Goal: Transaction & Acquisition: Purchase product/service

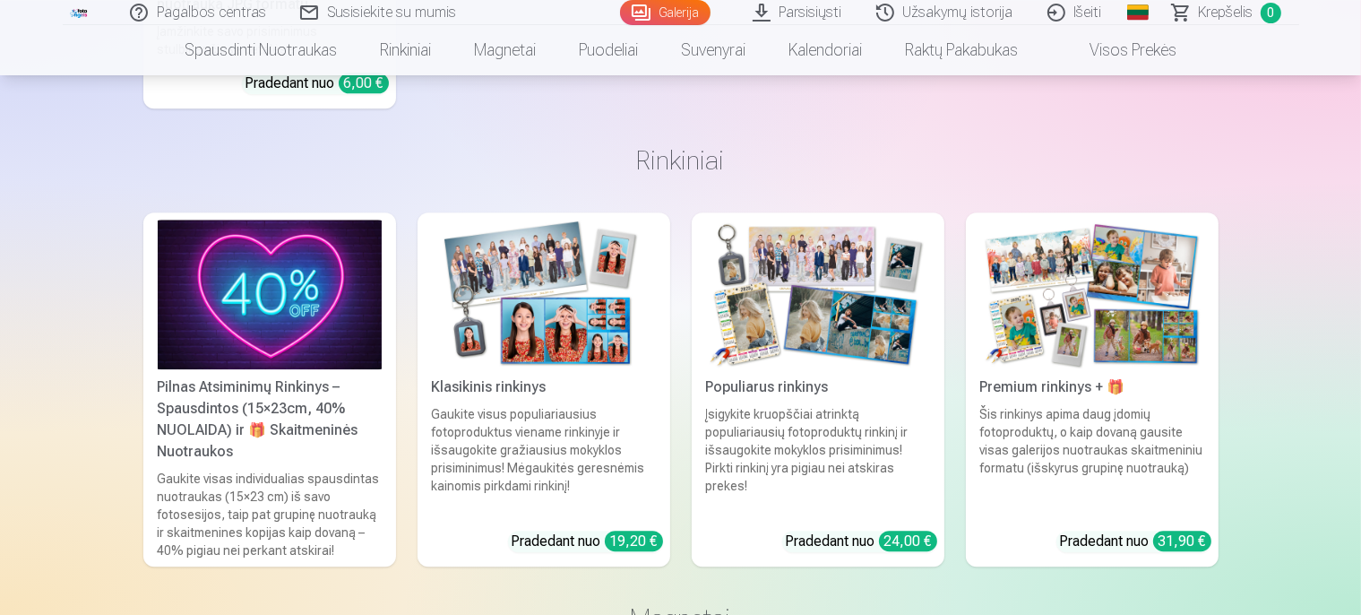
scroll to position [32068, 0]
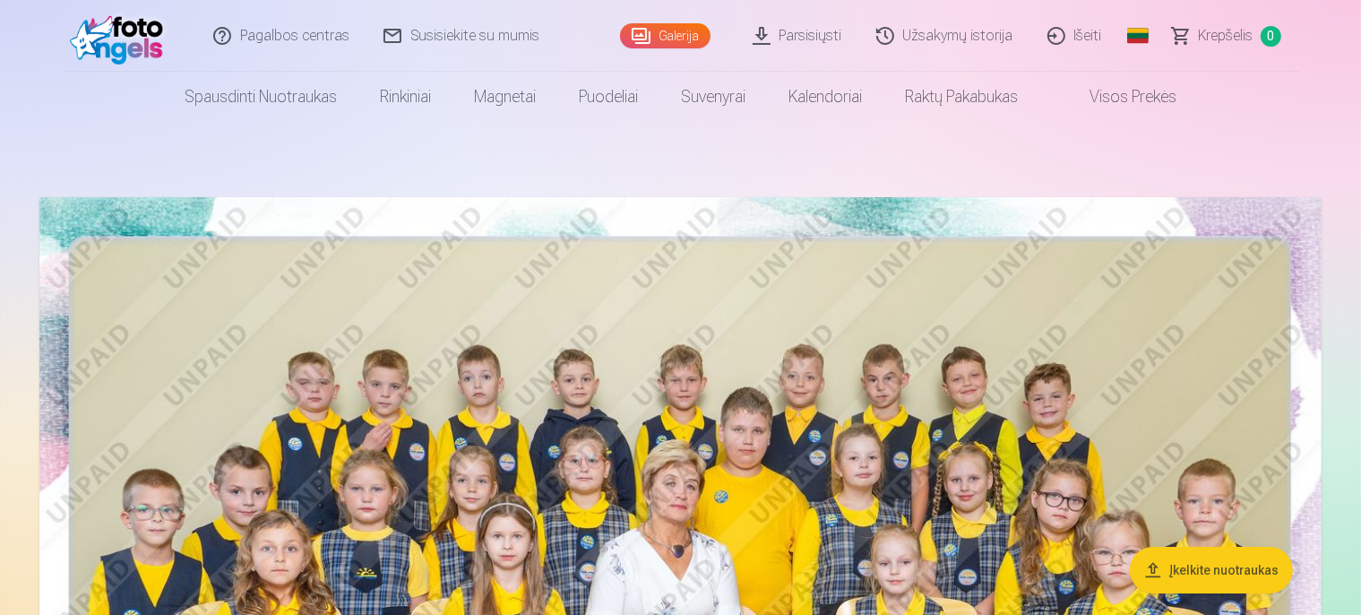
scroll to position [0, 0]
click at [670, 424] on img at bounding box center [680, 624] width 1282 height 855
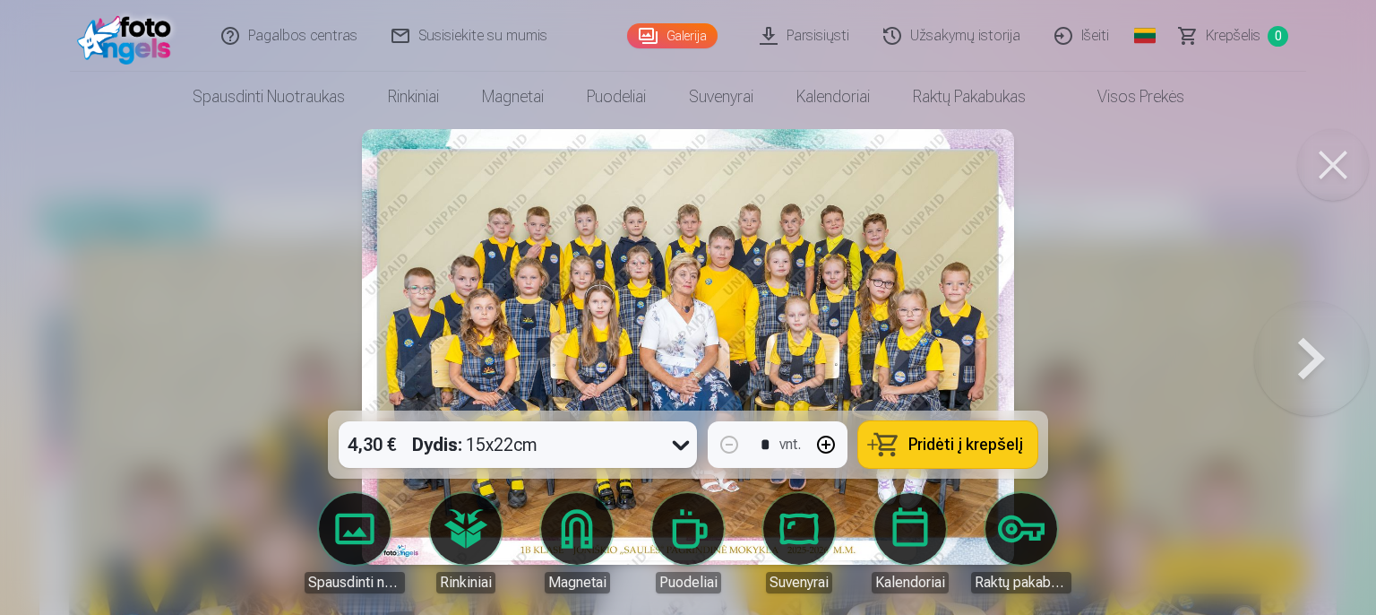
click at [967, 446] on span "Pridėti į krepšelį" at bounding box center [965, 444] width 115 height 16
click at [1280, 364] on button at bounding box center [1311, 346] width 115 height 91
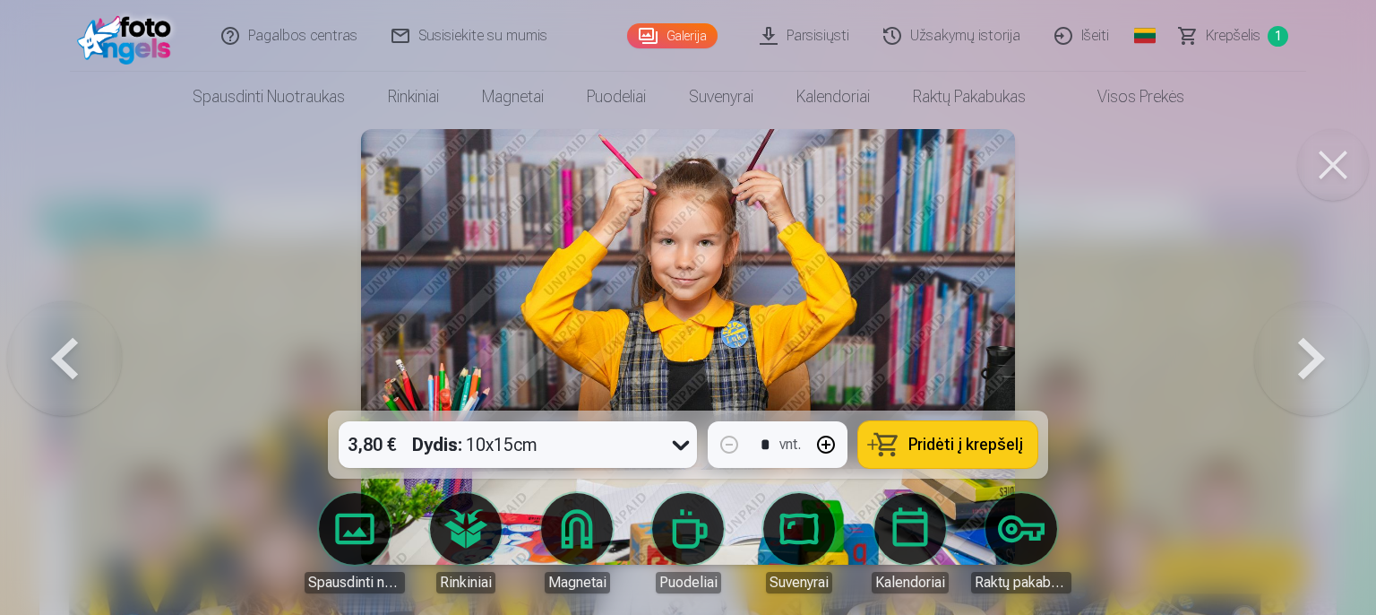
click at [1294, 372] on button at bounding box center [1311, 346] width 115 height 91
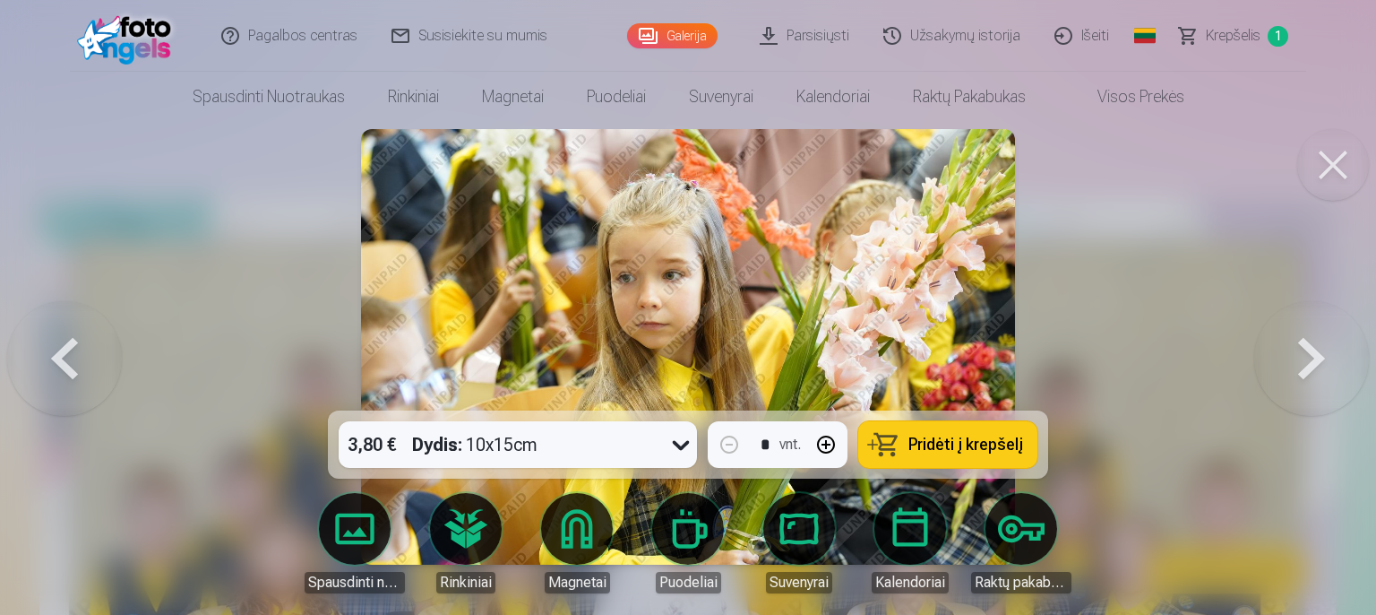
click at [1313, 365] on button at bounding box center [1311, 346] width 115 height 91
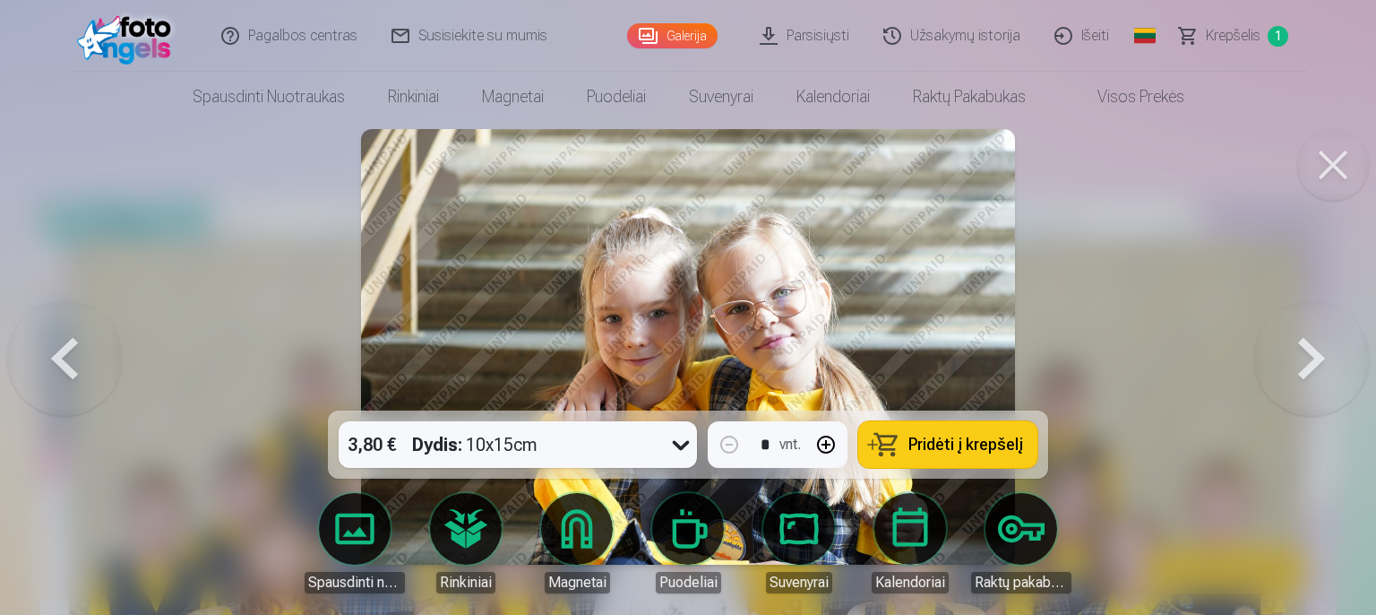
click at [1292, 358] on button at bounding box center [1311, 346] width 115 height 91
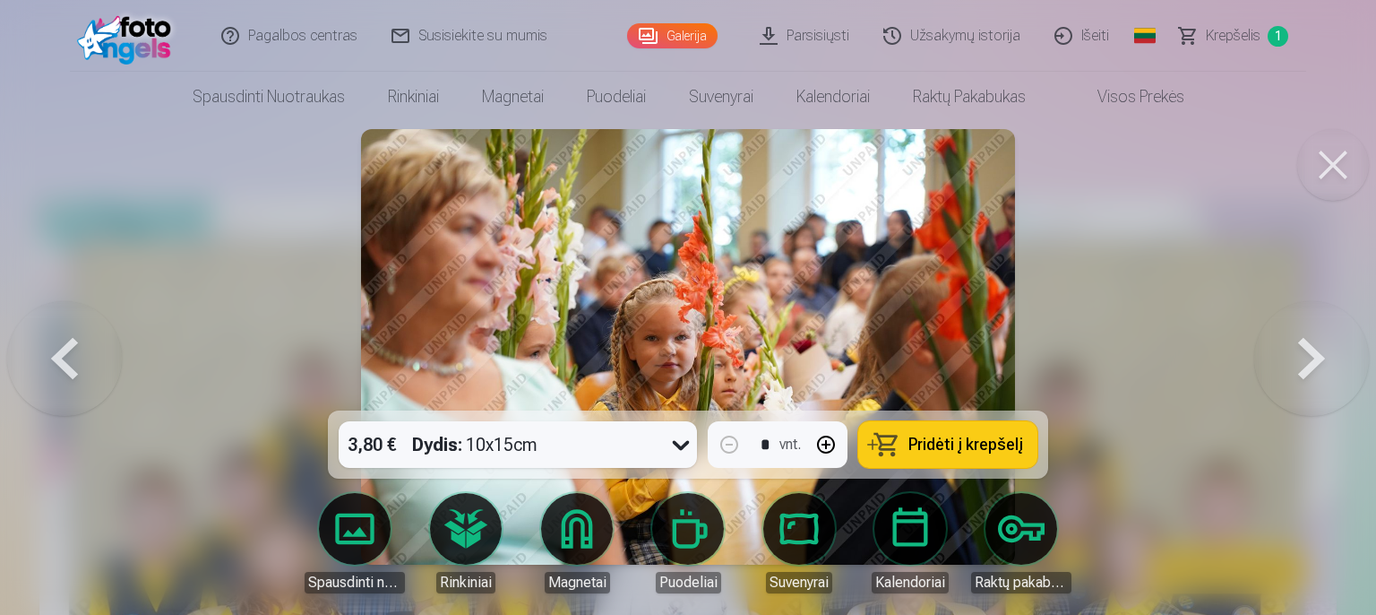
click at [1292, 358] on button at bounding box center [1311, 346] width 115 height 91
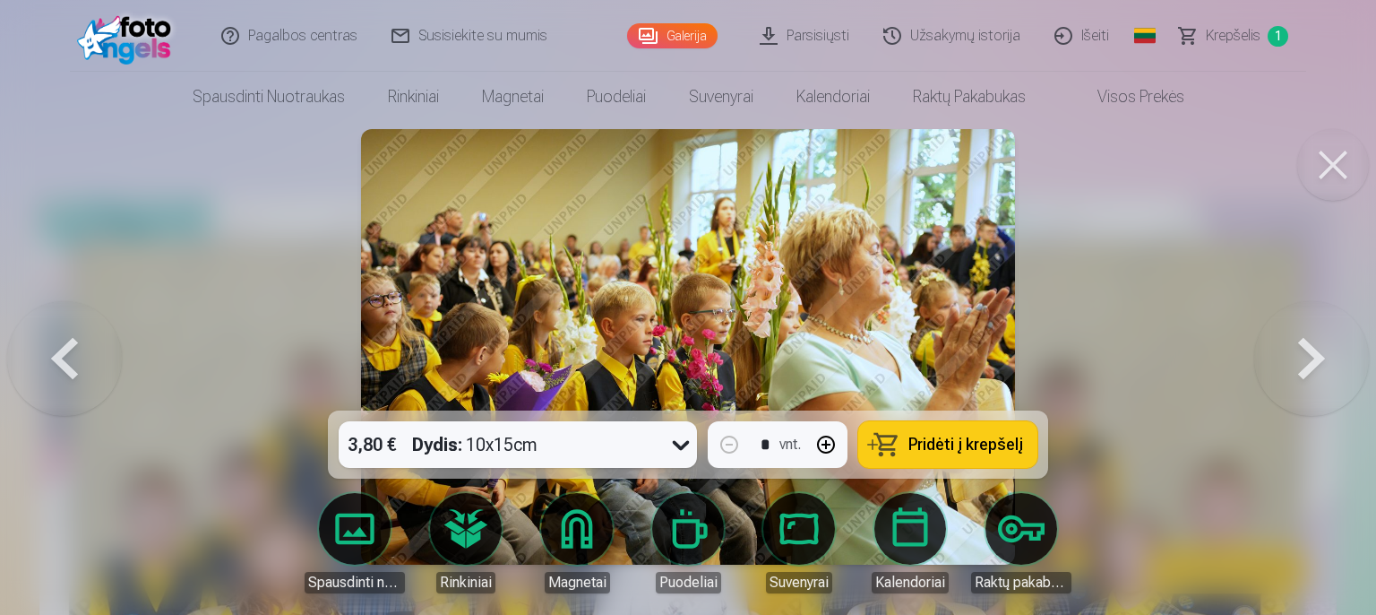
click at [1292, 358] on button at bounding box center [1311, 346] width 115 height 91
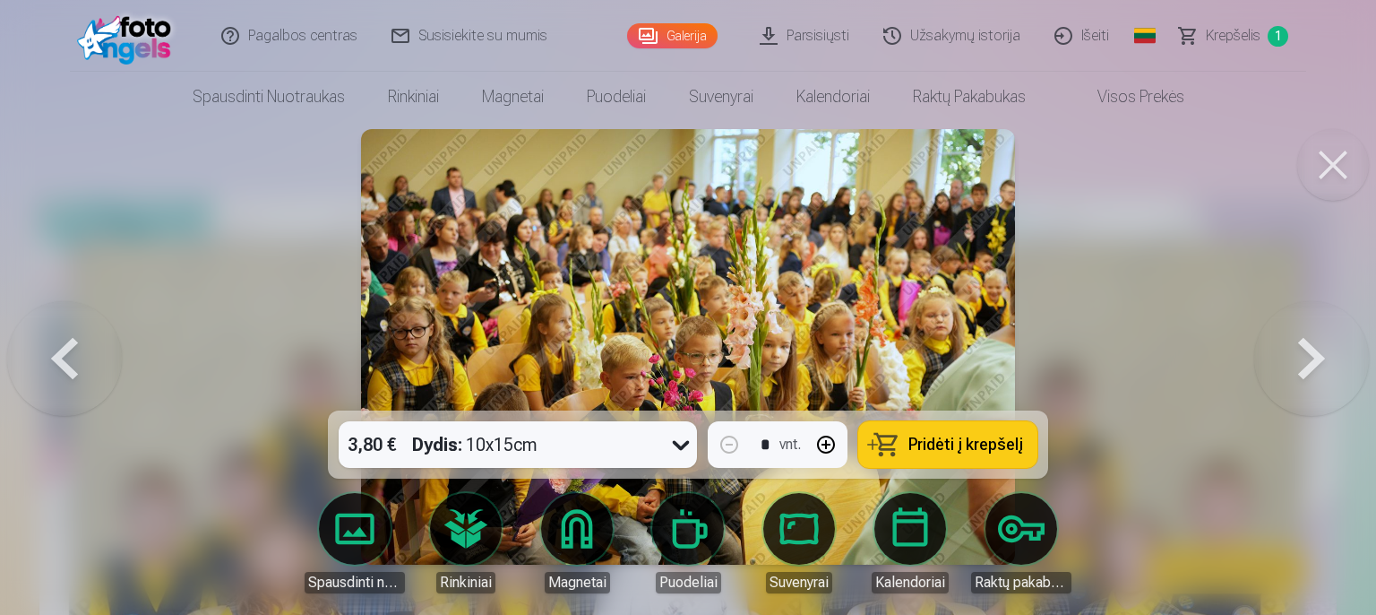
click at [52, 339] on button at bounding box center [64, 346] width 115 height 91
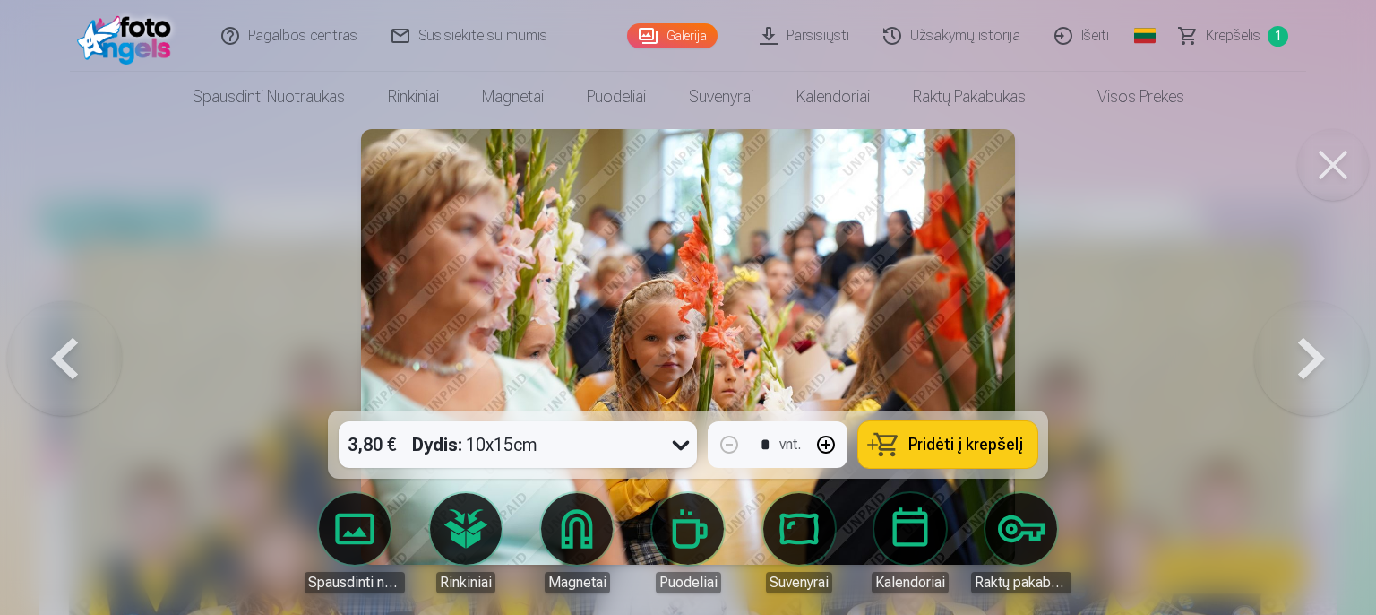
click at [1284, 348] on button at bounding box center [1311, 346] width 115 height 91
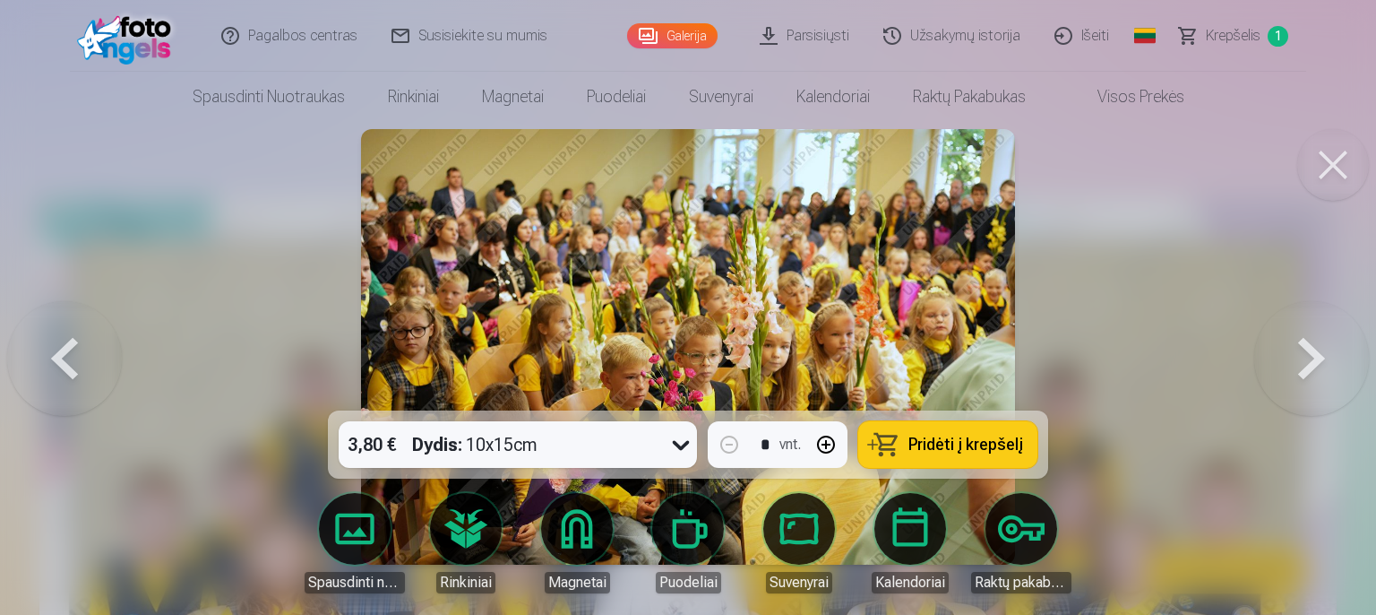
click at [1283, 364] on button at bounding box center [1311, 346] width 115 height 91
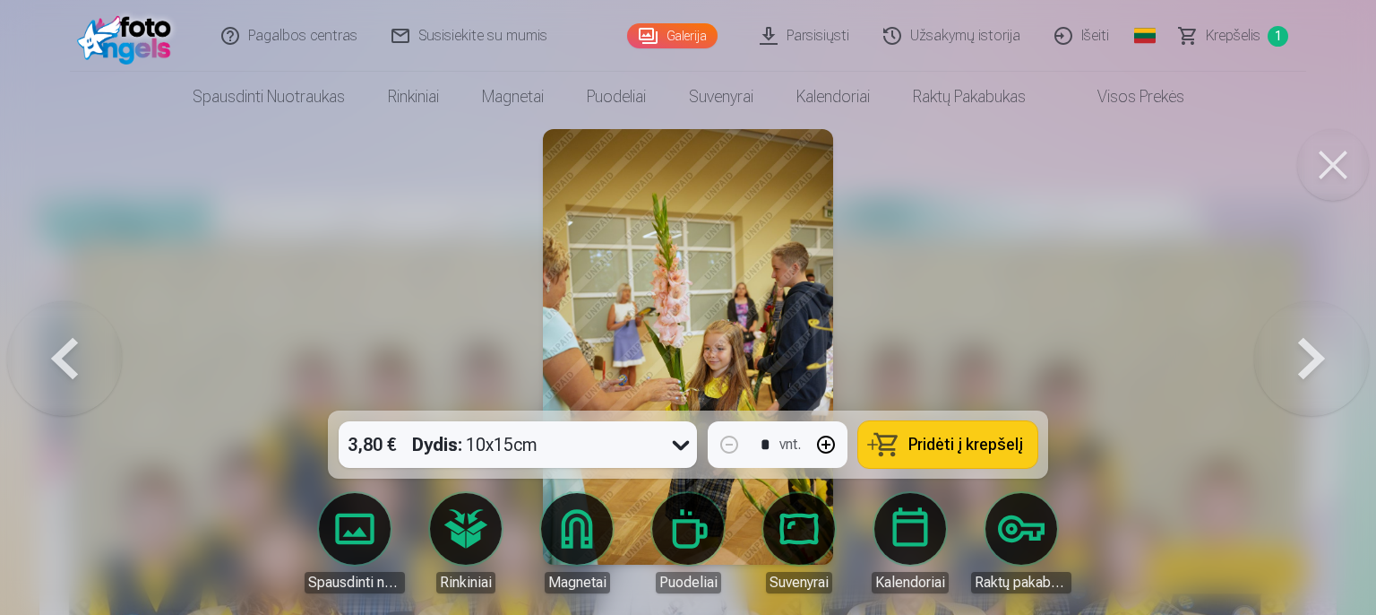
click at [1311, 358] on button at bounding box center [1311, 346] width 115 height 91
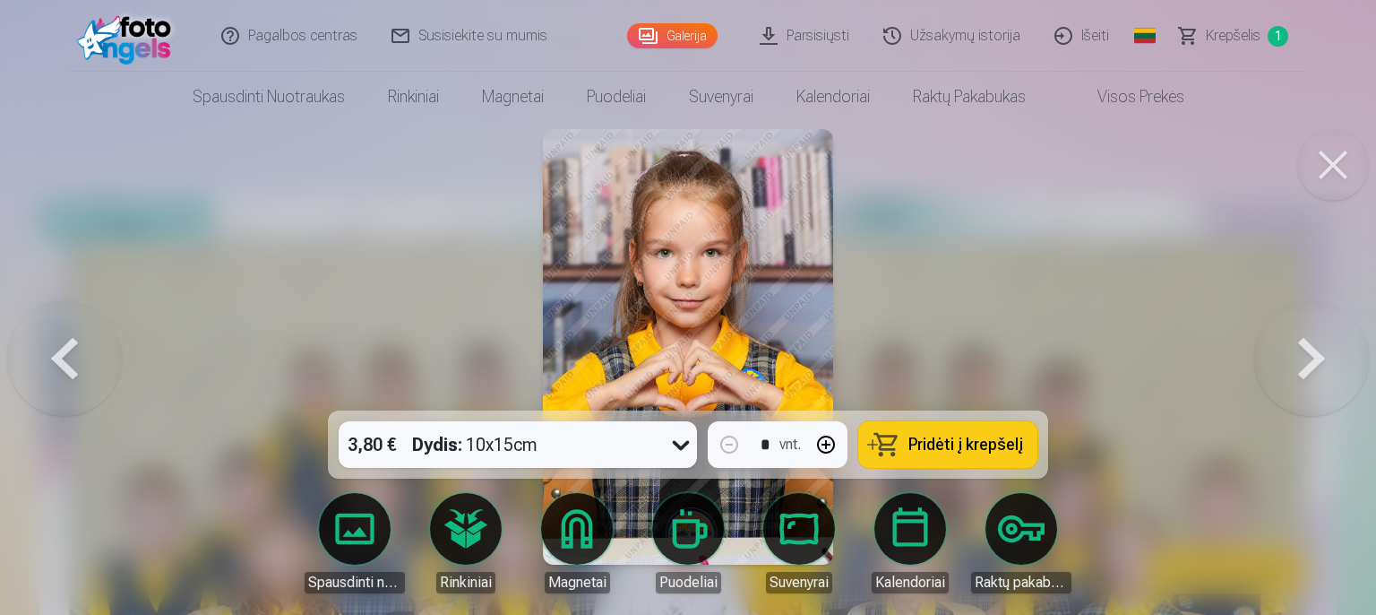
click at [1310, 359] on button at bounding box center [1311, 346] width 115 height 91
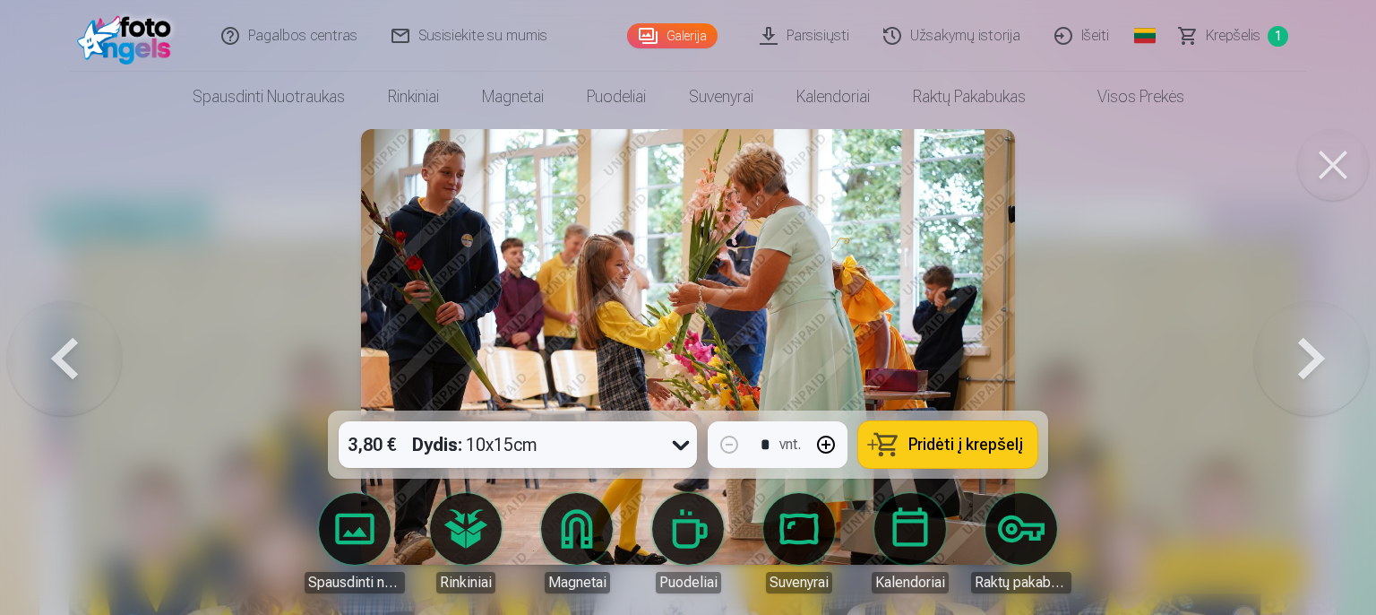
click at [1320, 360] on button at bounding box center [1311, 346] width 115 height 91
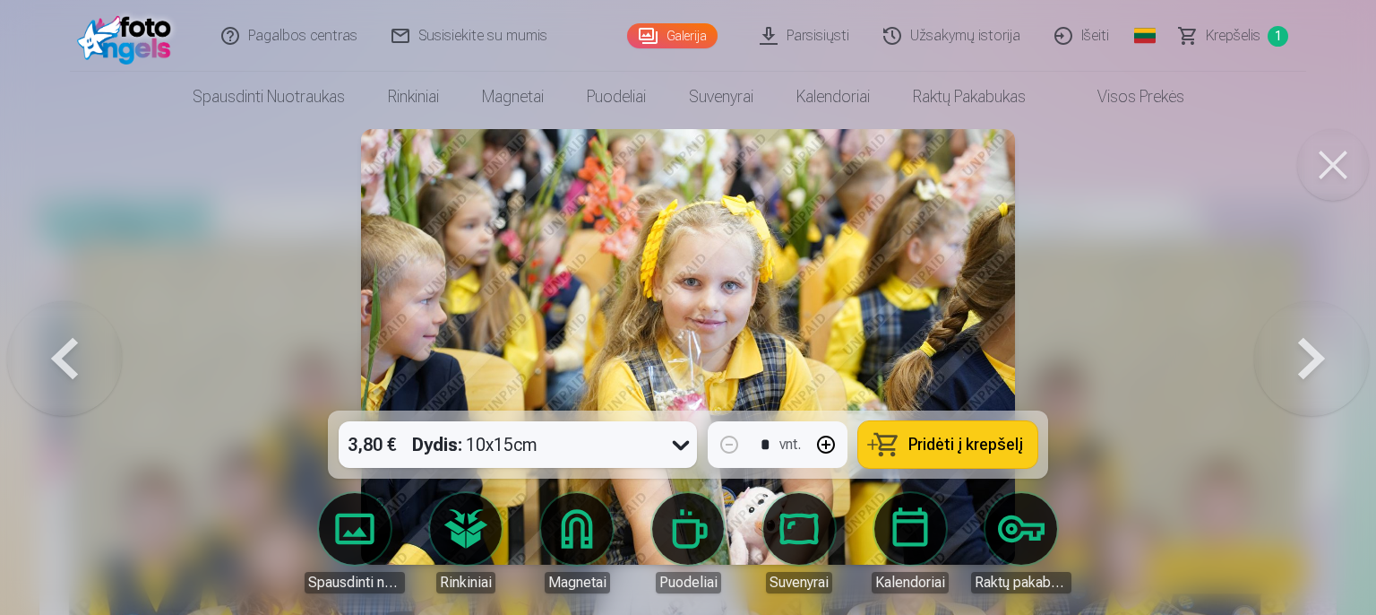
click at [1320, 360] on button at bounding box center [1311, 346] width 115 height 91
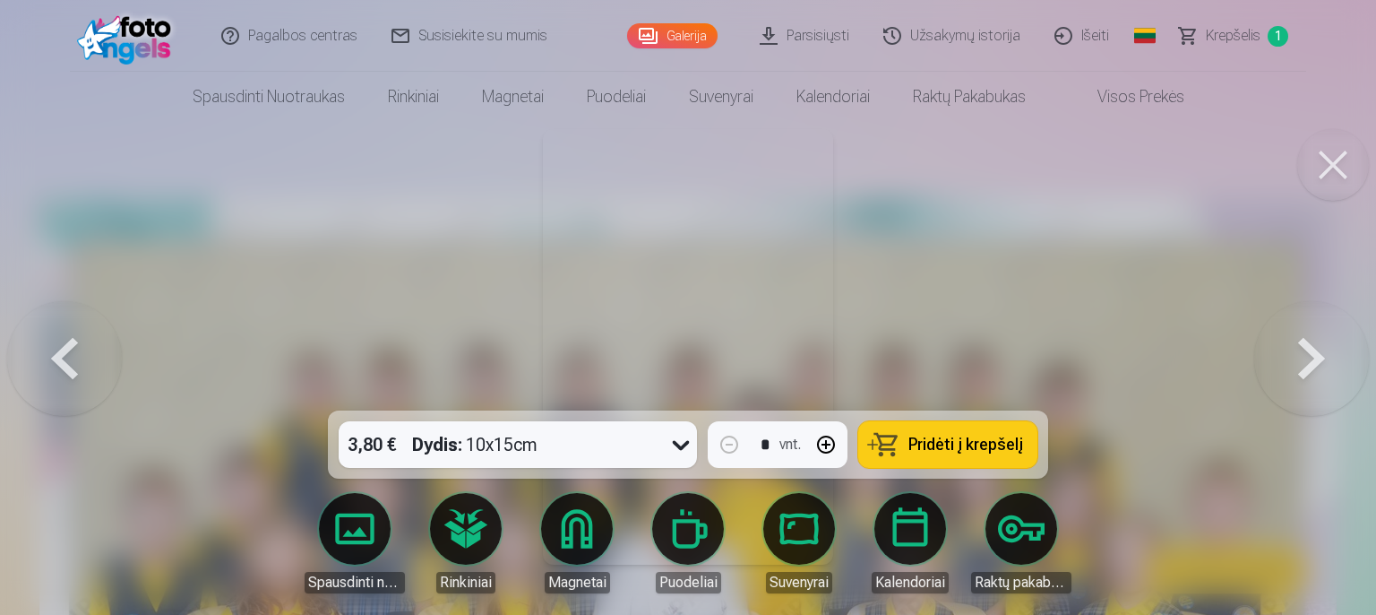
click at [1312, 364] on button at bounding box center [1311, 346] width 115 height 91
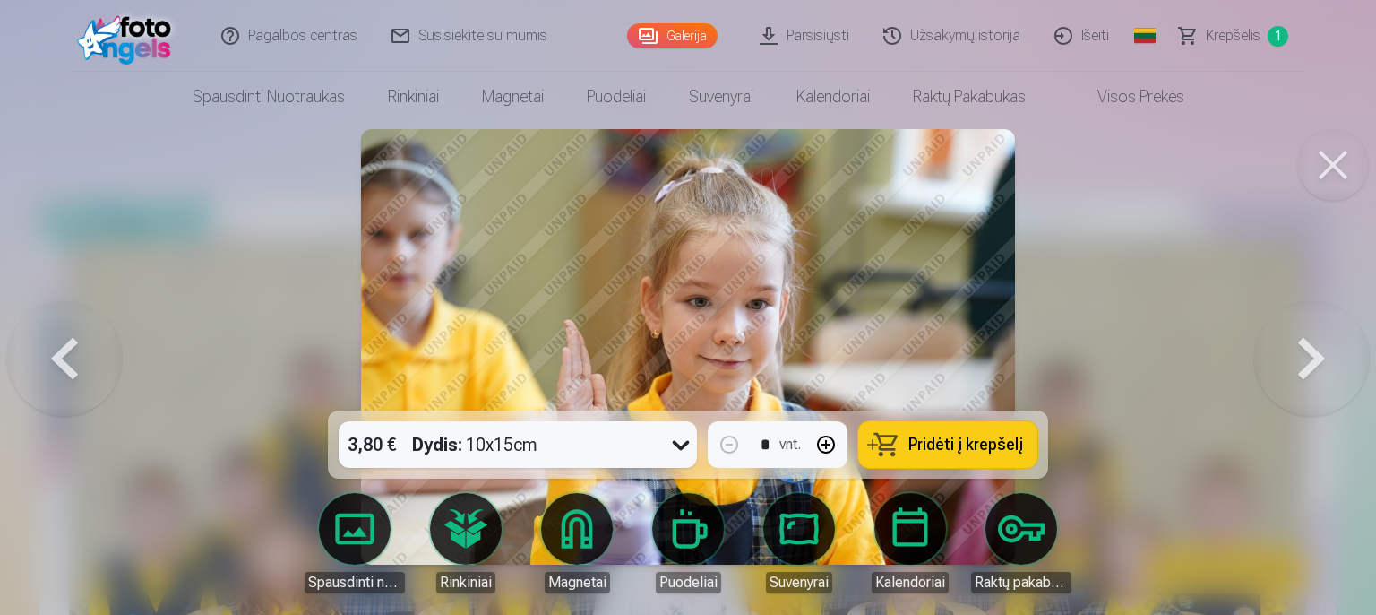
click at [1312, 364] on button at bounding box center [1311, 346] width 115 height 91
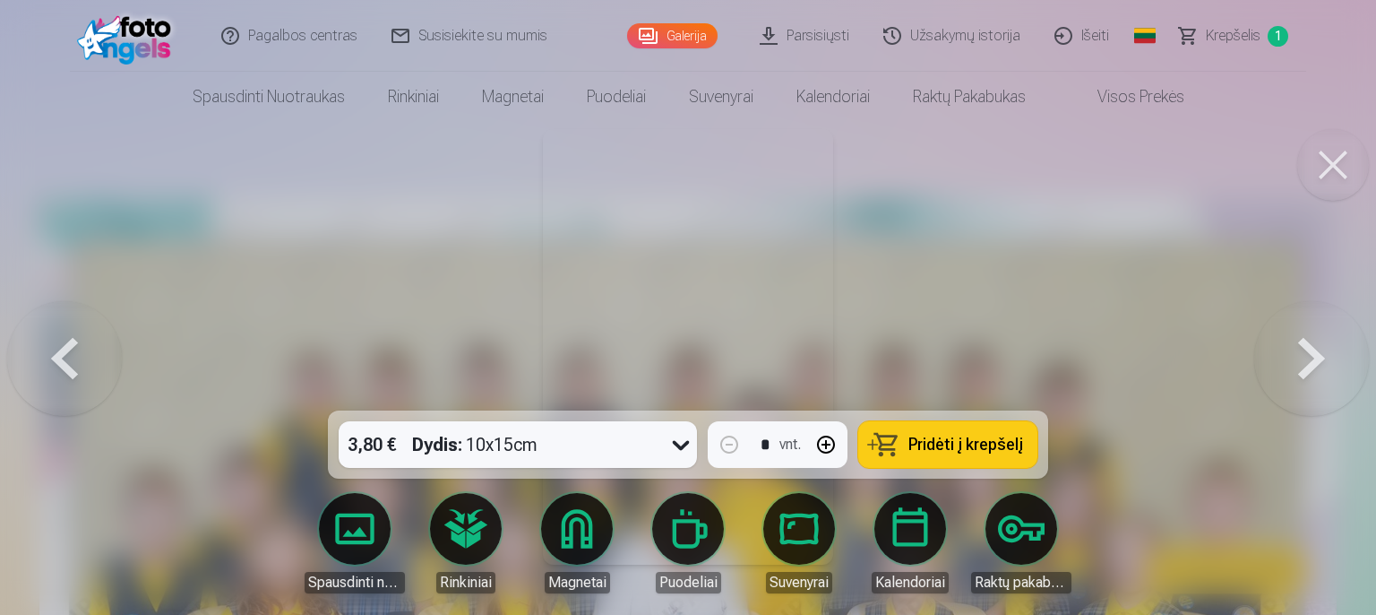
click at [1312, 364] on button at bounding box center [1311, 346] width 115 height 91
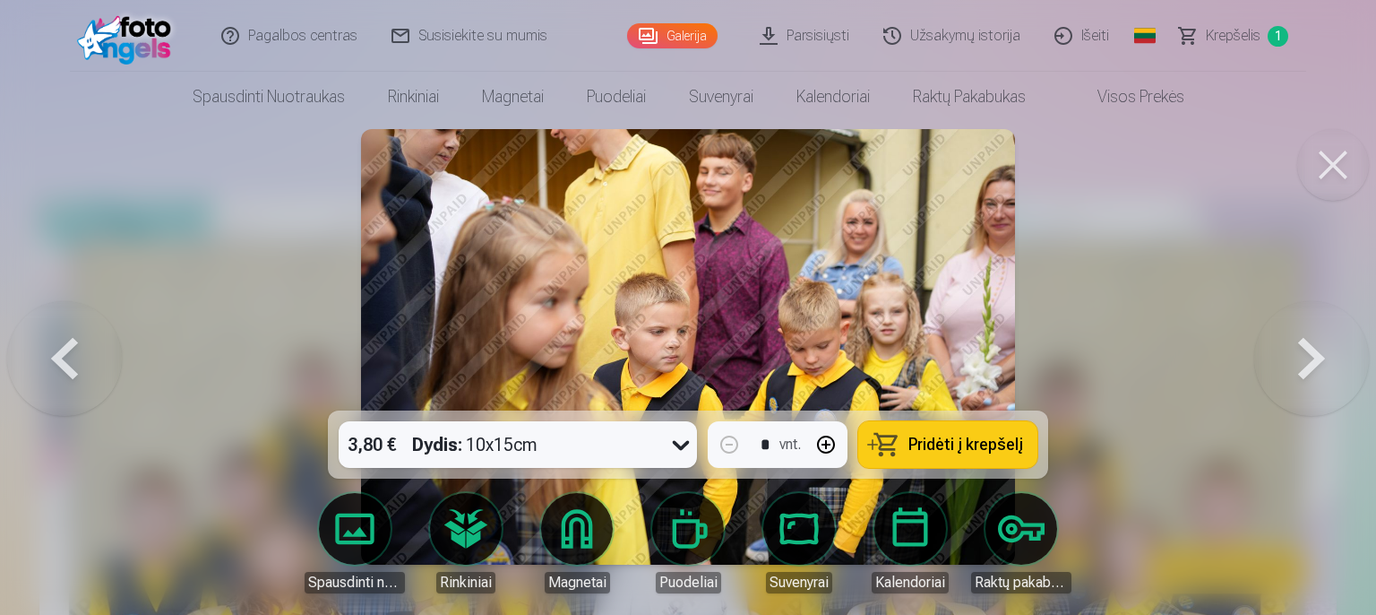
click at [1312, 364] on button at bounding box center [1311, 346] width 115 height 91
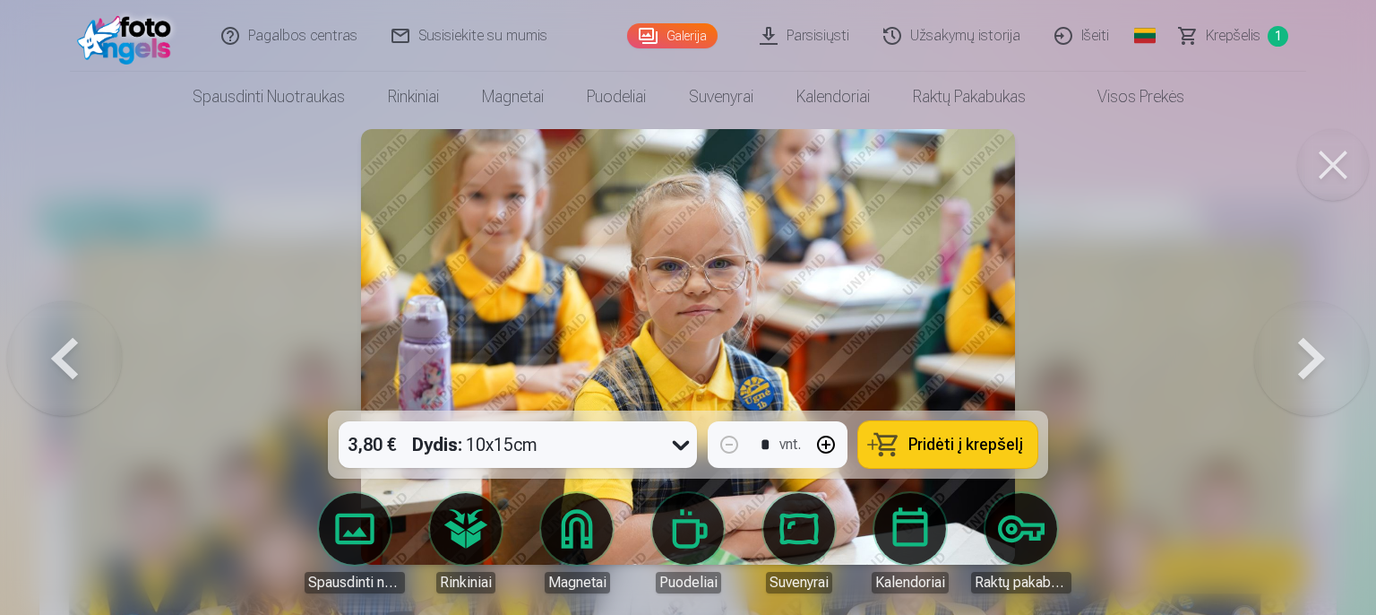
click at [71, 353] on button at bounding box center [64, 346] width 115 height 91
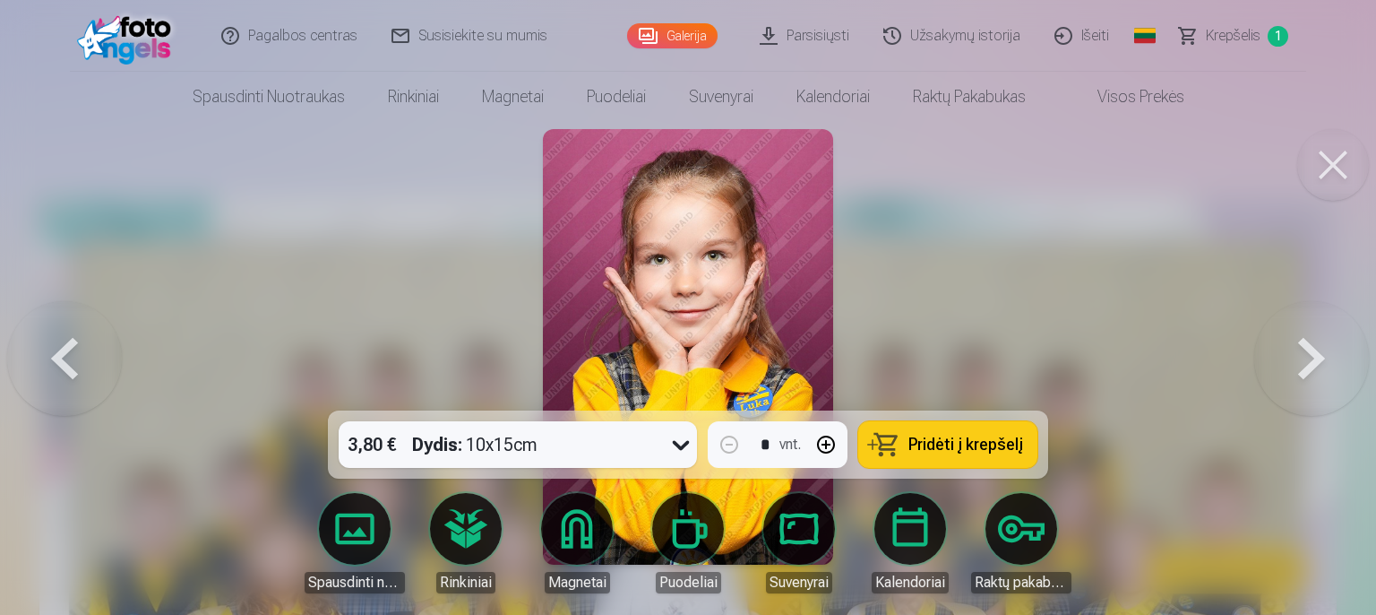
click at [1280, 349] on button at bounding box center [1311, 346] width 115 height 91
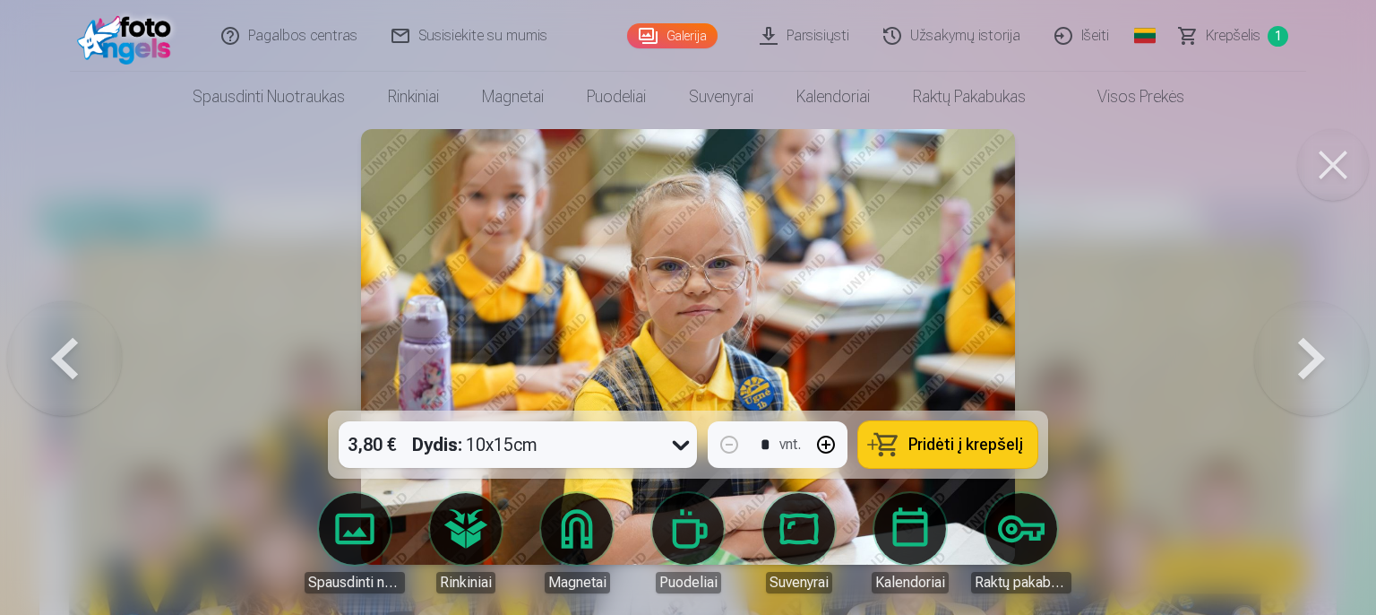
click at [1285, 348] on button at bounding box center [1311, 346] width 115 height 91
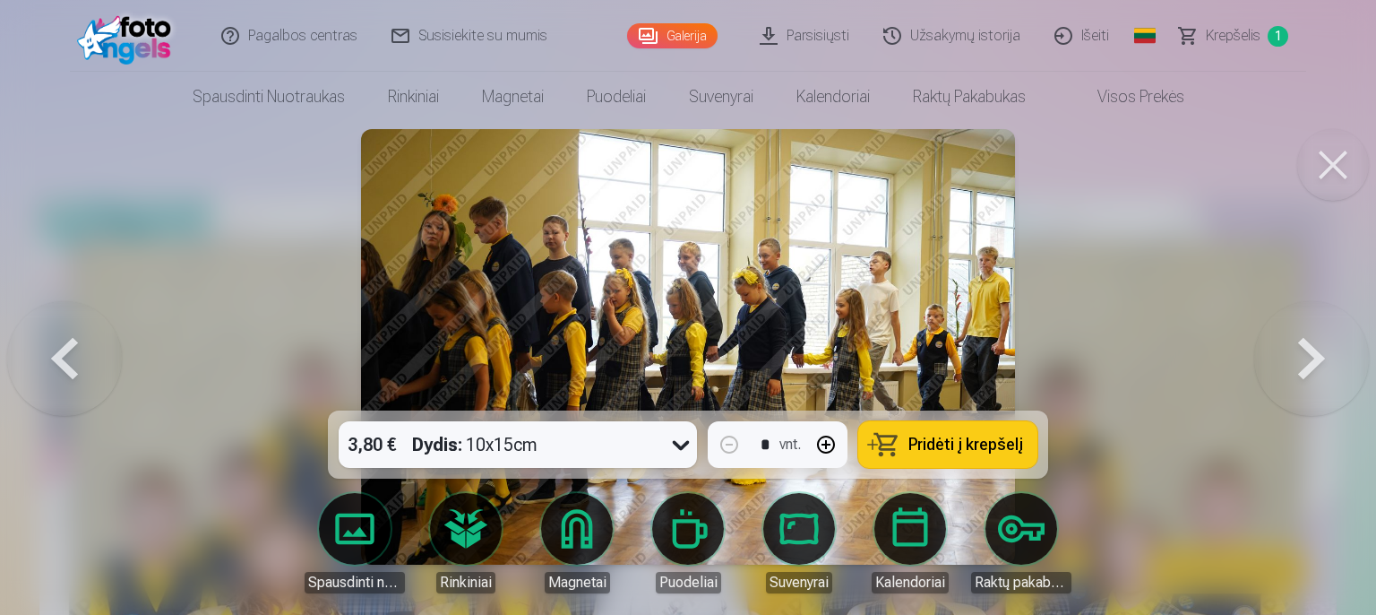
click at [40, 357] on button at bounding box center [64, 346] width 115 height 91
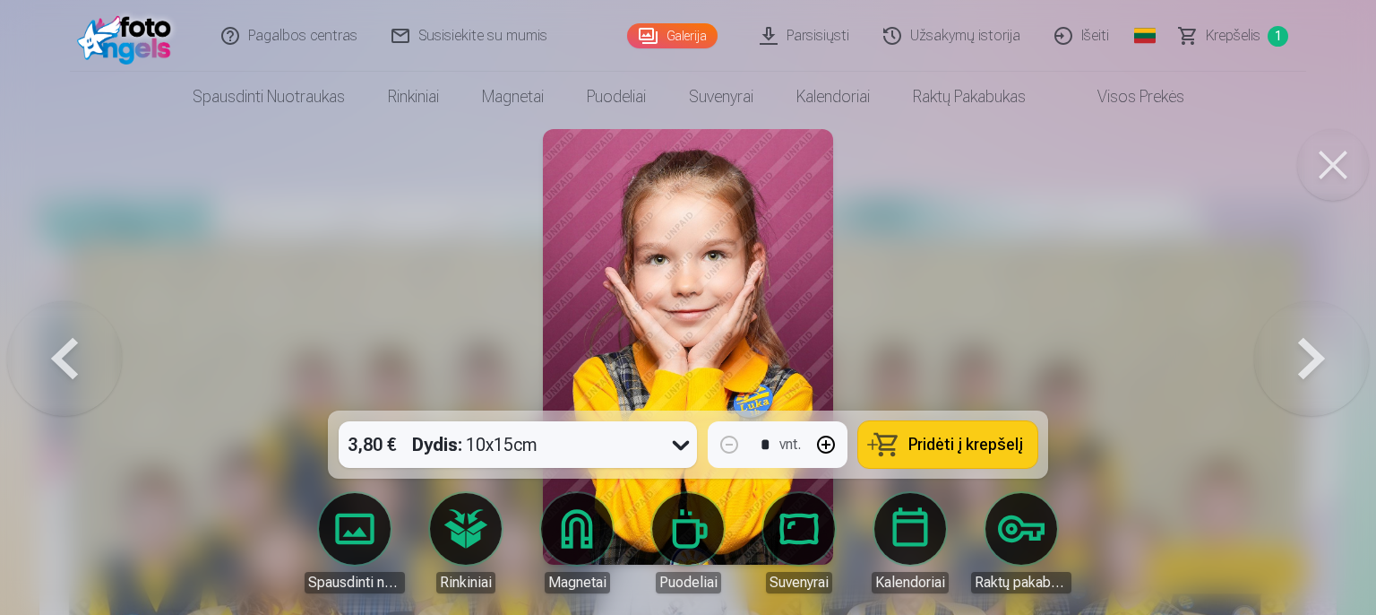
click at [1307, 342] on button at bounding box center [1311, 346] width 115 height 91
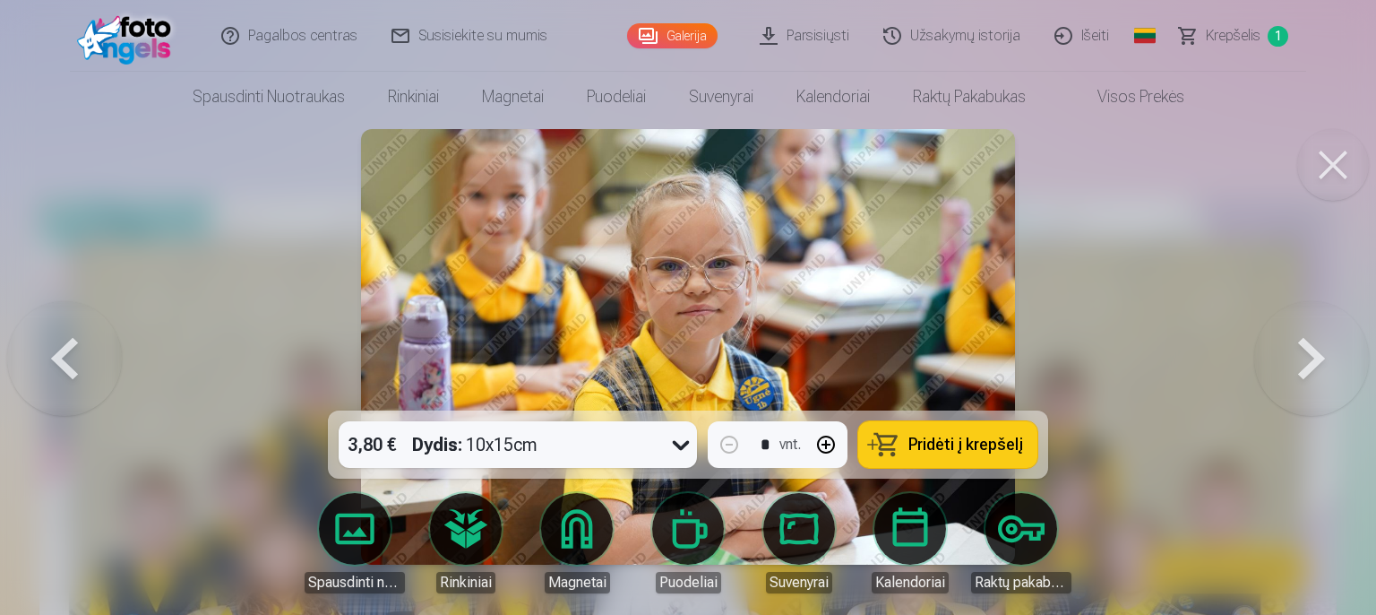
click at [1313, 341] on button at bounding box center [1311, 346] width 115 height 91
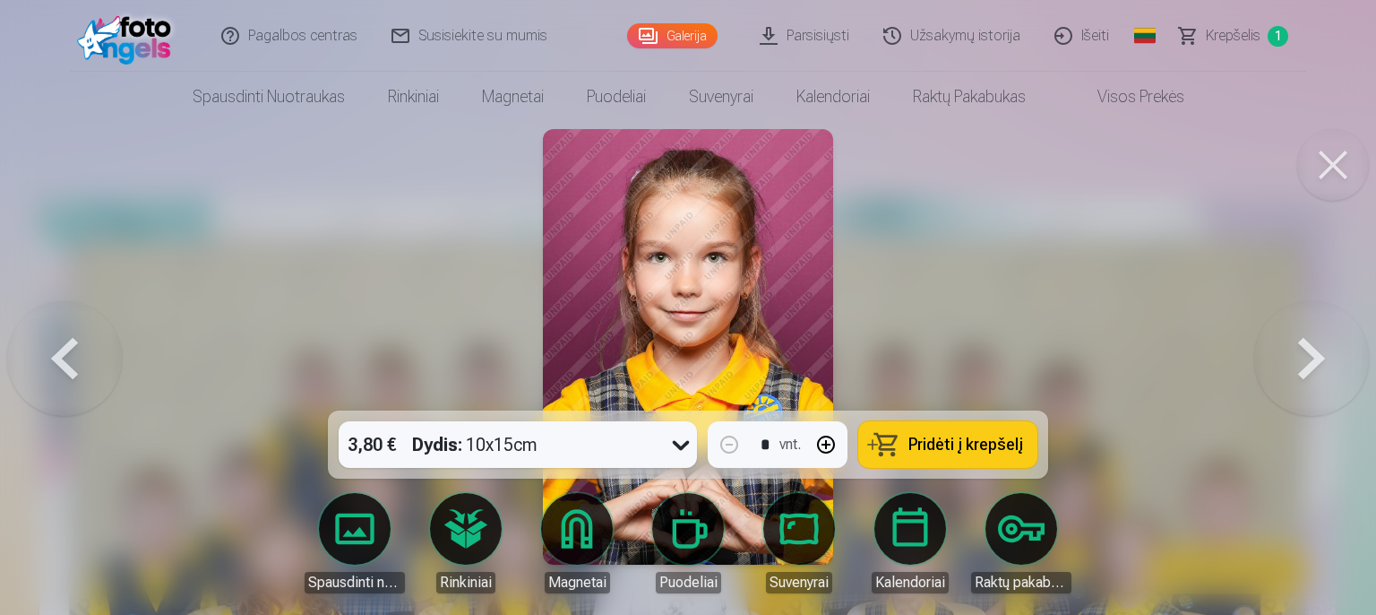
click at [1314, 343] on button at bounding box center [1311, 346] width 115 height 91
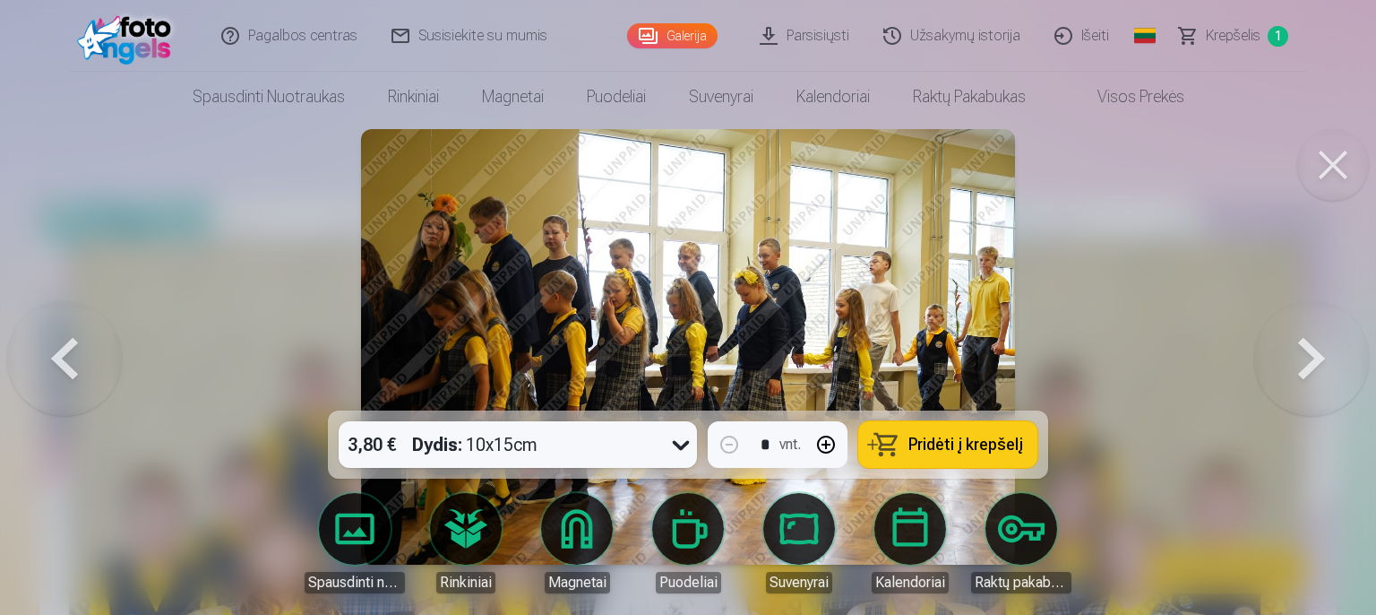
click at [1314, 343] on button at bounding box center [1311, 346] width 115 height 91
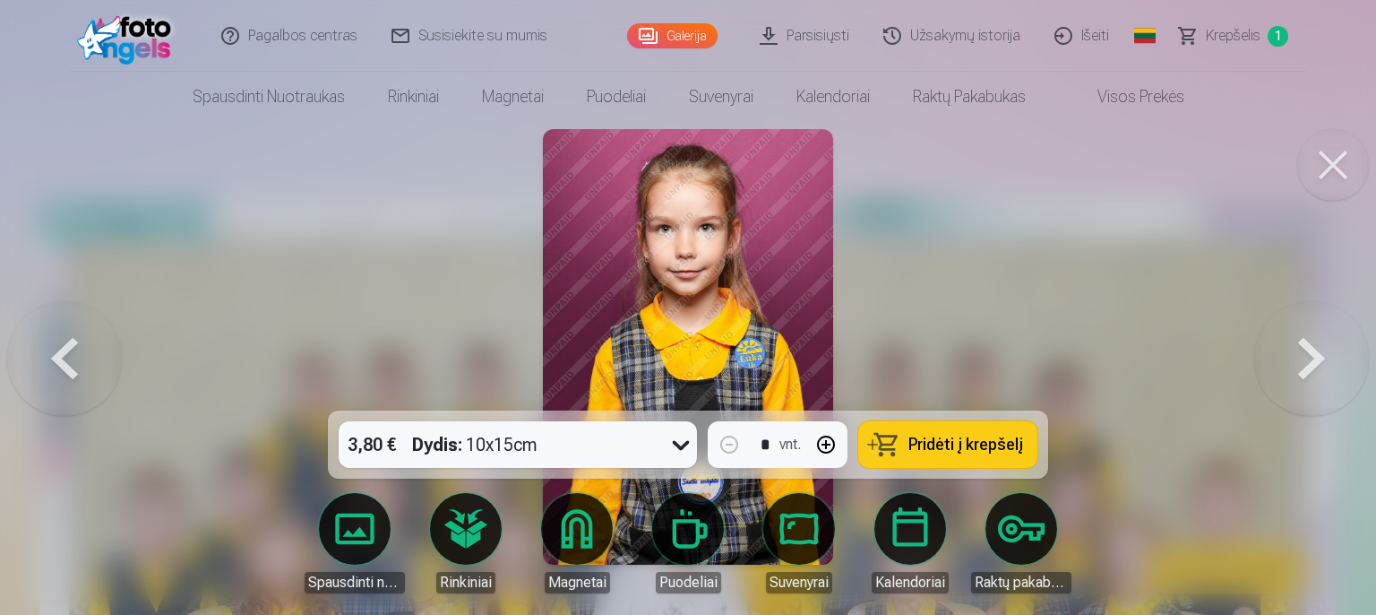
click at [1307, 356] on button at bounding box center [1311, 346] width 115 height 91
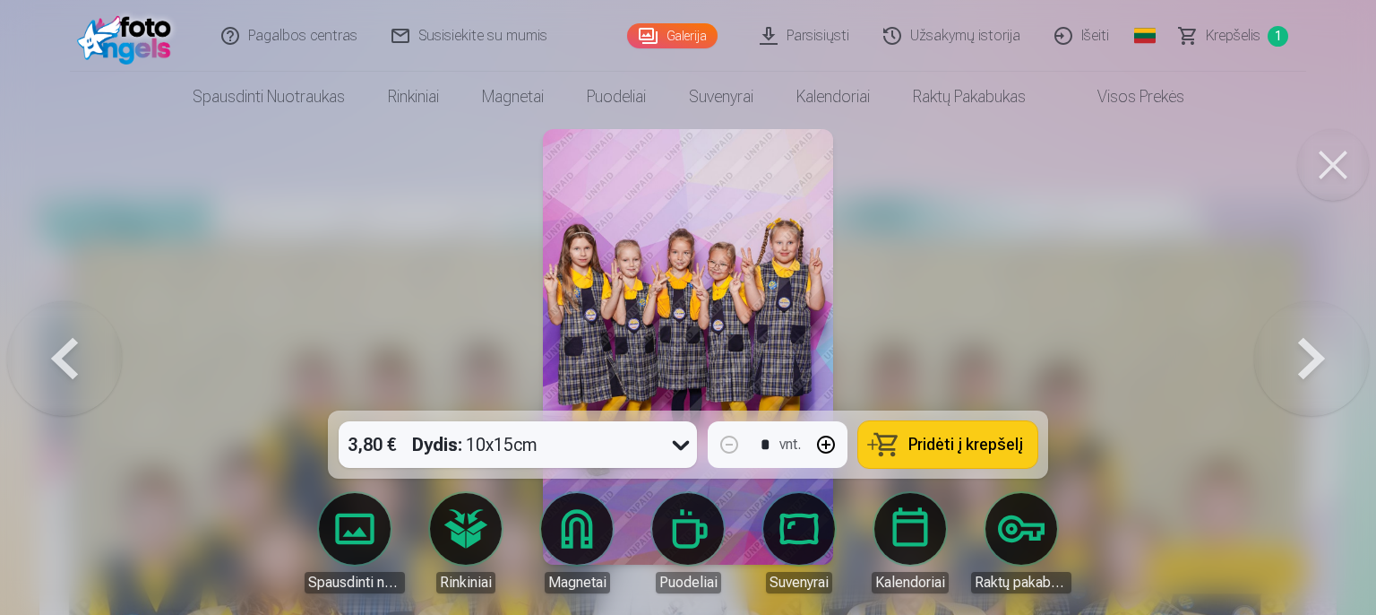
click at [975, 444] on span "Pridėti į krepšelį" at bounding box center [965, 444] width 115 height 16
click at [683, 445] on icon at bounding box center [680, 444] width 29 height 29
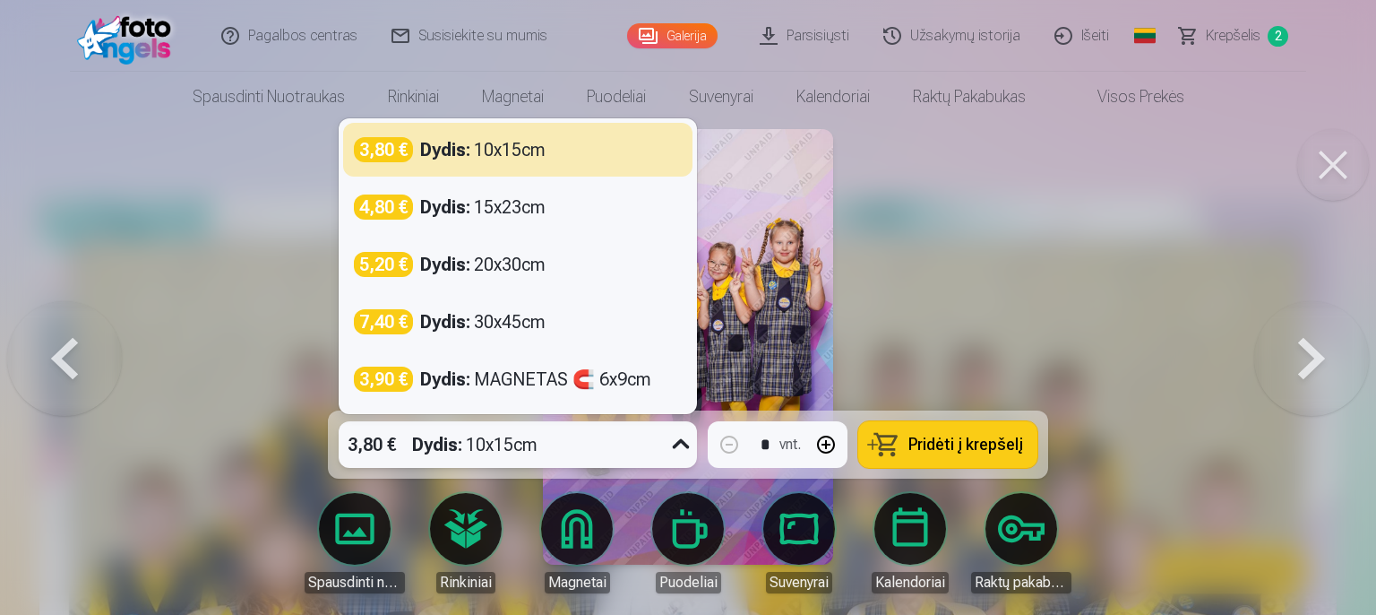
click at [683, 445] on icon at bounding box center [680, 444] width 29 height 29
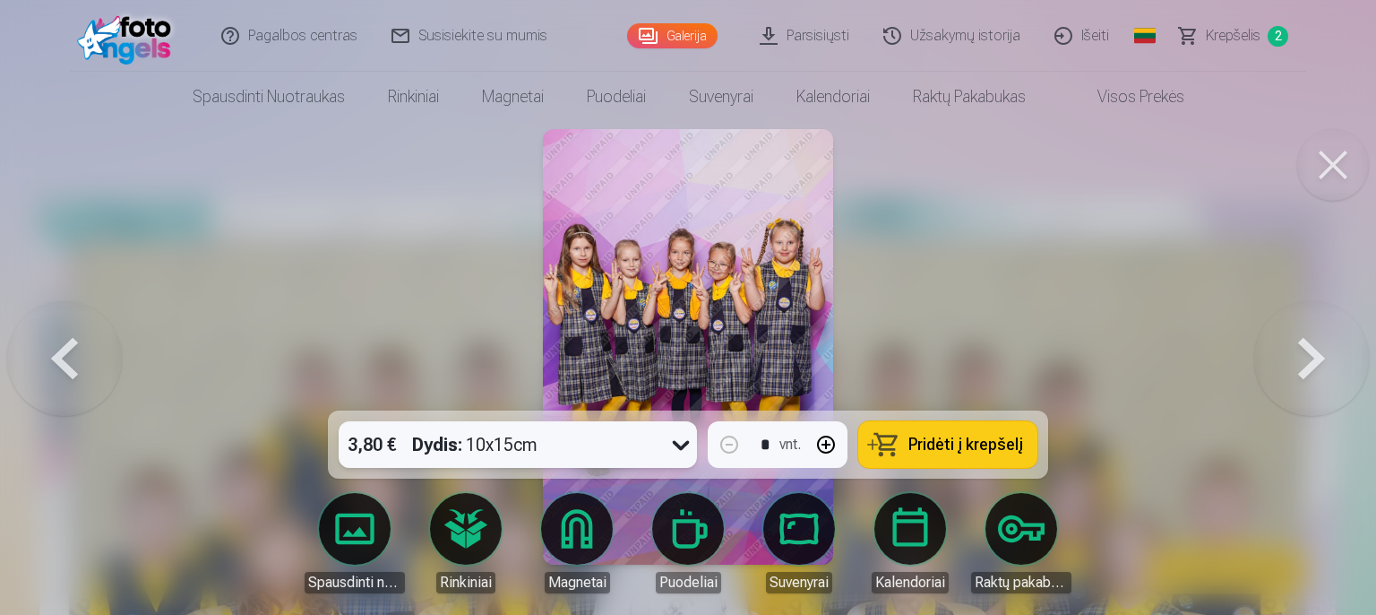
click at [1297, 368] on button at bounding box center [1311, 346] width 115 height 91
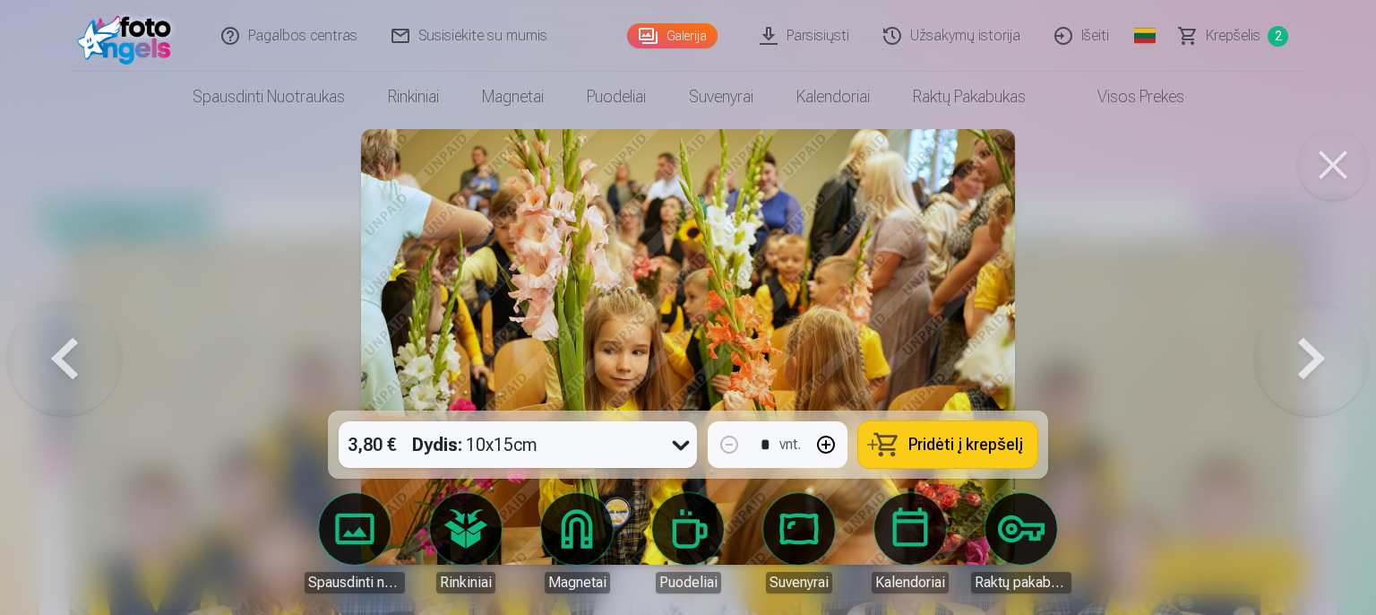
click at [1299, 372] on button at bounding box center [1311, 346] width 115 height 91
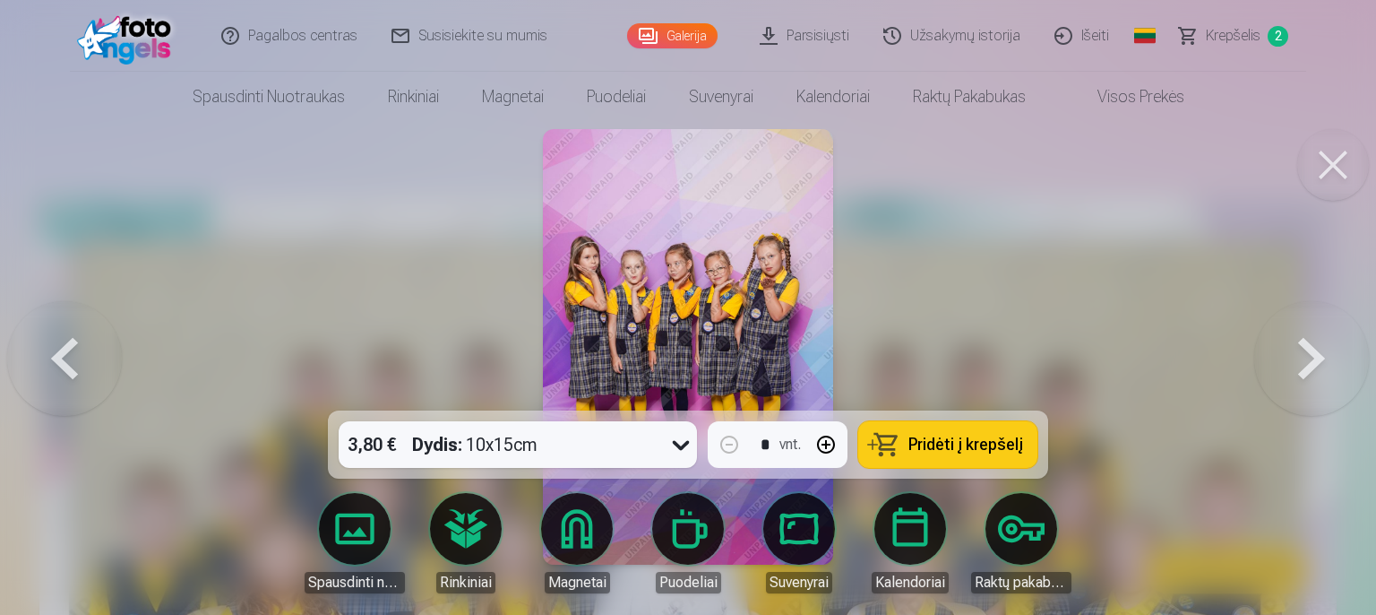
click at [966, 446] on span "Pridėti į krepšelį" at bounding box center [965, 444] width 115 height 16
click at [1299, 358] on button at bounding box center [1311, 346] width 115 height 91
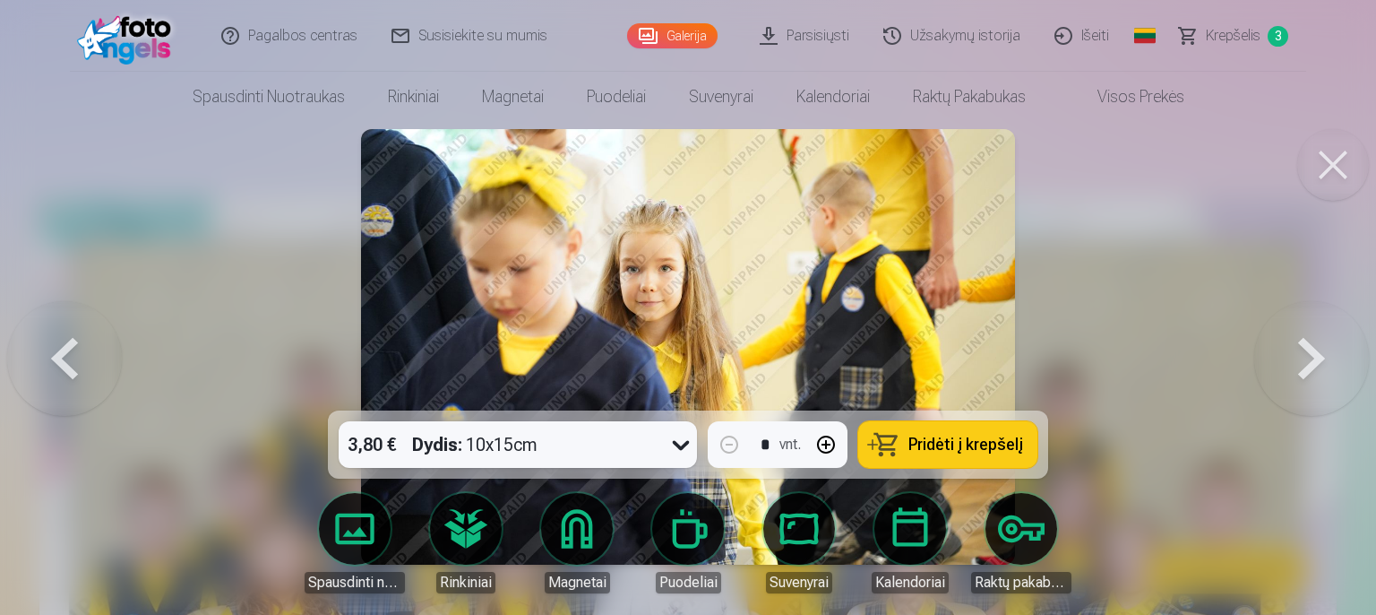
click at [1299, 358] on button at bounding box center [1311, 346] width 115 height 91
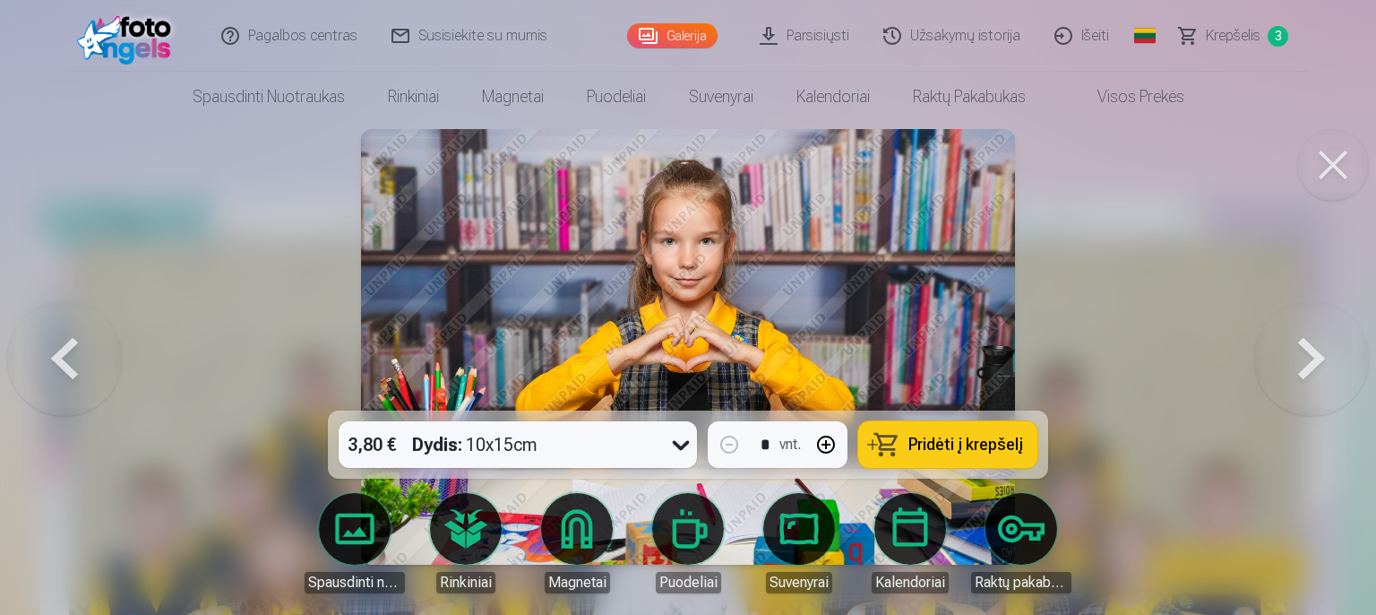
click at [57, 357] on button at bounding box center [64, 346] width 115 height 91
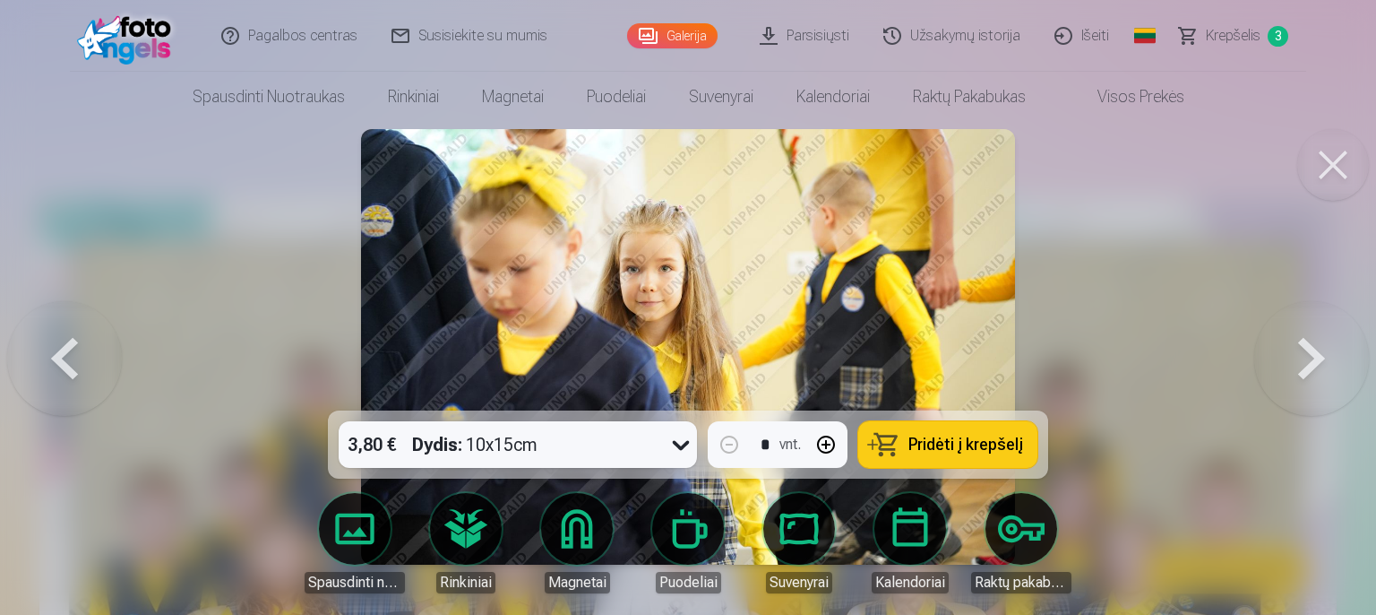
click at [57, 357] on button at bounding box center [64, 346] width 115 height 91
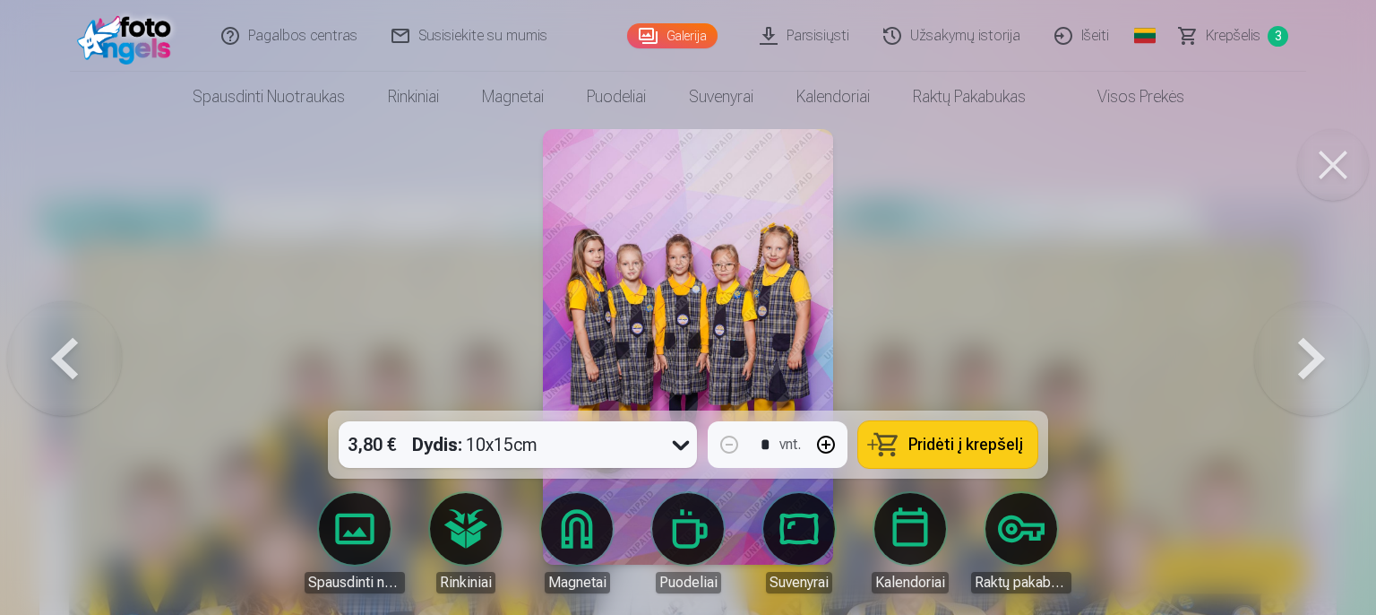
click at [57, 357] on button at bounding box center [64, 346] width 115 height 91
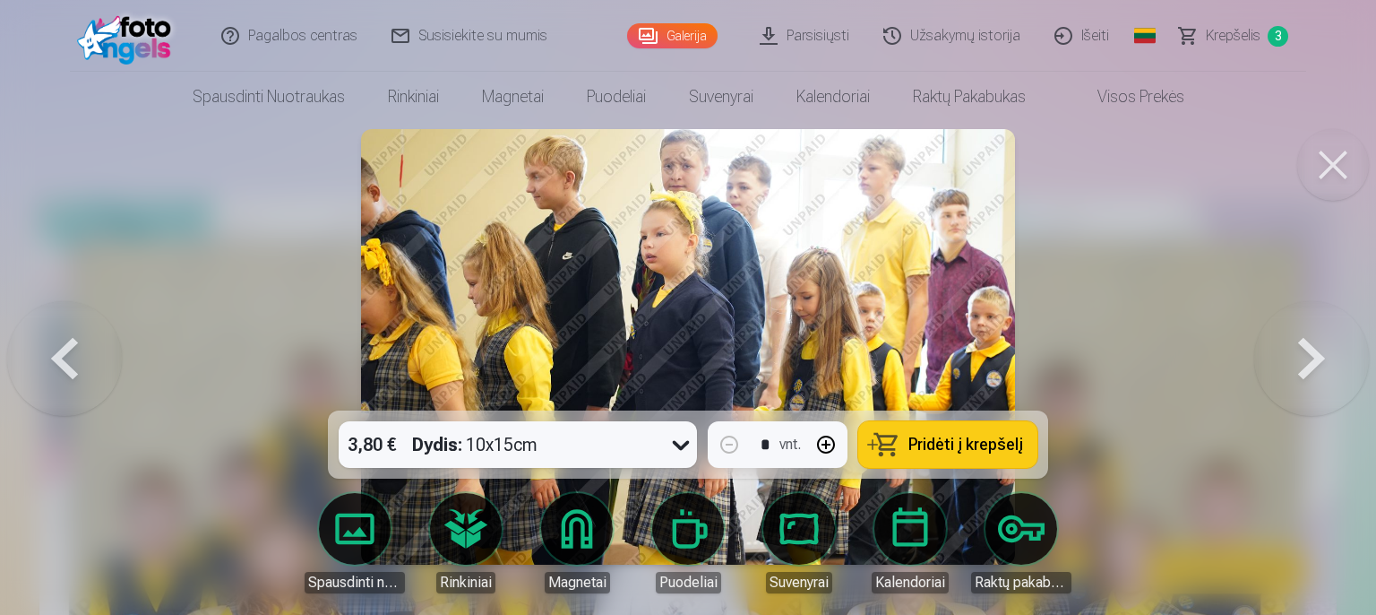
click at [927, 447] on span "Pridėti į krepšelį" at bounding box center [965, 444] width 115 height 16
click at [61, 388] on button at bounding box center [64, 346] width 115 height 91
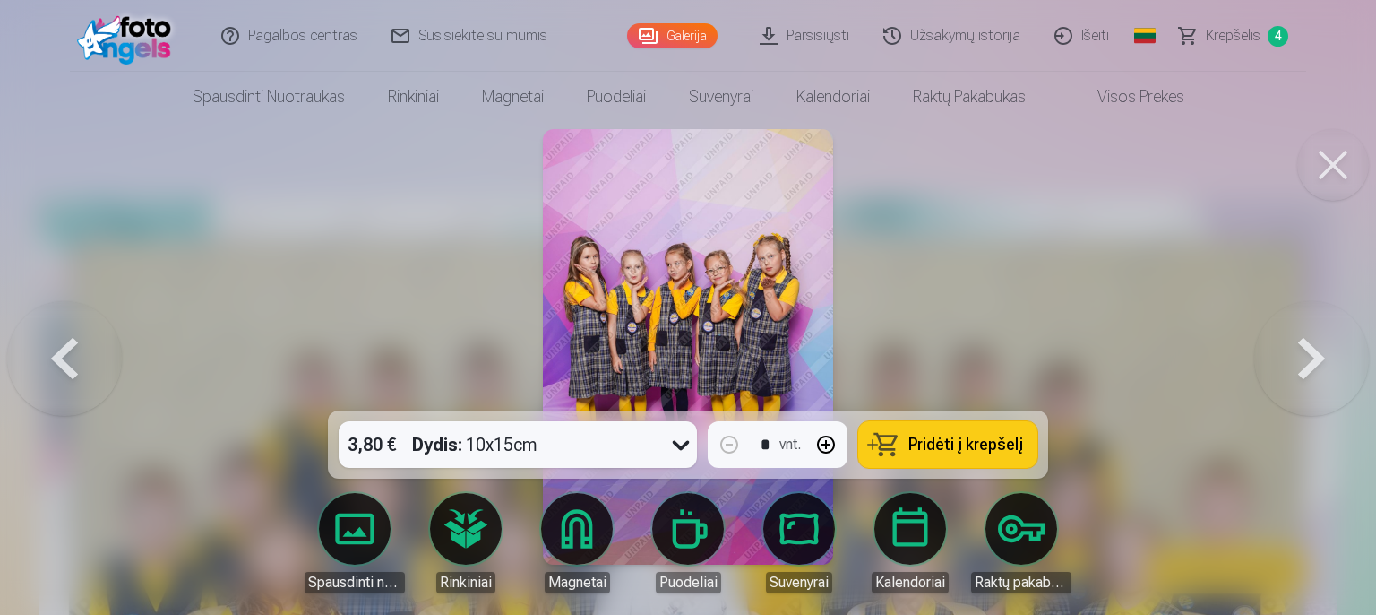
click at [1324, 379] on button at bounding box center [1311, 346] width 115 height 91
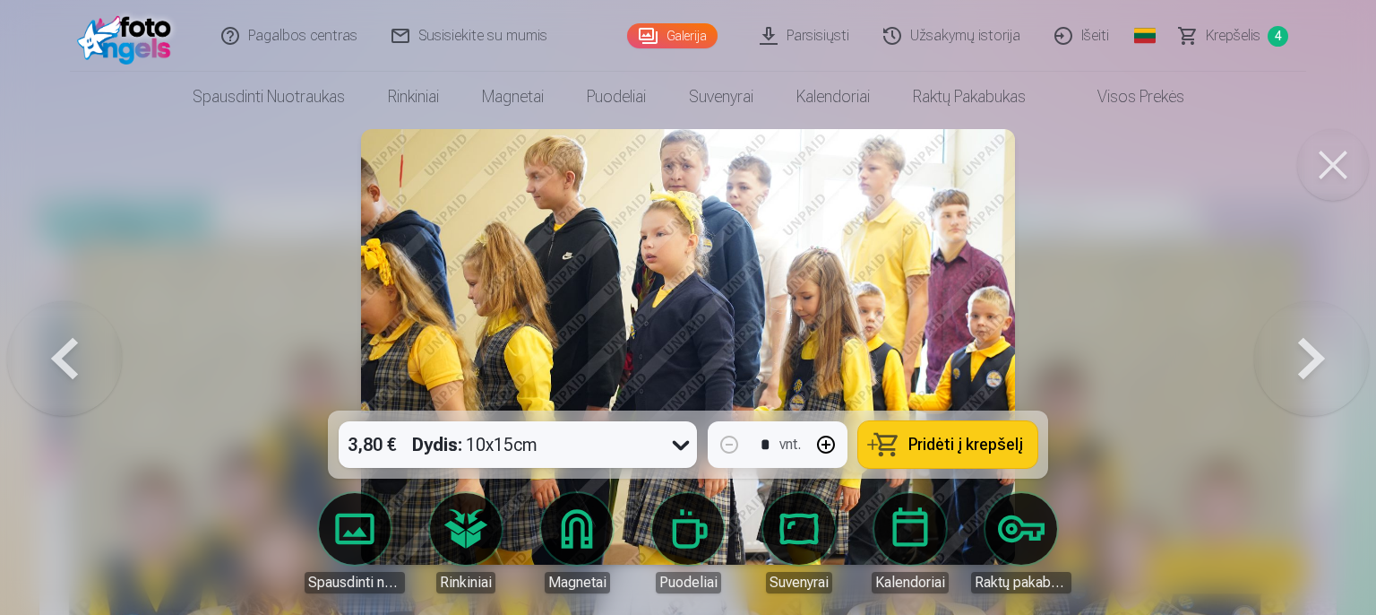
click at [1302, 371] on button at bounding box center [1311, 346] width 115 height 91
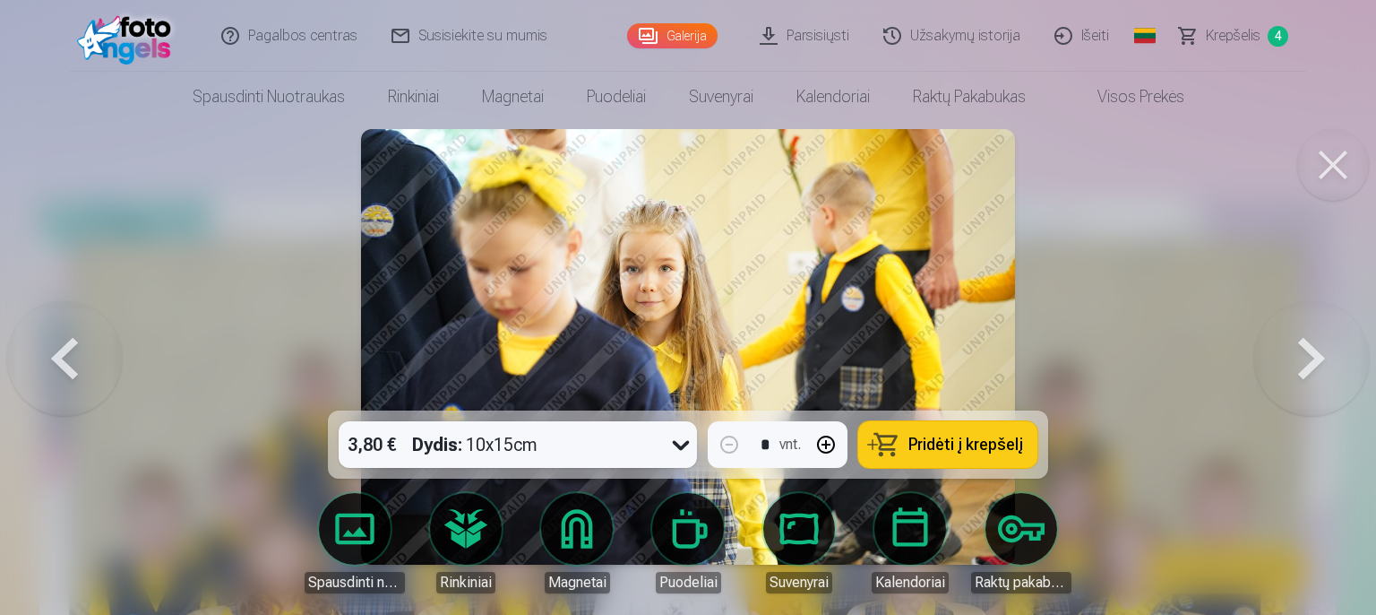
click at [1303, 377] on button at bounding box center [1311, 346] width 115 height 91
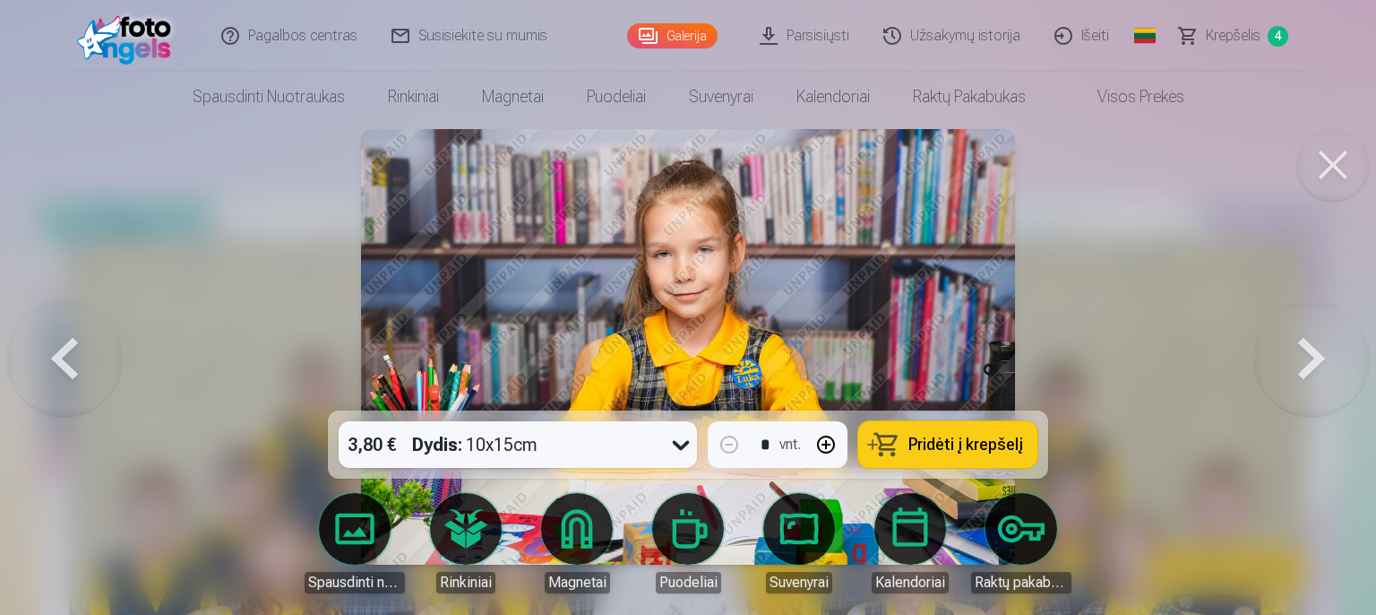
click at [1303, 371] on button at bounding box center [1311, 346] width 115 height 91
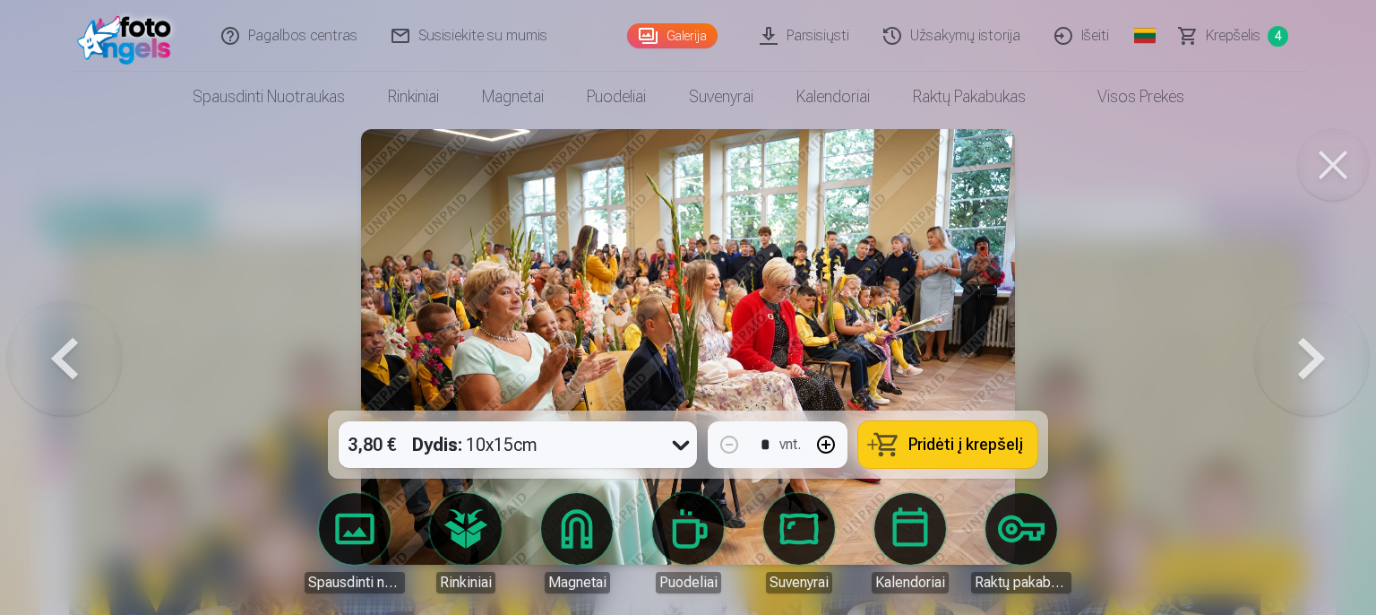
click at [1309, 366] on button at bounding box center [1311, 346] width 115 height 91
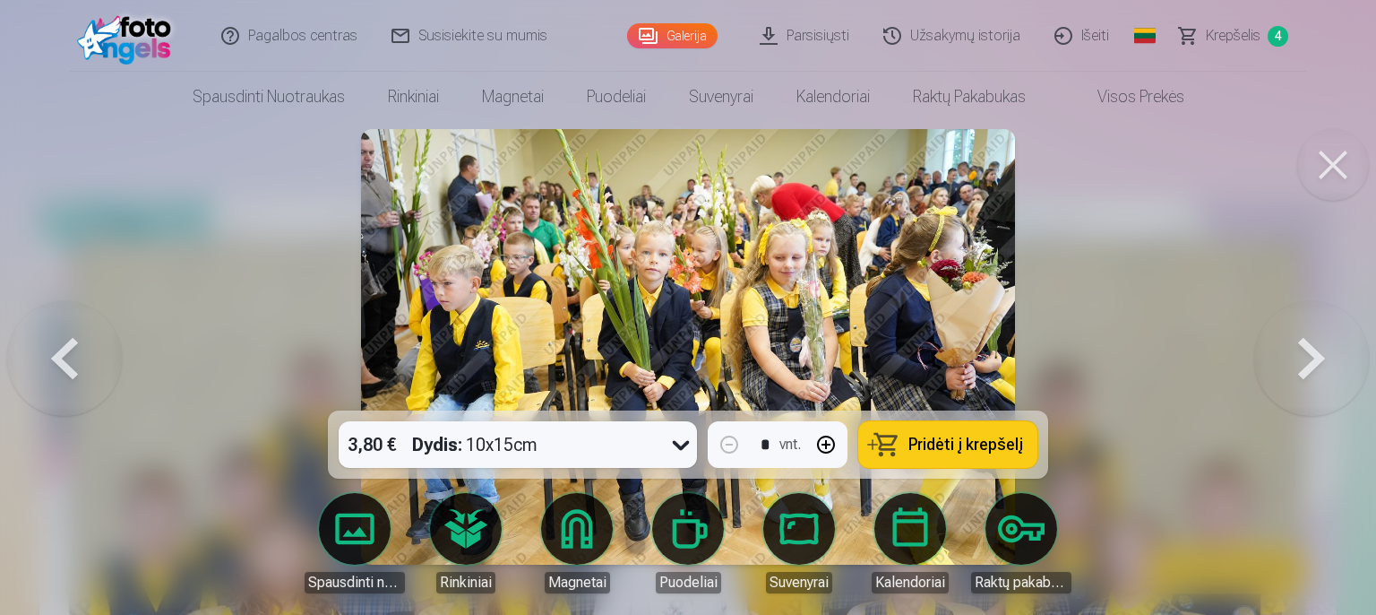
click at [1309, 366] on button at bounding box center [1311, 346] width 115 height 91
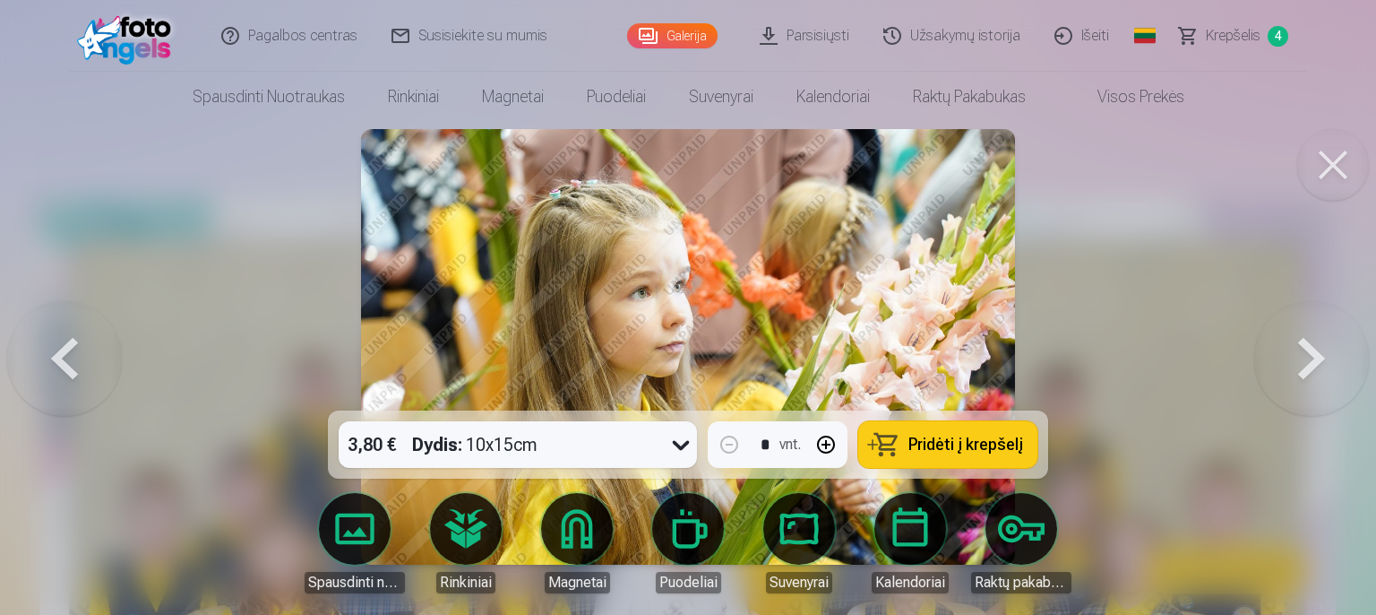
click at [1299, 364] on button at bounding box center [1311, 346] width 115 height 91
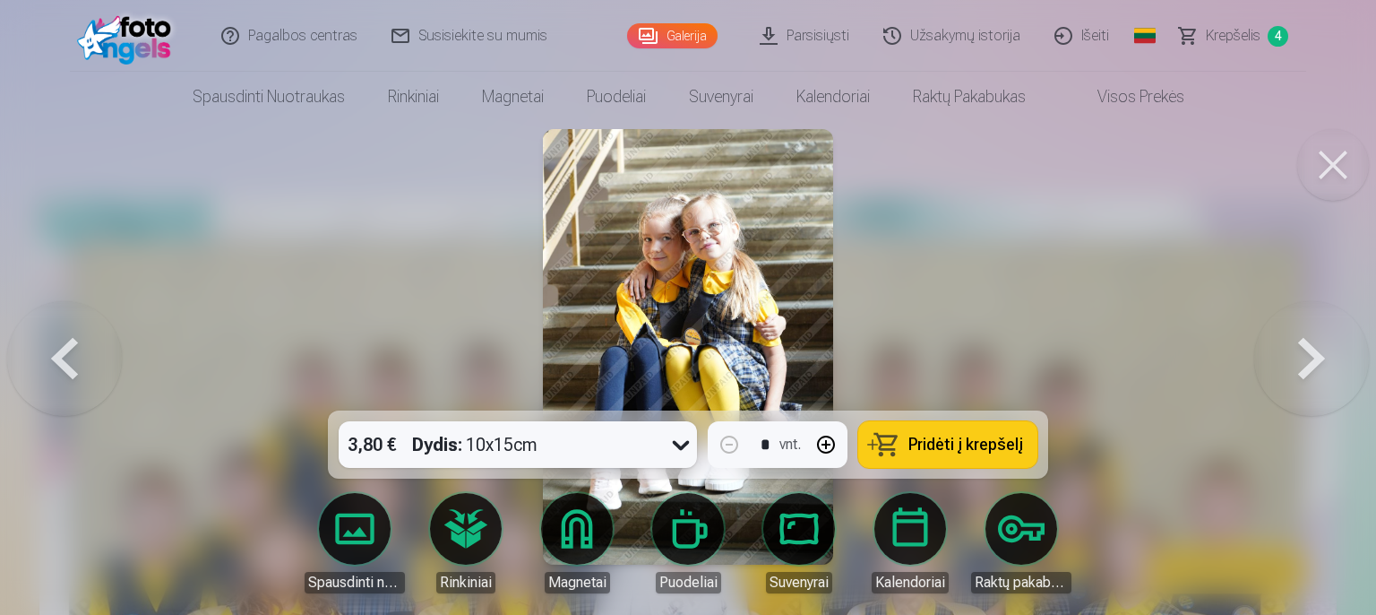
click at [972, 444] on span "Pridėti į krepšelį" at bounding box center [965, 444] width 115 height 16
click at [1300, 360] on button at bounding box center [1311, 346] width 115 height 91
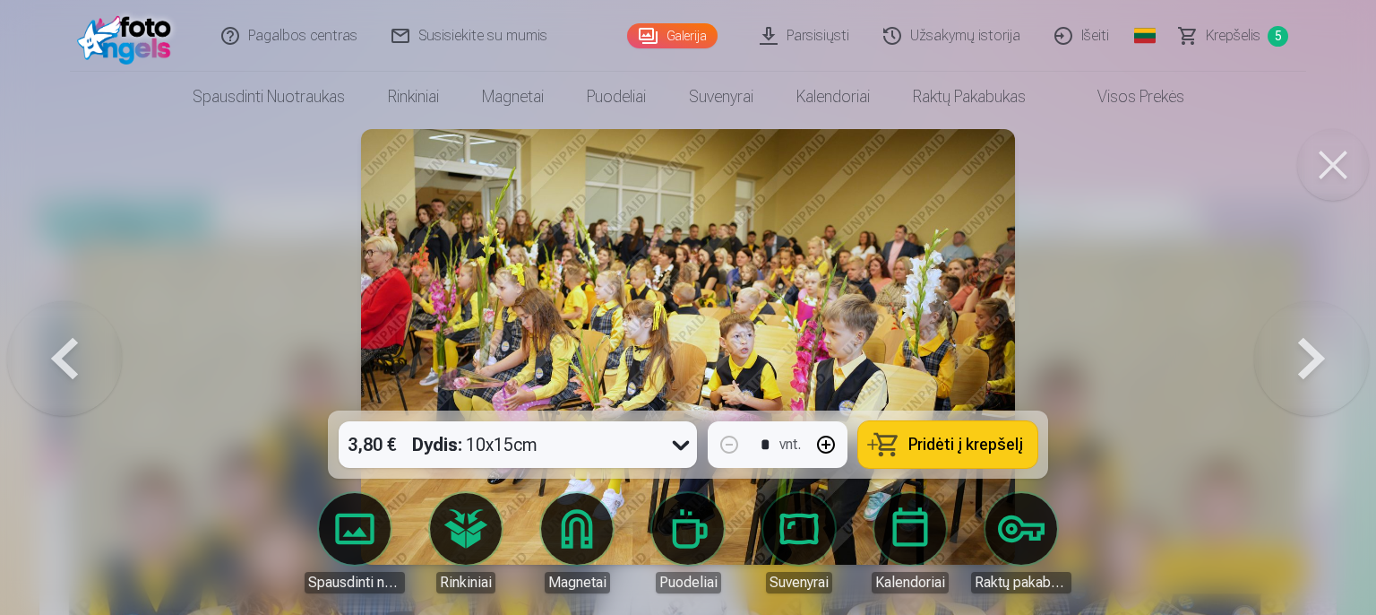
click at [1301, 360] on button at bounding box center [1311, 346] width 115 height 91
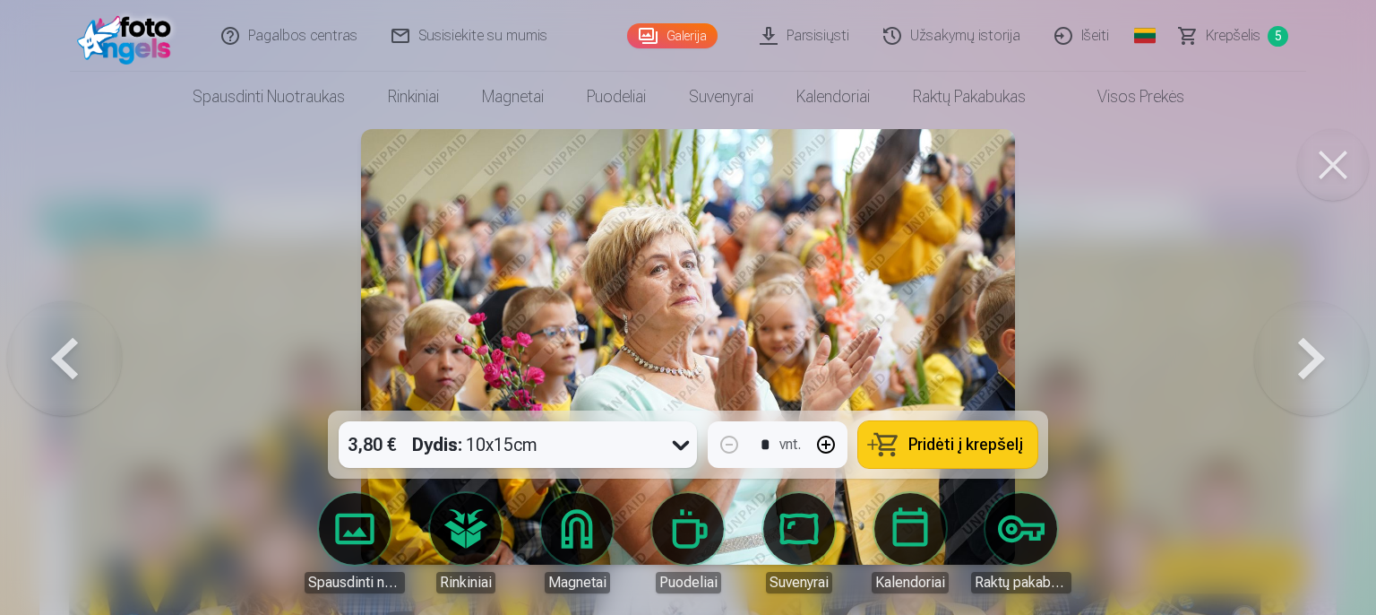
click at [1302, 361] on button at bounding box center [1311, 346] width 115 height 91
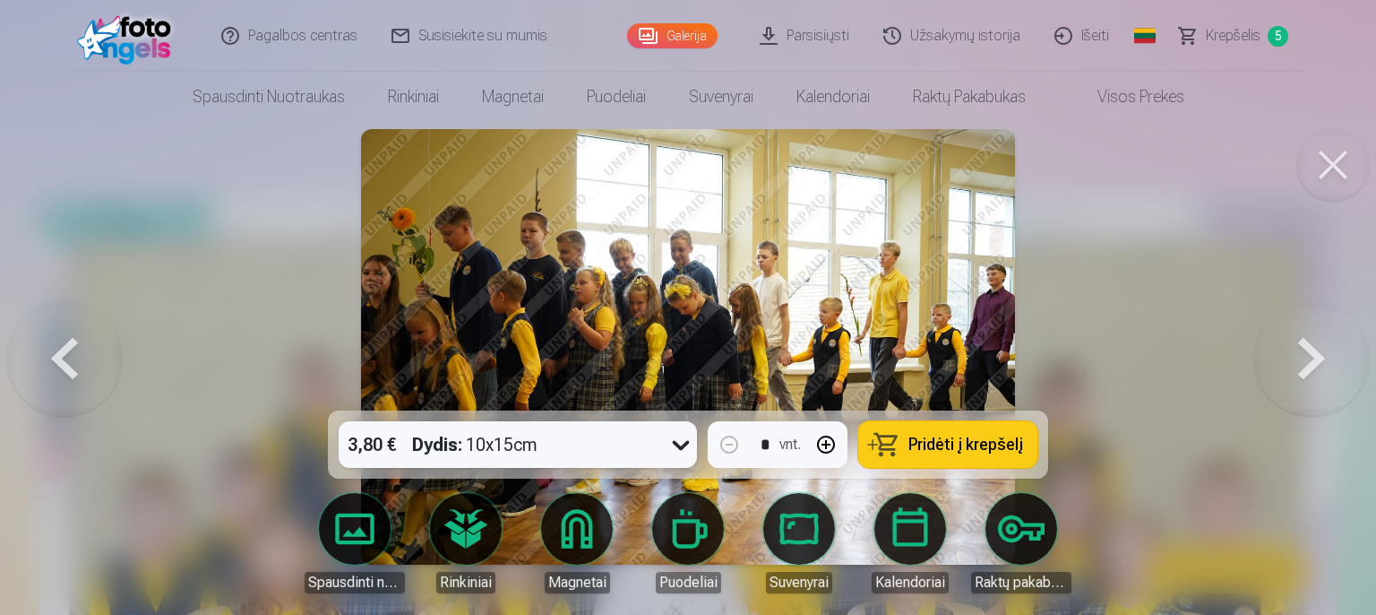
click at [1302, 361] on button at bounding box center [1311, 346] width 115 height 91
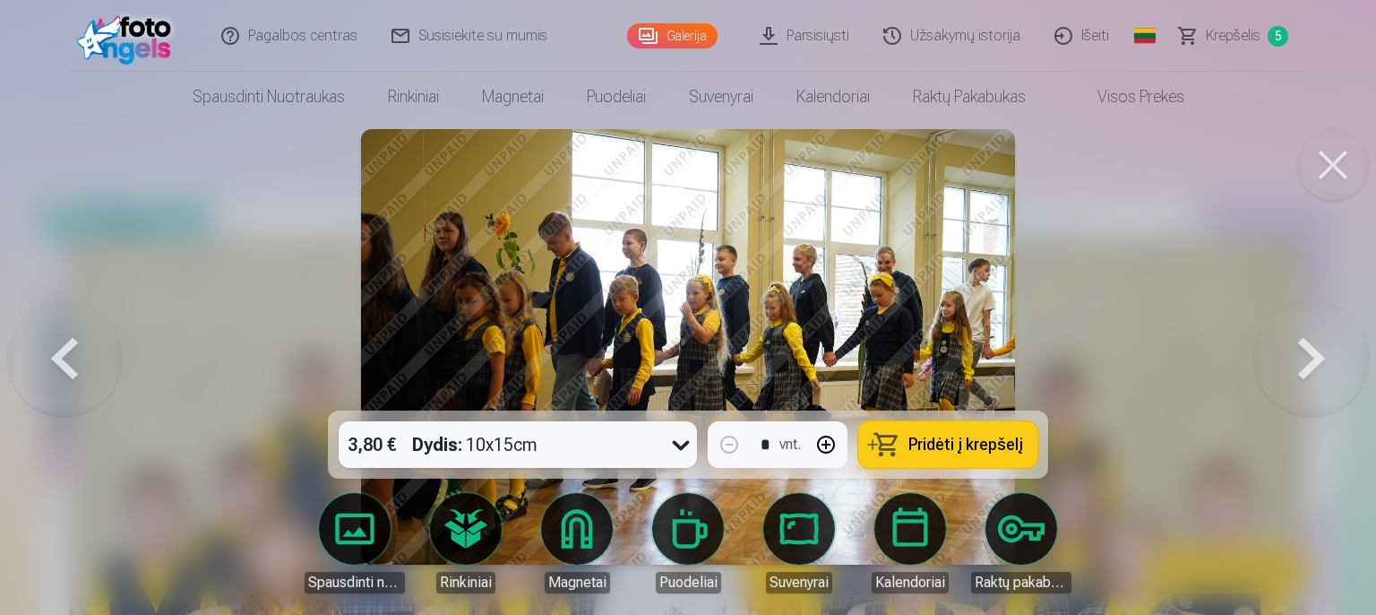
click at [1302, 361] on button at bounding box center [1311, 346] width 115 height 91
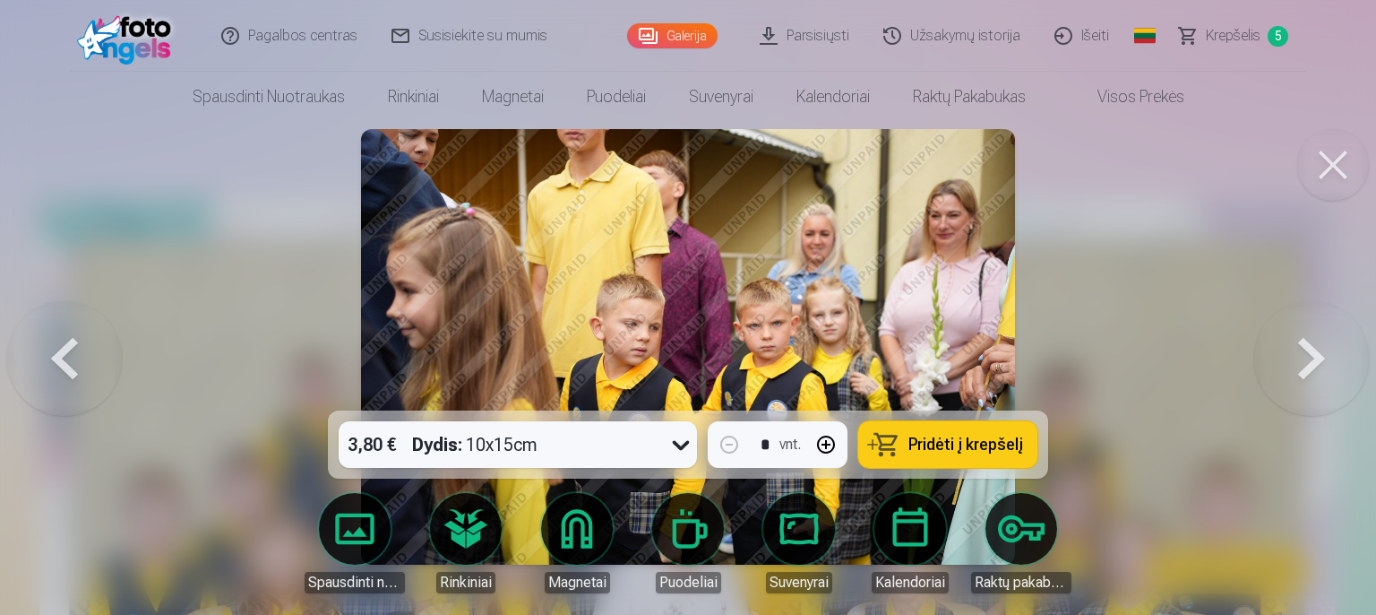
click at [1302, 361] on button at bounding box center [1311, 346] width 115 height 91
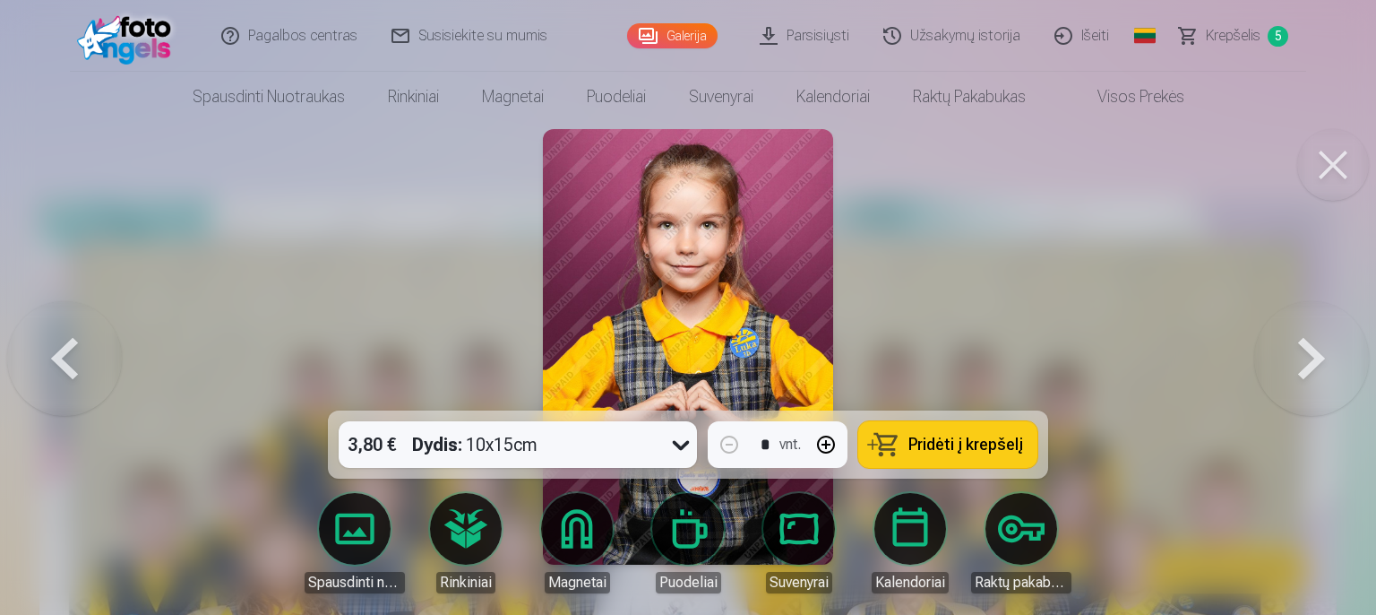
click at [1302, 361] on button at bounding box center [1311, 346] width 115 height 91
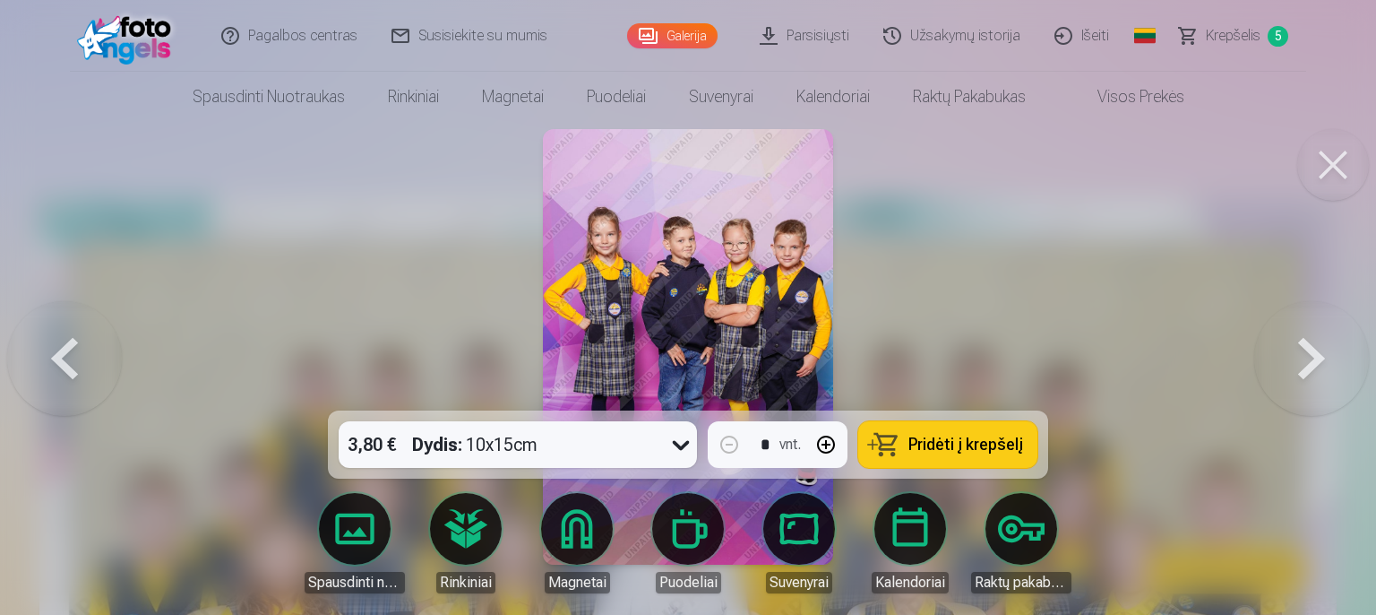
click at [948, 441] on span "Pridėti į krepšelį" at bounding box center [965, 444] width 115 height 16
click at [1294, 364] on button at bounding box center [1311, 346] width 115 height 91
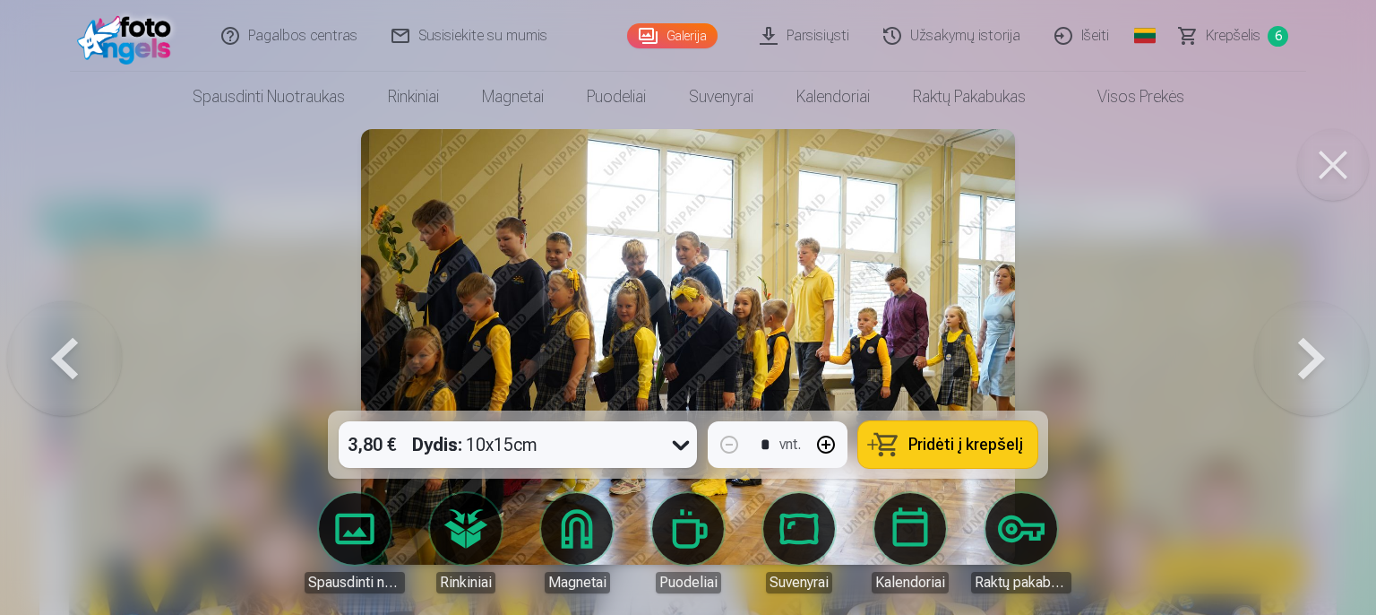
click at [100, 385] on button at bounding box center [64, 346] width 115 height 91
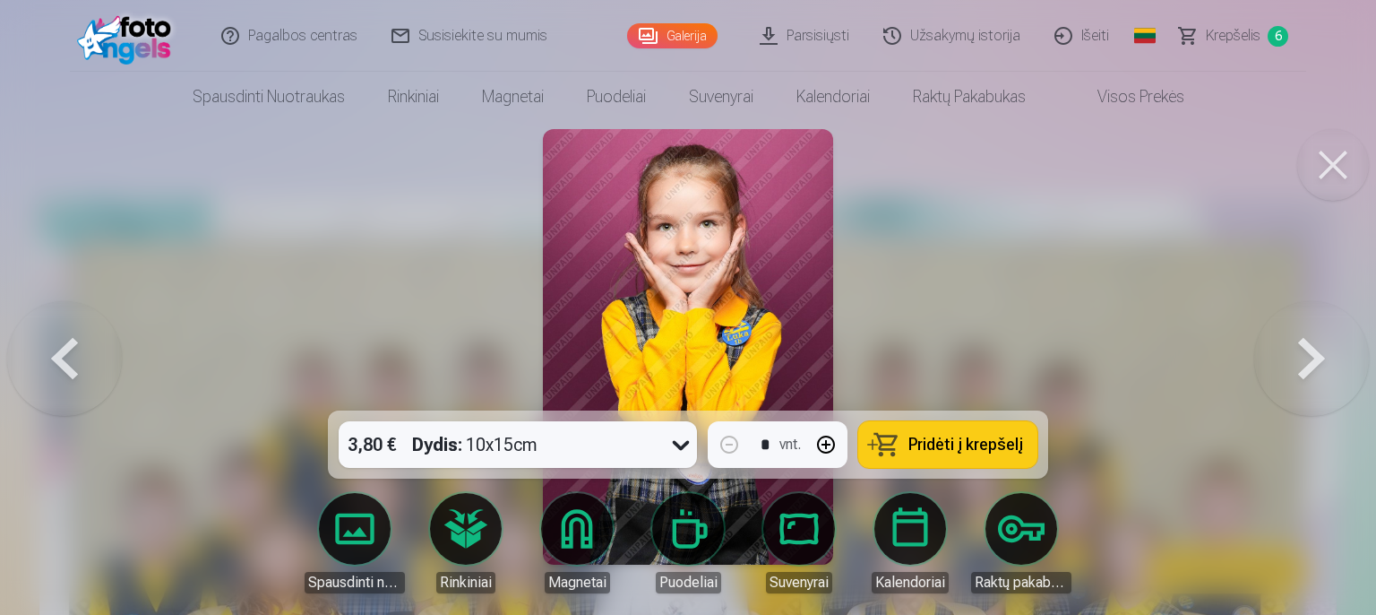
click at [1271, 349] on button at bounding box center [1311, 346] width 115 height 91
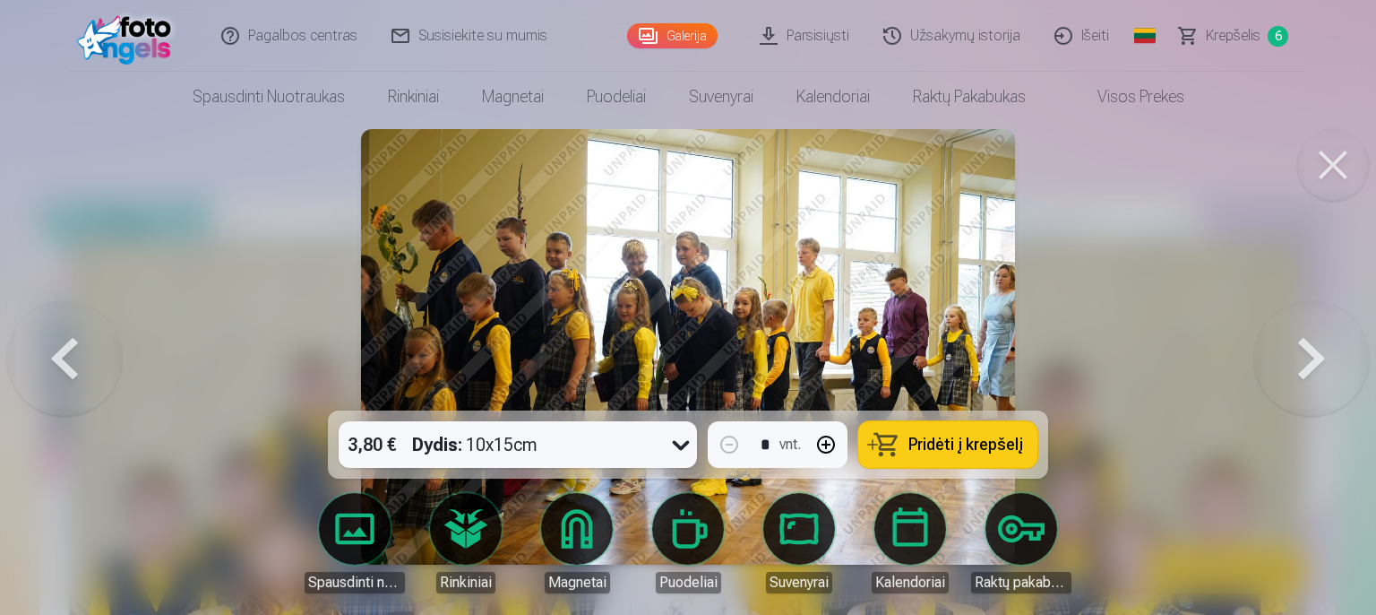
click at [1294, 345] on button at bounding box center [1311, 346] width 115 height 91
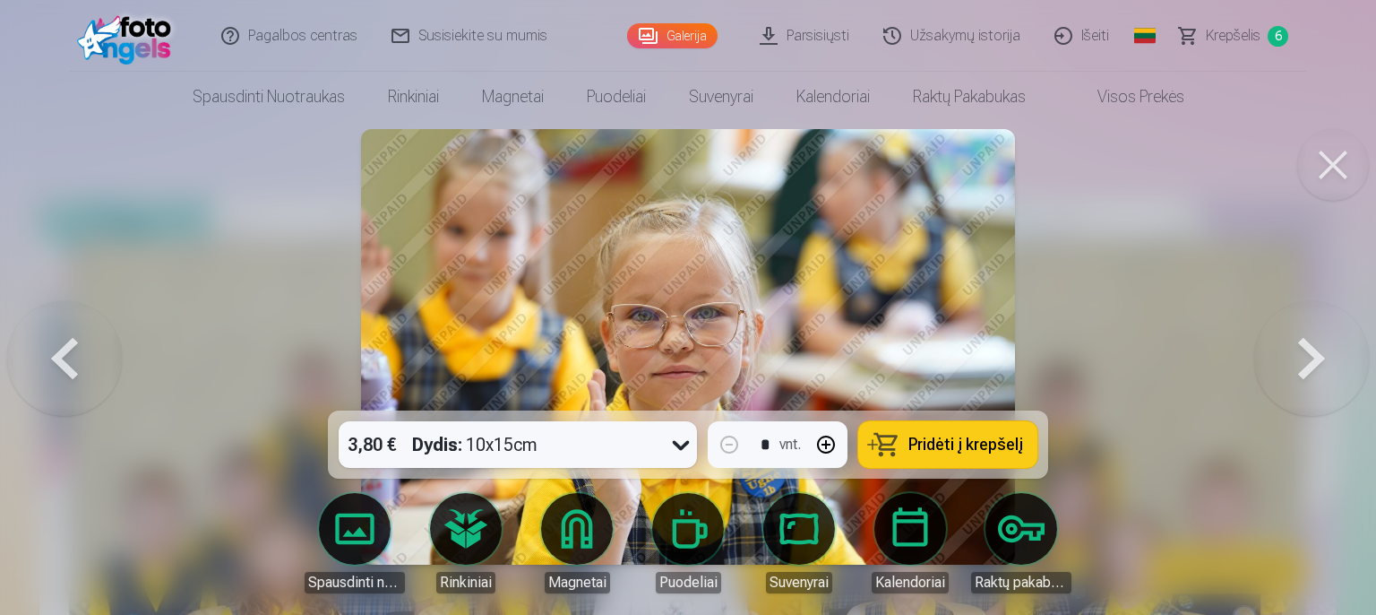
click at [1294, 345] on button at bounding box center [1311, 346] width 115 height 91
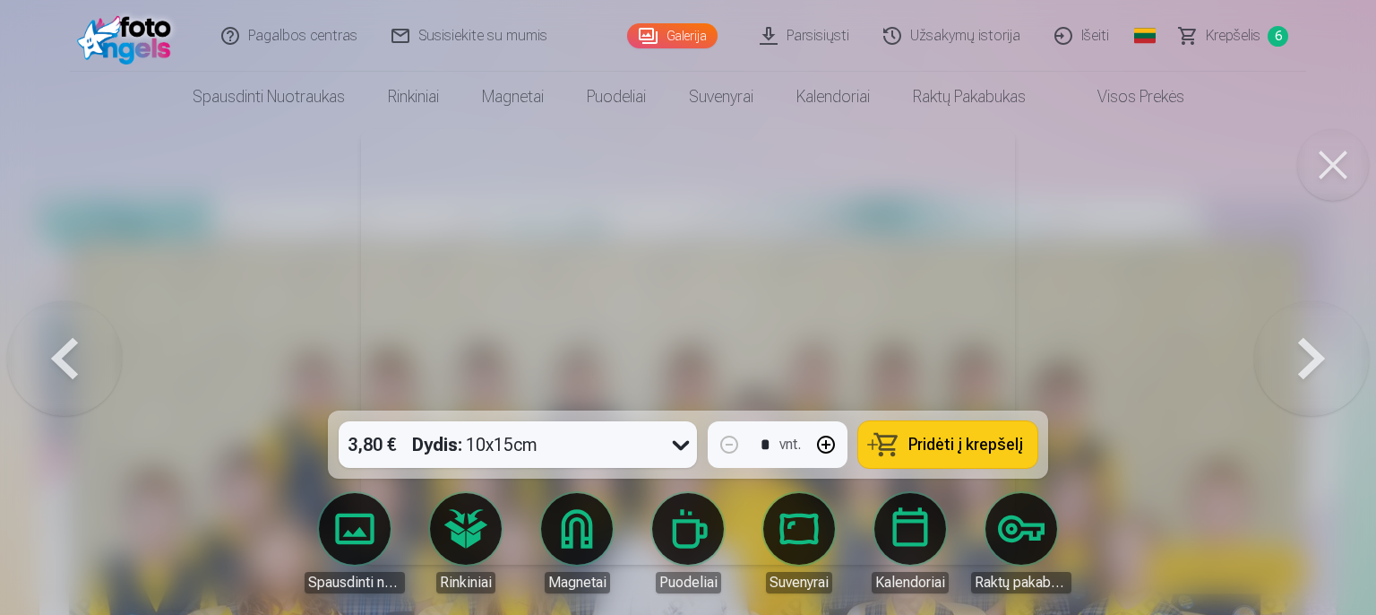
click at [1295, 344] on button at bounding box center [1311, 346] width 115 height 91
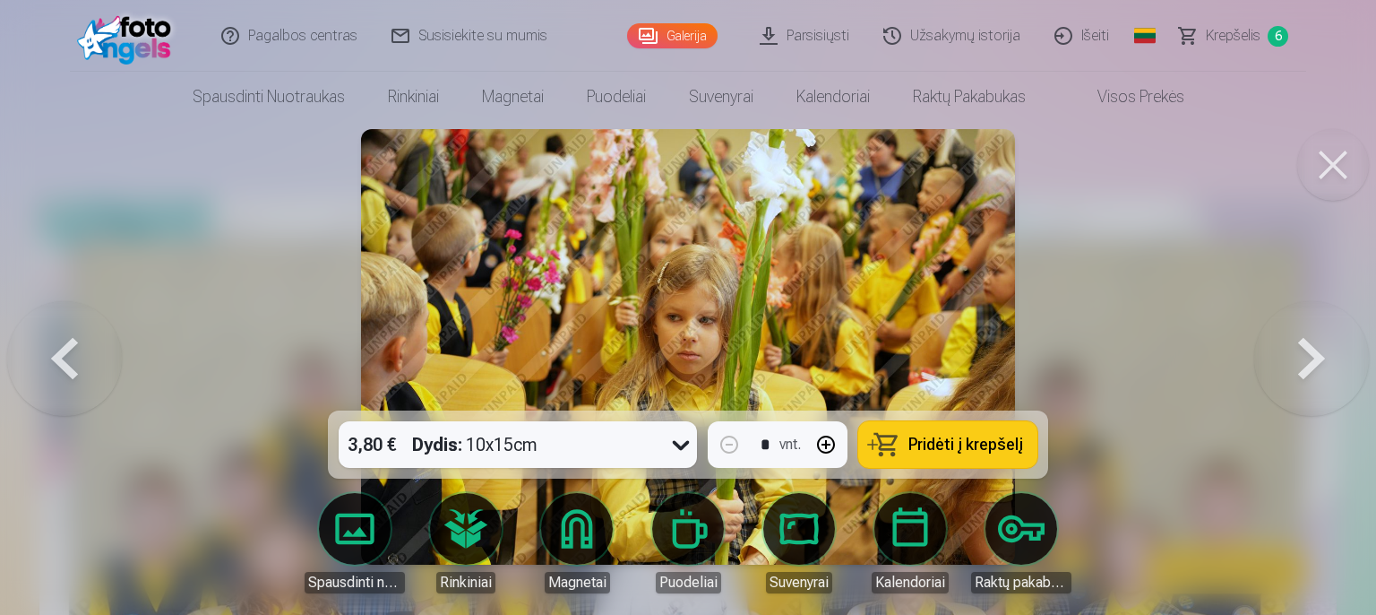
click at [1295, 344] on button at bounding box center [1311, 346] width 115 height 91
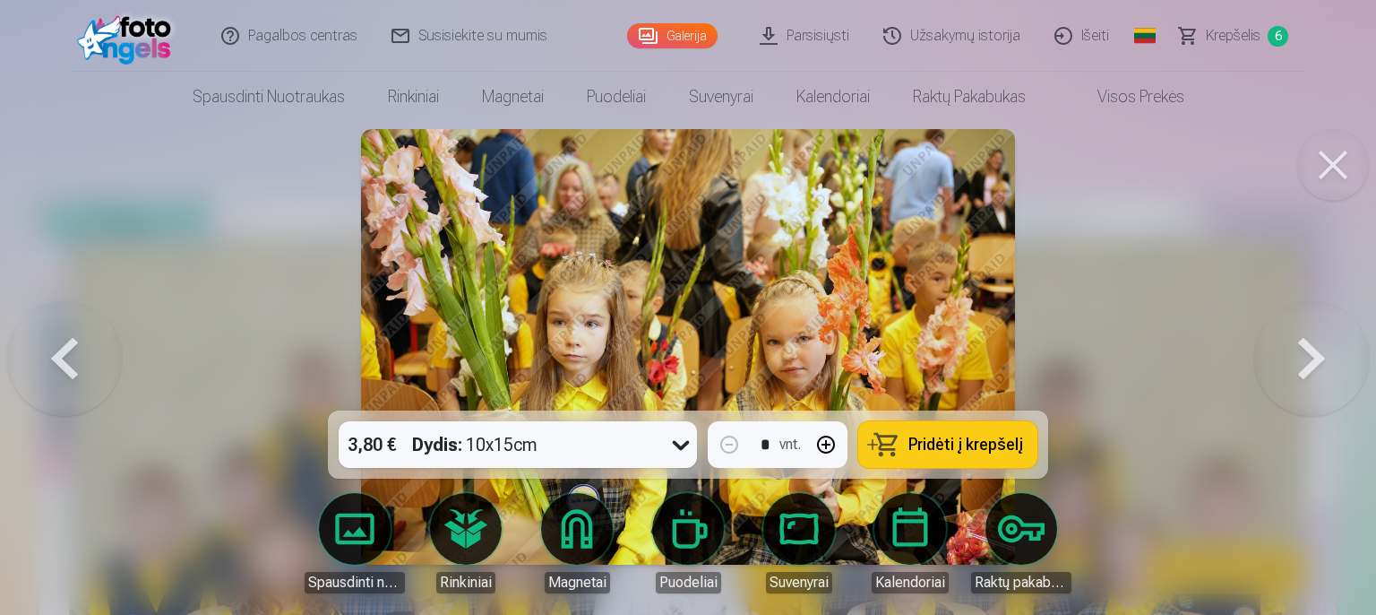
click at [931, 448] on span "Pridėti į krepšelį" at bounding box center [965, 444] width 115 height 16
click at [1309, 374] on button at bounding box center [1311, 346] width 115 height 91
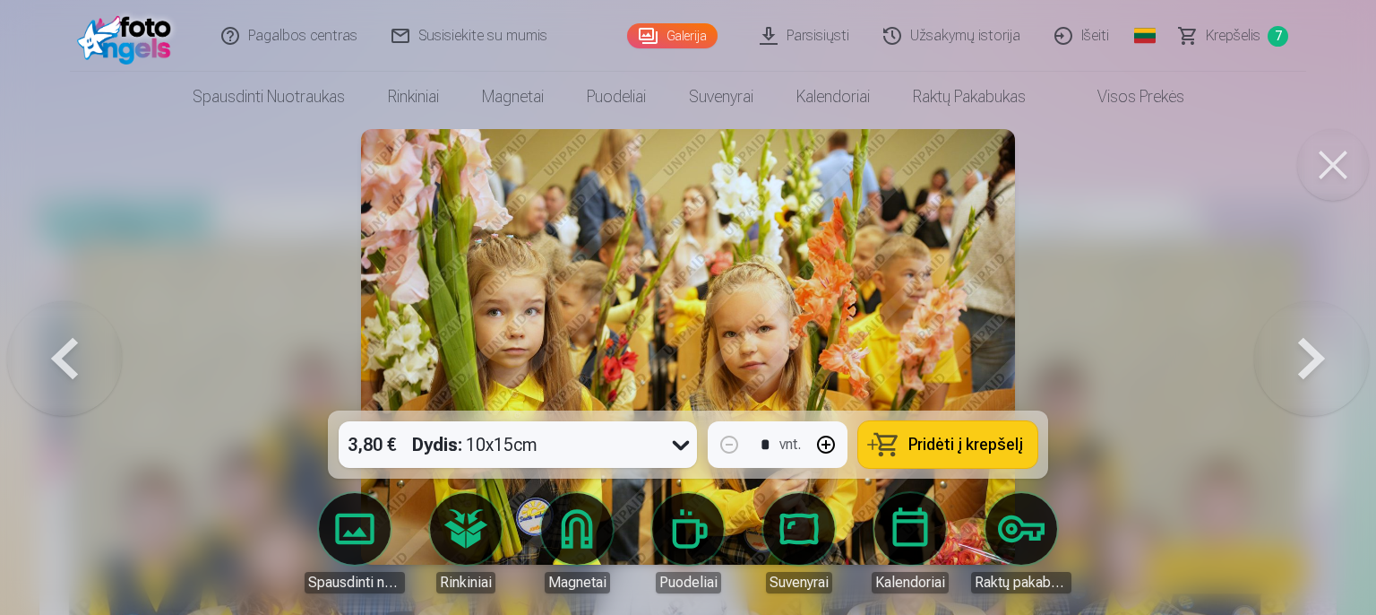
click at [1309, 374] on button at bounding box center [1311, 346] width 115 height 91
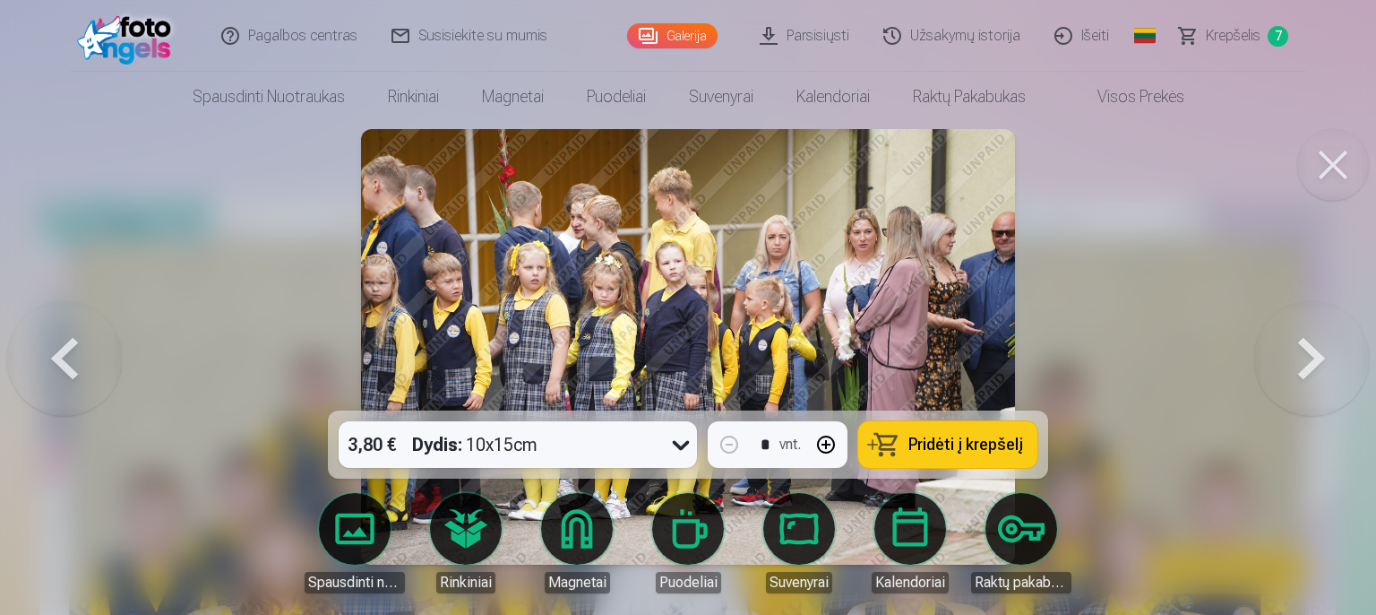
click at [79, 372] on button at bounding box center [64, 346] width 115 height 91
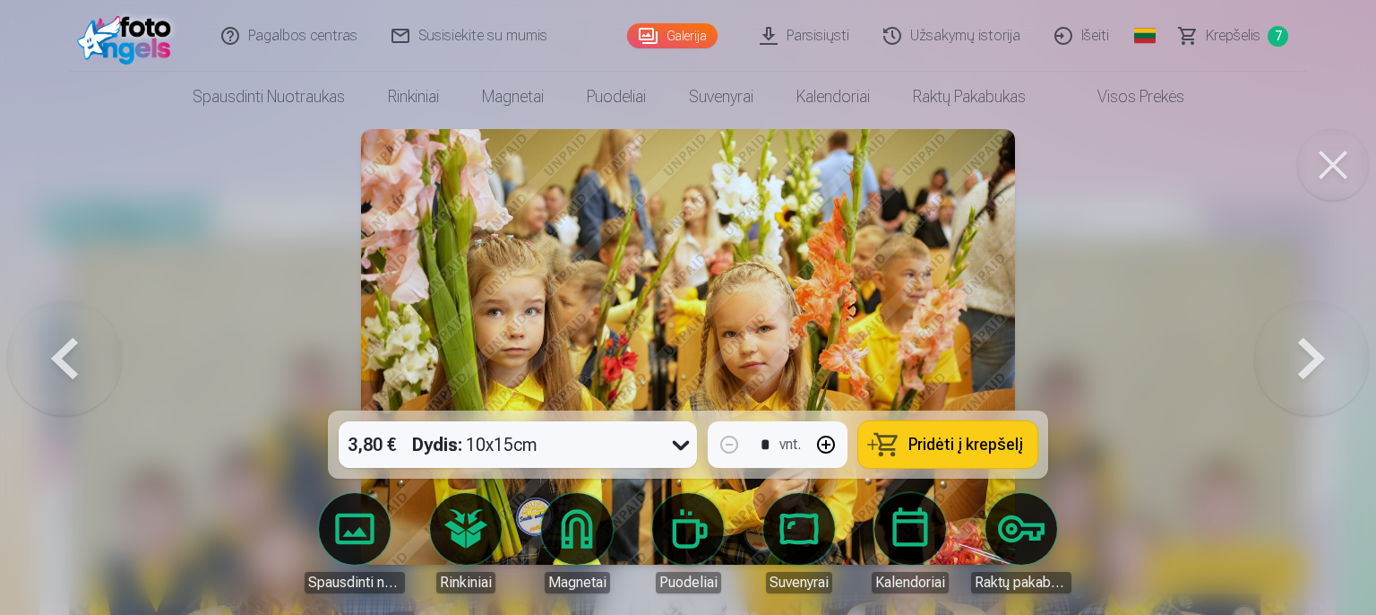
click at [1280, 353] on button at bounding box center [1311, 346] width 115 height 91
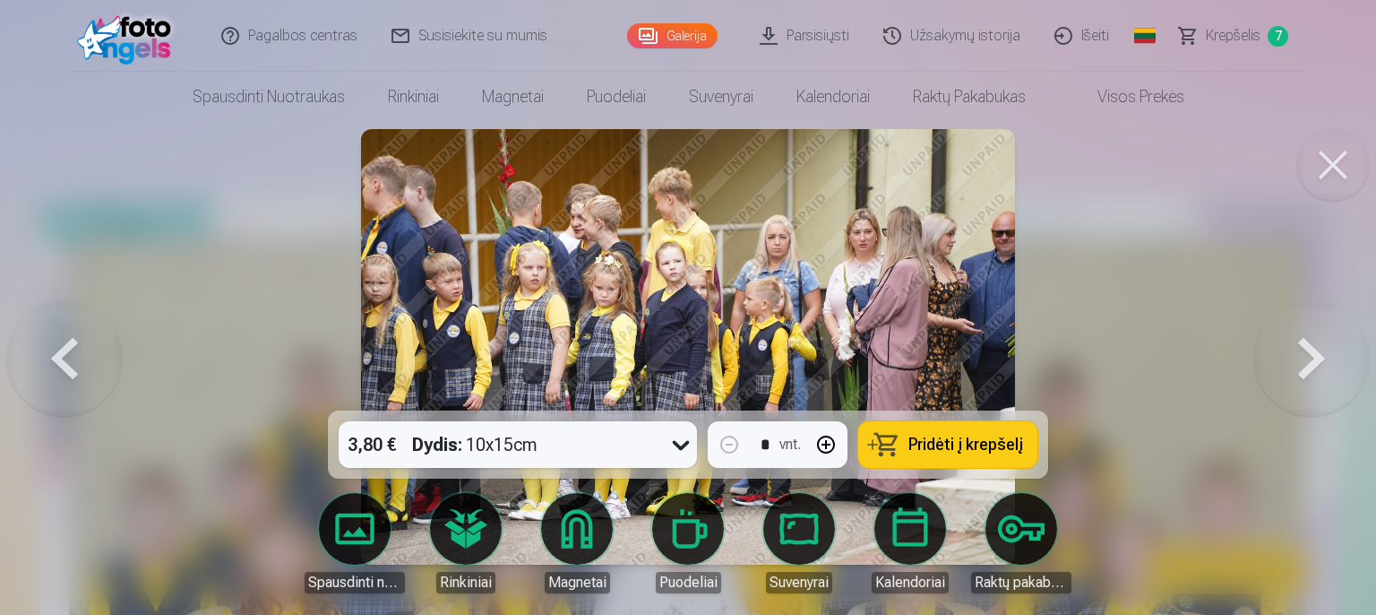
click at [1306, 363] on button at bounding box center [1311, 346] width 115 height 91
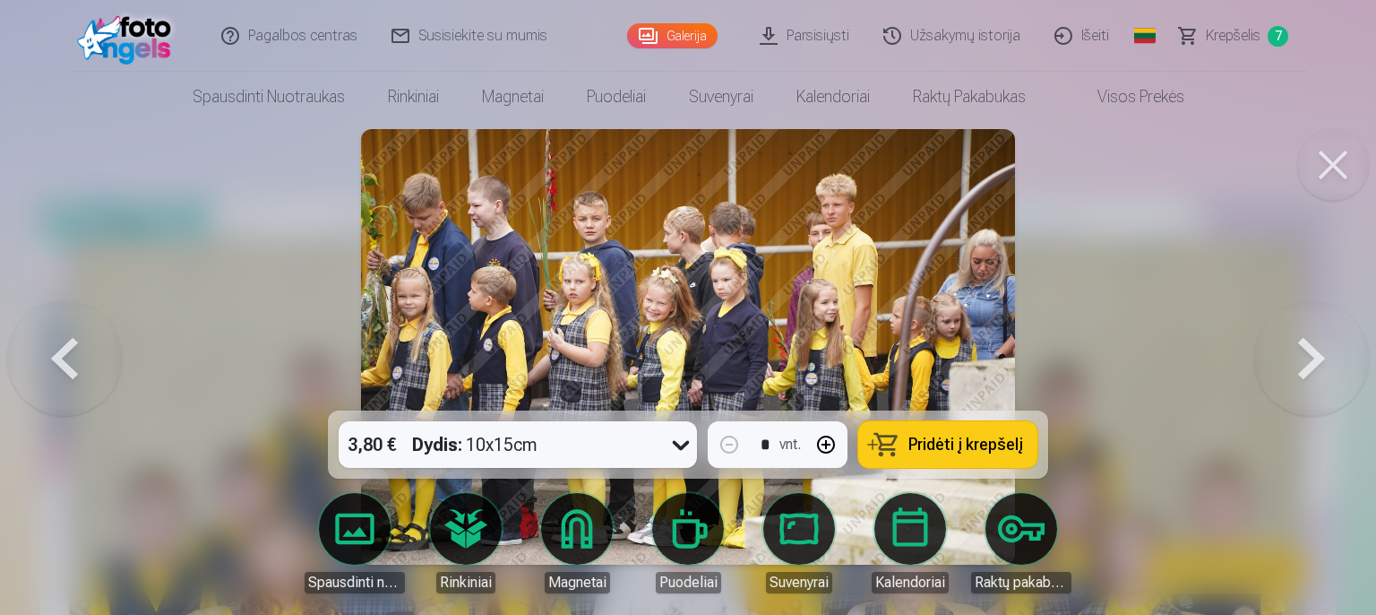
click at [1306, 361] on button at bounding box center [1311, 346] width 115 height 91
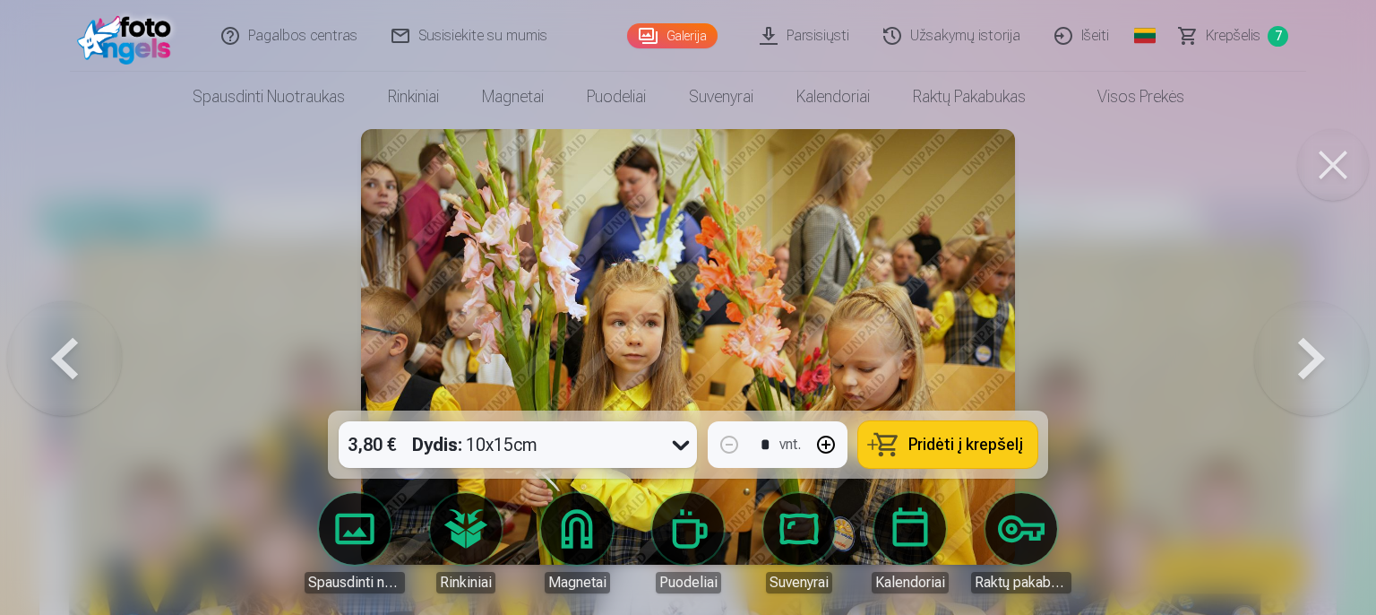
click at [53, 378] on button at bounding box center [64, 346] width 115 height 91
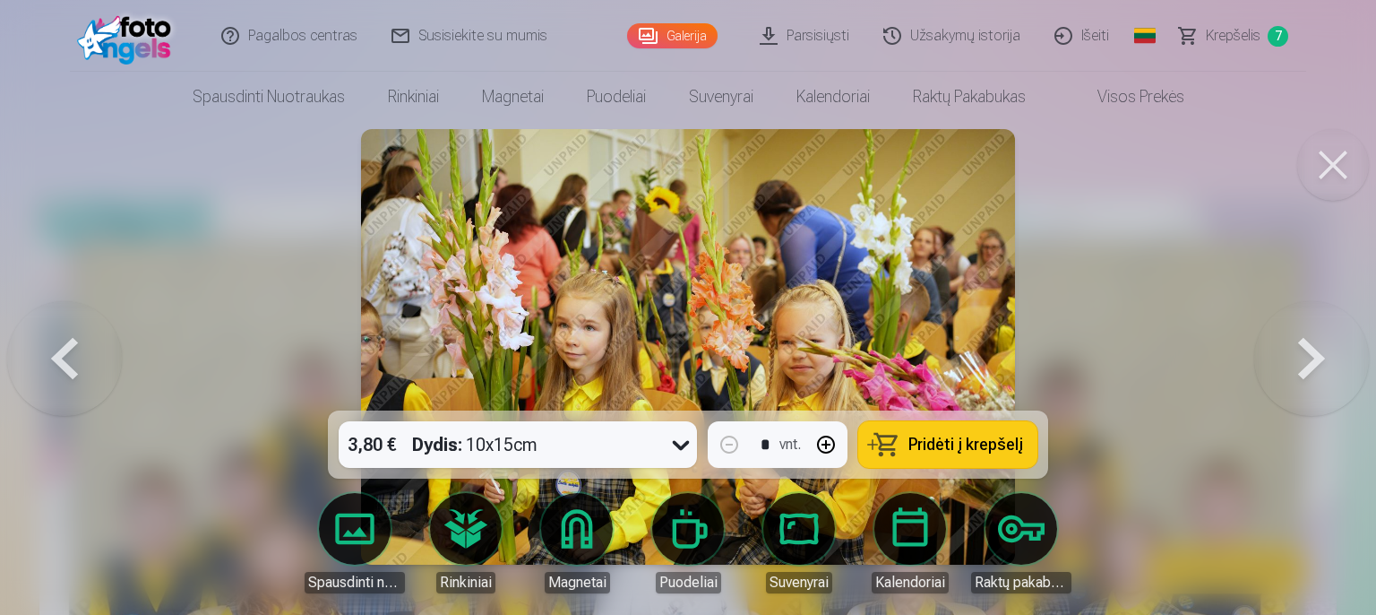
click at [1304, 348] on button at bounding box center [1311, 346] width 115 height 91
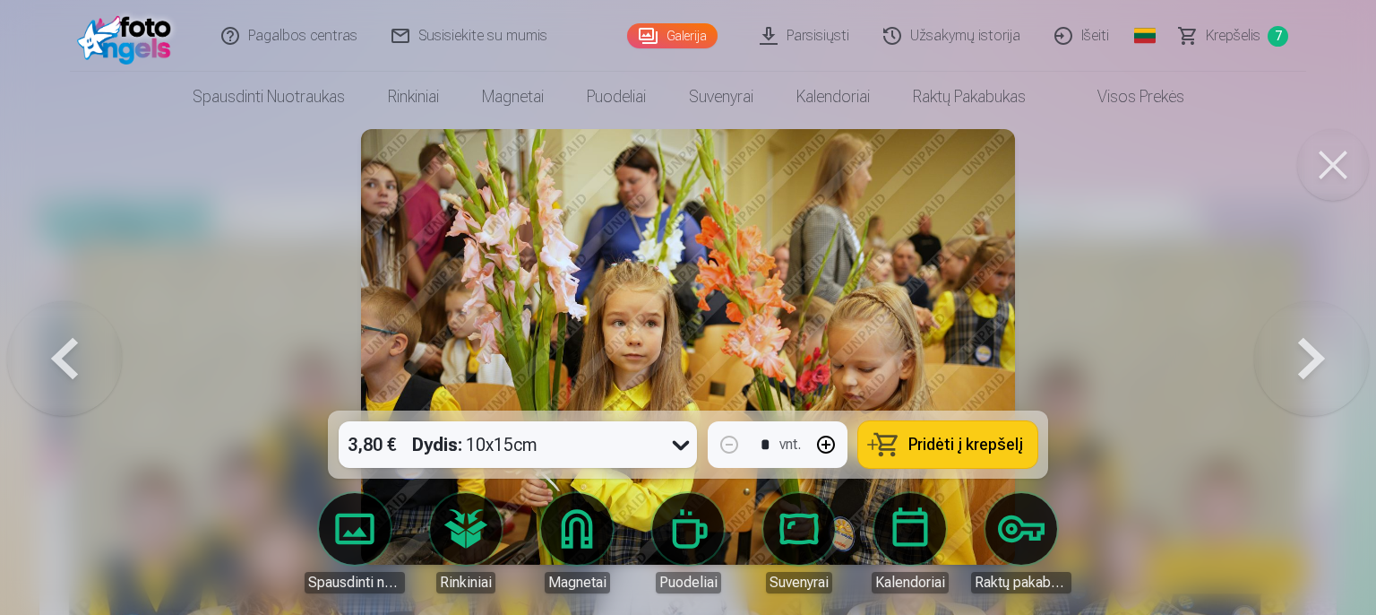
click at [1297, 364] on button at bounding box center [1311, 346] width 115 height 91
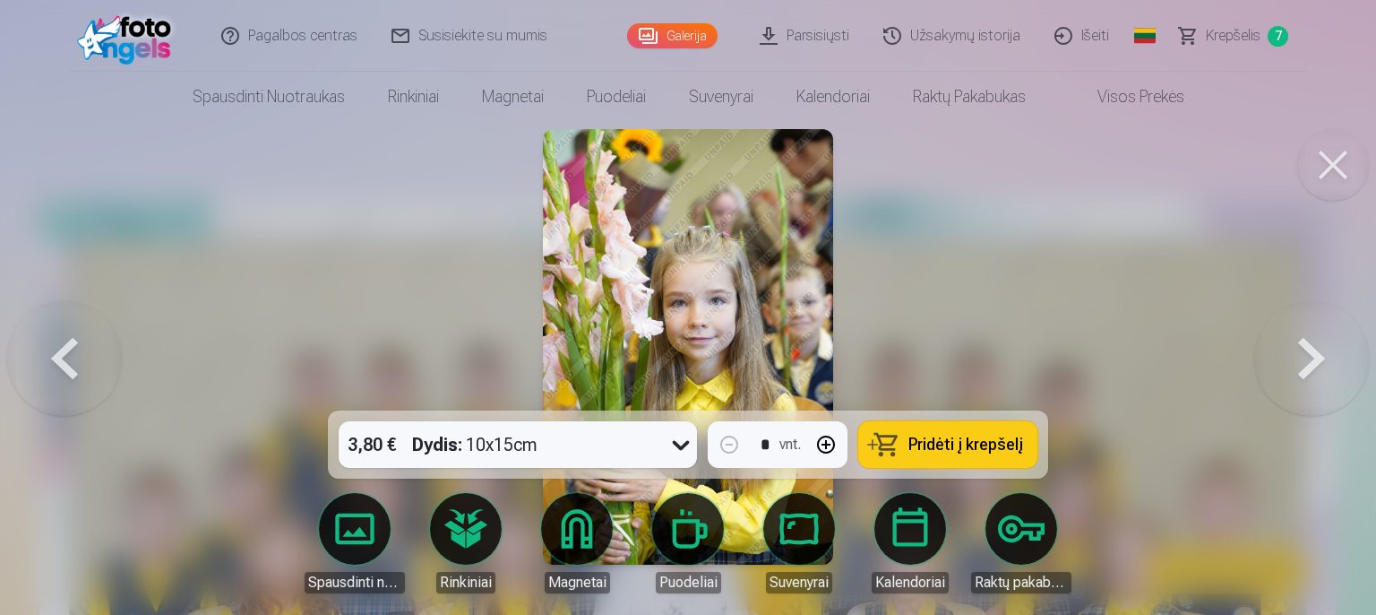
click at [962, 445] on span "Pridėti į krepšelį" at bounding box center [965, 444] width 115 height 16
click at [1292, 349] on button at bounding box center [1311, 346] width 115 height 91
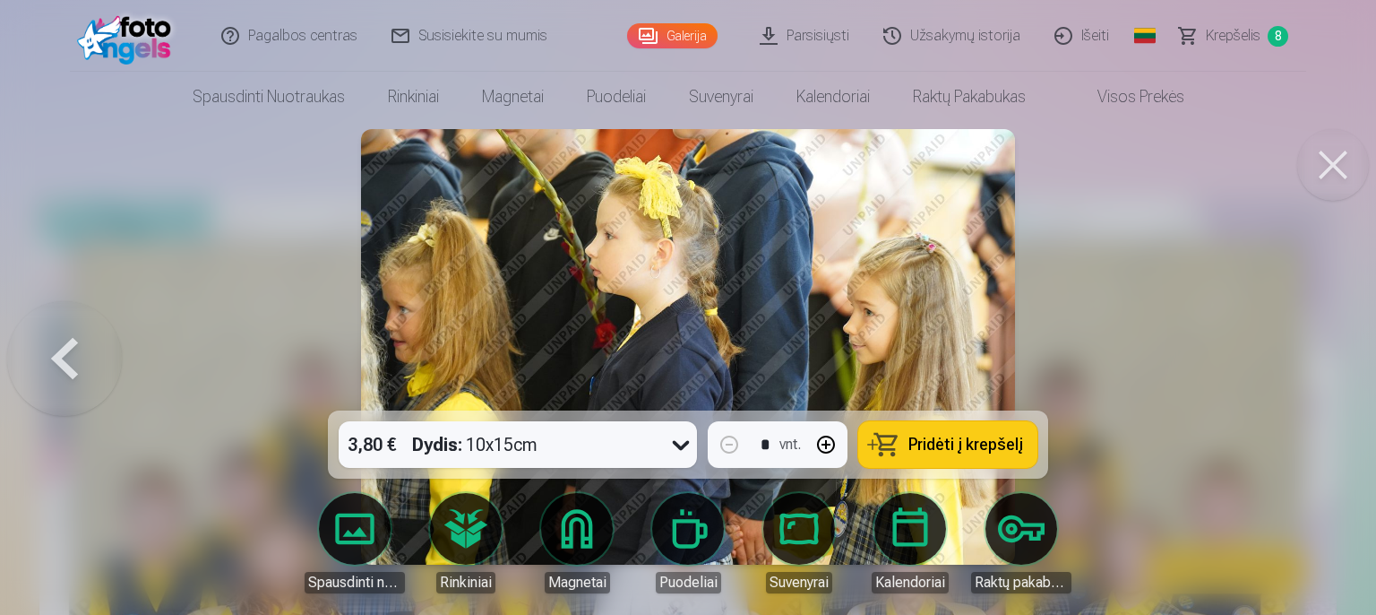
click at [1226, 42] on span "Krepšelis" at bounding box center [1233, 35] width 55 height 21
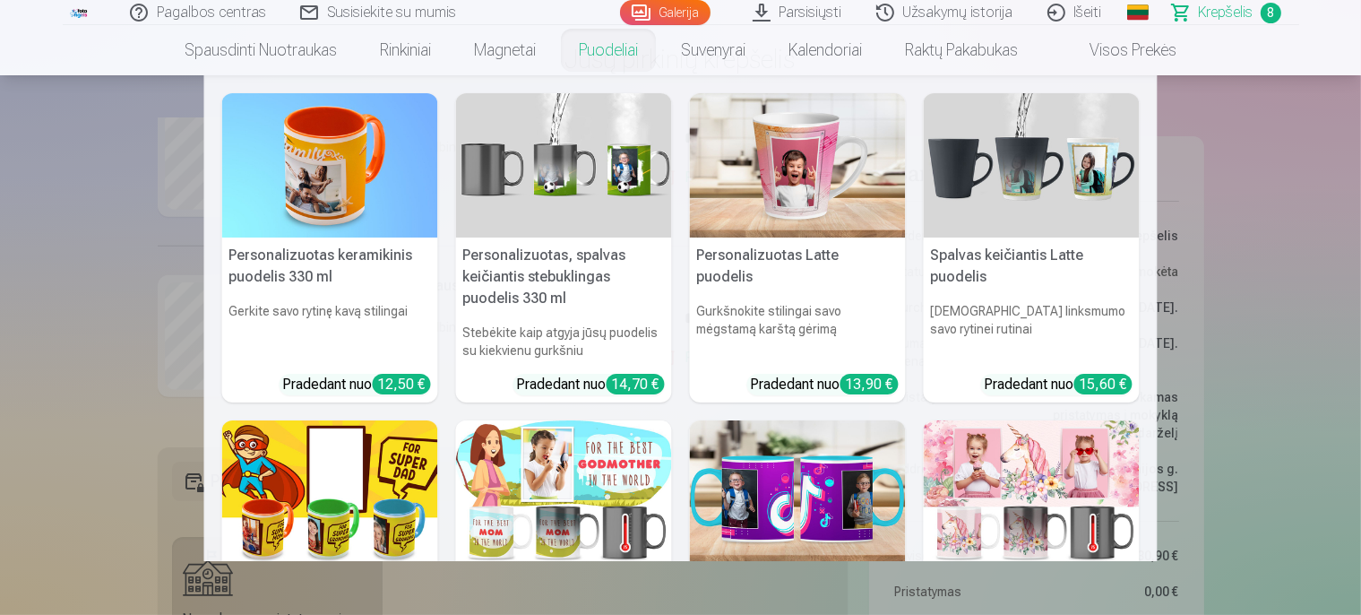
scroll to position [55, 0]
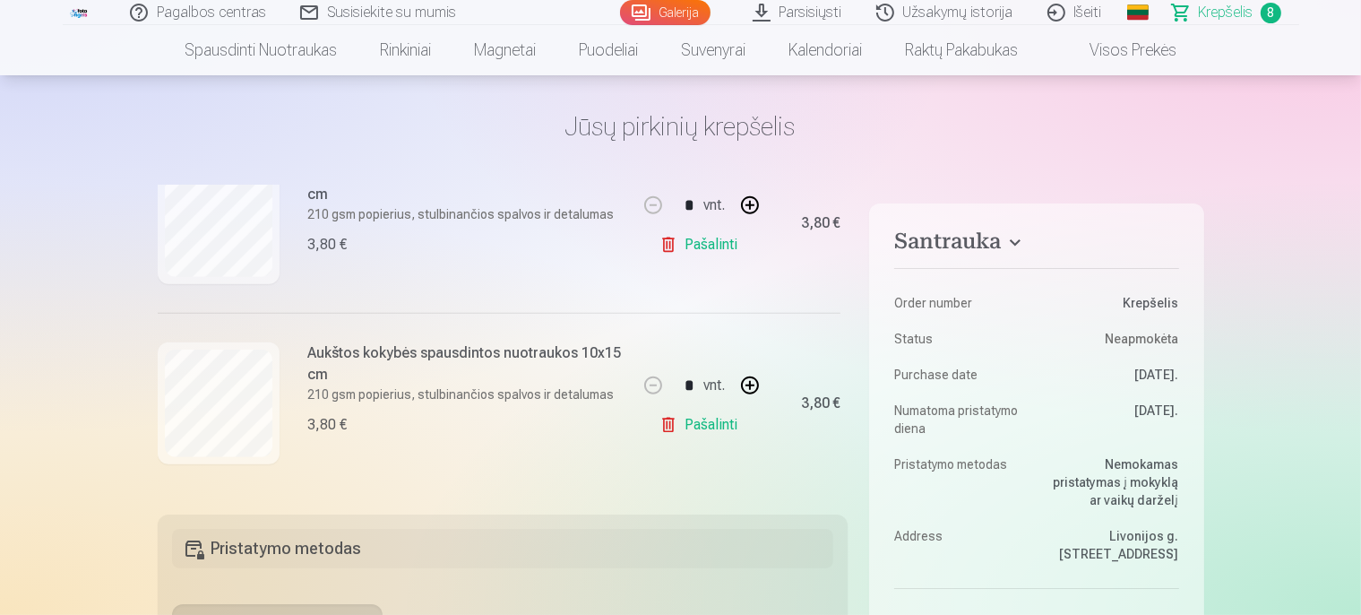
click at [666, 5] on link "Galerija" at bounding box center [665, 12] width 90 height 25
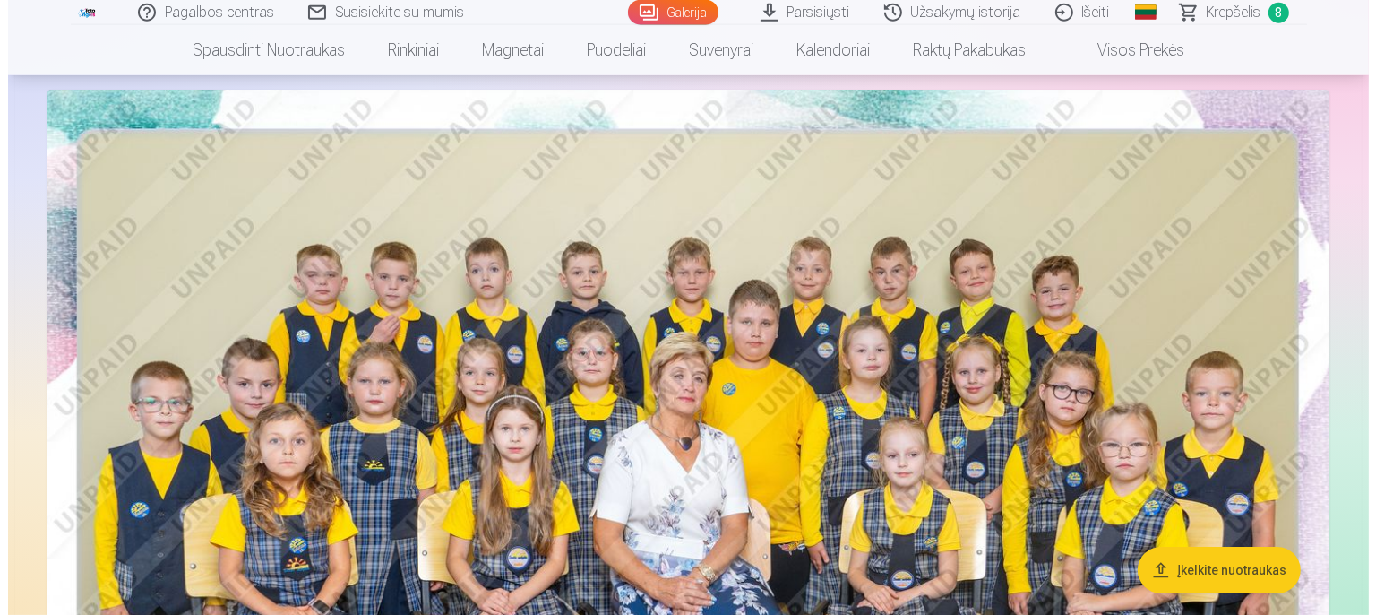
scroll to position [189, 0]
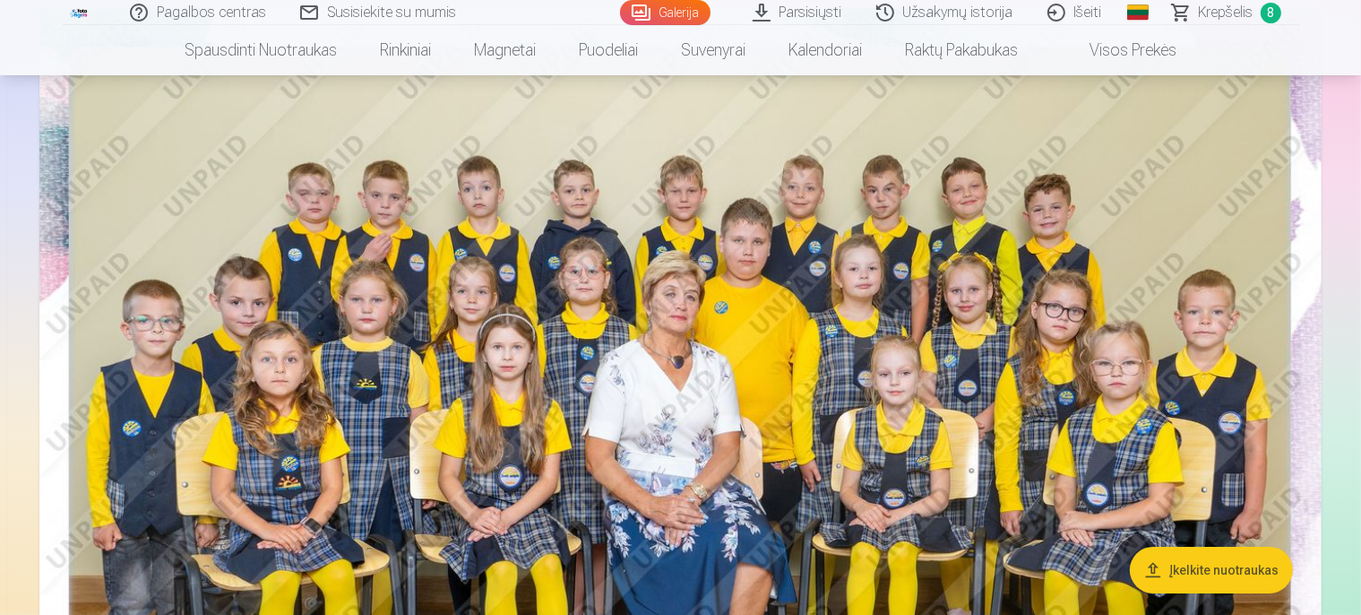
click at [743, 308] on img at bounding box center [680, 435] width 1282 height 855
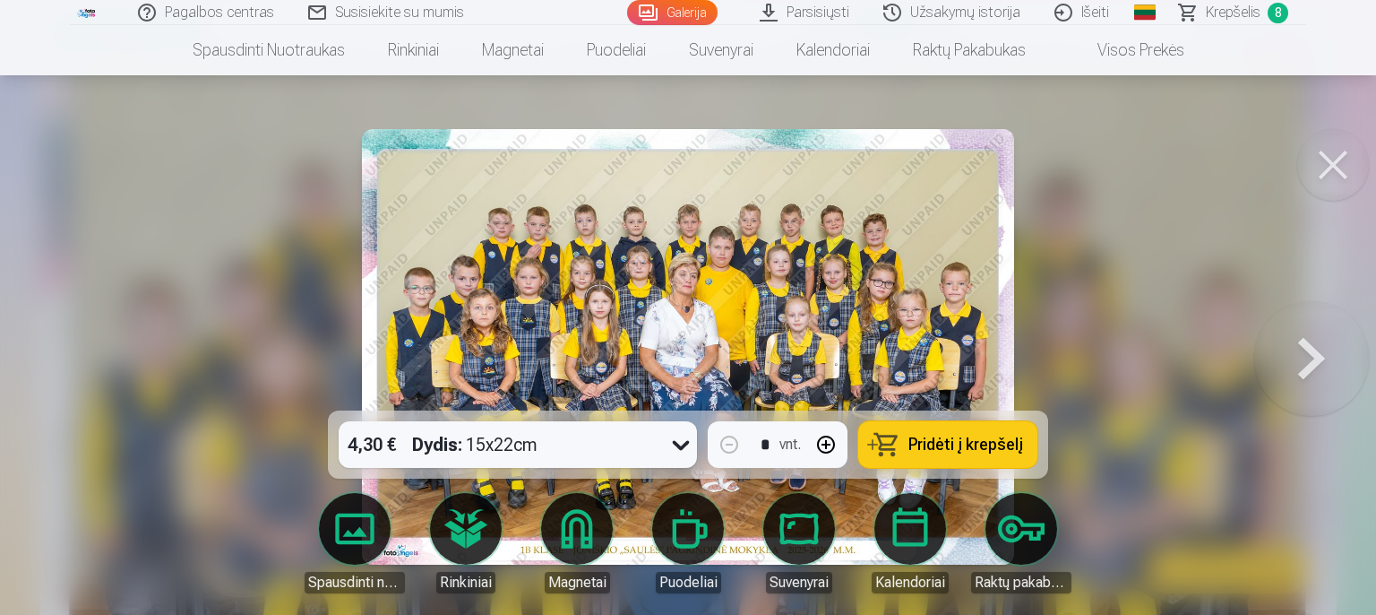
click at [1292, 364] on button at bounding box center [1311, 346] width 115 height 91
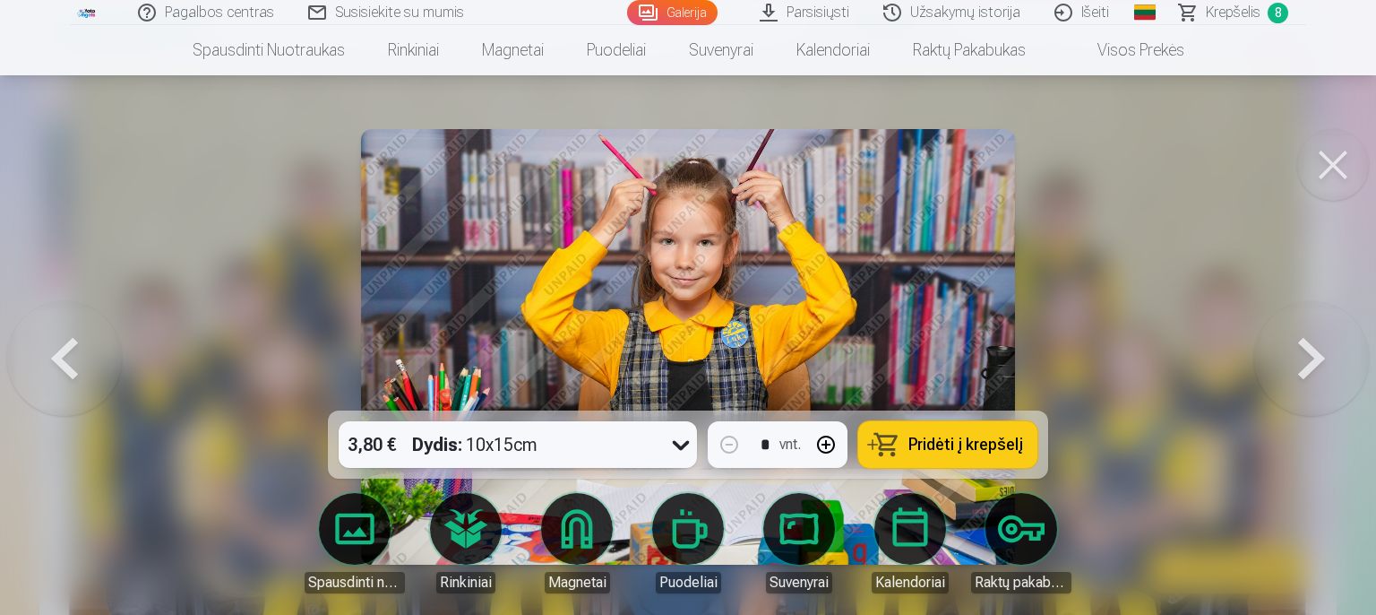
click at [1288, 357] on button at bounding box center [1311, 346] width 115 height 91
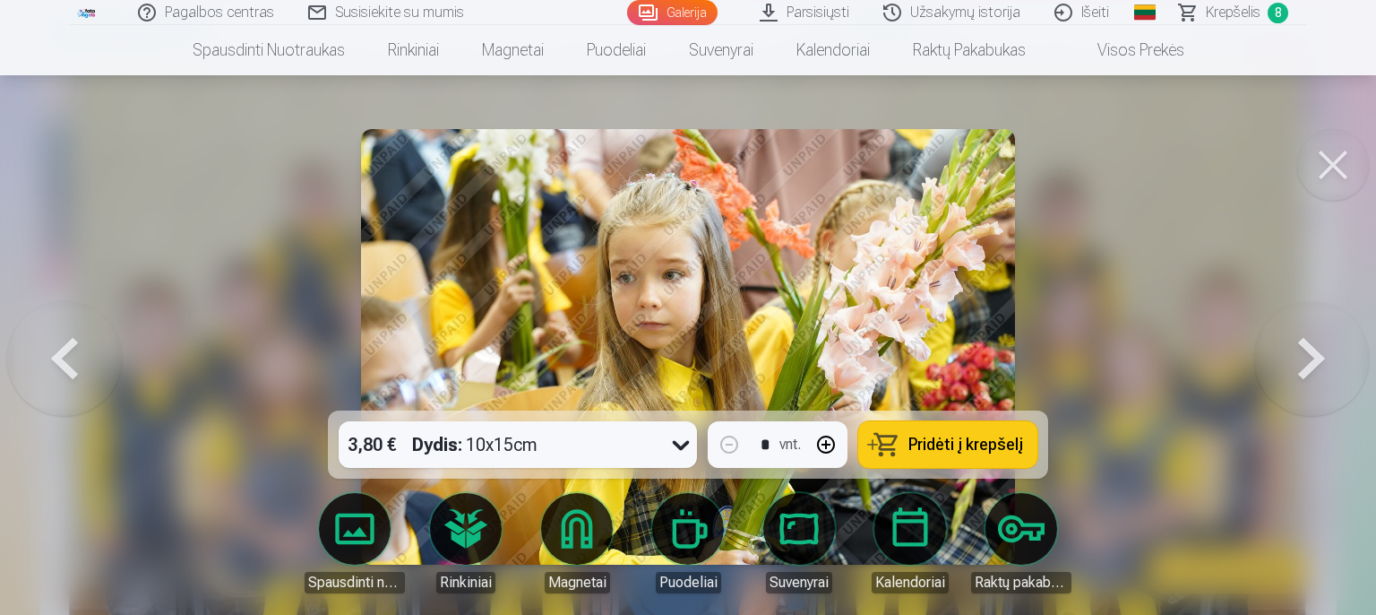
click at [1294, 349] on button at bounding box center [1311, 346] width 115 height 91
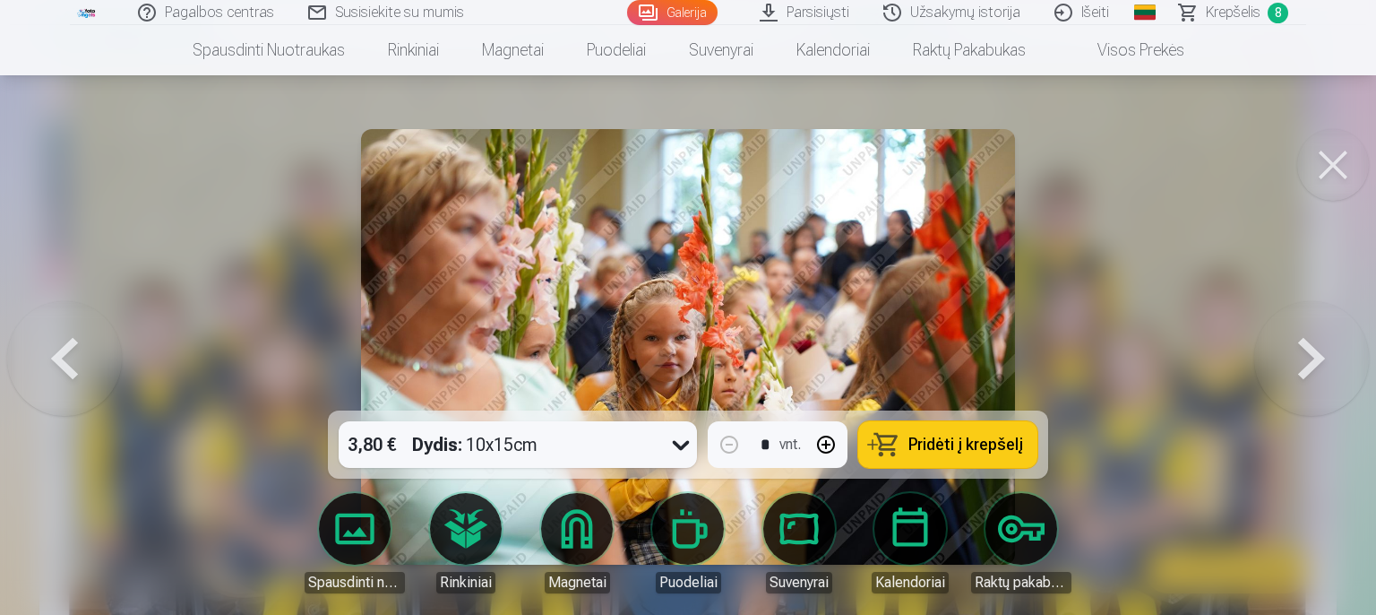
click at [1299, 358] on button at bounding box center [1311, 346] width 115 height 91
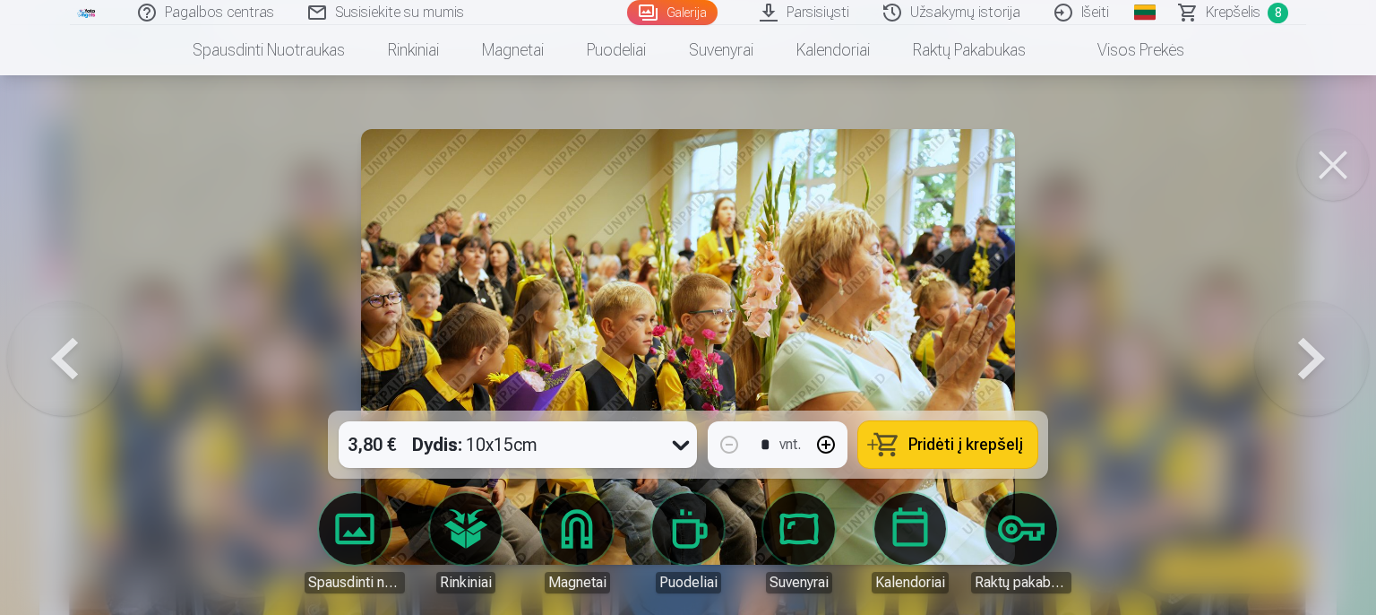
click at [1299, 358] on button at bounding box center [1311, 346] width 115 height 91
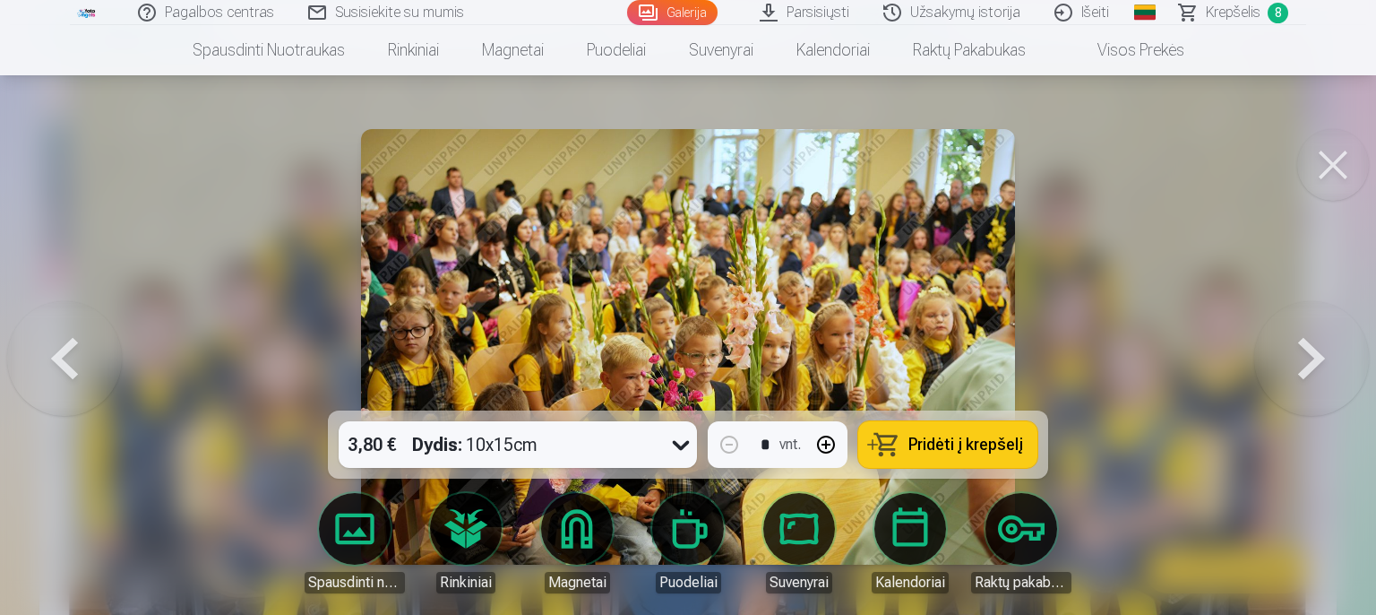
click at [1299, 358] on button at bounding box center [1311, 346] width 115 height 91
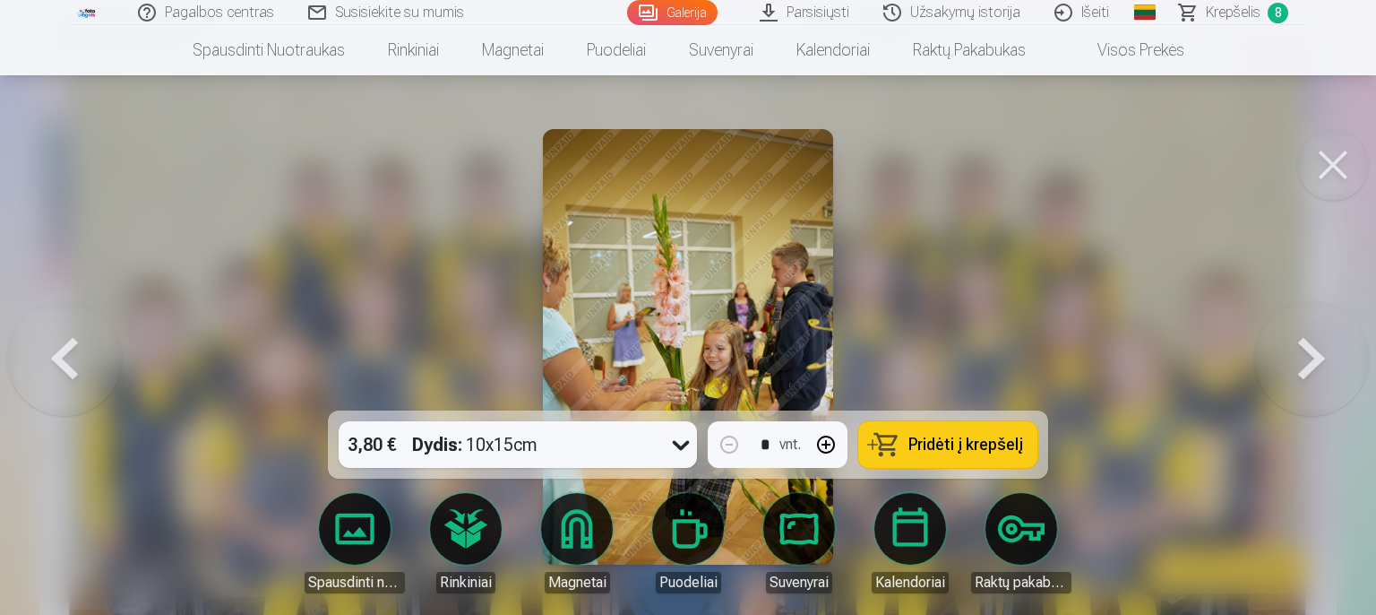
click at [1294, 371] on button at bounding box center [1311, 346] width 115 height 91
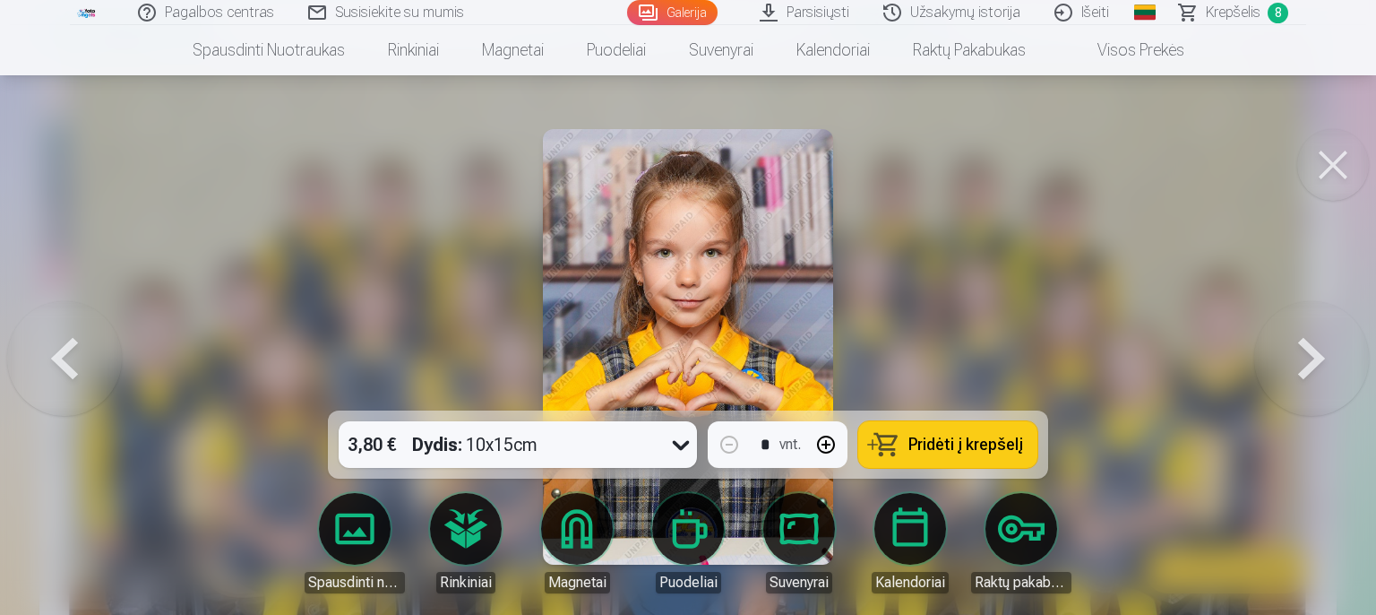
click at [1291, 357] on button at bounding box center [1311, 346] width 115 height 91
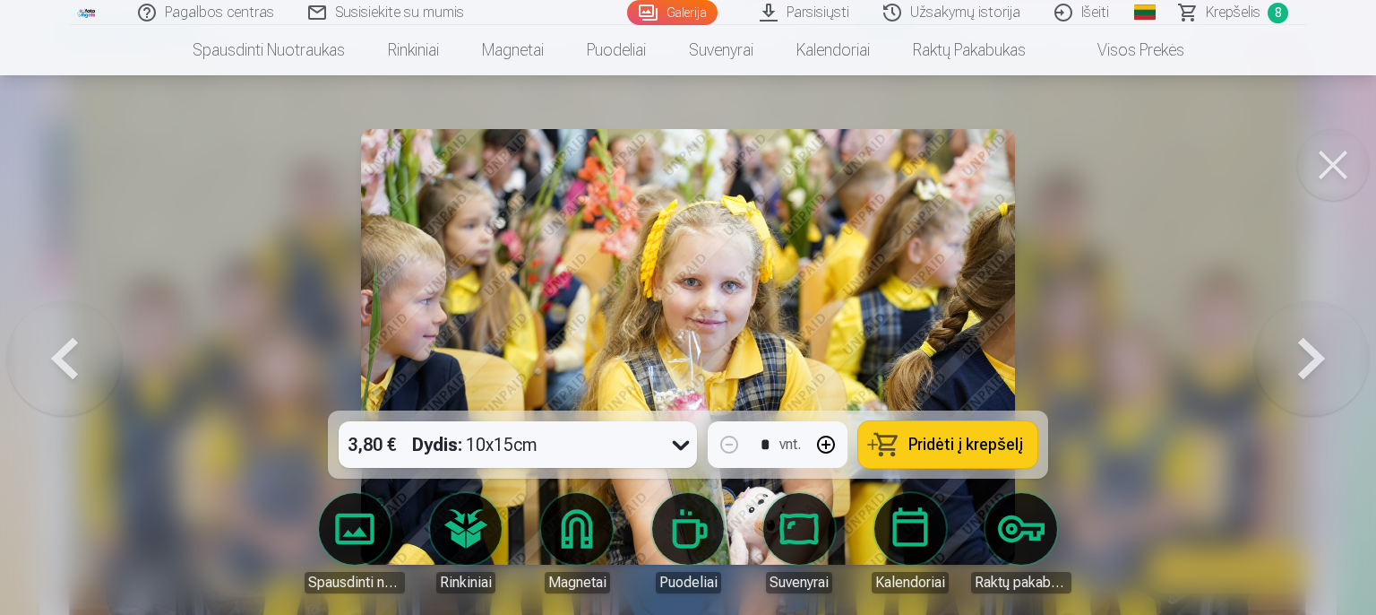
click at [20, 365] on button at bounding box center [64, 346] width 115 height 91
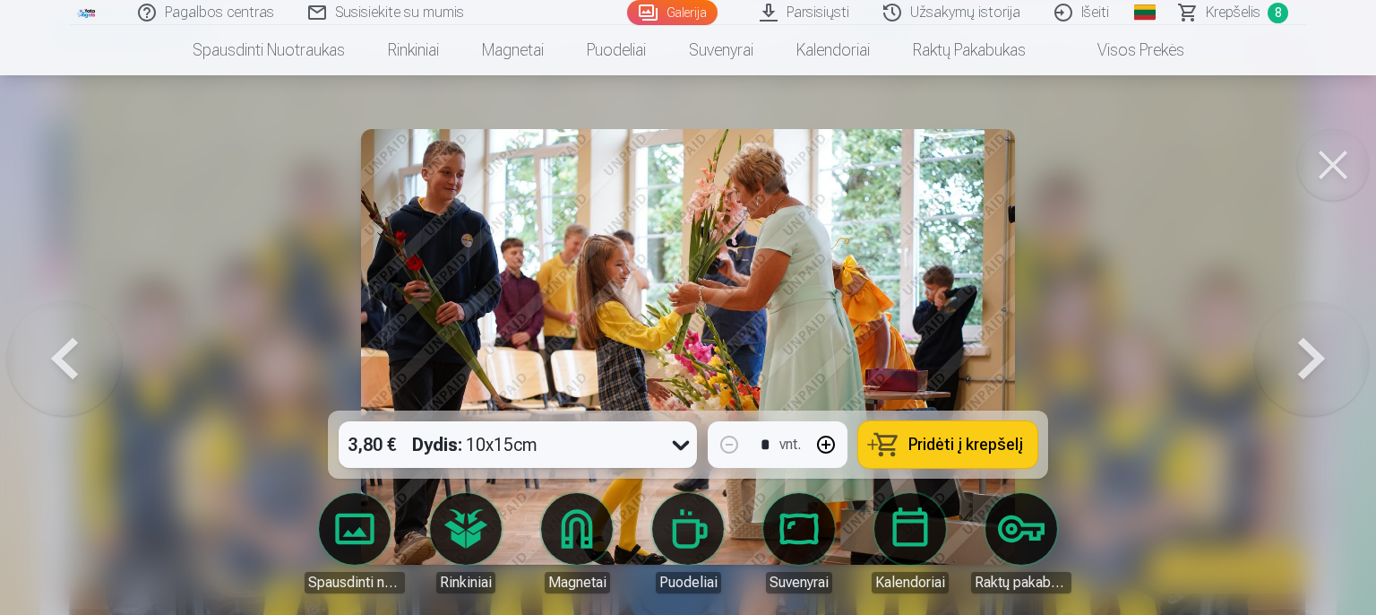
click at [1303, 349] on button at bounding box center [1311, 346] width 115 height 91
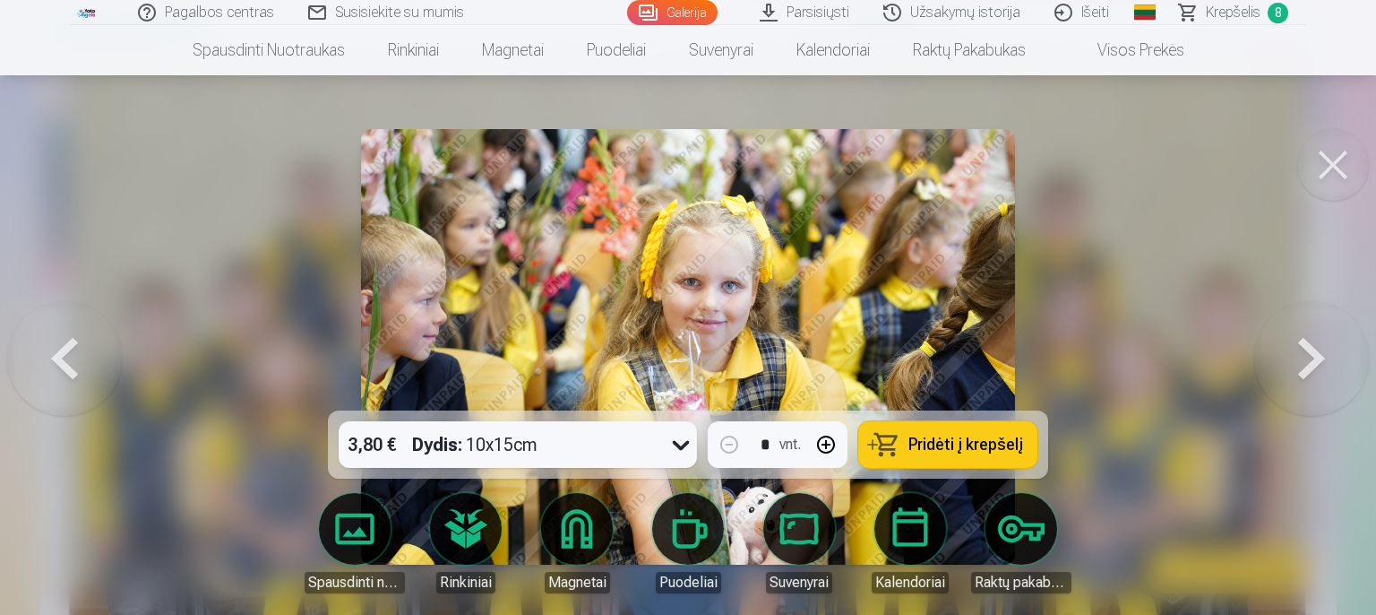
click at [1314, 349] on button at bounding box center [1311, 346] width 115 height 91
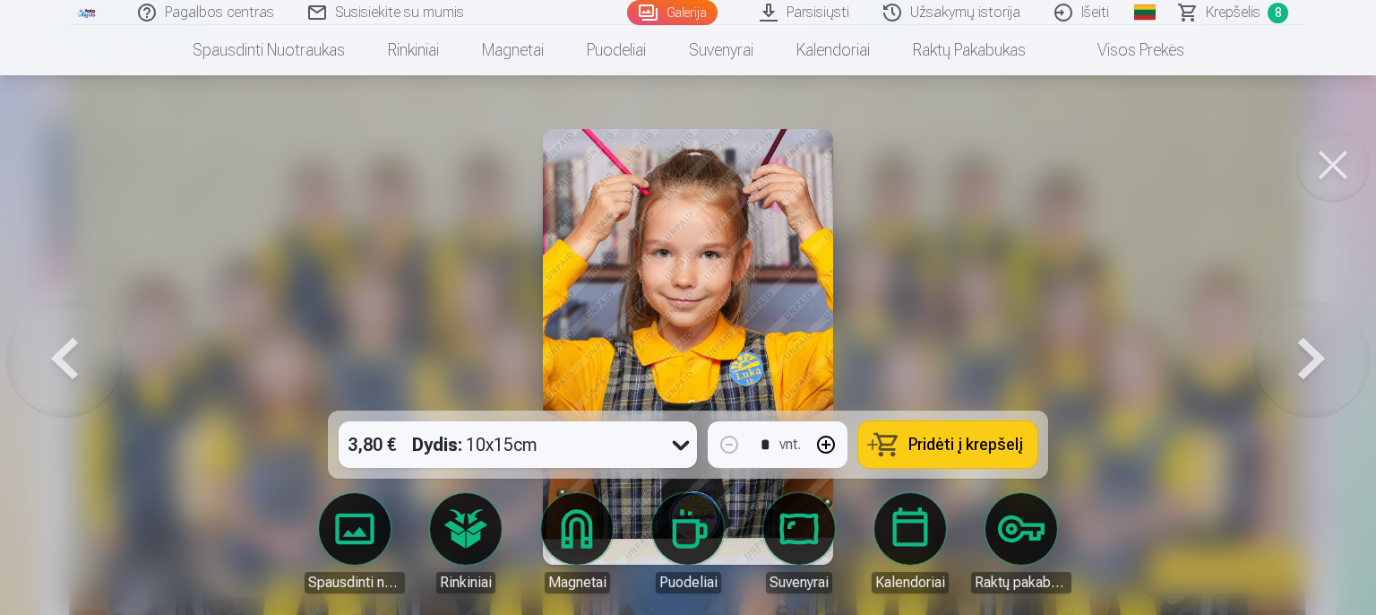
click at [1314, 349] on button at bounding box center [1311, 346] width 115 height 91
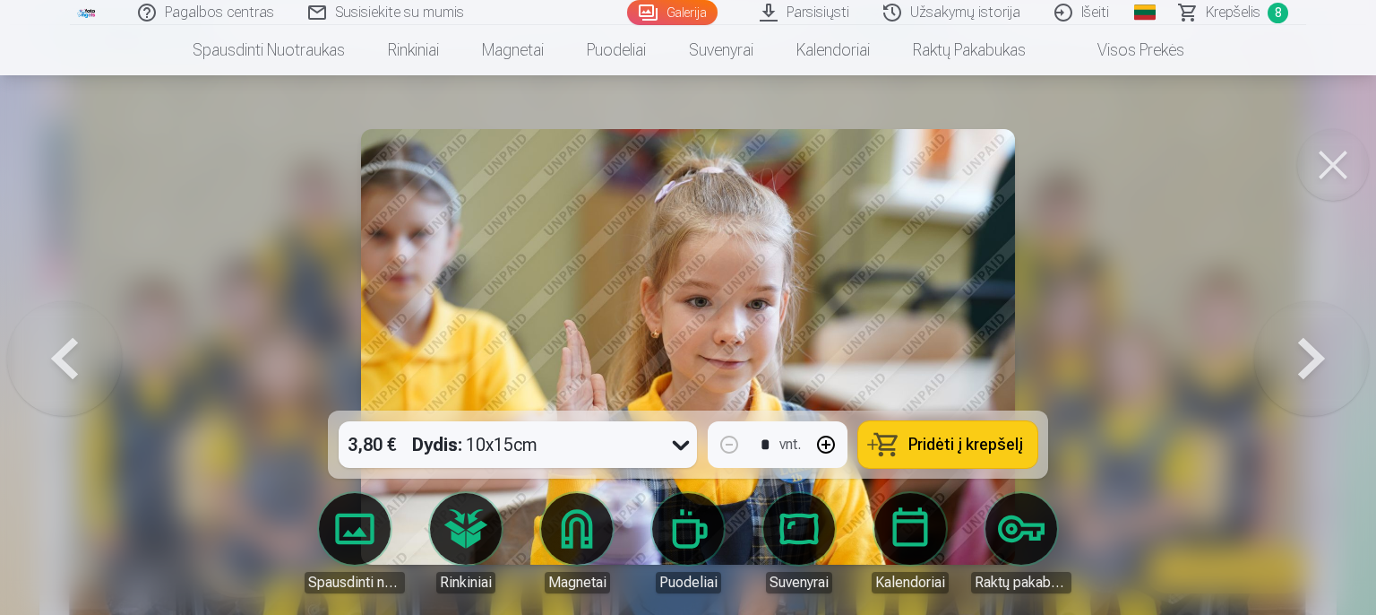
click at [1314, 349] on button at bounding box center [1311, 346] width 115 height 91
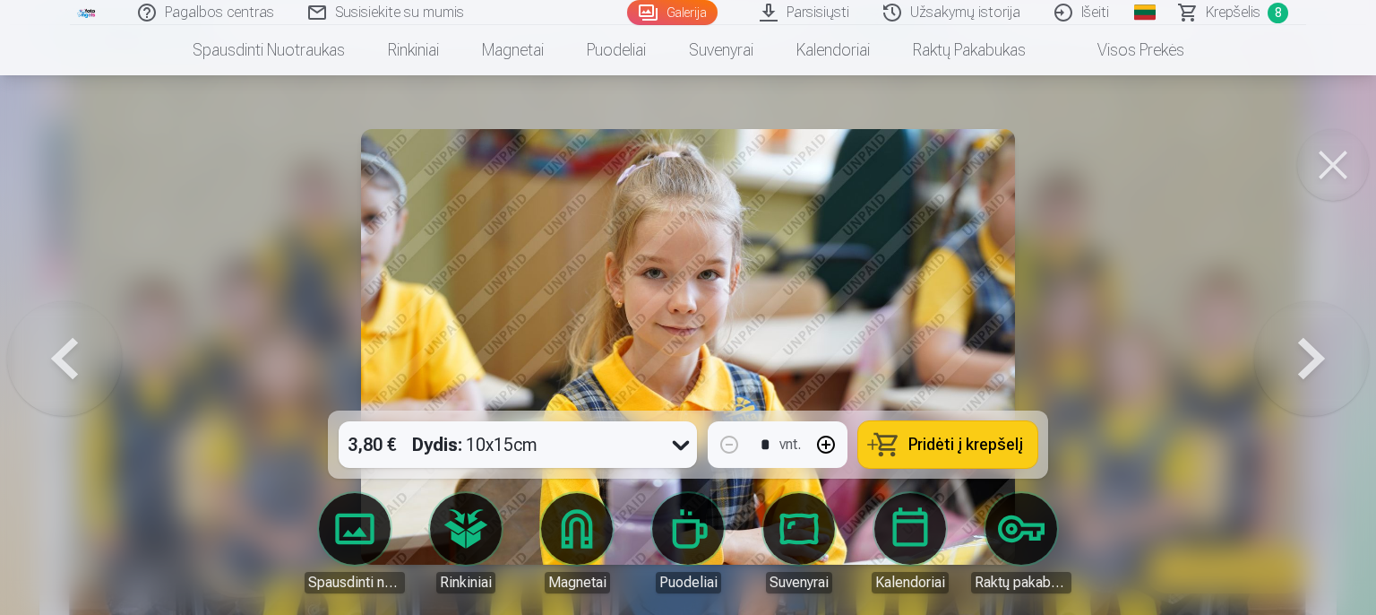
click at [1314, 349] on button at bounding box center [1311, 346] width 115 height 91
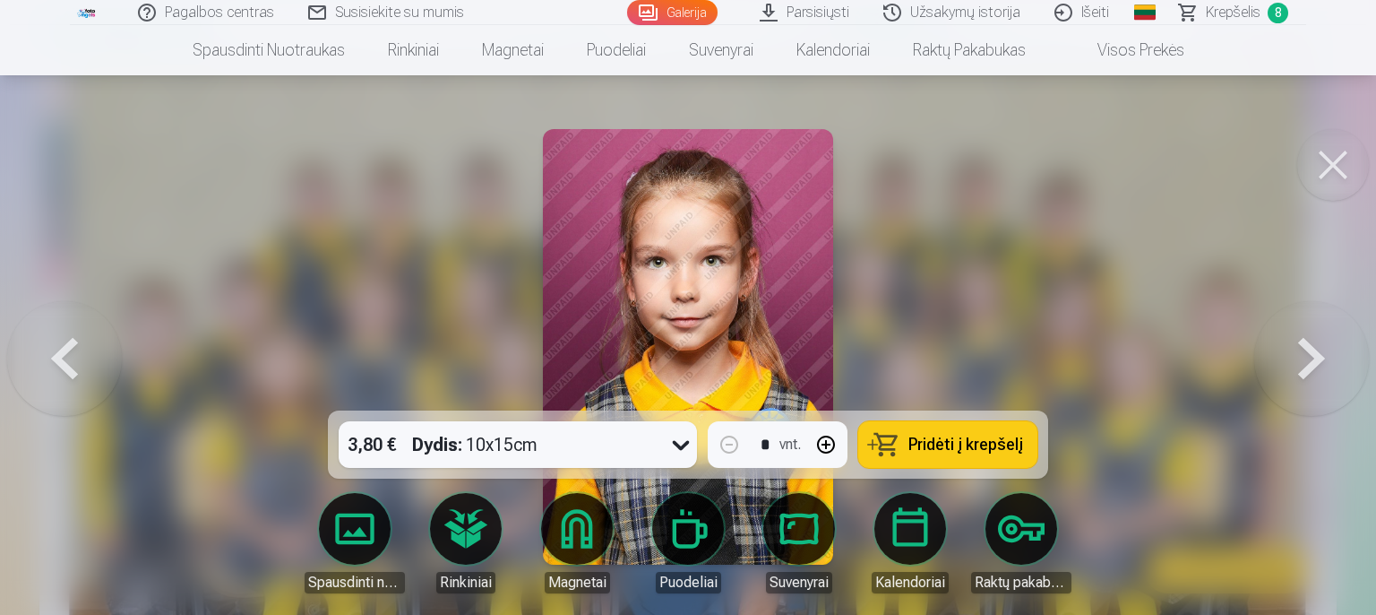
click at [1295, 370] on button at bounding box center [1311, 346] width 115 height 91
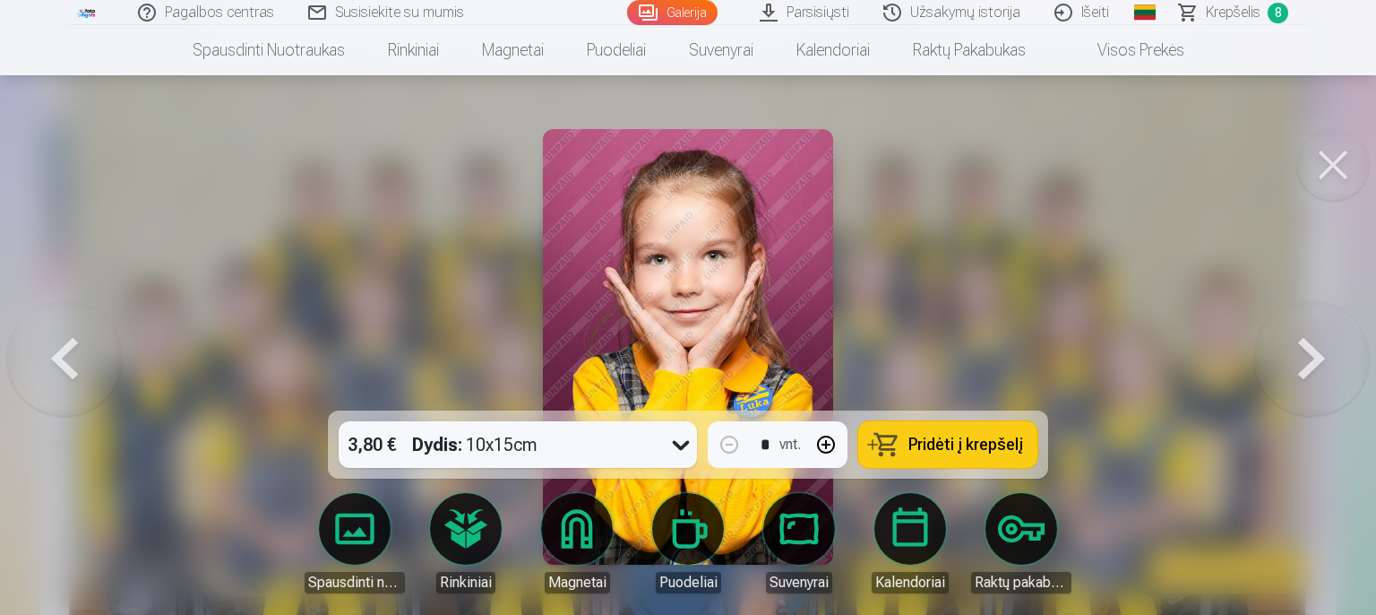
click at [1281, 378] on button at bounding box center [1311, 346] width 115 height 91
click at [1281, 379] on button at bounding box center [1311, 346] width 115 height 91
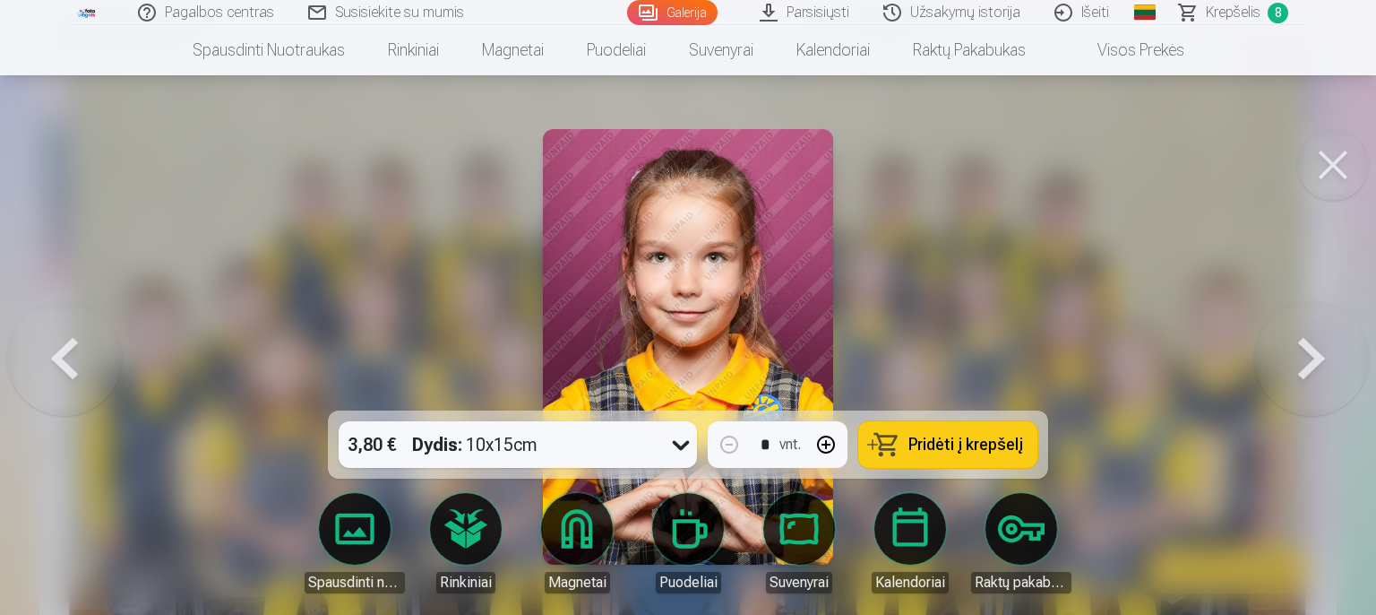
click at [1281, 379] on button at bounding box center [1311, 346] width 115 height 91
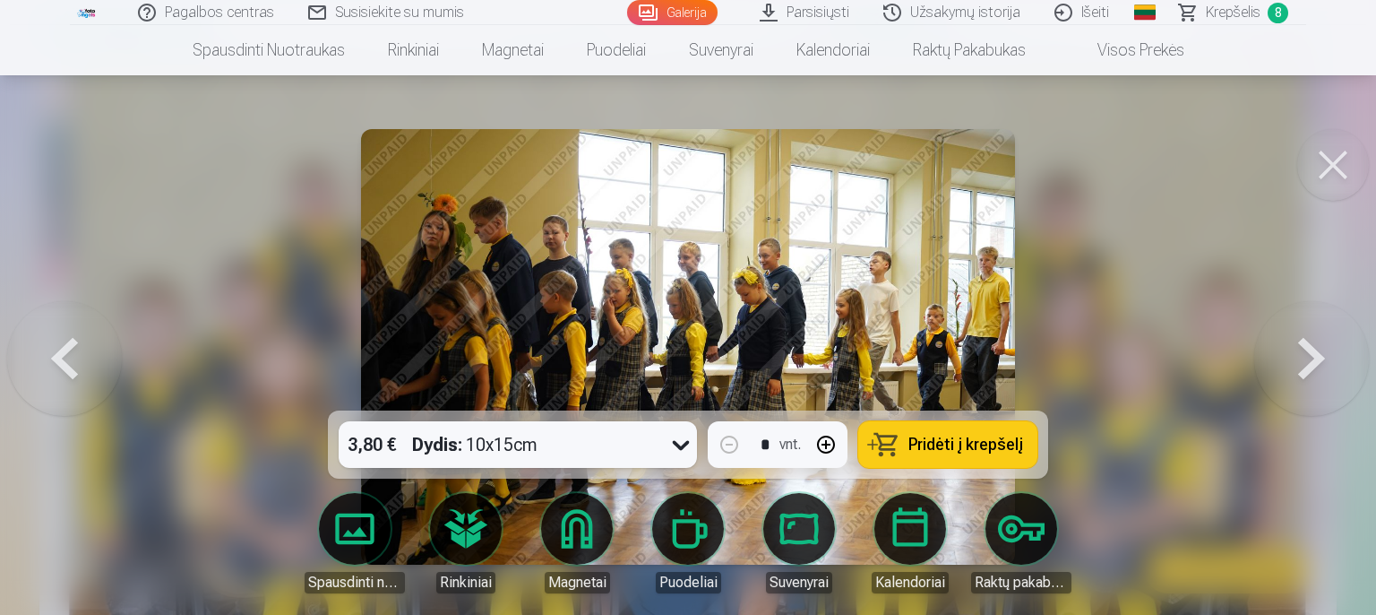
click at [1281, 379] on button at bounding box center [1311, 346] width 115 height 91
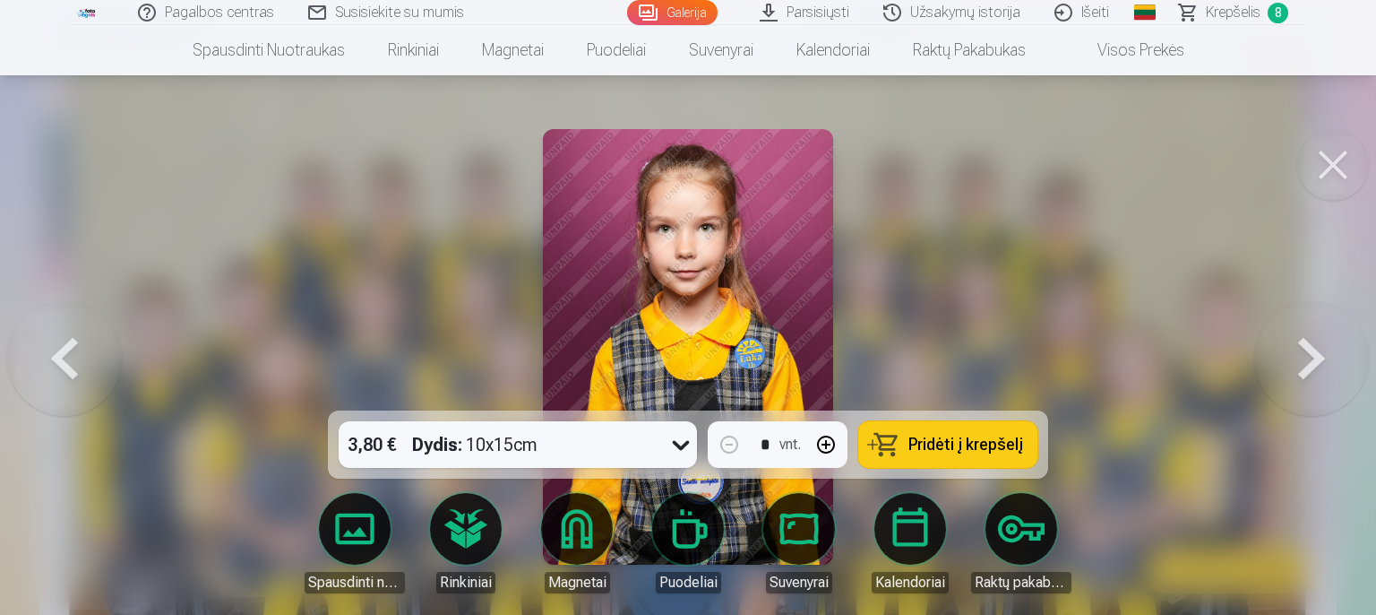
click at [1287, 367] on button at bounding box center [1311, 346] width 115 height 91
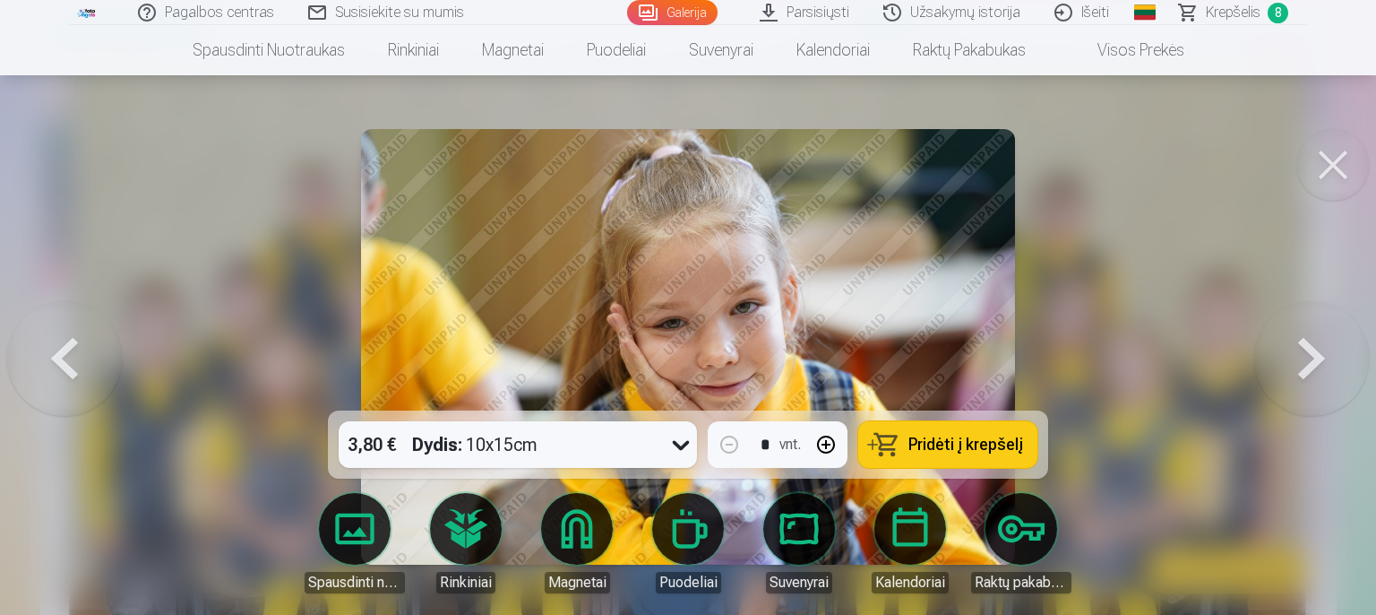
click at [1287, 367] on button at bounding box center [1311, 346] width 115 height 91
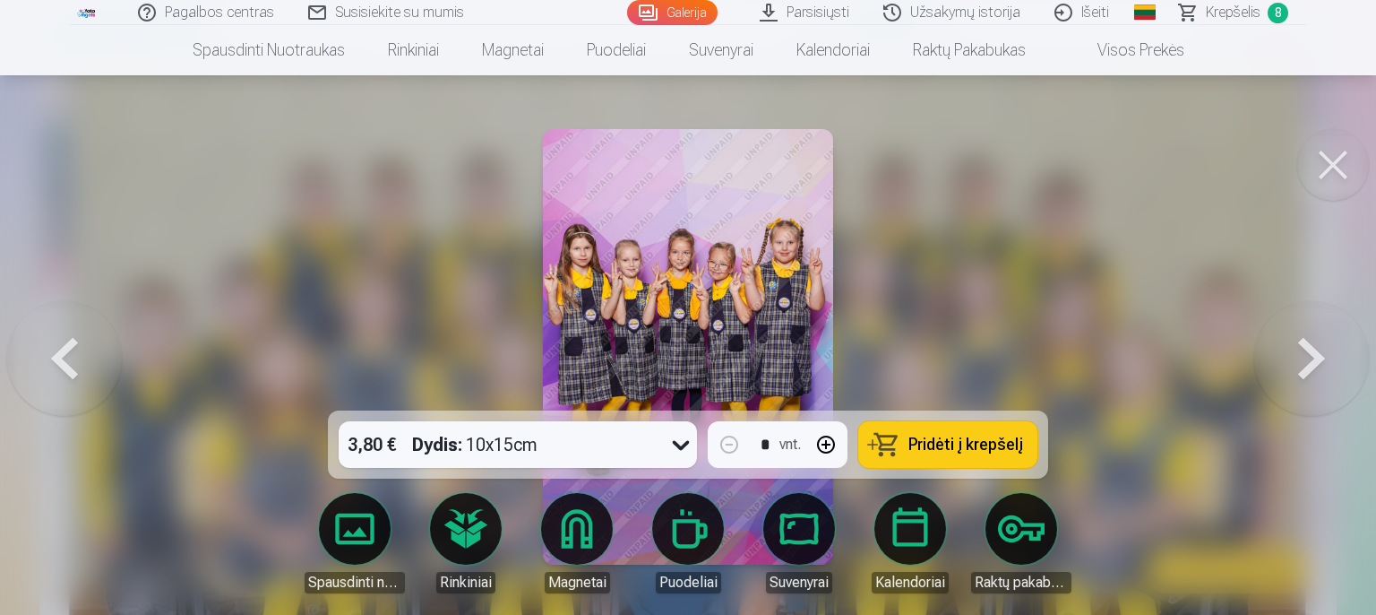
click at [1285, 360] on button at bounding box center [1311, 346] width 115 height 91
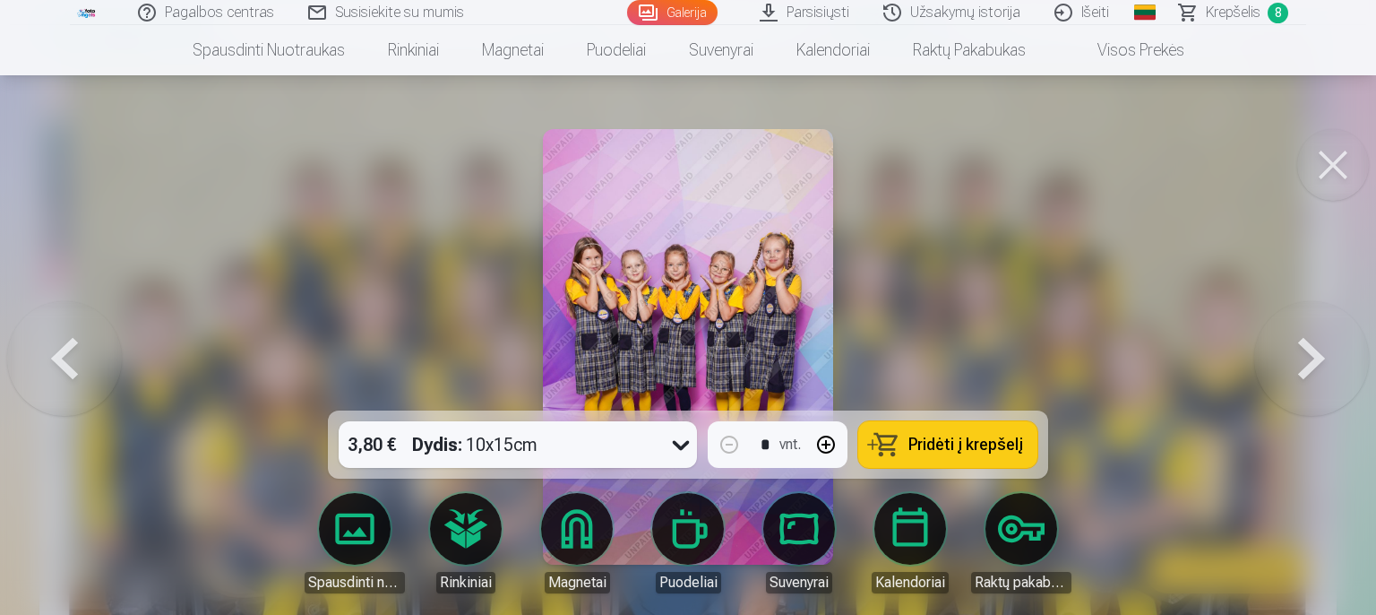
click at [1326, 350] on button at bounding box center [1311, 346] width 115 height 91
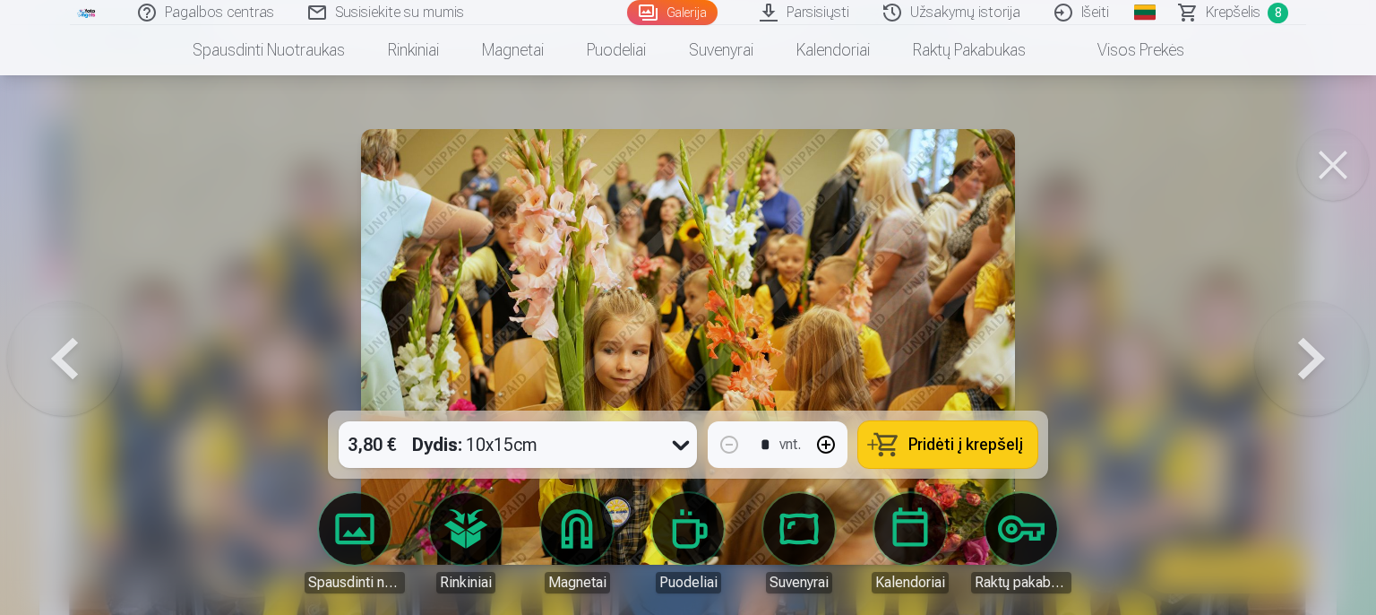
click at [1327, 350] on button at bounding box center [1311, 346] width 115 height 91
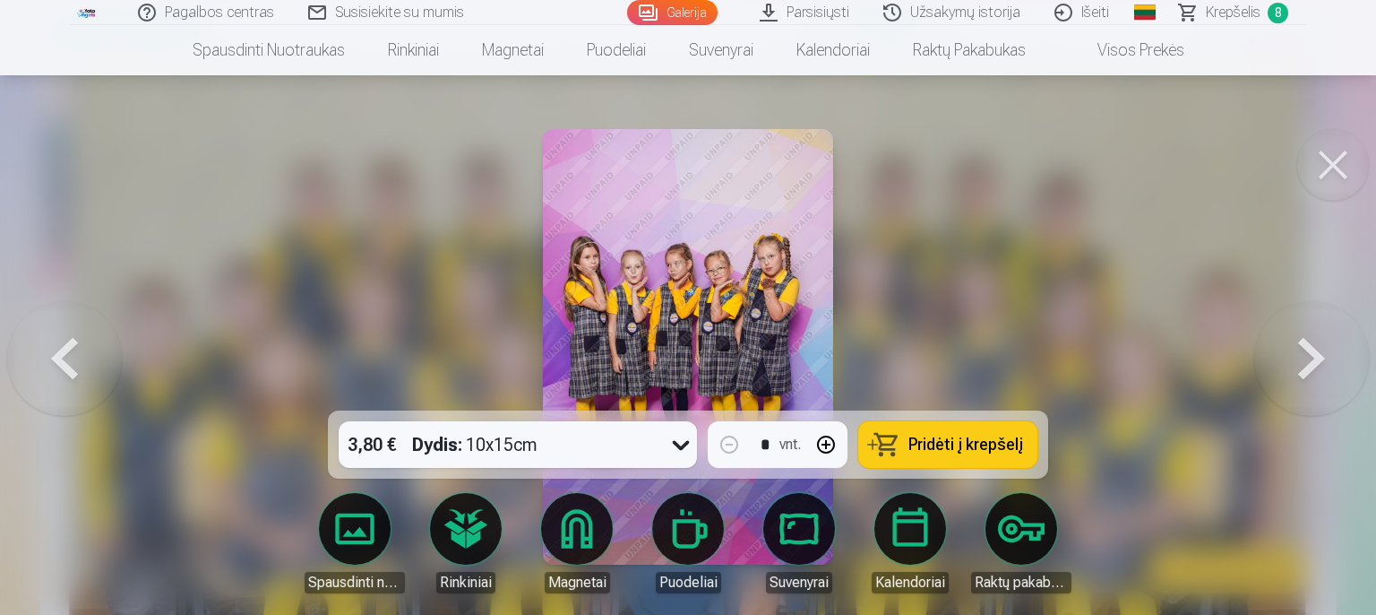
click at [1327, 350] on button at bounding box center [1311, 346] width 115 height 91
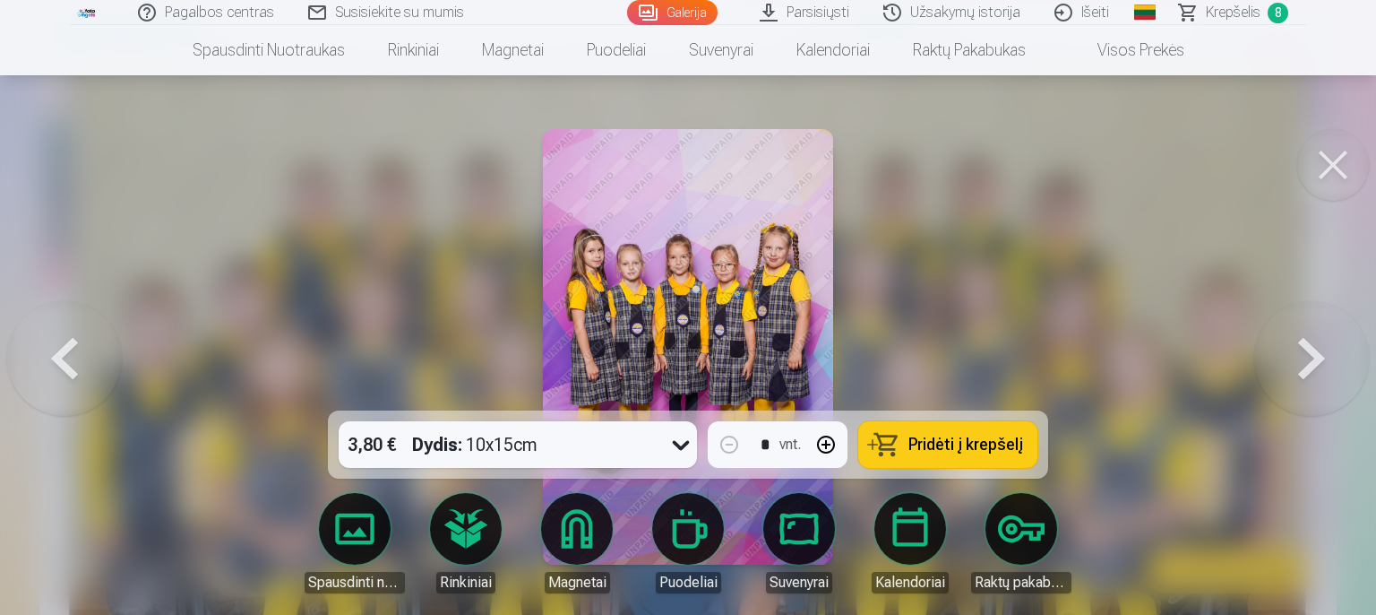
click at [1327, 350] on button at bounding box center [1311, 346] width 115 height 91
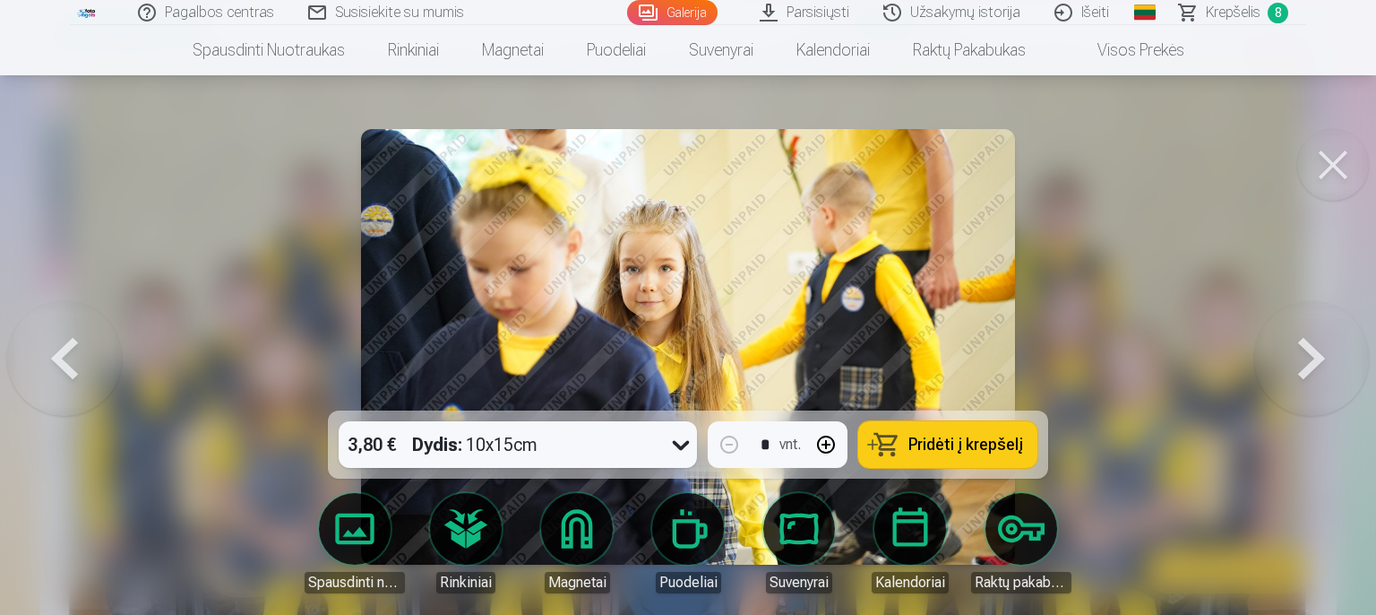
click at [1327, 350] on button at bounding box center [1311, 346] width 115 height 91
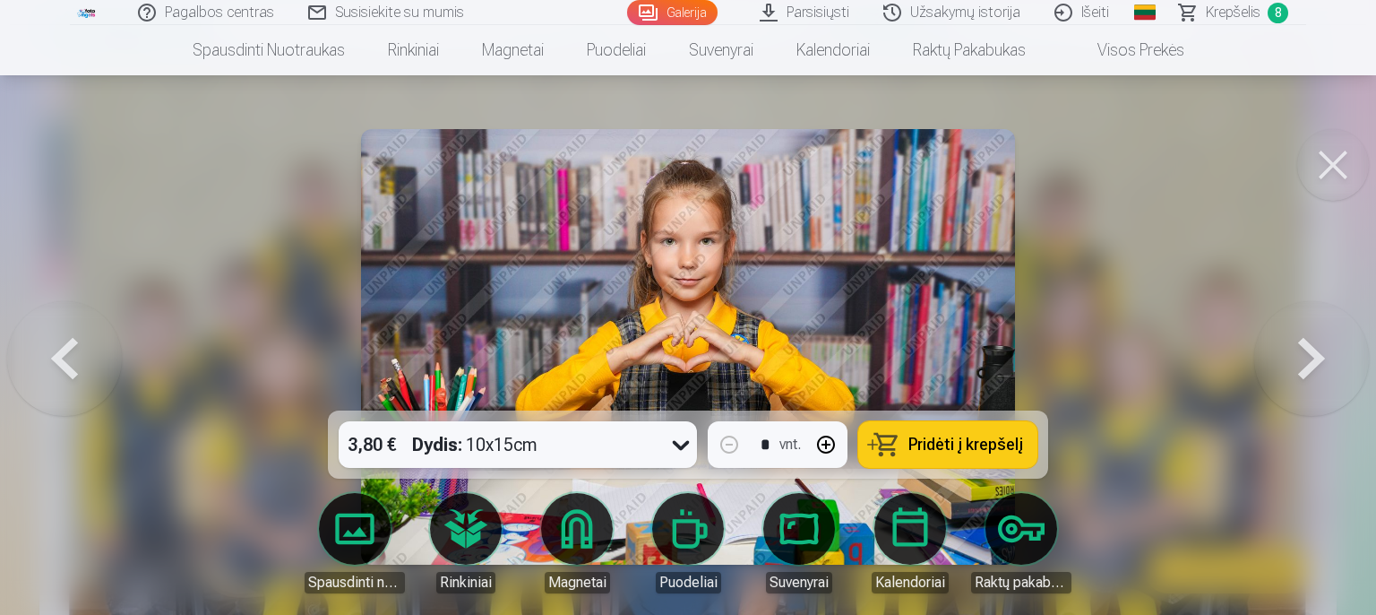
click at [1327, 350] on button at bounding box center [1311, 346] width 115 height 91
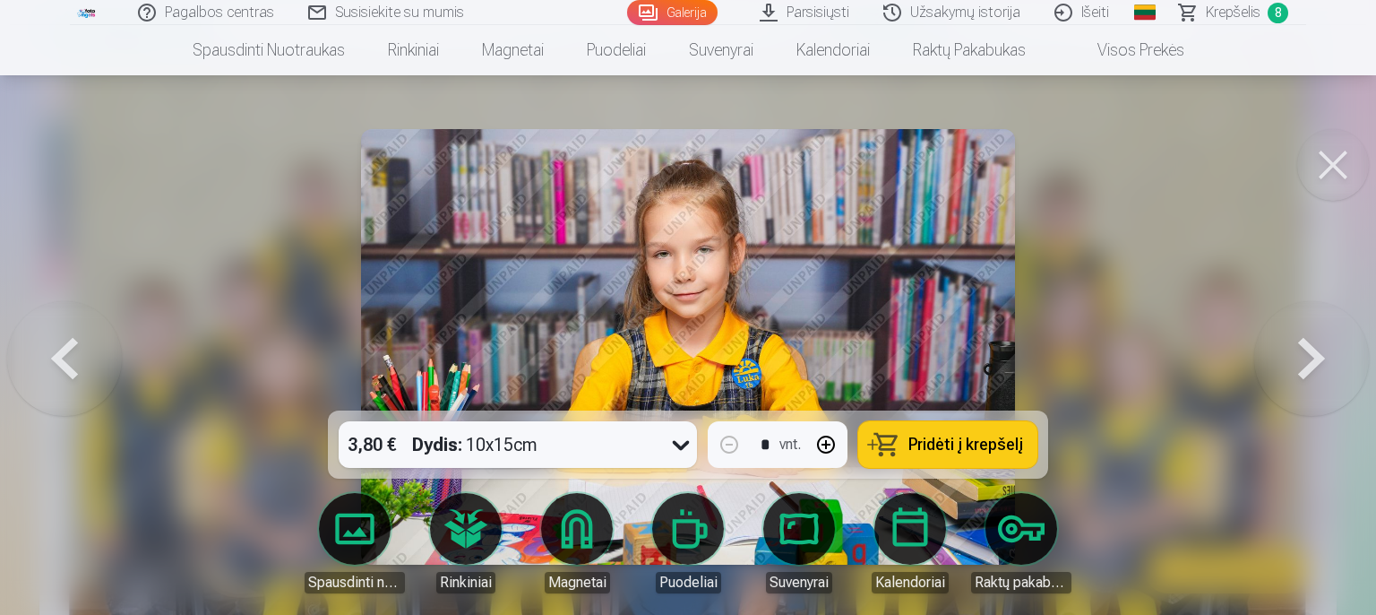
click at [1320, 352] on button at bounding box center [1311, 346] width 115 height 91
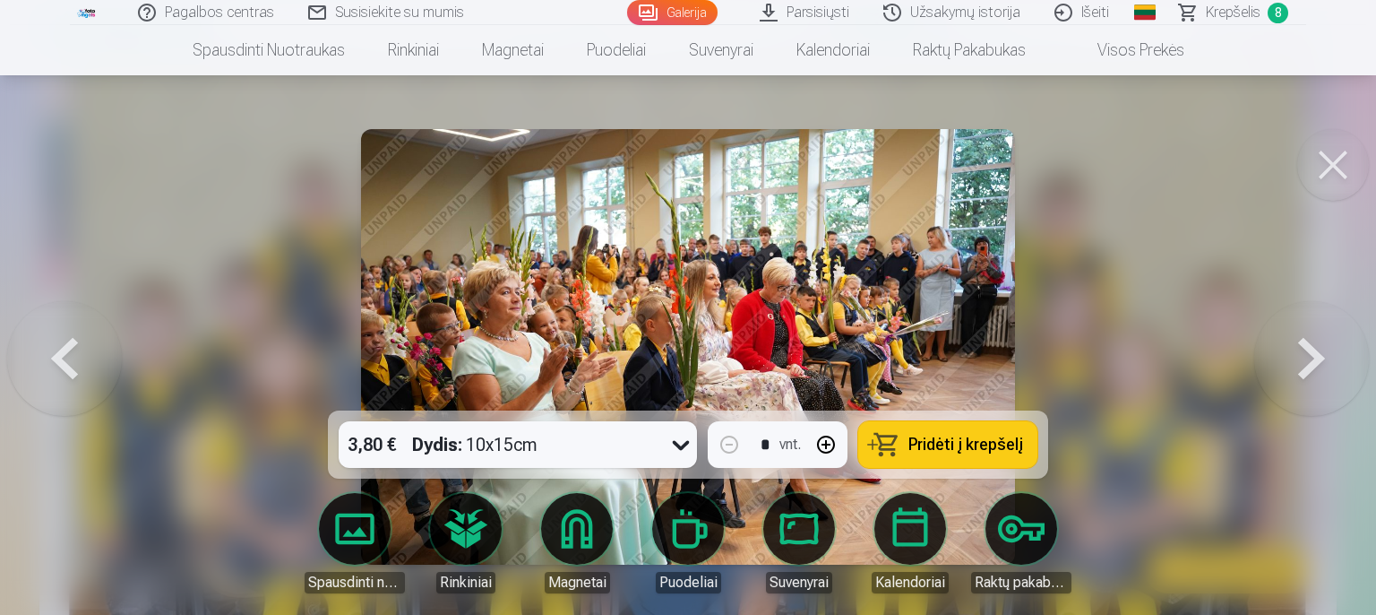
click at [1321, 352] on button at bounding box center [1311, 346] width 115 height 91
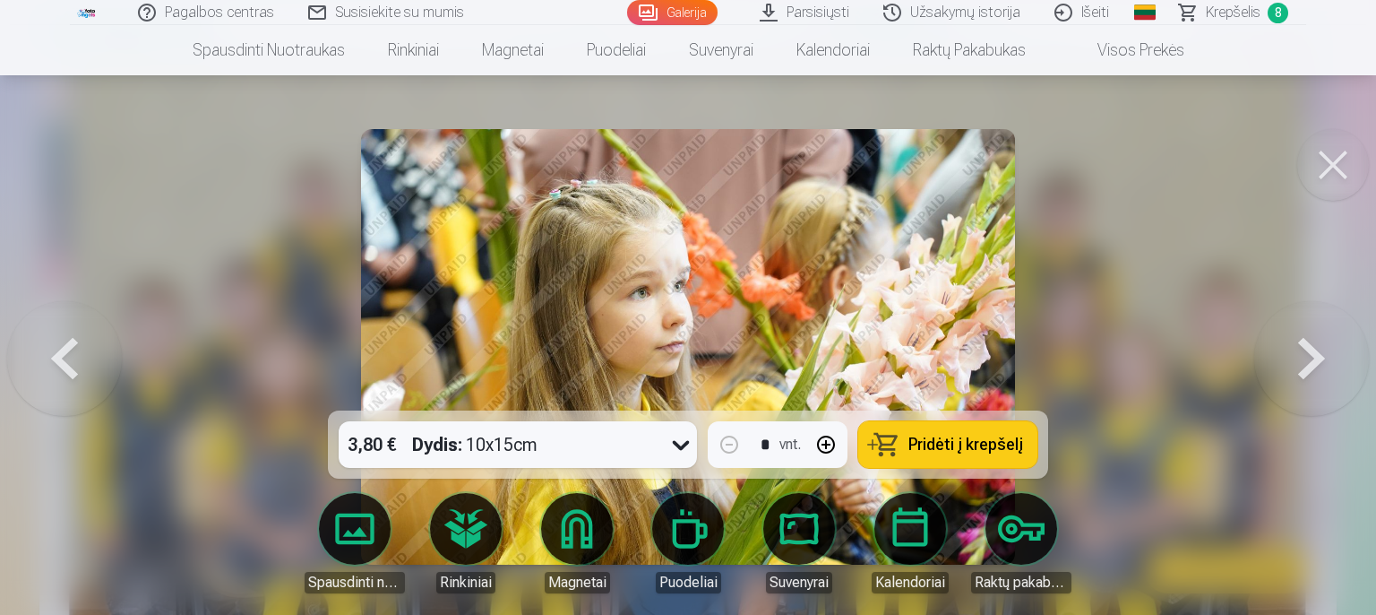
click at [1321, 352] on button at bounding box center [1311, 346] width 115 height 91
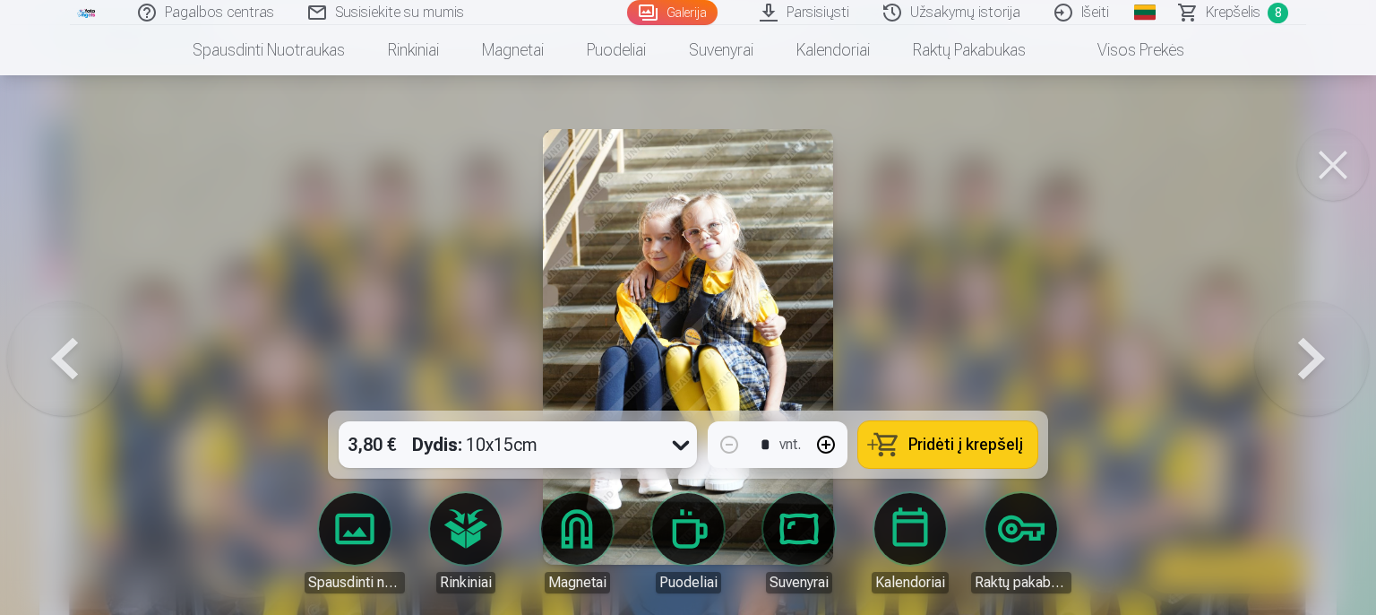
click at [1321, 352] on button at bounding box center [1311, 346] width 115 height 91
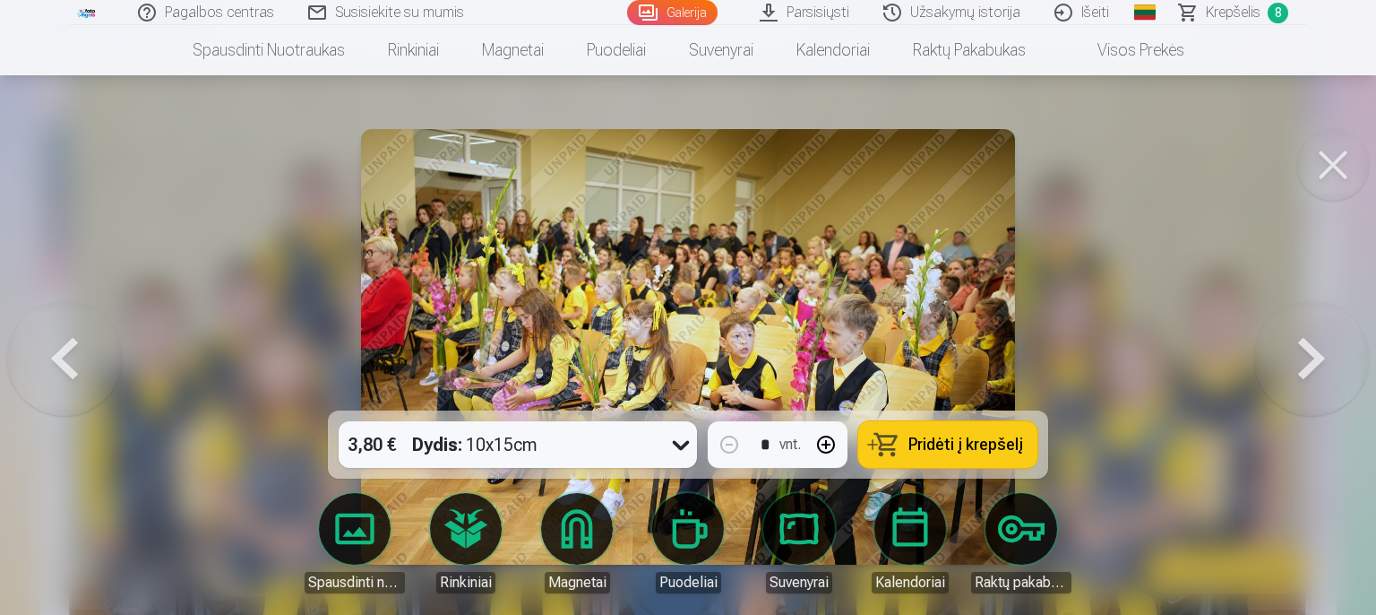
click at [1321, 352] on button at bounding box center [1311, 346] width 115 height 91
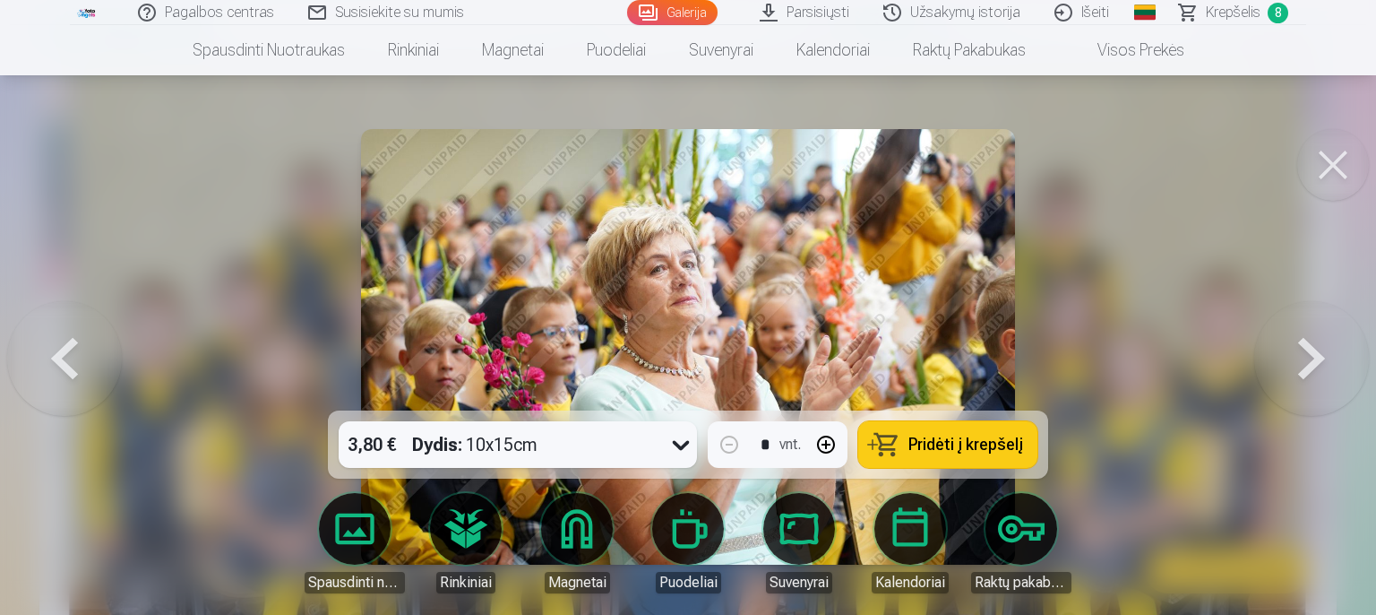
click at [1321, 352] on button at bounding box center [1311, 346] width 115 height 91
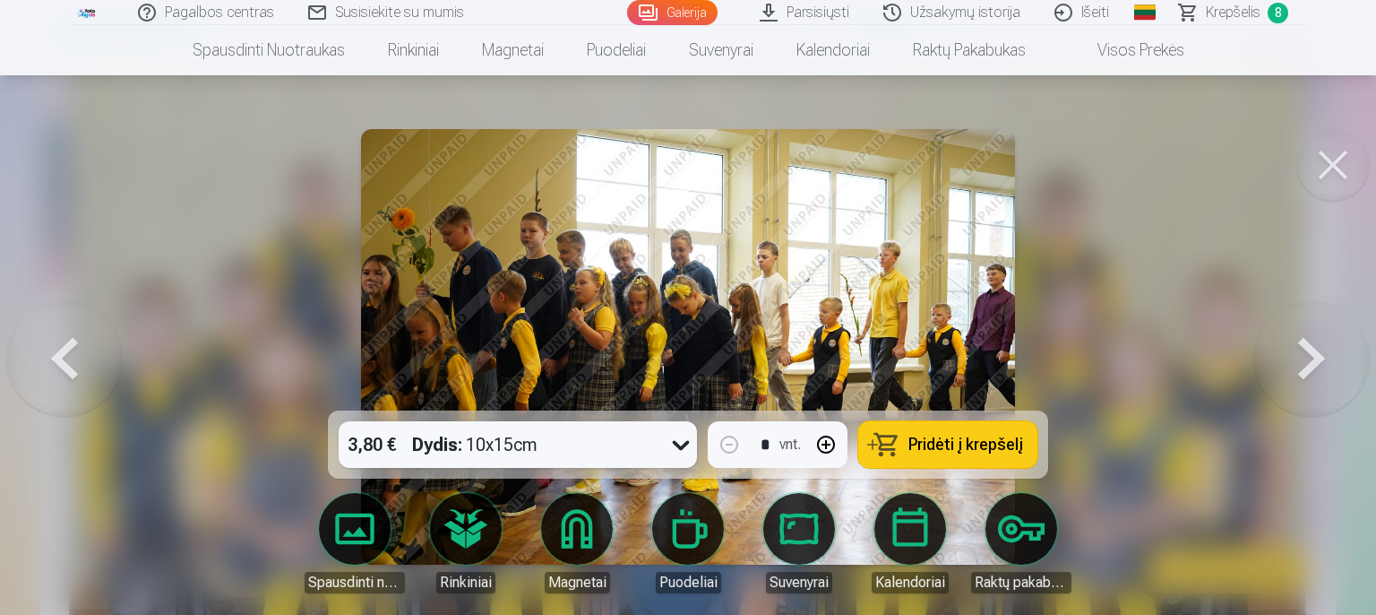
click at [1322, 352] on button at bounding box center [1311, 346] width 115 height 91
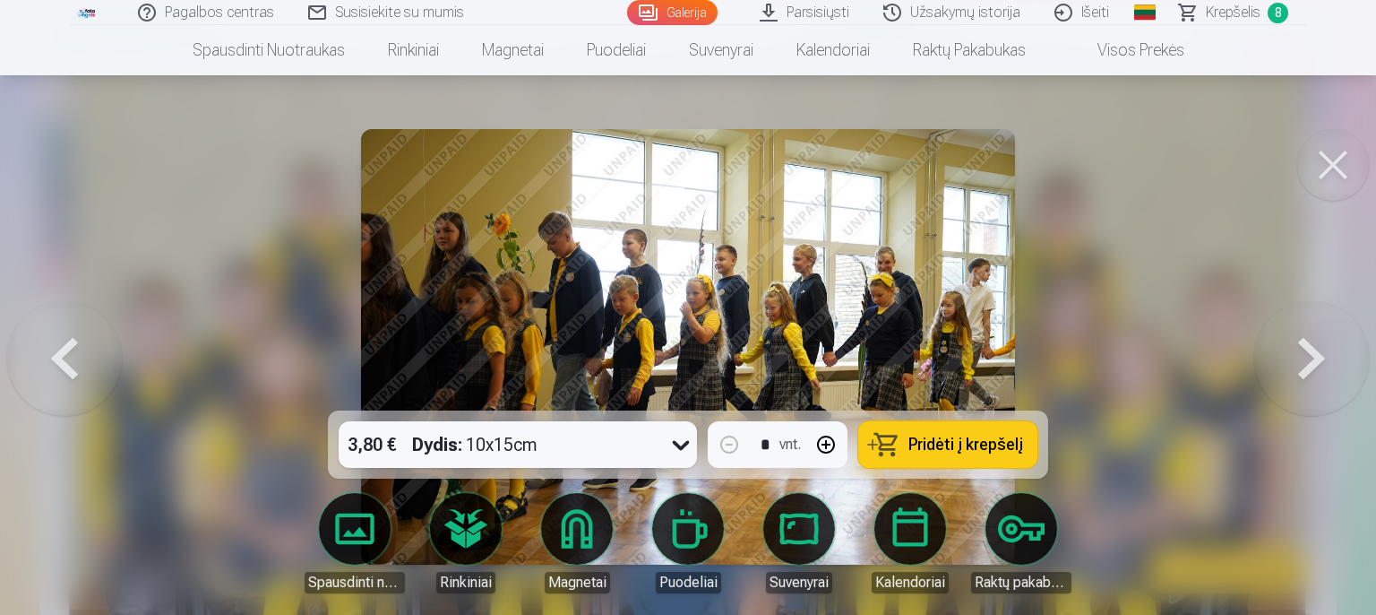
click at [1322, 352] on button at bounding box center [1311, 346] width 115 height 91
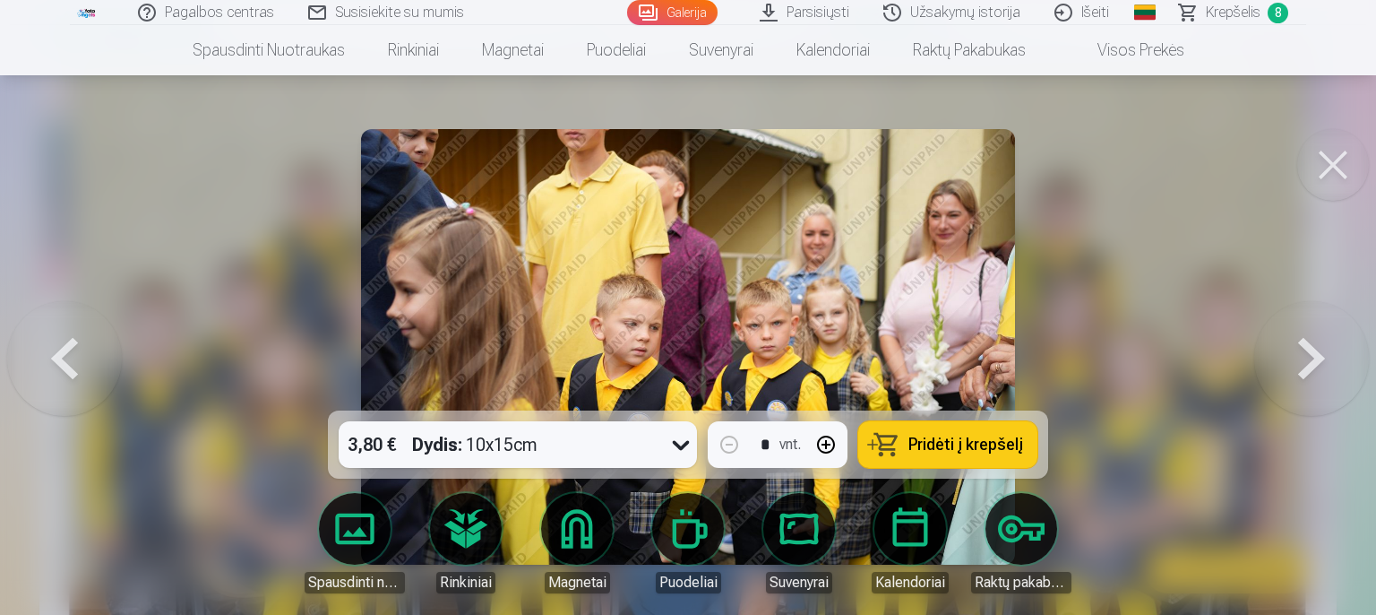
click at [88, 382] on button at bounding box center [64, 346] width 115 height 91
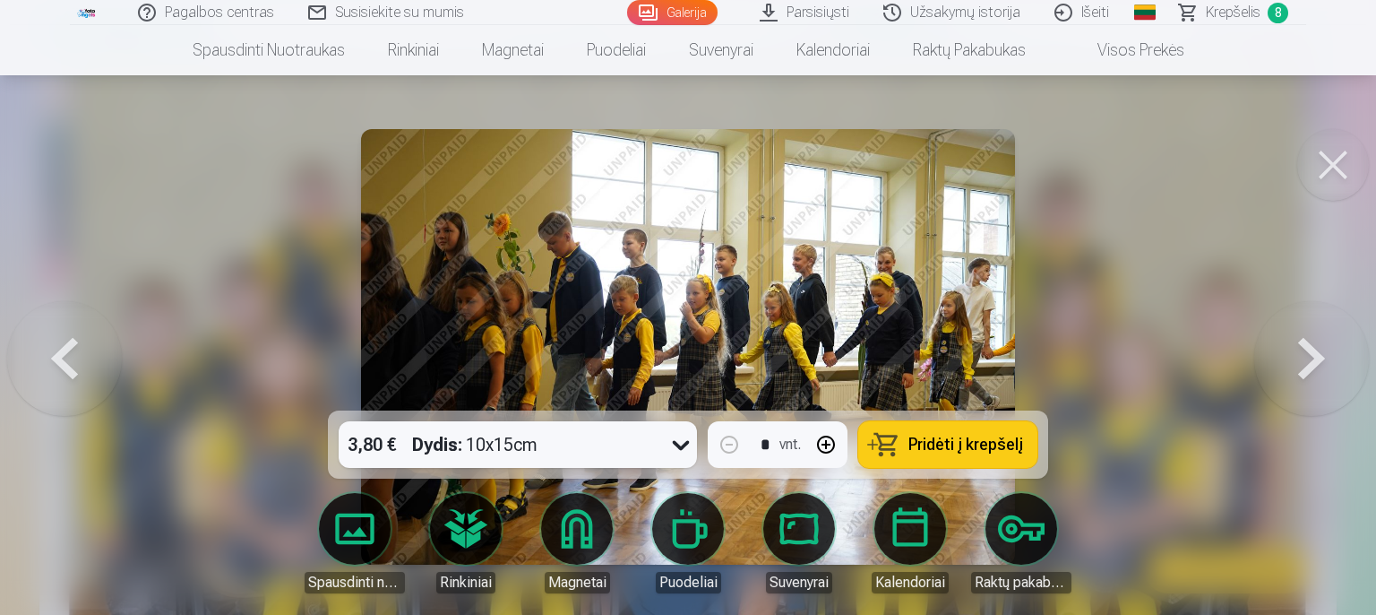
click at [88, 382] on button at bounding box center [64, 346] width 115 height 91
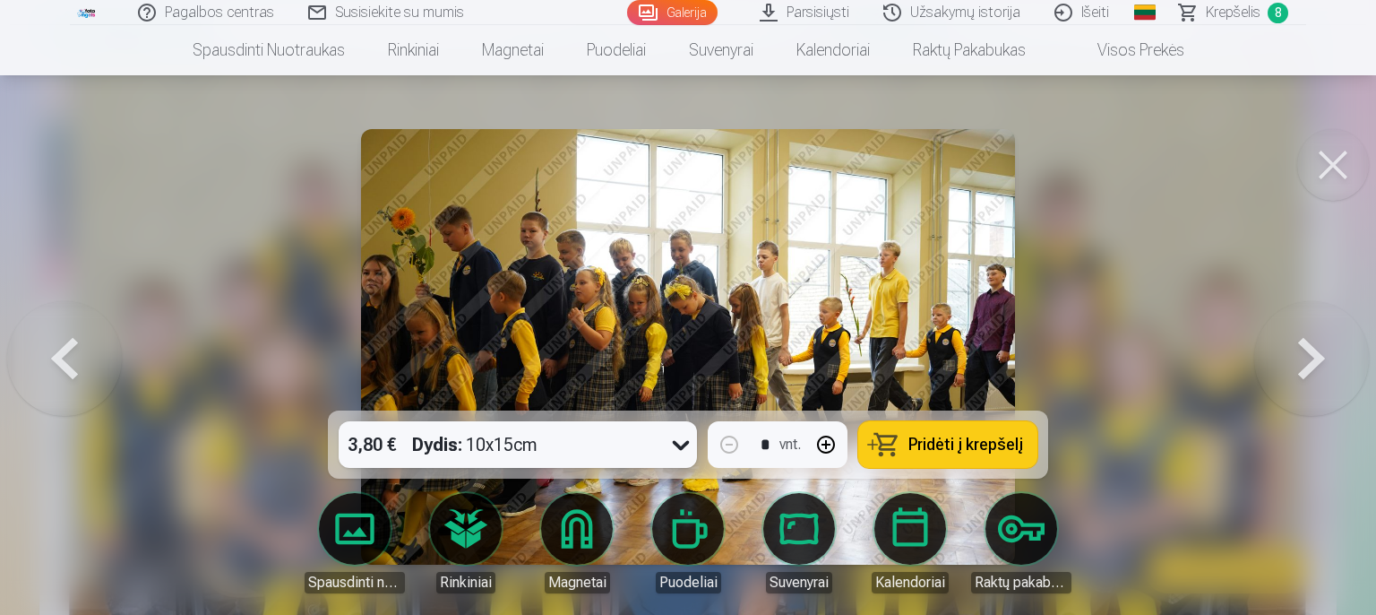
click at [1331, 347] on button at bounding box center [1311, 346] width 115 height 91
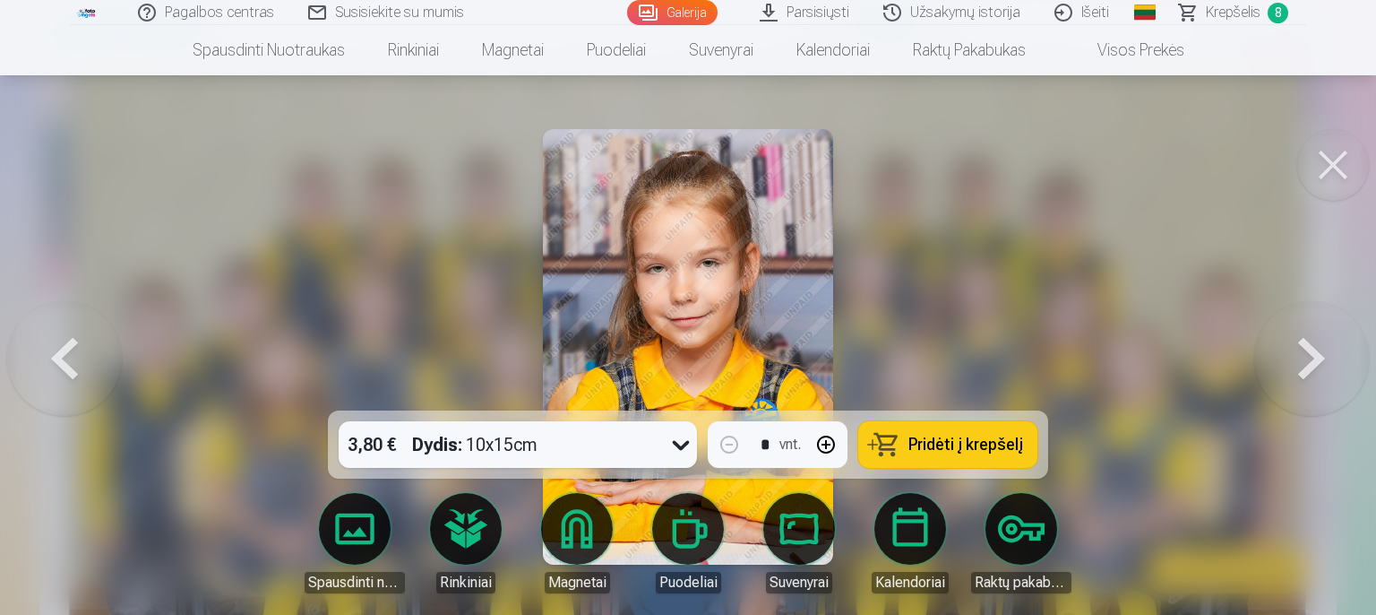
click at [1304, 346] on button at bounding box center [1311, 346] width 115 height 91
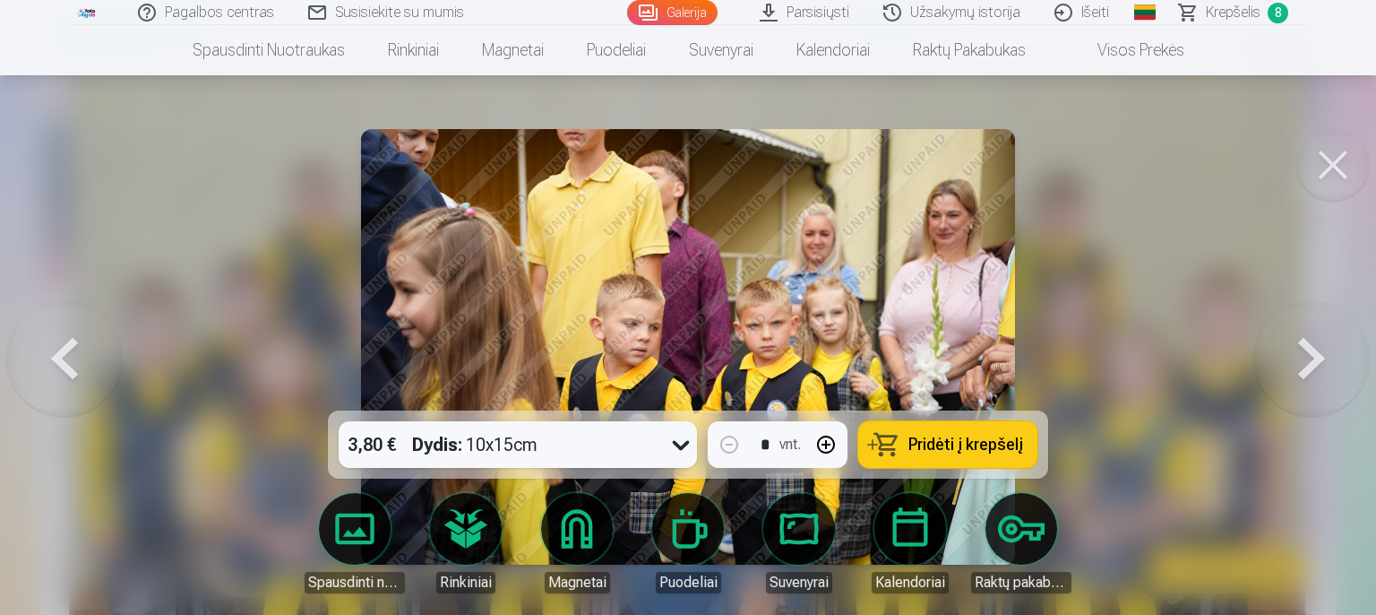
click at [1301, 351] on button at bounding box center [1311, 346] width 115 height 91
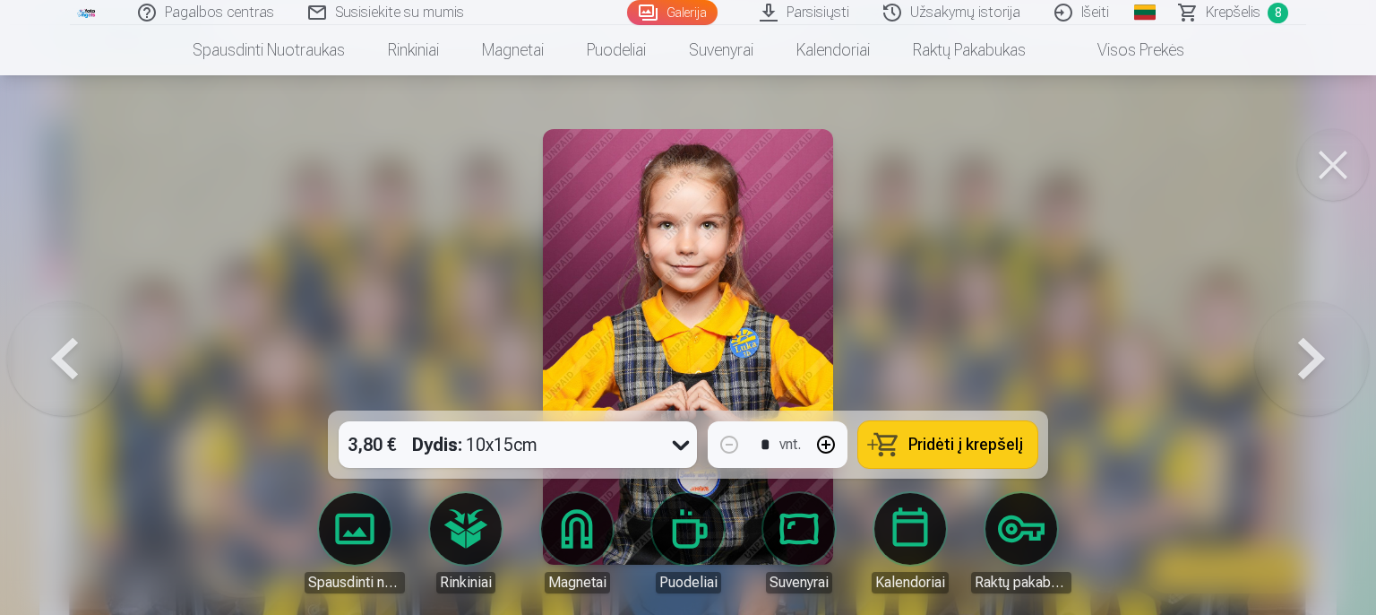
click at [1299, 351] on button at bounding box center [1311, 346] width 115 height 91
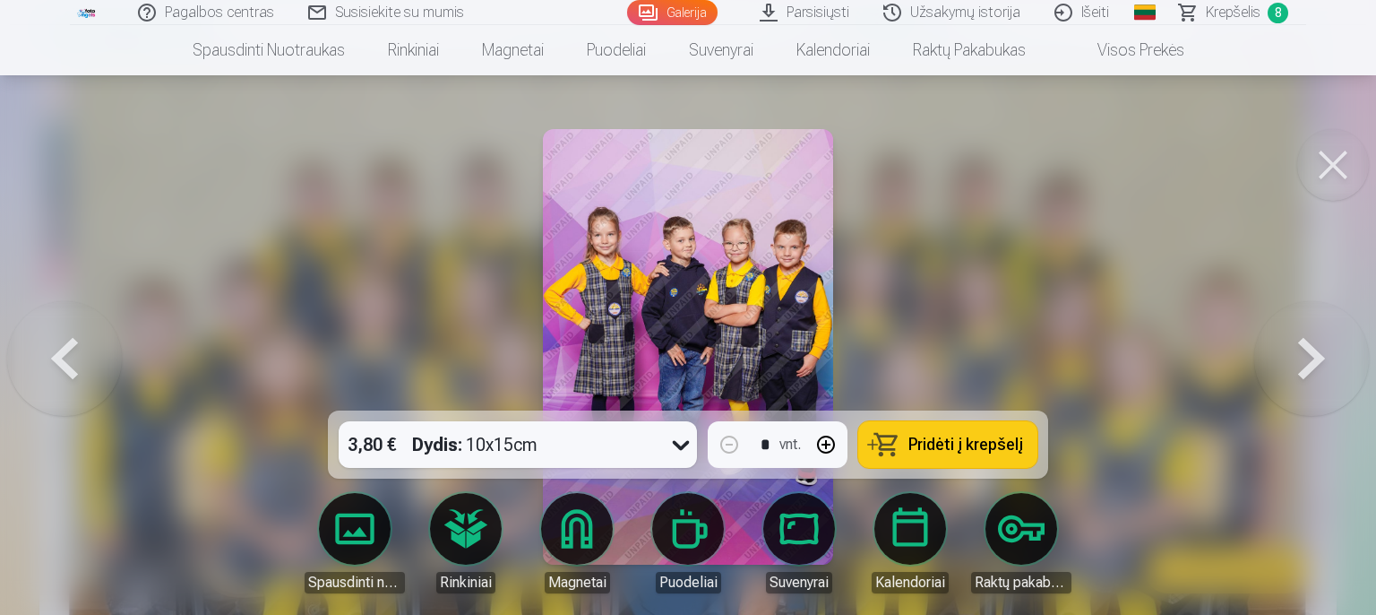
click at [1299, 351] on button at bounding box center [1311, 346] width 115 height 91
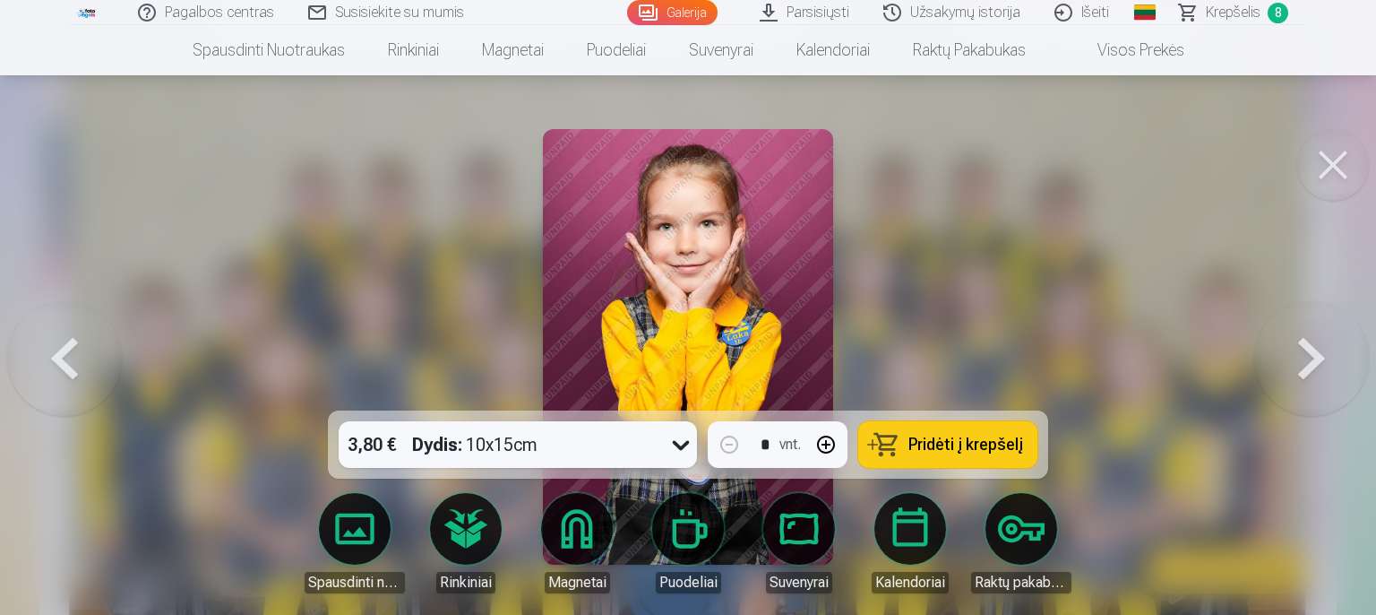
click at [1299, 355] on button at bounding box center [1311, 346] width 115 height 91
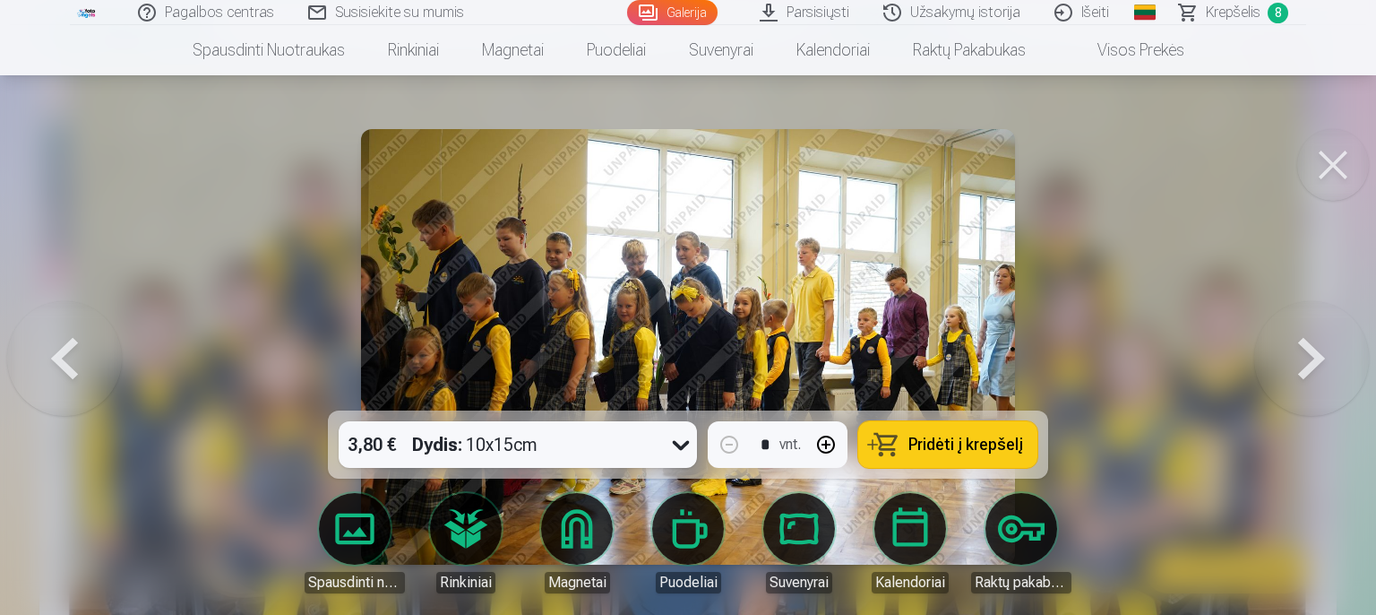
click at [1299, 355] on button at bounding box center [1311, 346] width 115 height 91
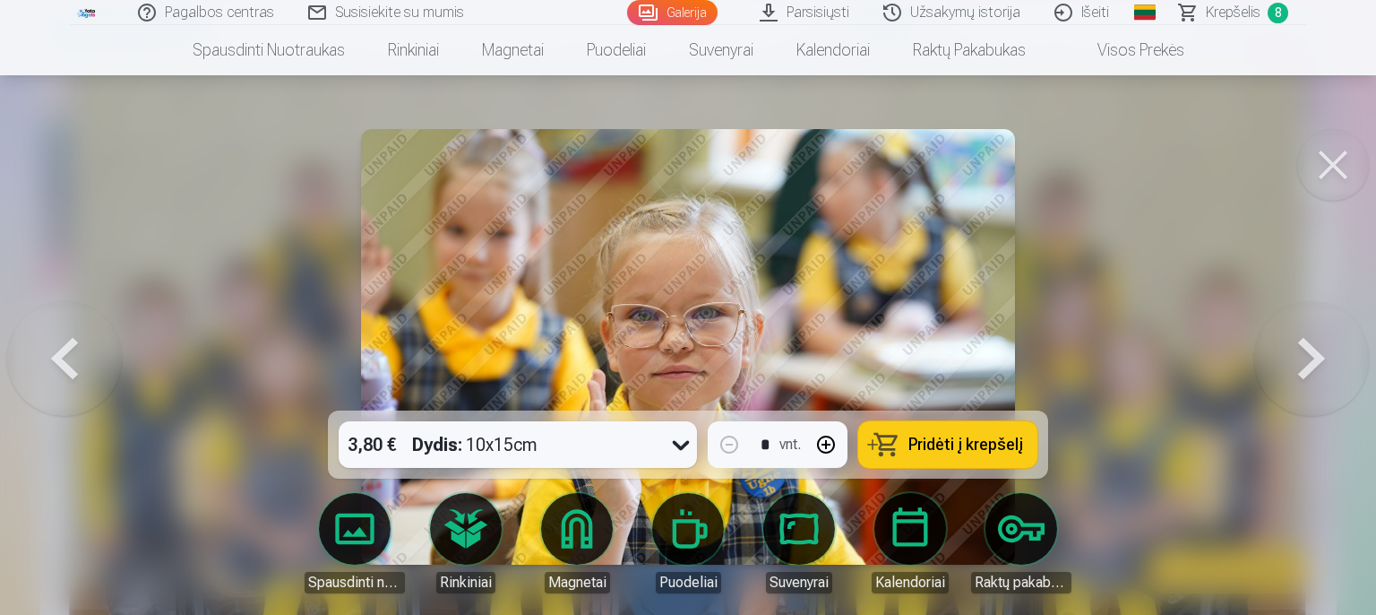
click at [1299, 355] on button at bounding box center [1311, 346] width 115 height 91
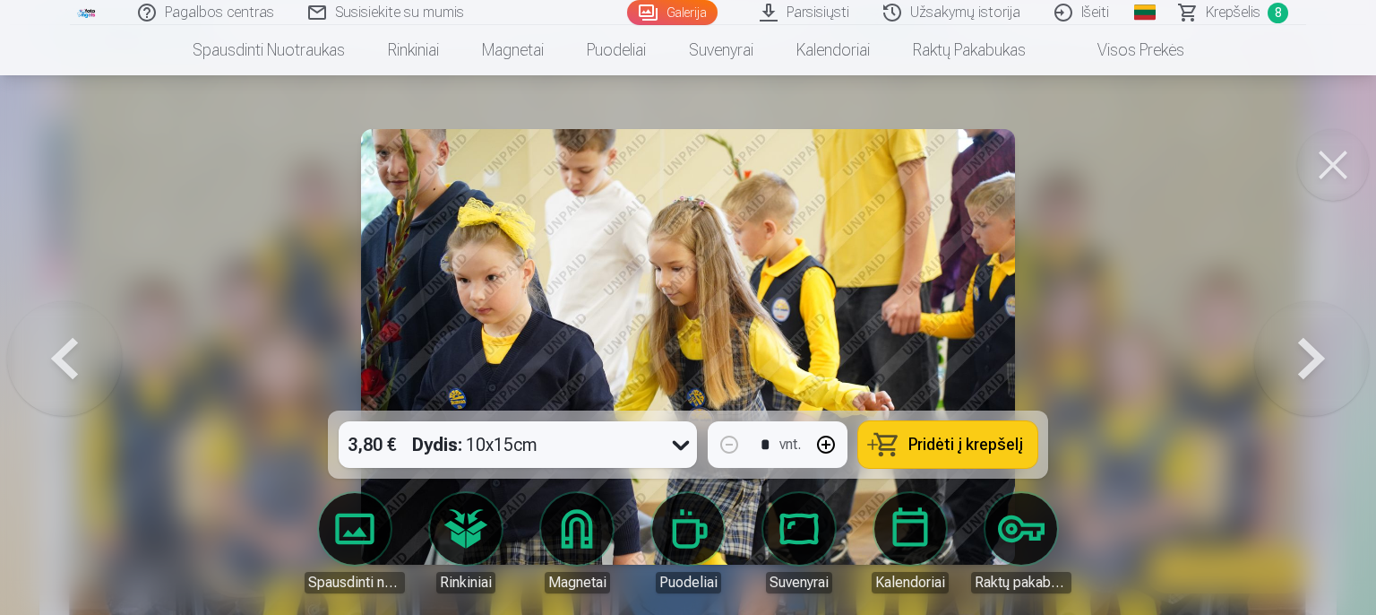
click at [1296, 357] on button at bounding box center [1311, 346] width 115 height 91
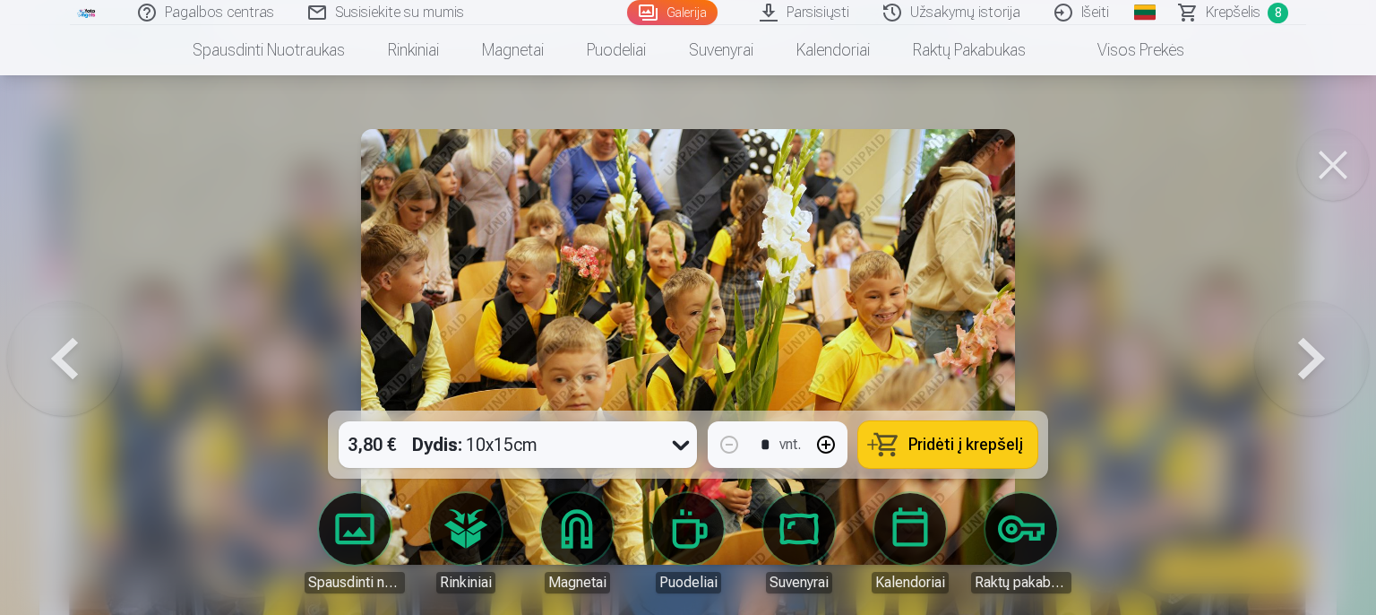
click at [1295, 357] on button at bounding box center [1311, 346] width 115 height 91
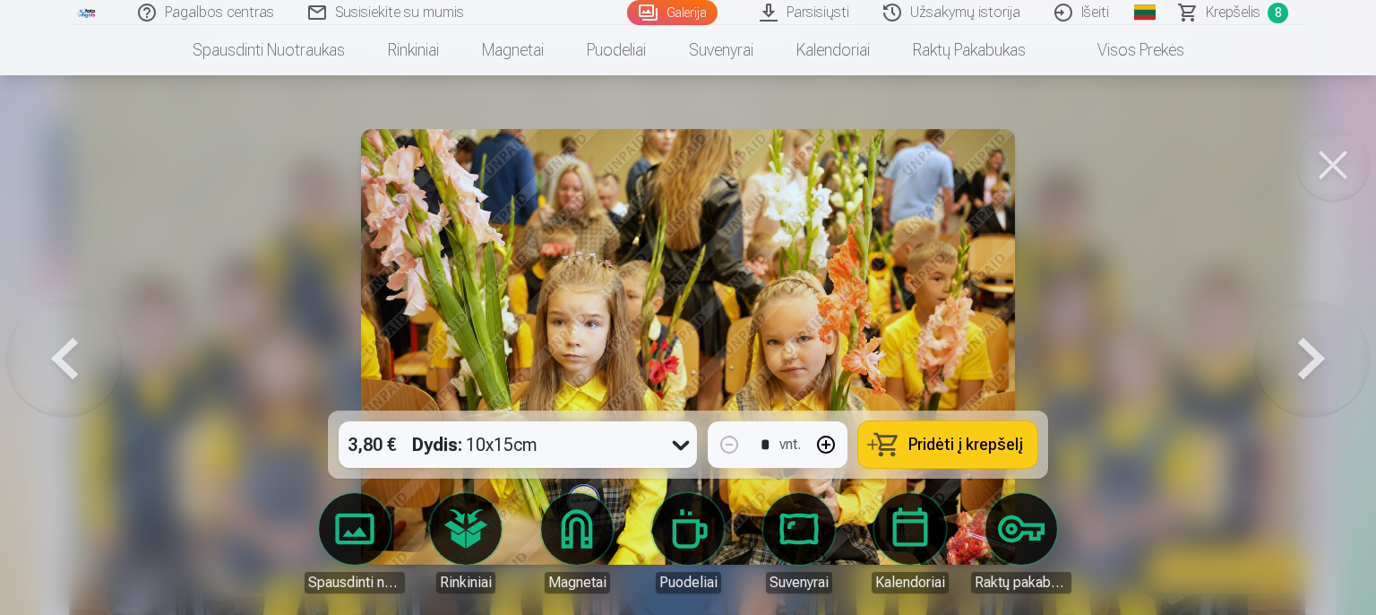
click at [1292, 357] on button at bounding box center [1311, 346] width 115 height 91
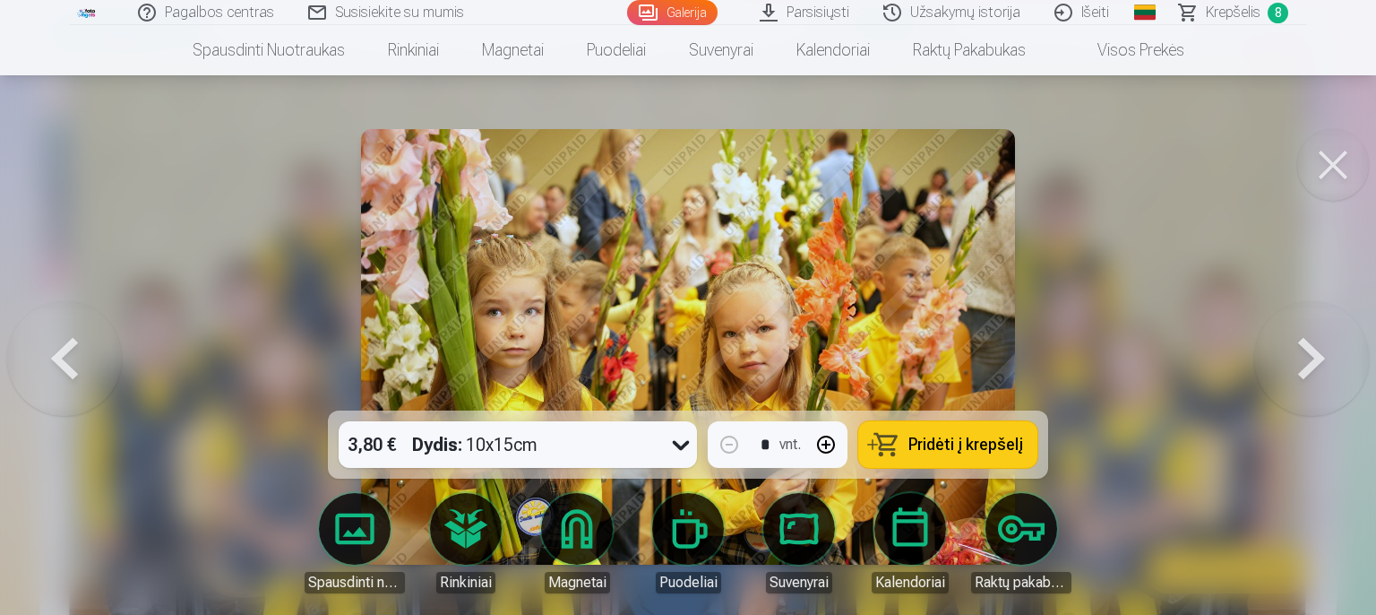
click at [1292, 357] on button at bounding box center [1311, 346] width 115 height 91
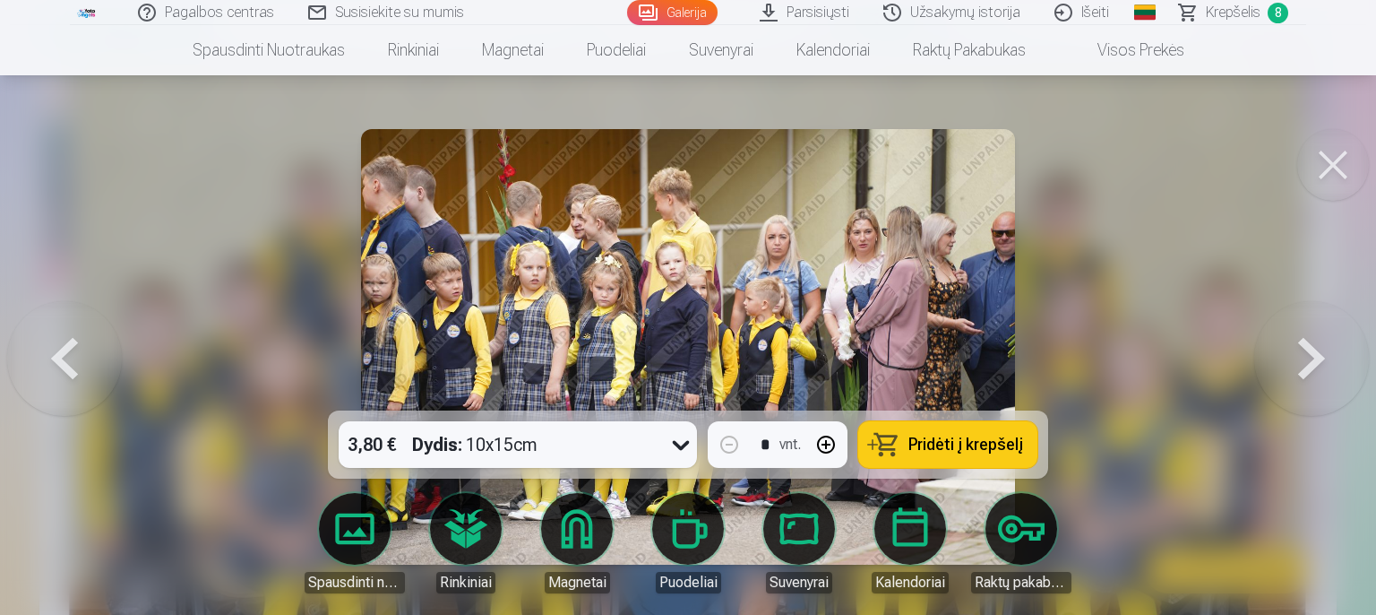
click at [1292, 357] on button at bounding box center [1311, 346] width 115 height 91
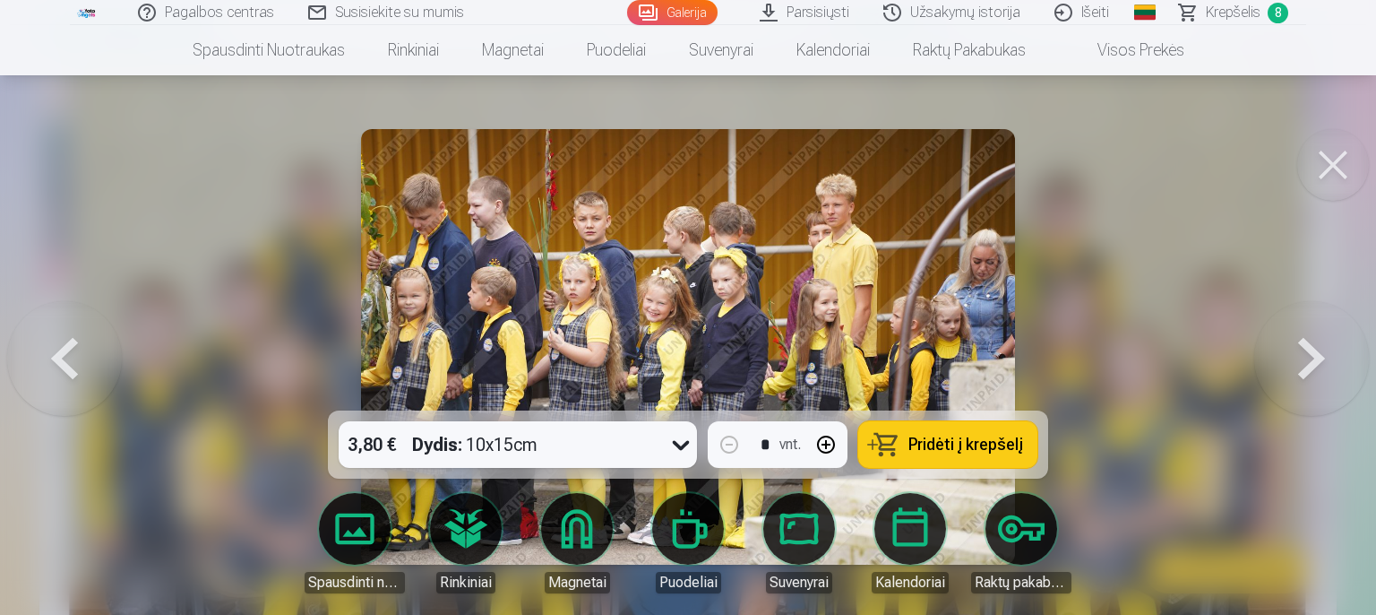
click at [1292, 357] on button at bounding box center [1311, 346] width 115 height 91
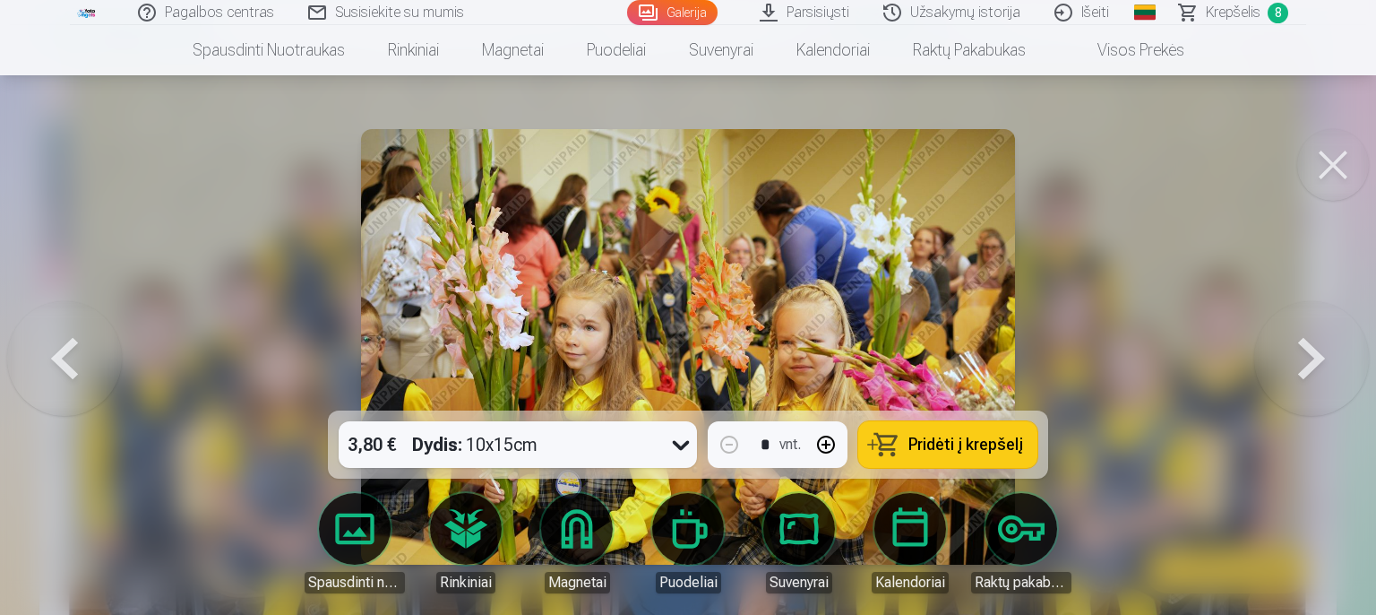
click at [1292, 357] on button at bounding box center [1311, 346] width 115 height 91
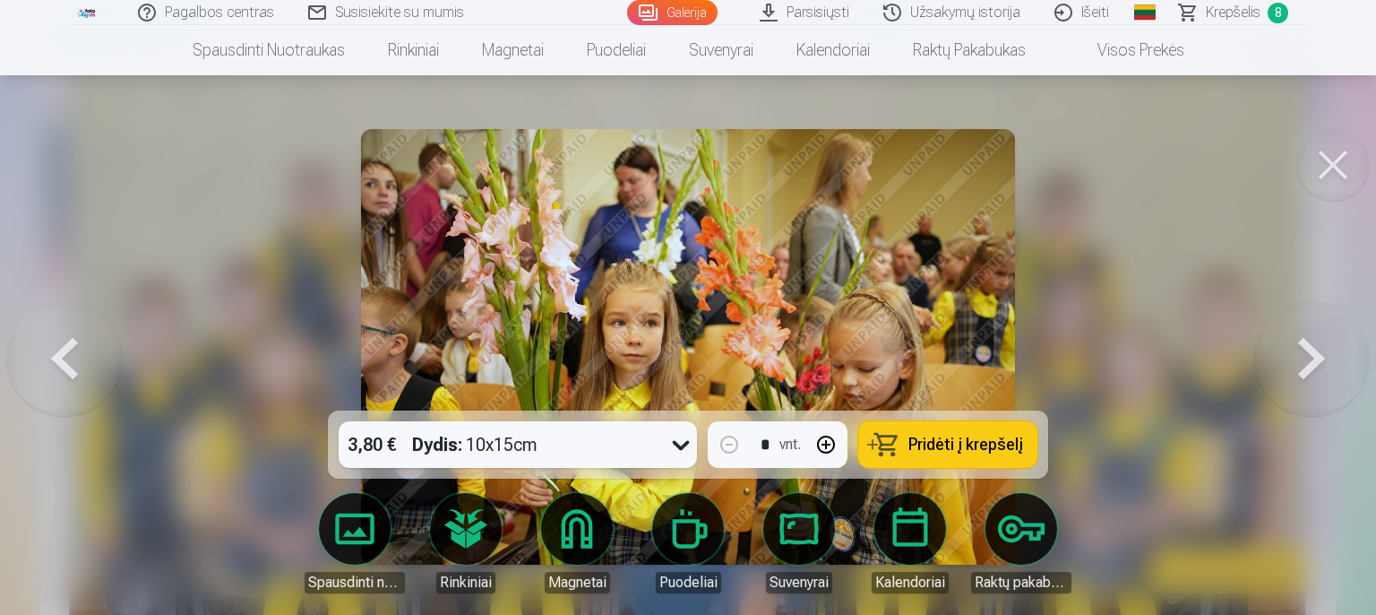
click at [1292, 357] on button at bounding box center [1311, 346] width 115 height 91
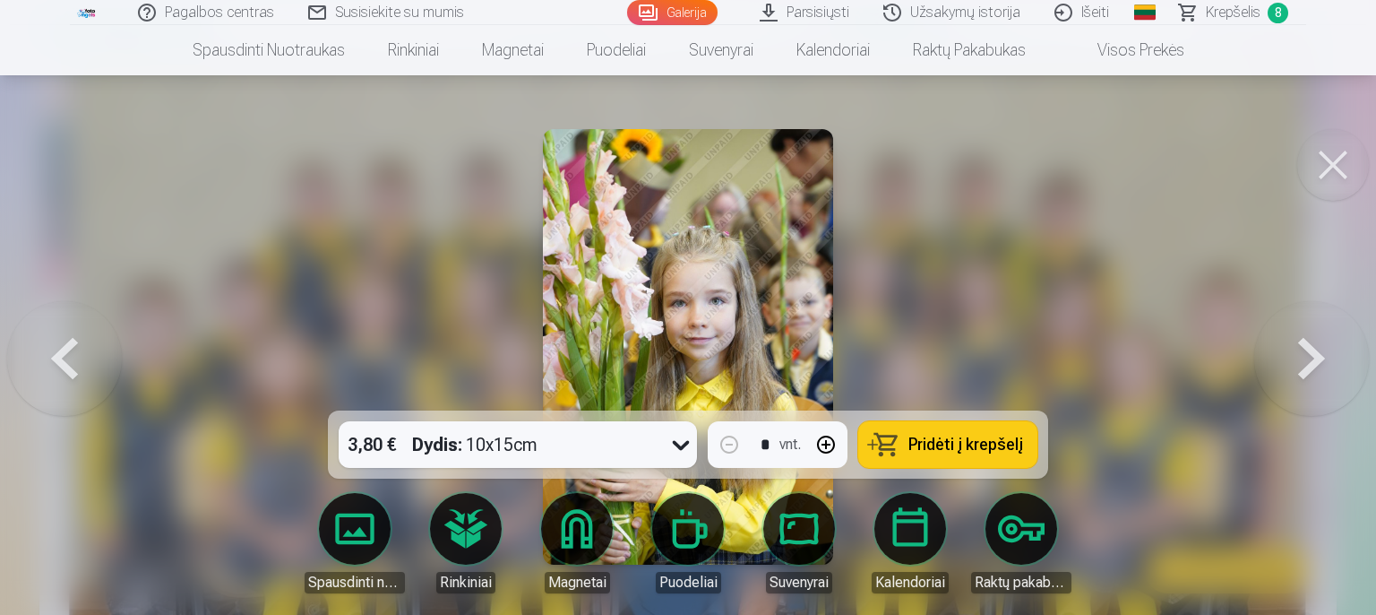
click at [1292, 357] on button at bounding box center [1311, 346] width 115 height 91
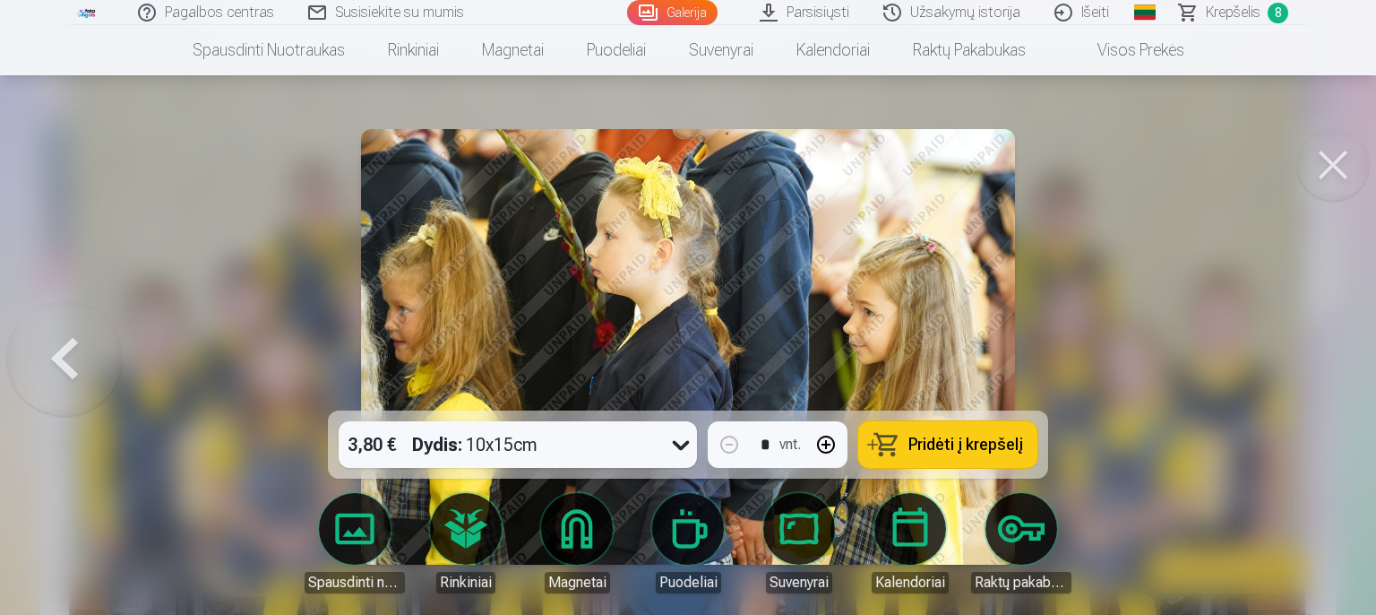
click at [68, 364] on button at bounding box center [64, 346] width 115 height 91
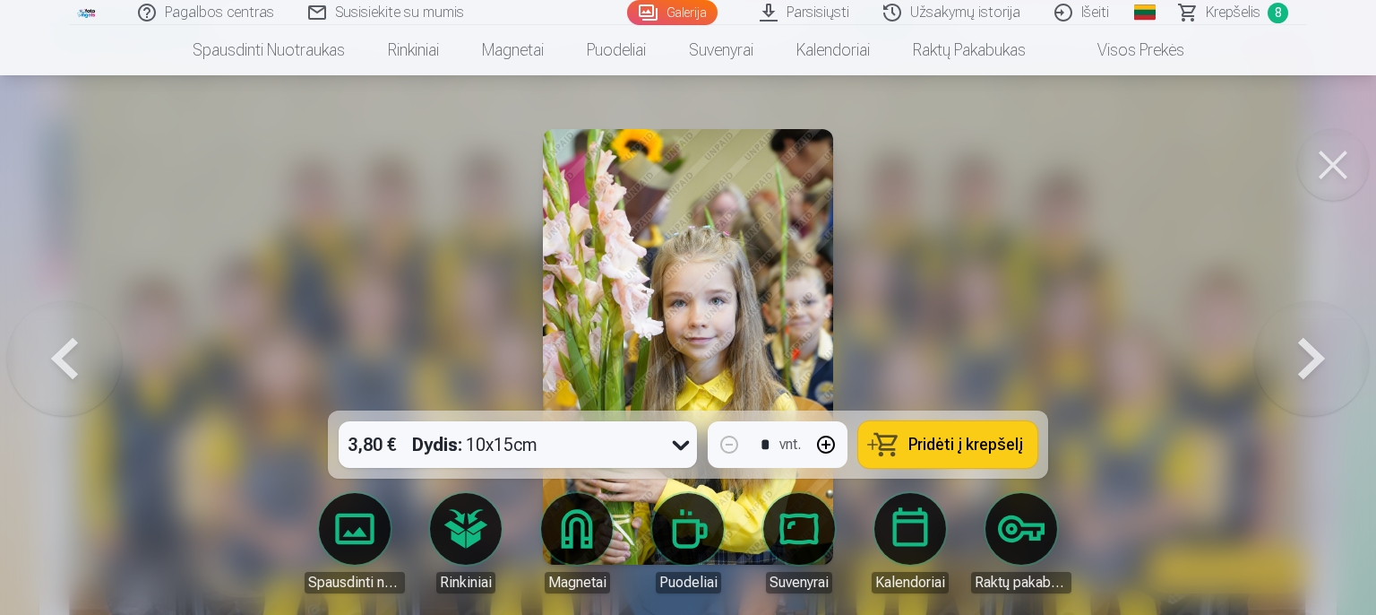
click at [67, 364] on button at bounding box center [64, 346] width 115 height 91
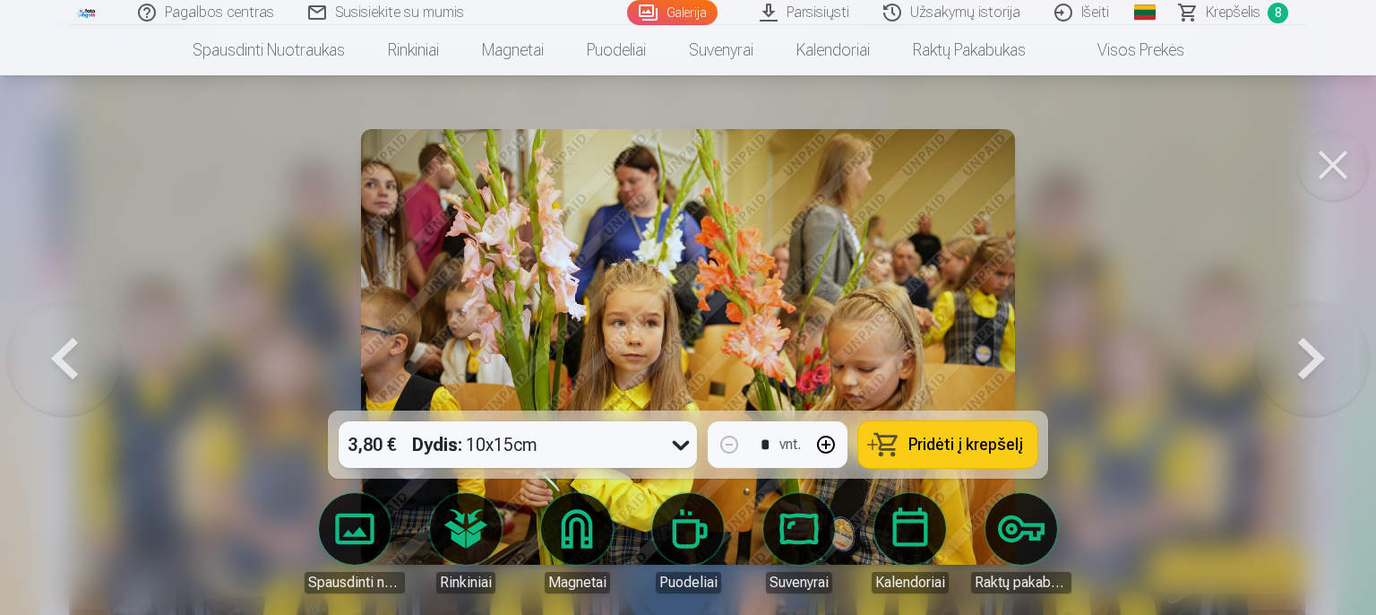
click at [66, 364] on button at bounding box center [64, 346] width 115 height 91
click at [65, 365] on button at bounding box center [64, 346] width 115 height 91
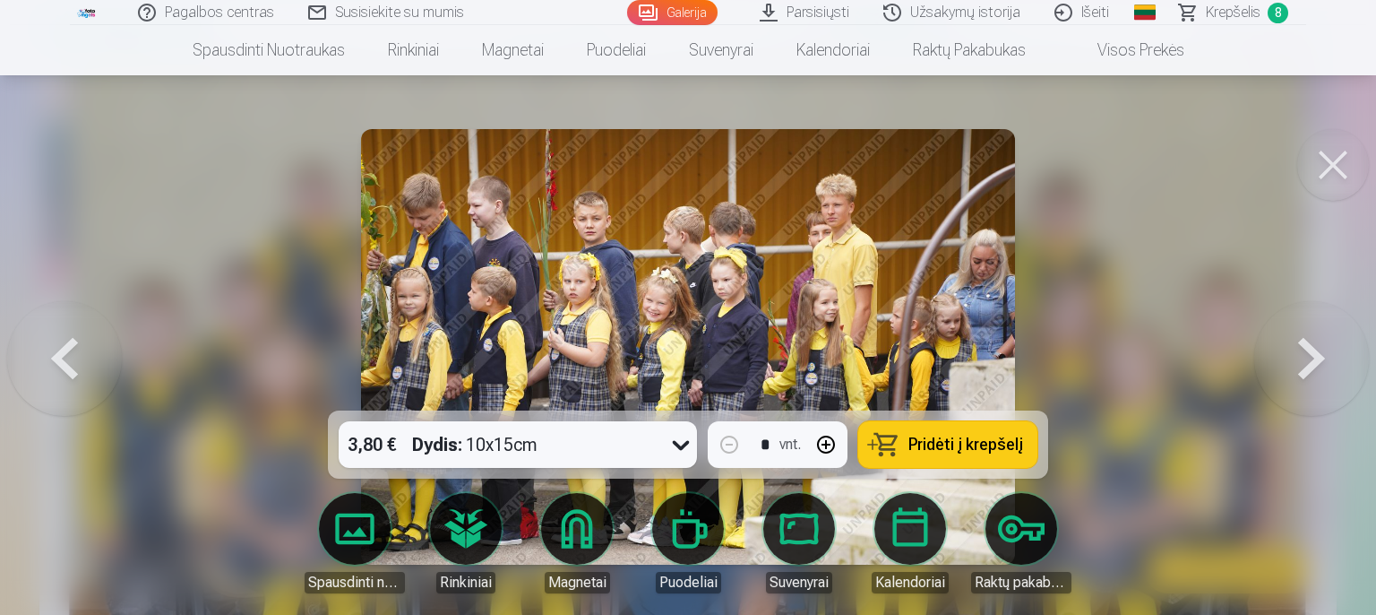
click at [64, 366] on button at bounding box center [64, 346] width 115 height 91
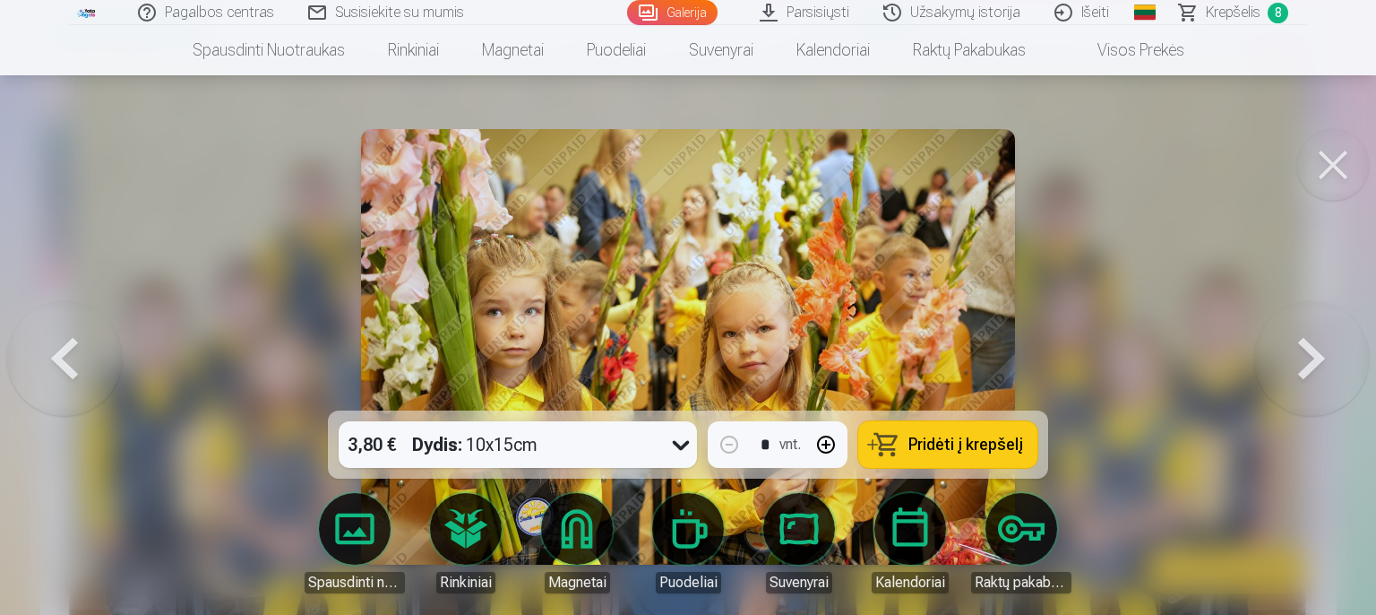
click at [62, 367] on button at bounding box center [64, 346] width 115 height 91
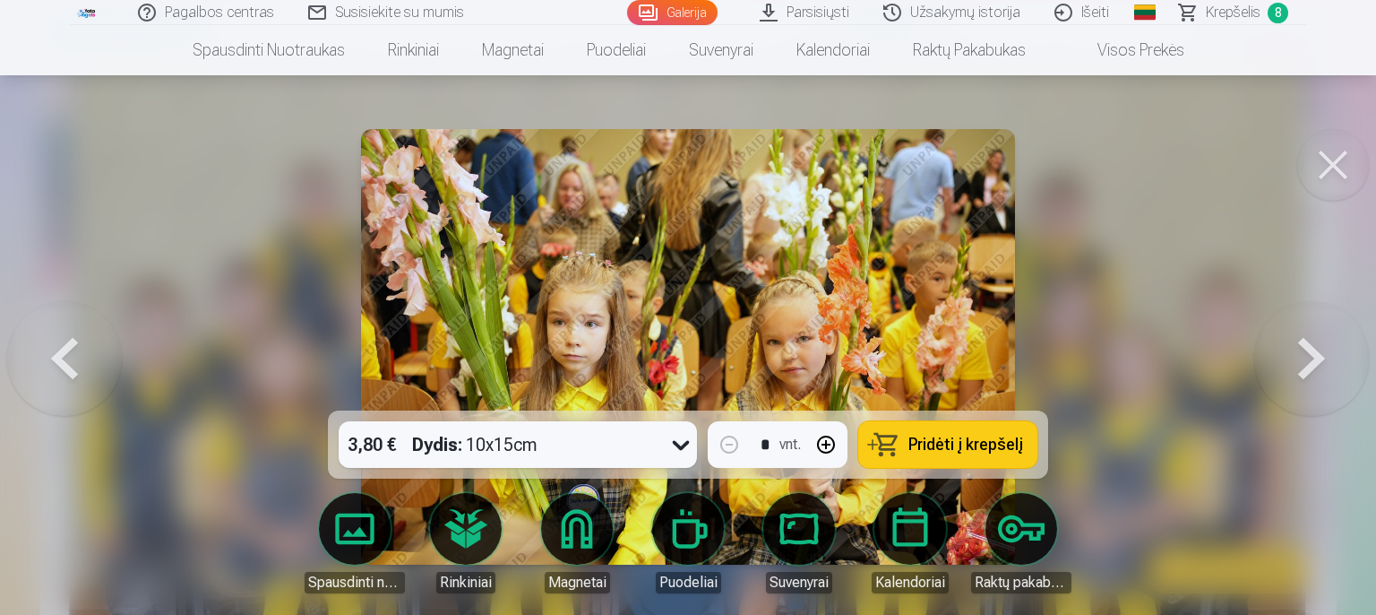
click at [61, 367] on button at bounding box center [64, 346] width 115 height 91
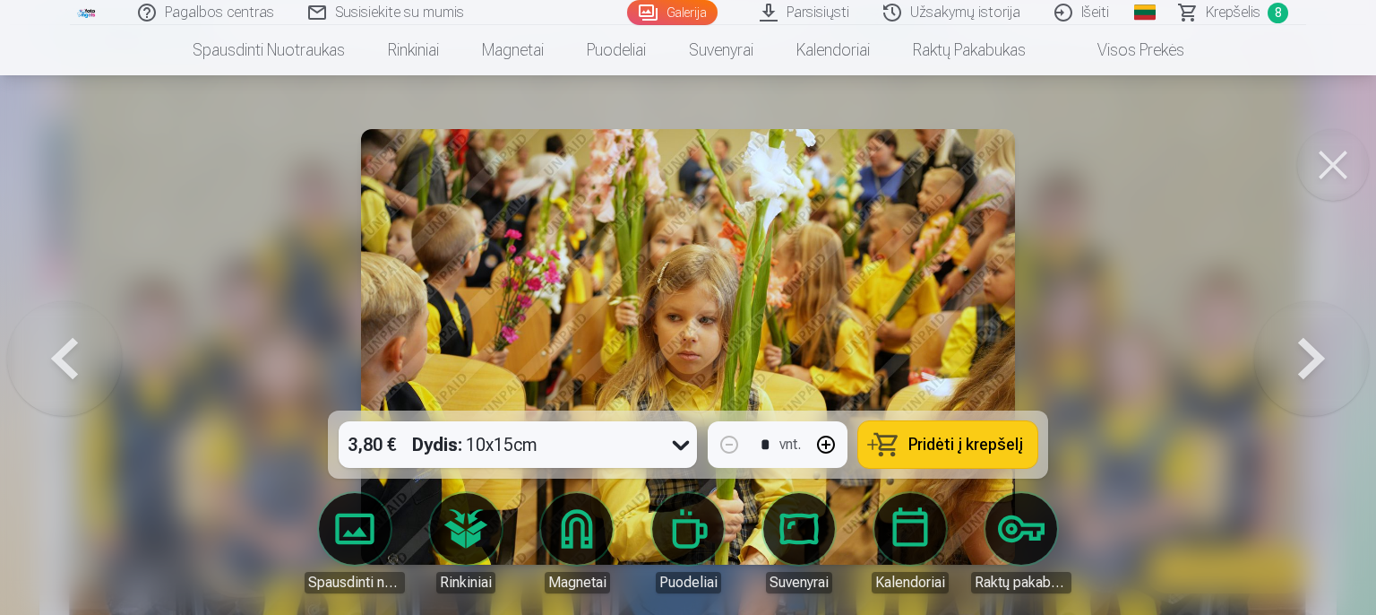
click at [59, 367] on button at bounding box center [64, 346] width 115 height 91
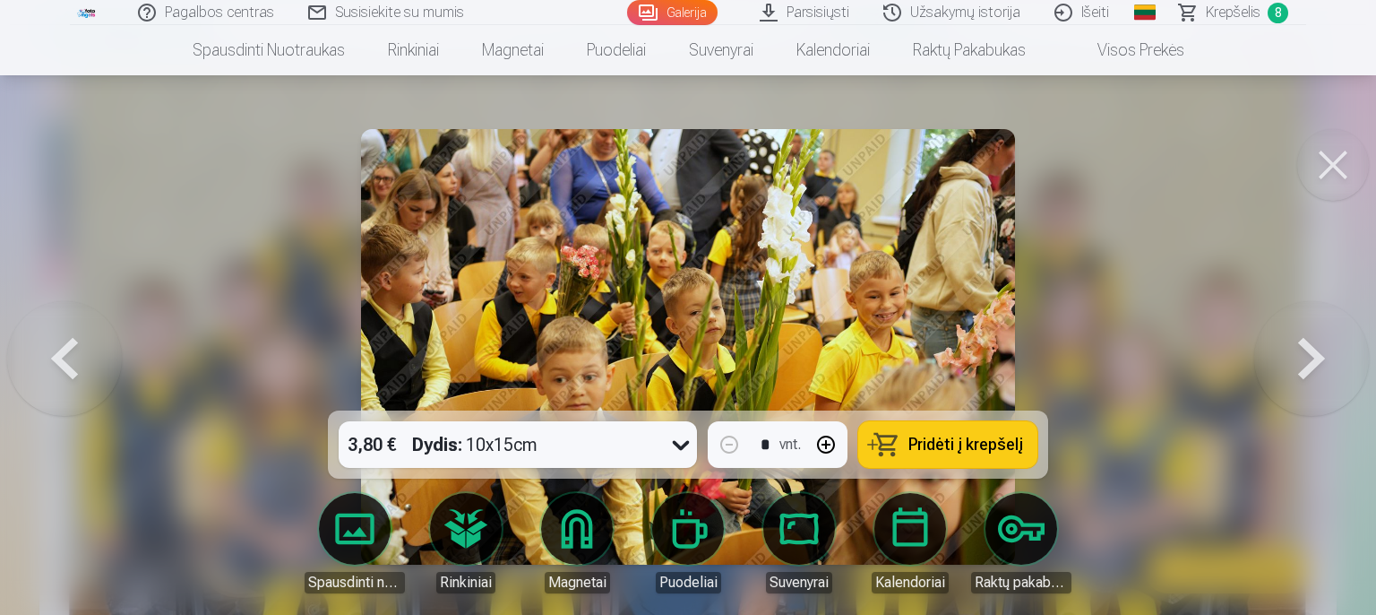
click at [59, 367] on button at bounding box center [64, 346] width 115 height 91
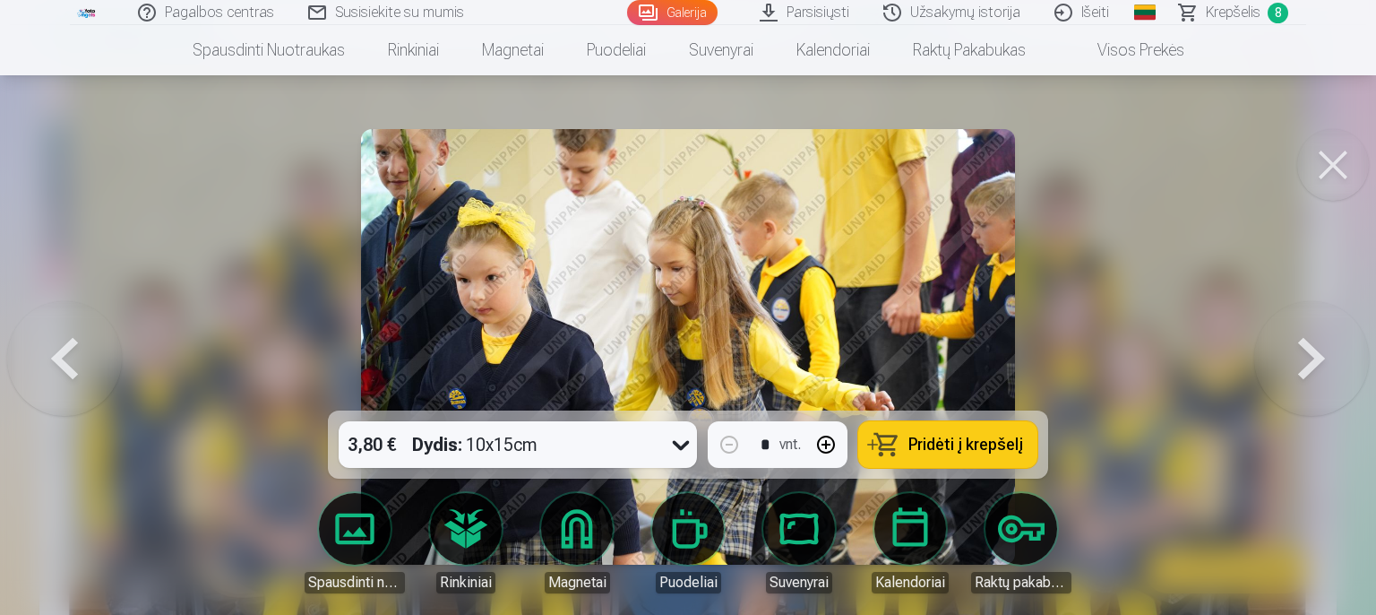
click at [59, 367] on button at bounding box center [64, 346] width 115 height 91
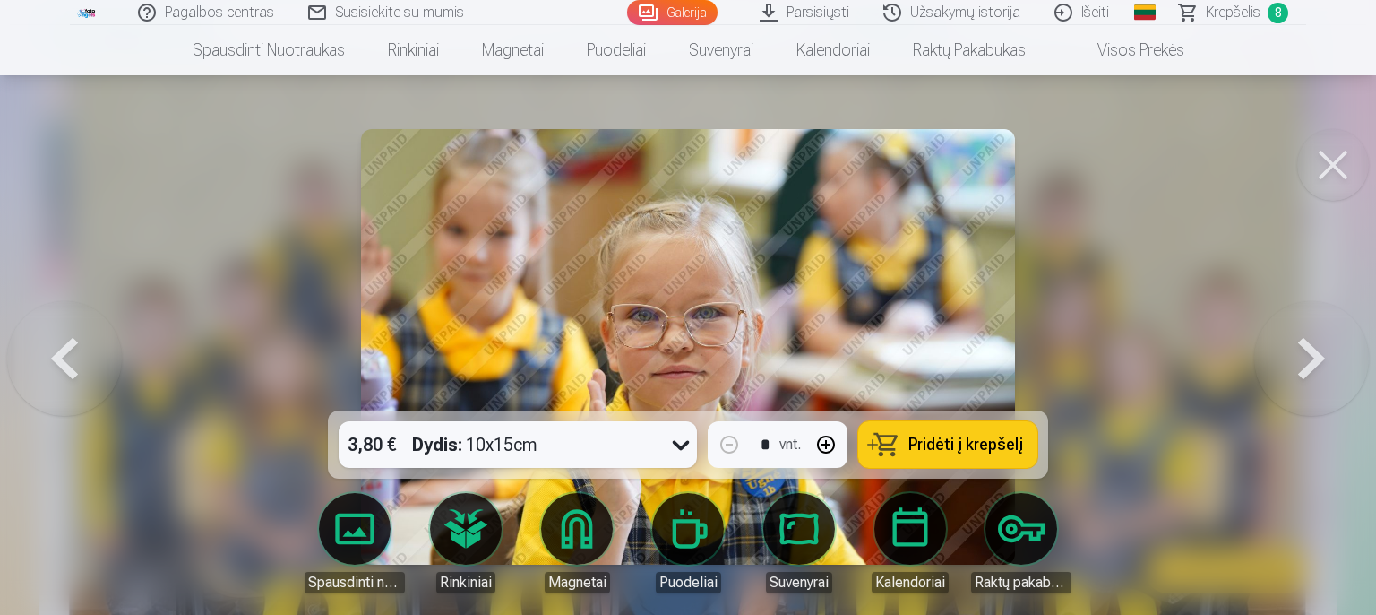
click at [59, 367] on button at bounding box center [64, 346] width 115 height 91
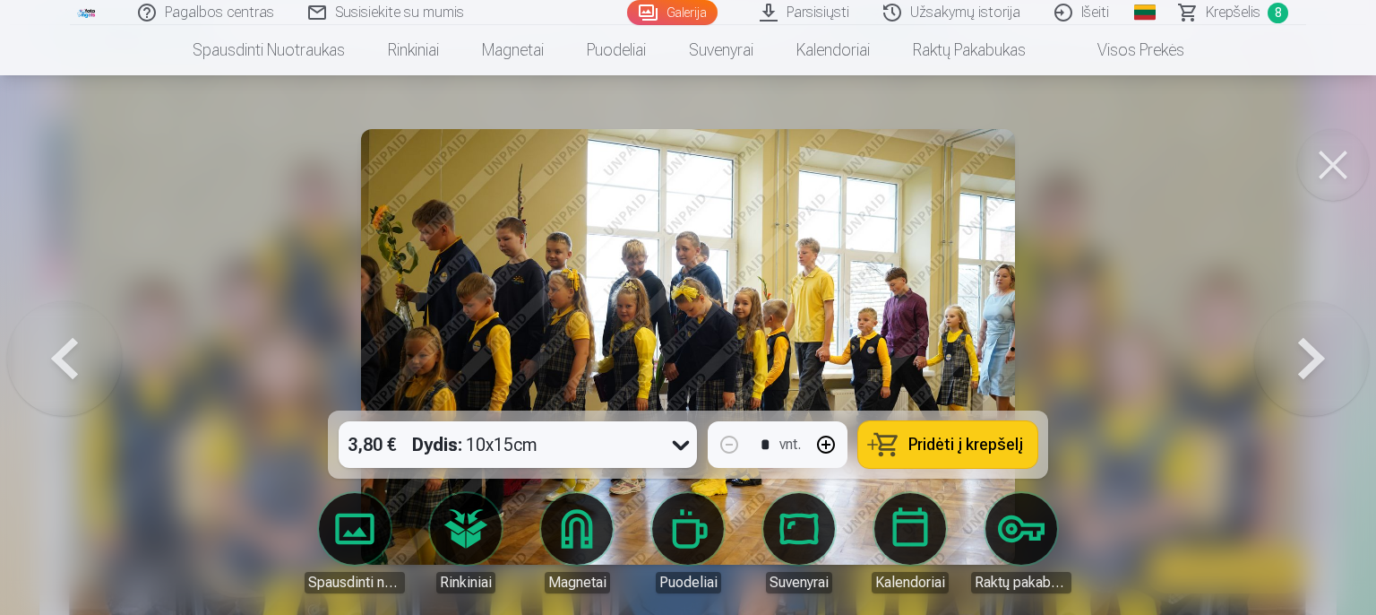
click at [59, 367] on button at bounding box center [64, 346] width 115 height 91
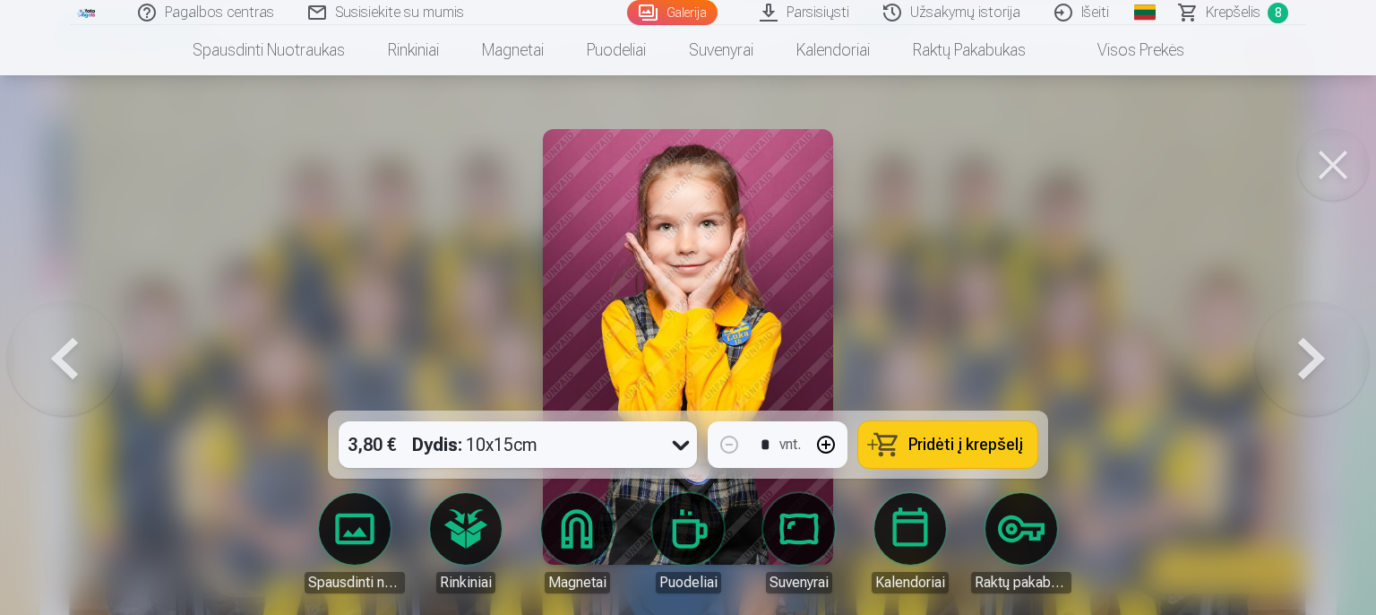
click at [59, 367] on button at bounding box center [64, 346] width 115 height 91
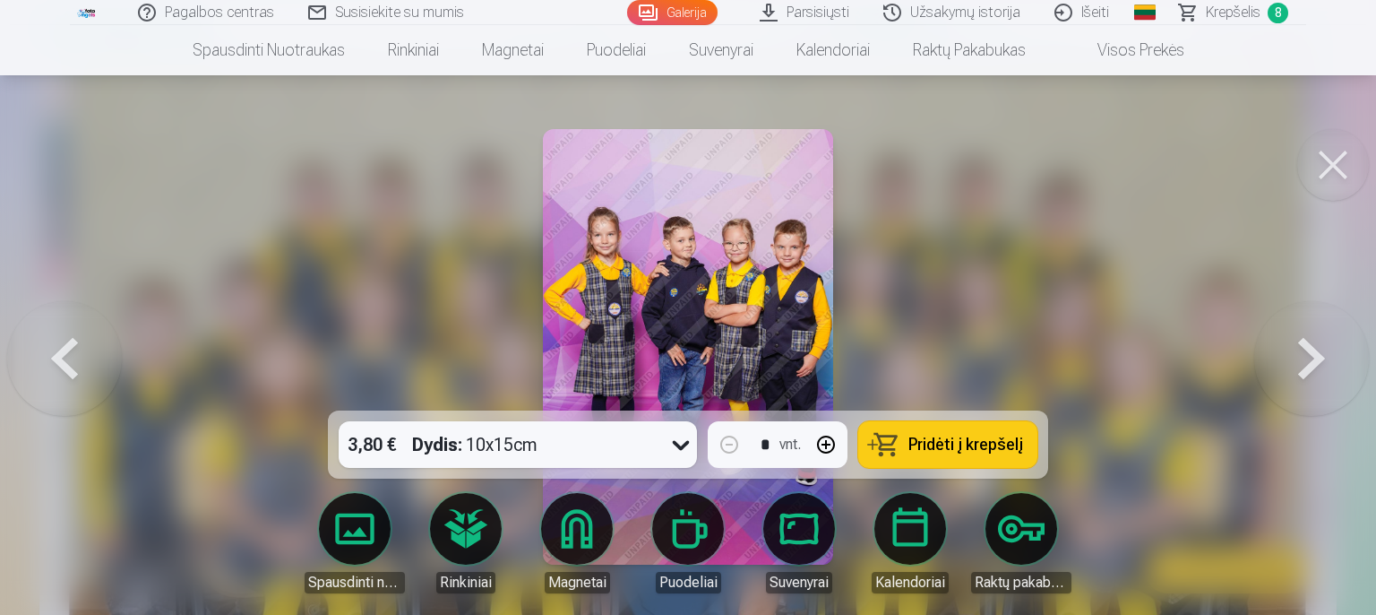
click at [59, 367] on button at bounding box center [64, 346] width 115 height 91
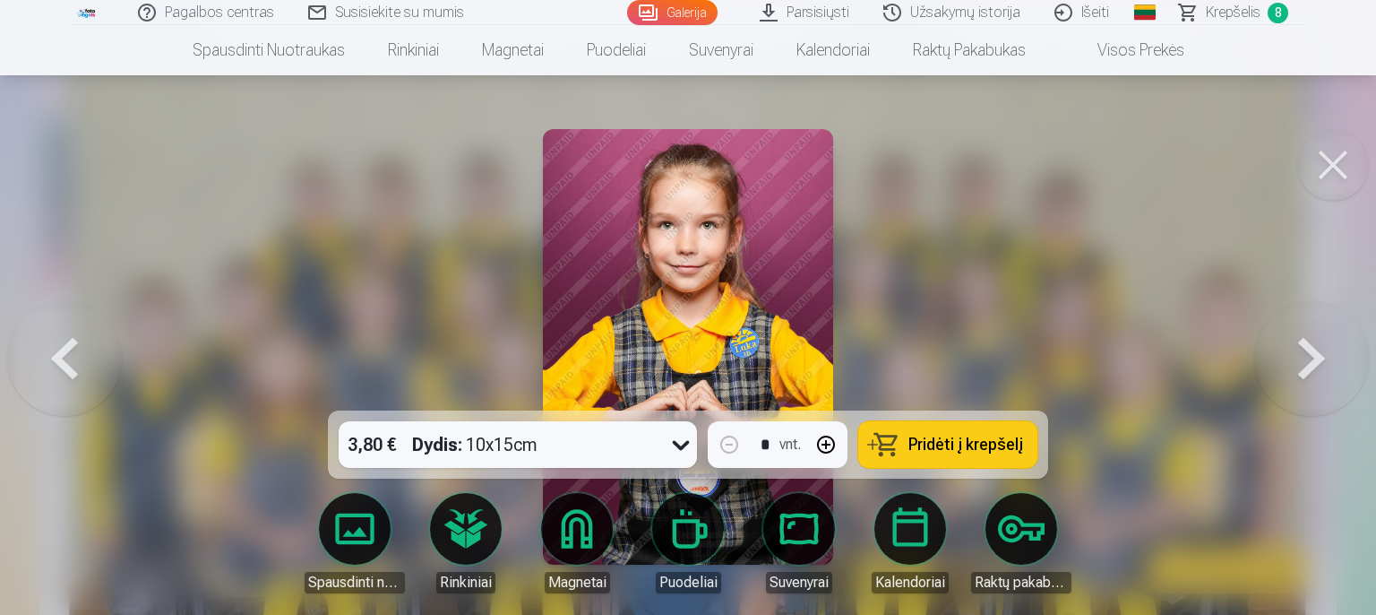
click at [59, 368] on button at bounding box center [64, 346] width 115 height 91
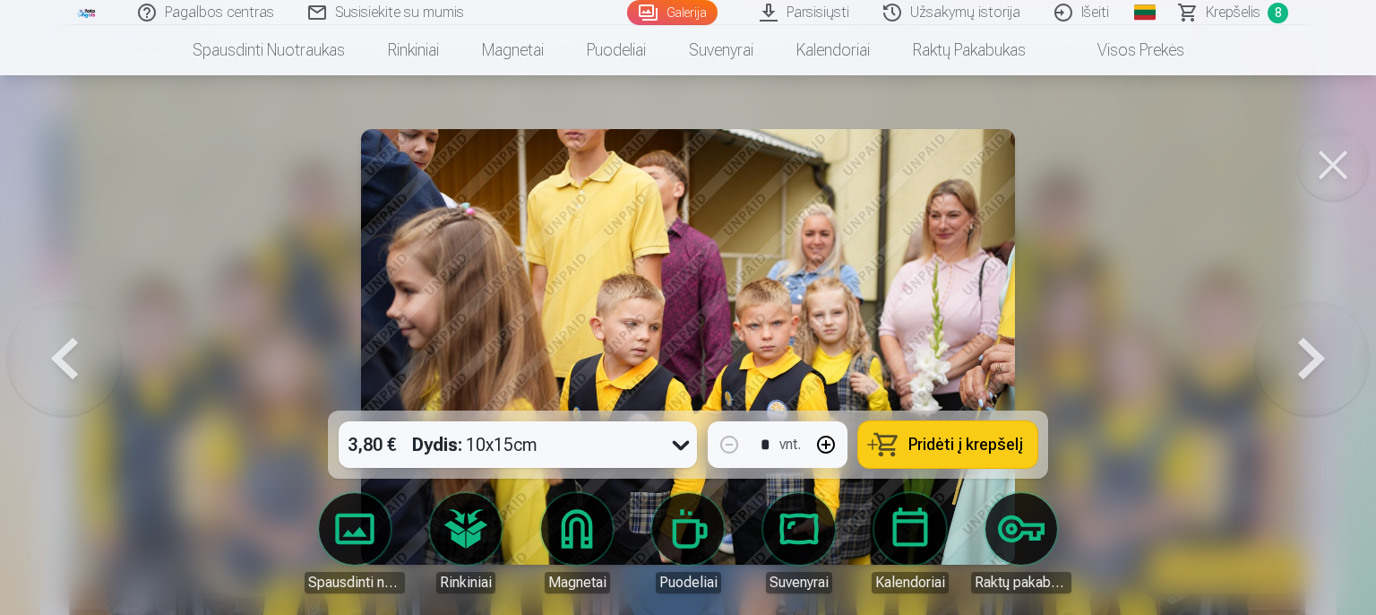
click at [59, 368] on button at bounding box center [64, 346] width 115 height 91
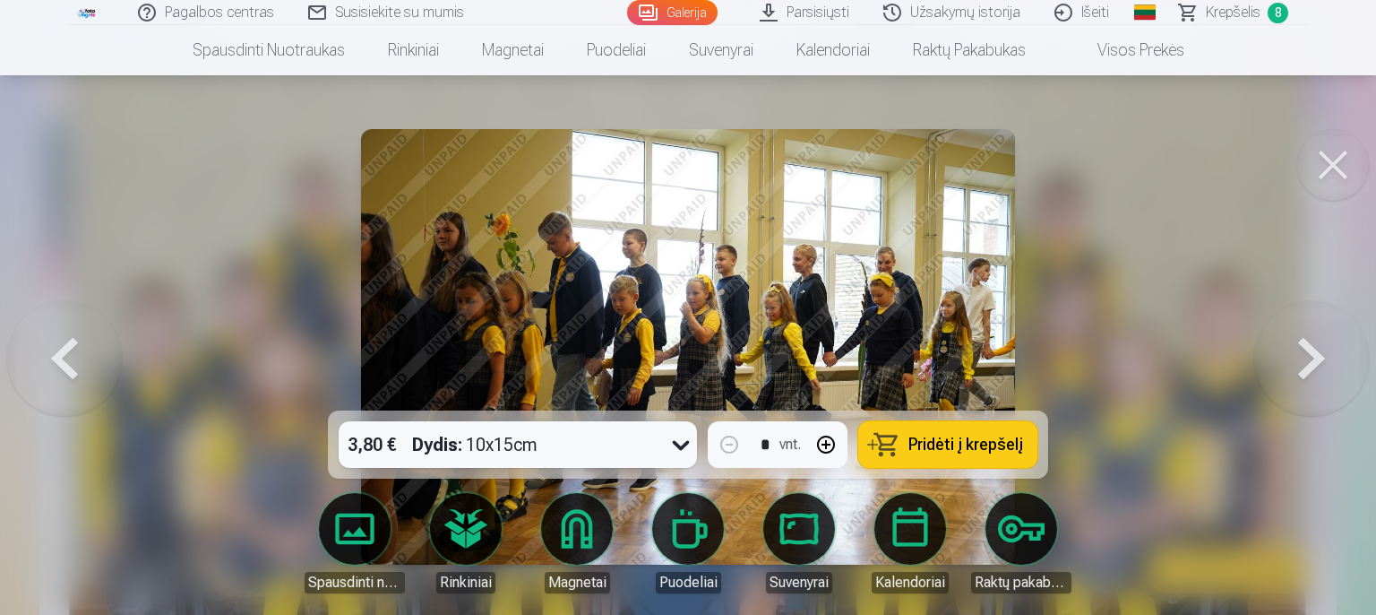
click at [59, 368] on button at bounding box center [64, 346] width 115 height 91
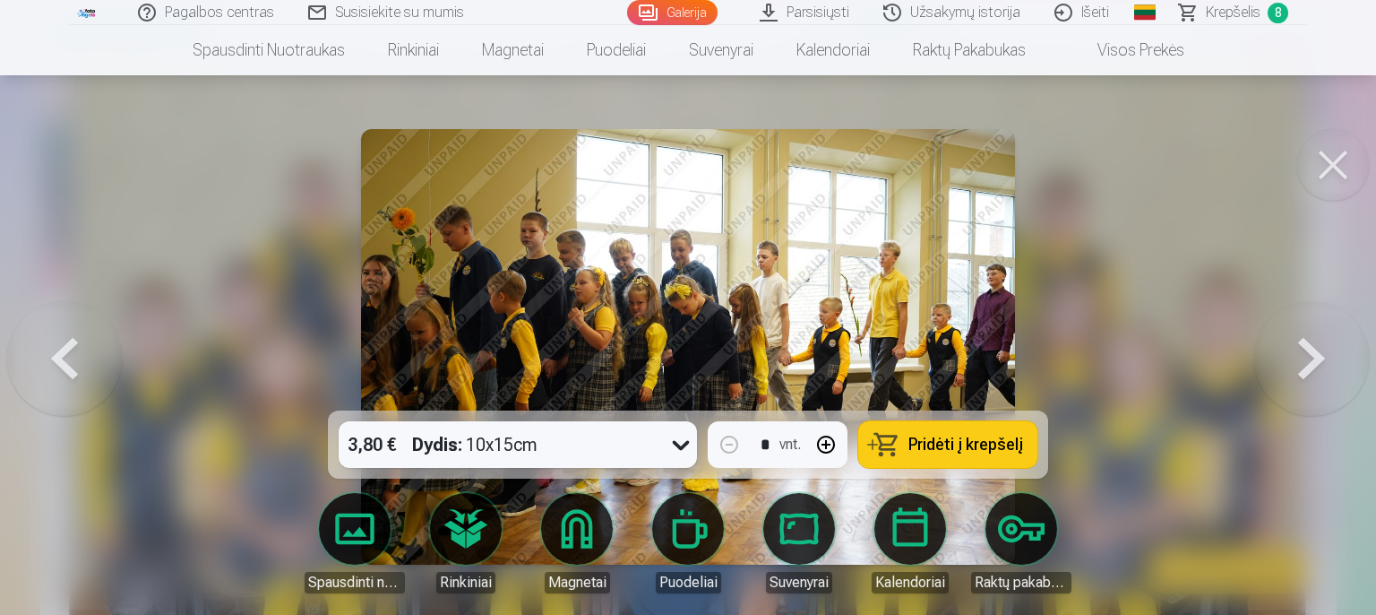
click at [59, 368] on button at bounding box center [64, 346] width 115 height 91
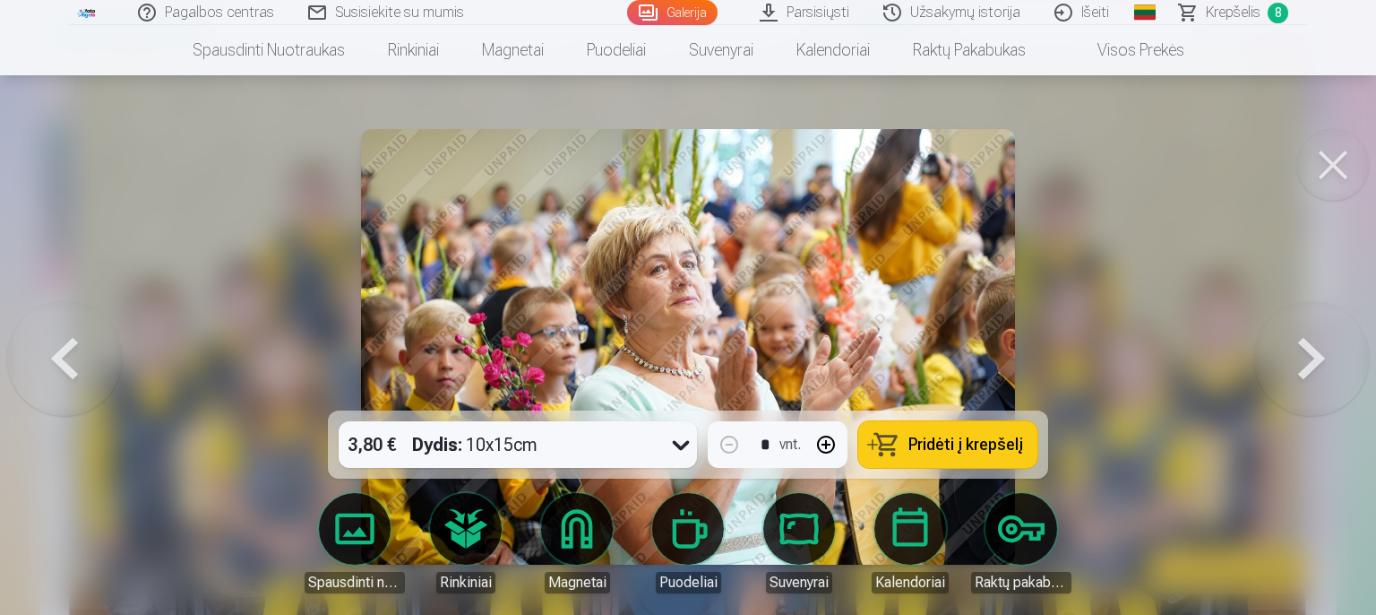
click at [59, 368] on button at bounding box center [64, 346] width 115 height 91
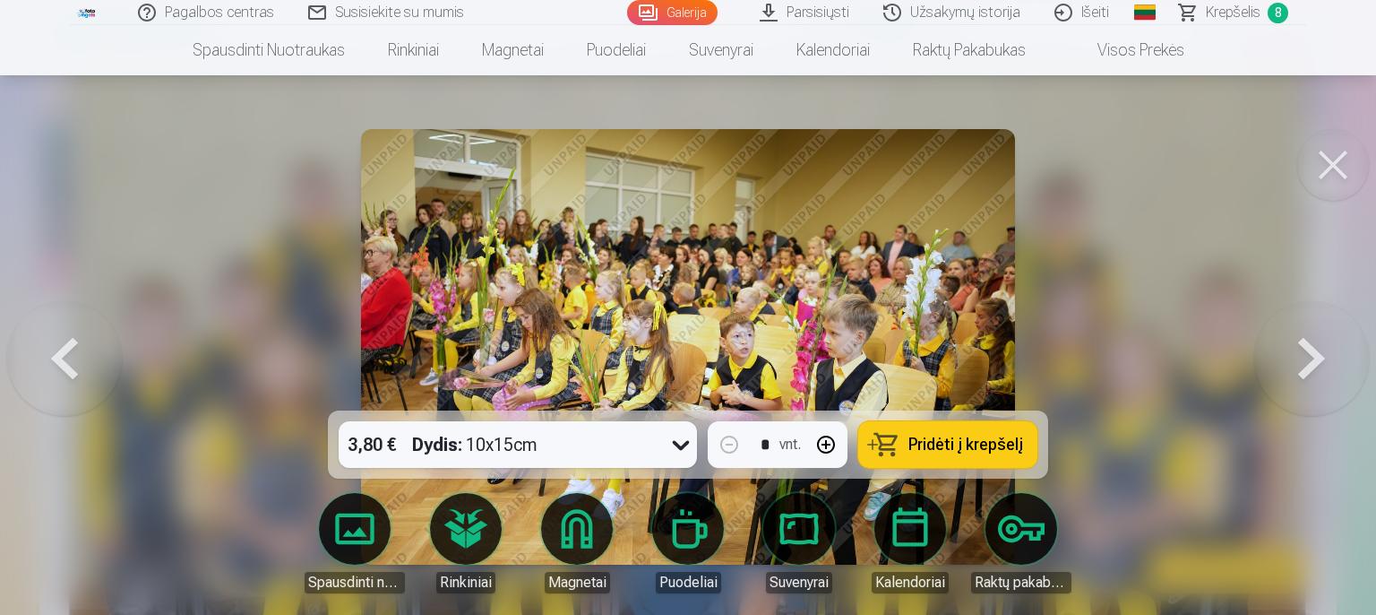
click at [59, 368] on button at bounding box center [64, 346] width 115 height 91
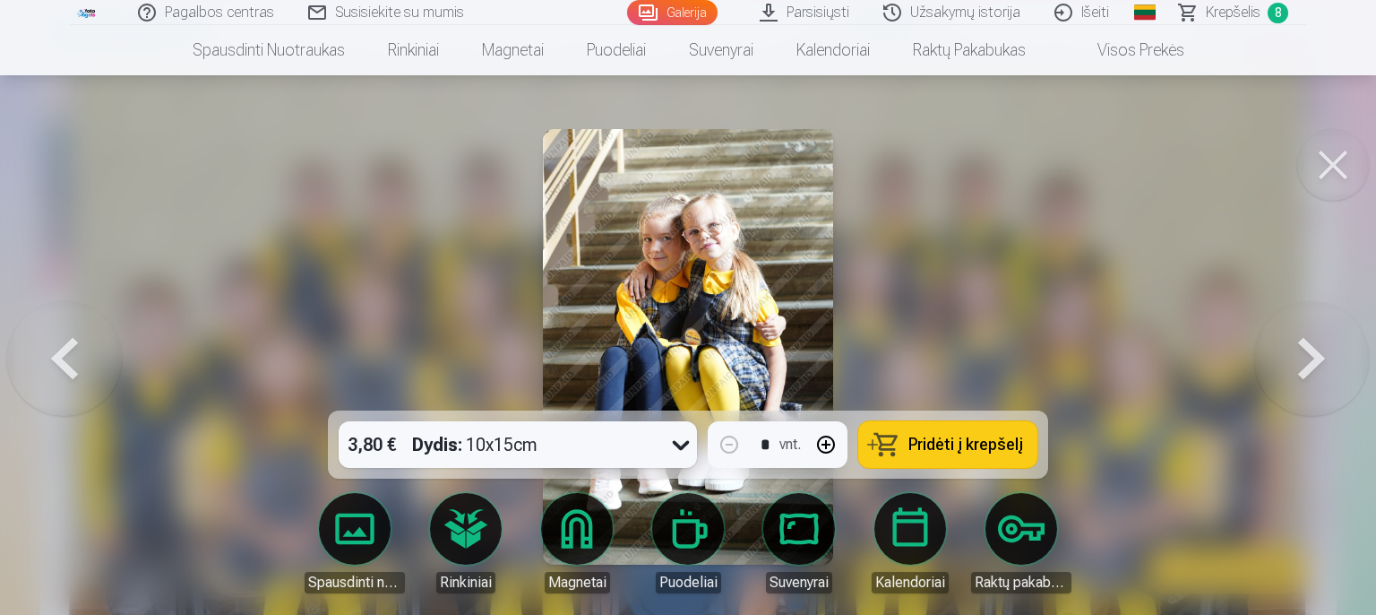
click at [59, 368] on button at bounding box center [64, 346] width 115 height 91
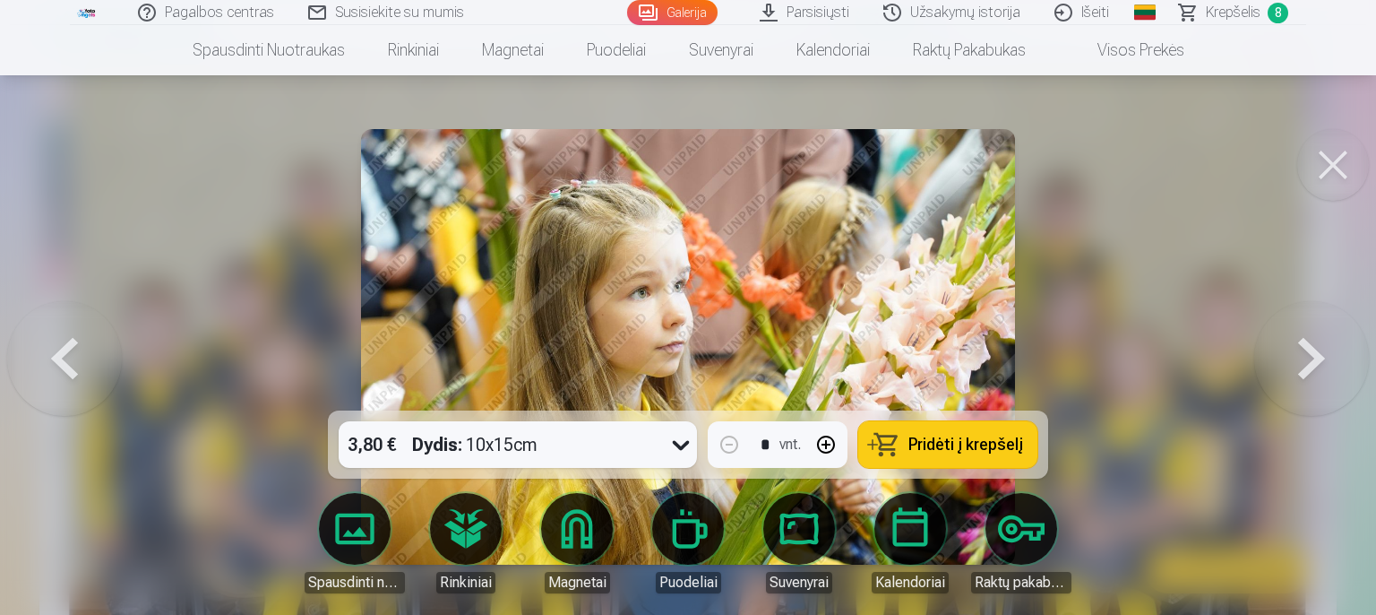
click at [59, 368] on button at bounding box center [64, 346] width 115 height 91
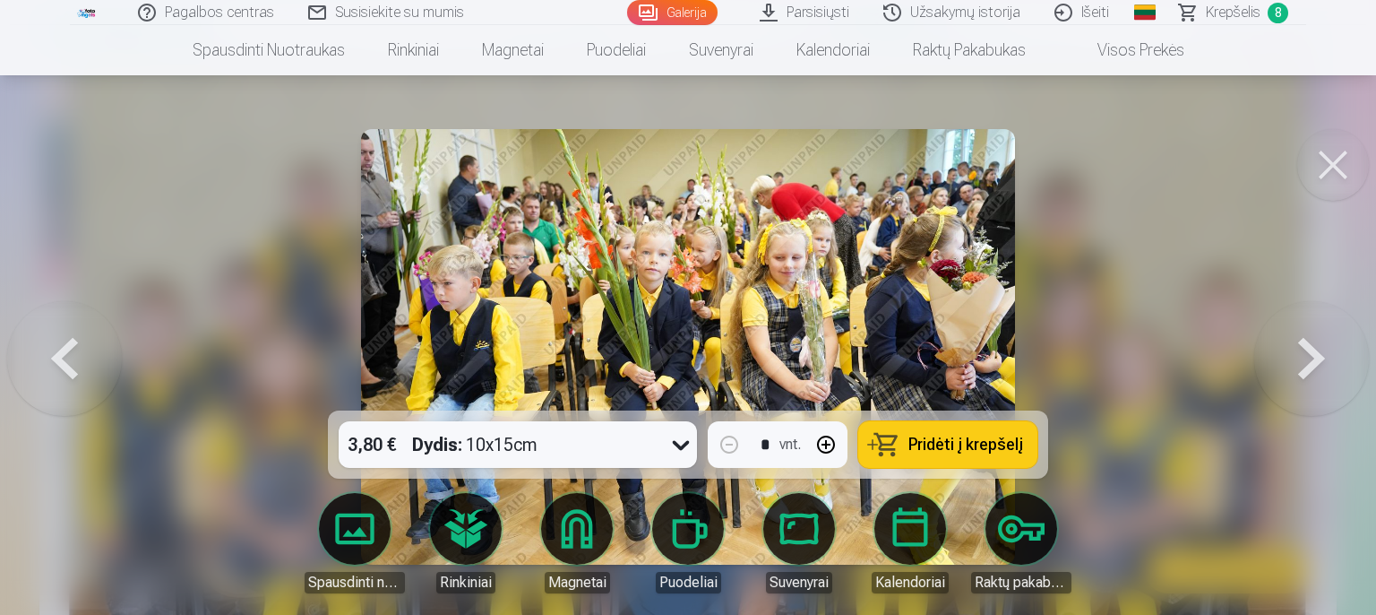
click at [59, 368] on button at bounding box center [64, 346] width 115 height 91
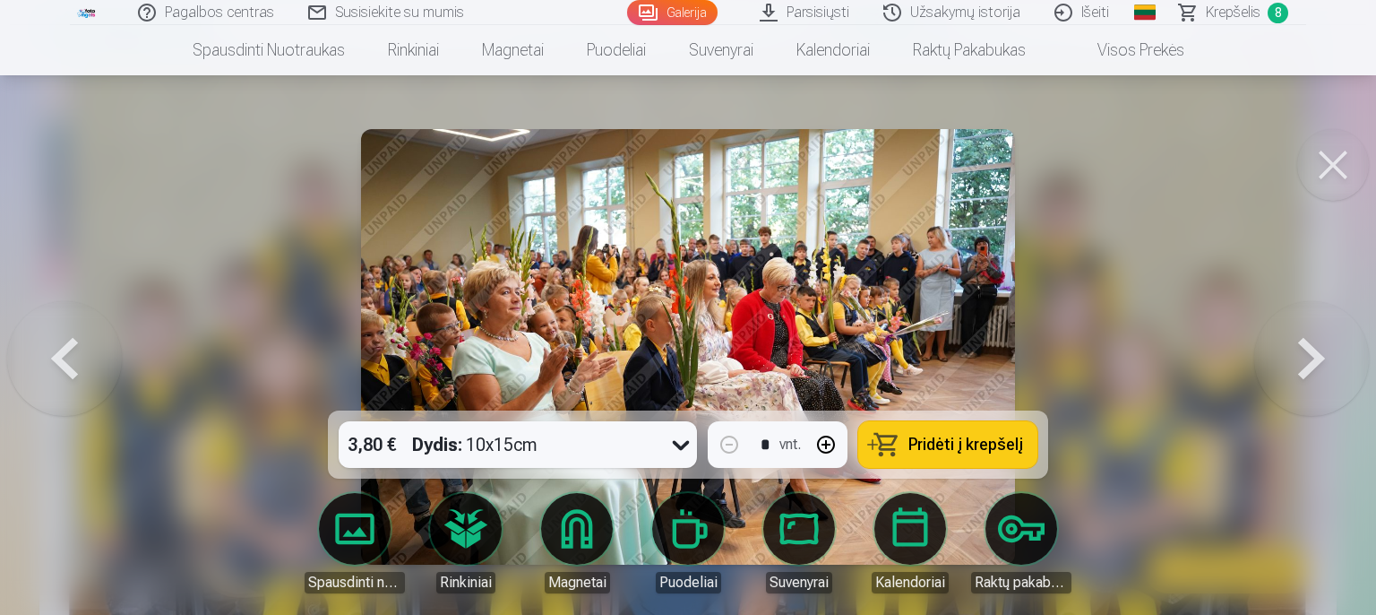
click at [59, 368] on button at bounding box center [64, 346] width 115 height 91
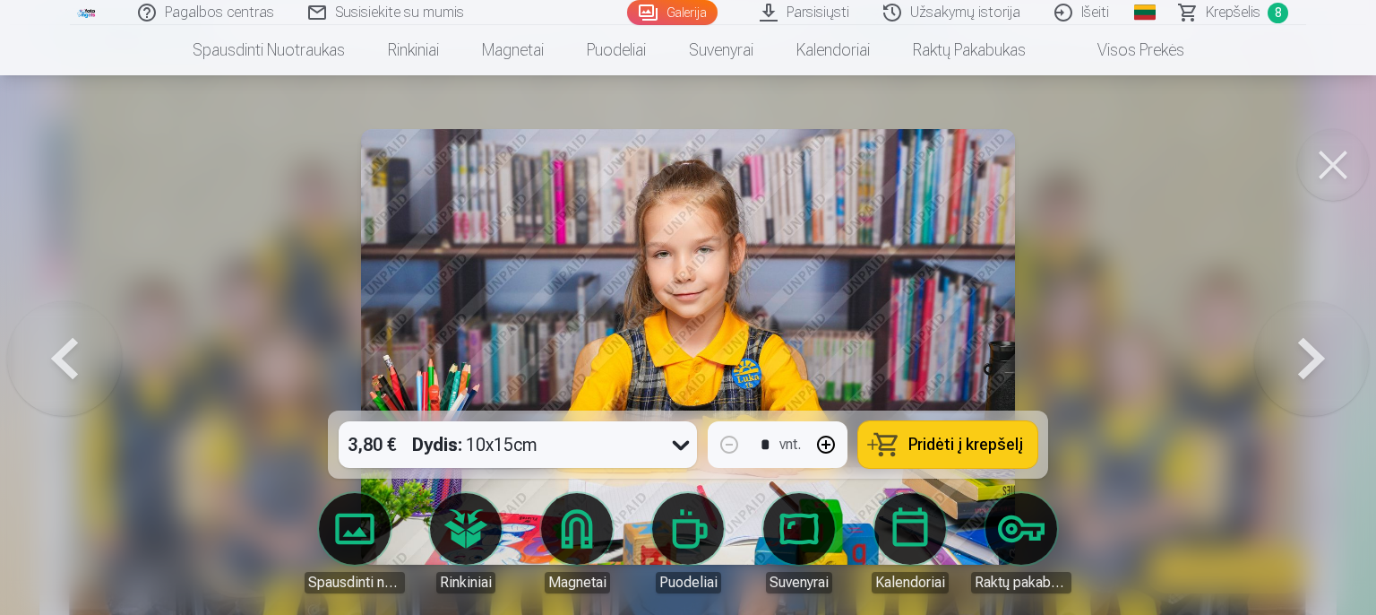
click at [59, 368] on button at bounding box center [64, 346] width 115 height 91
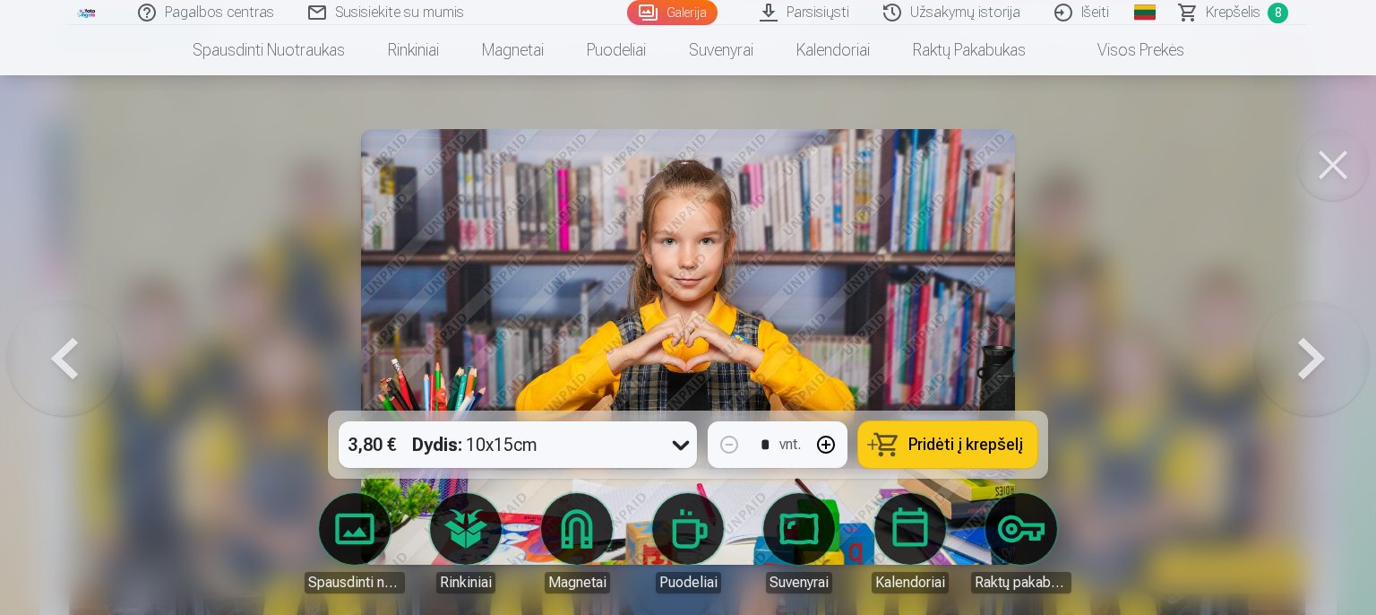
click at [59, 368] on button at bounding box center [64, 346] width 115 height 91
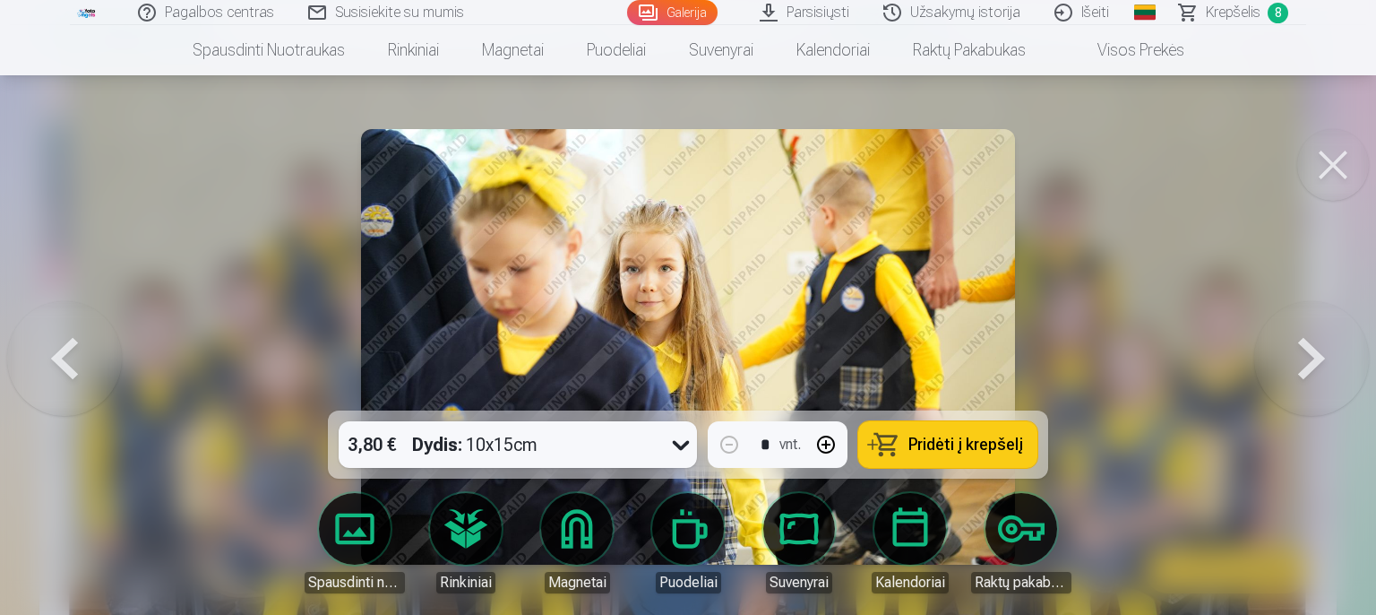
click at [59, 368] on button at bounding box center [64, 346] width 115 height 91
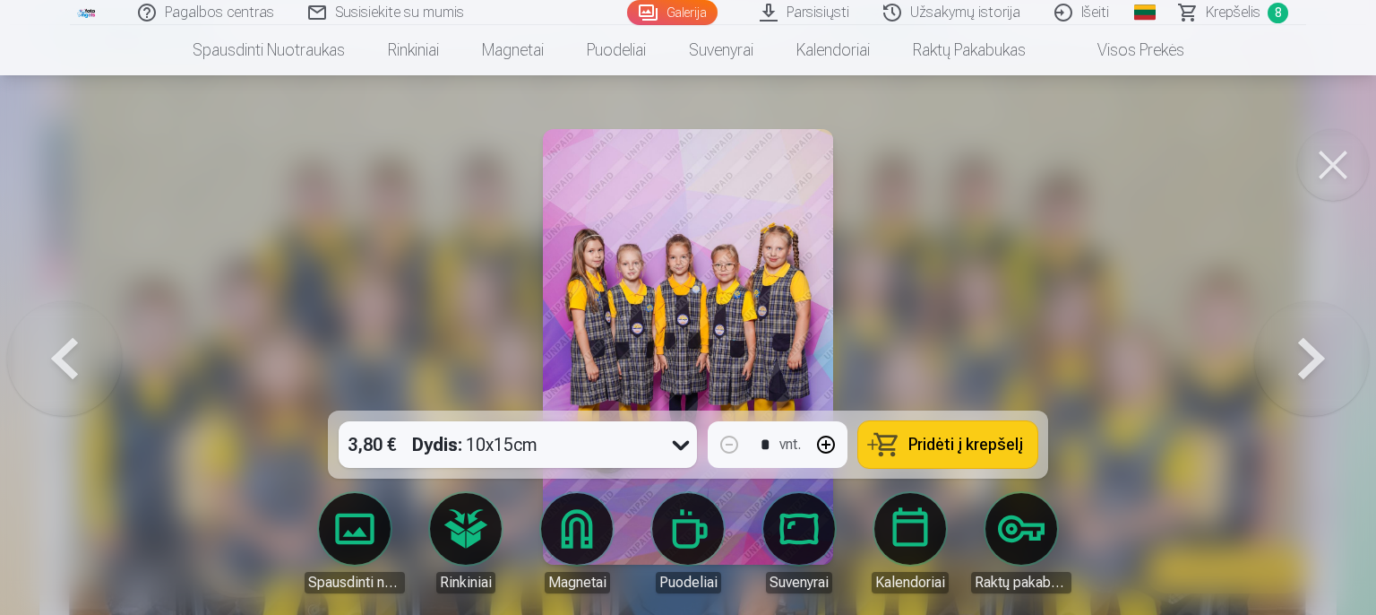
click at [59, 368] on button at bounding box center [64, 346] width 115 height 91
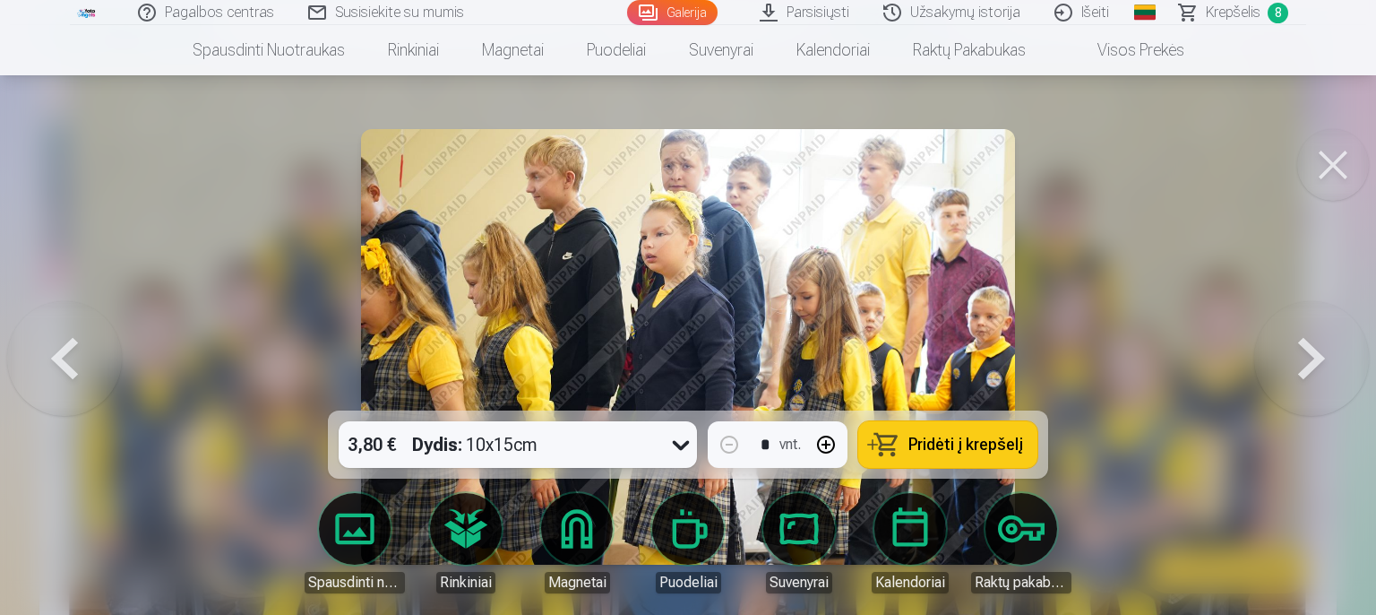
click at [58, 368] on button at bounding box center [64, 346] width 115 height 91
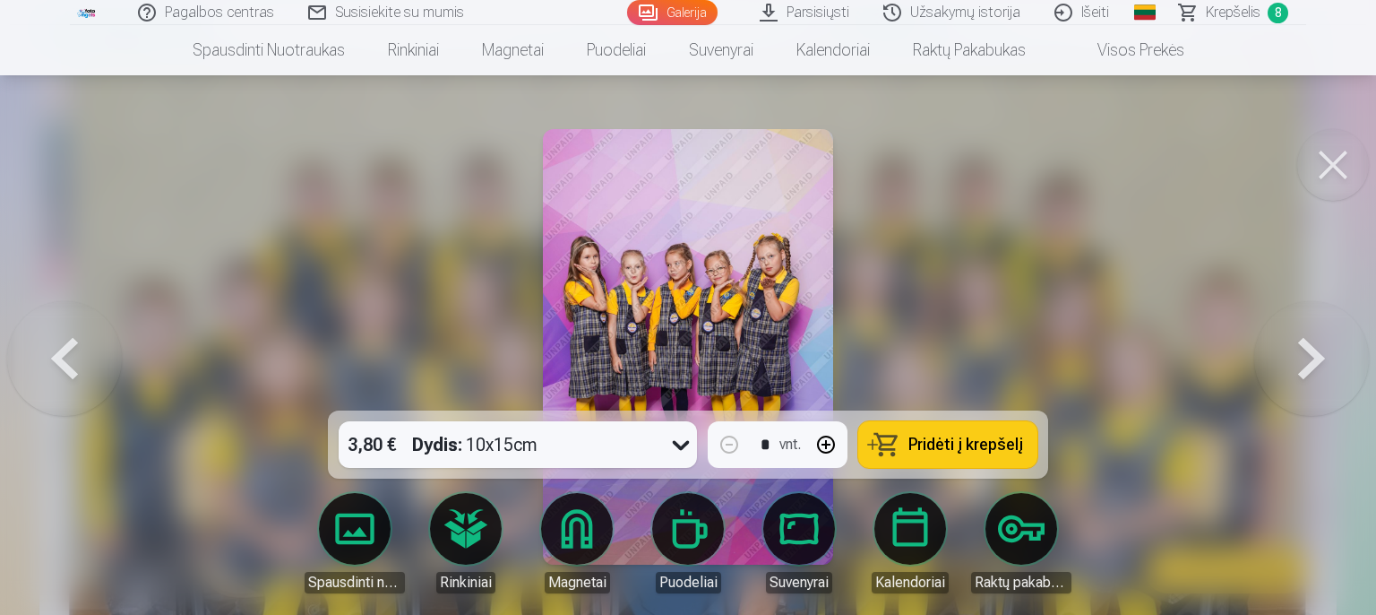
click at [58, 370] on button at bounding box center [64, 346] width 115 height 91
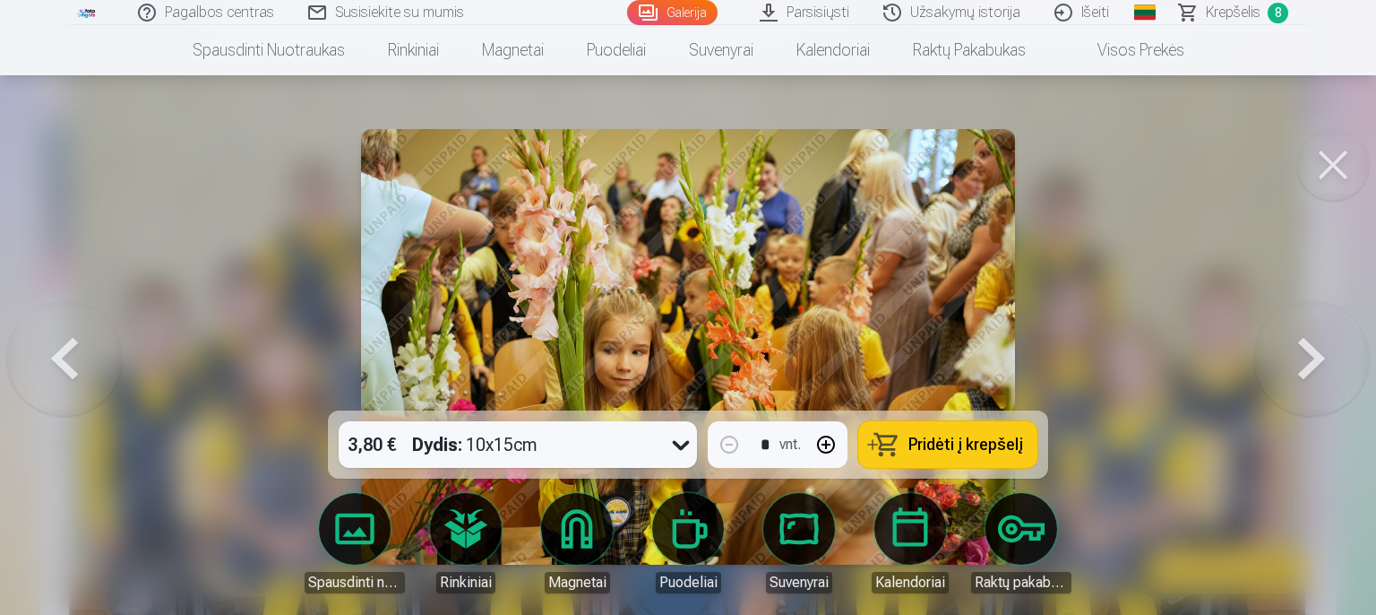
click at [58, 370] on button at bounding box center [64, 346] width 115 height 91
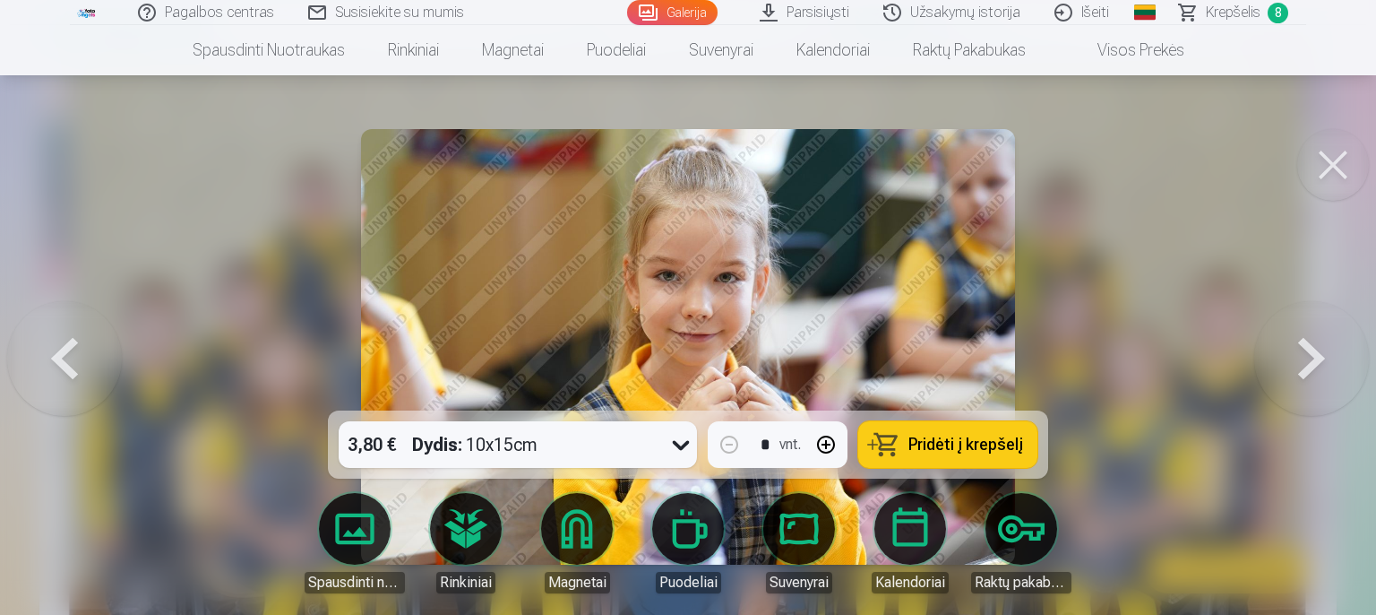
click at [58, 370] on button at bounding box center [64, 346] width 115 height 91
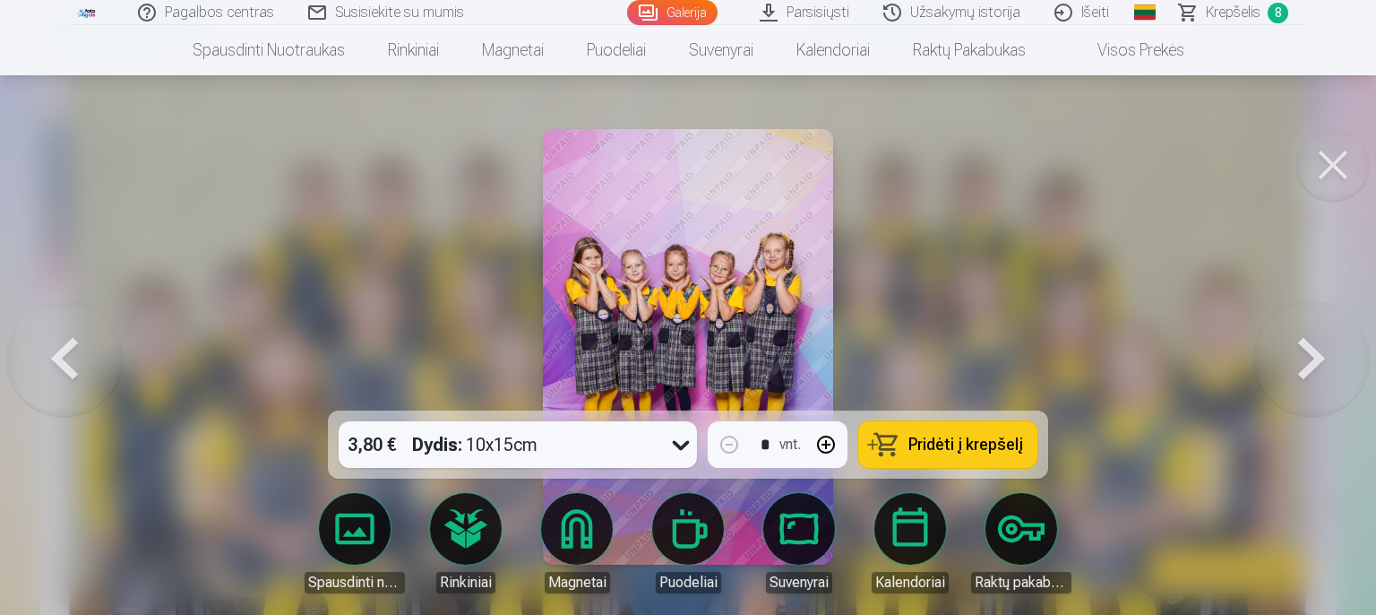
click at [58, 370] on button at bounding box center [64, 346] width 115 height 91
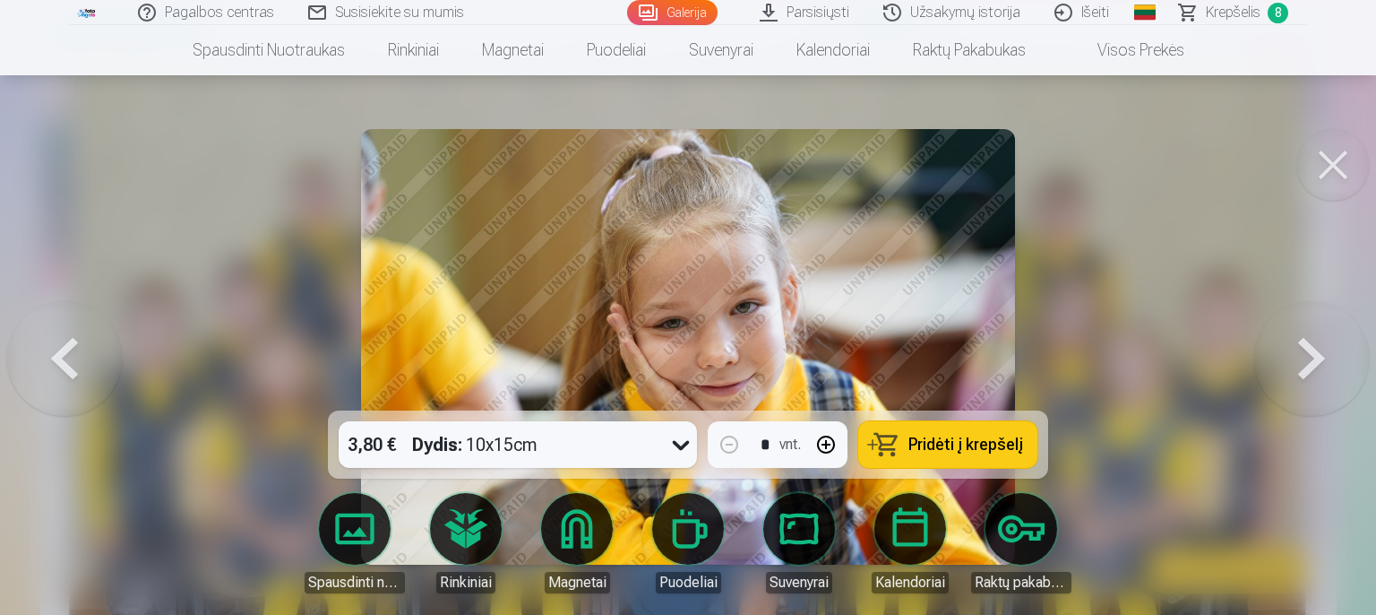
click at [58, 370] on button at bounding box center [64, 346] width 115 height 91
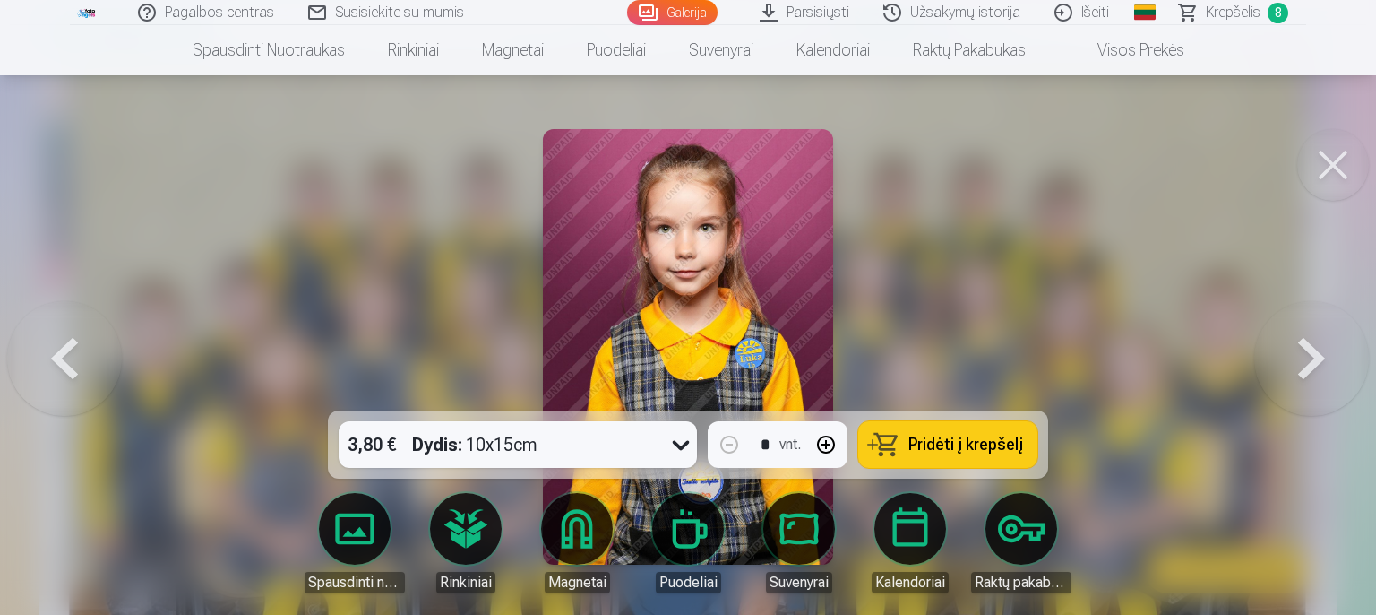
click at [58, 370] on button at bounding box center [64, 346] width 115 height 91
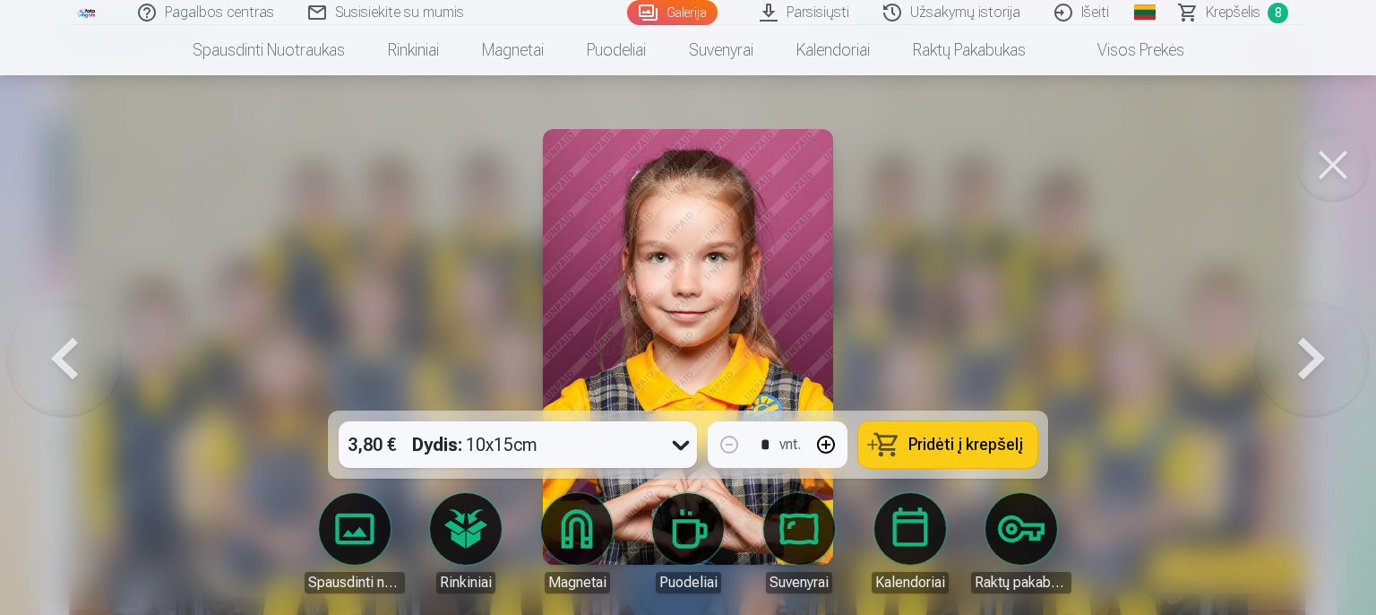
click at [75, 346] on button at bounding box center [64, 346] width 115 height 91
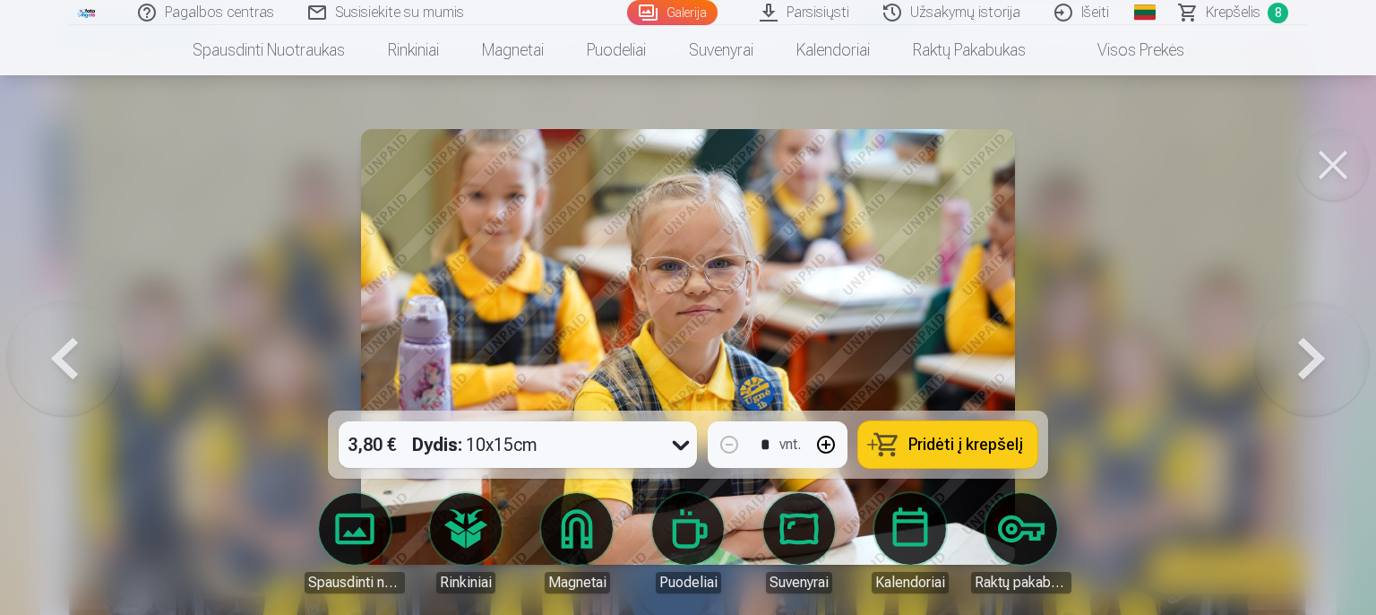
click at [75, 346] on button at bounding box center [64, 346] width 115 height 91
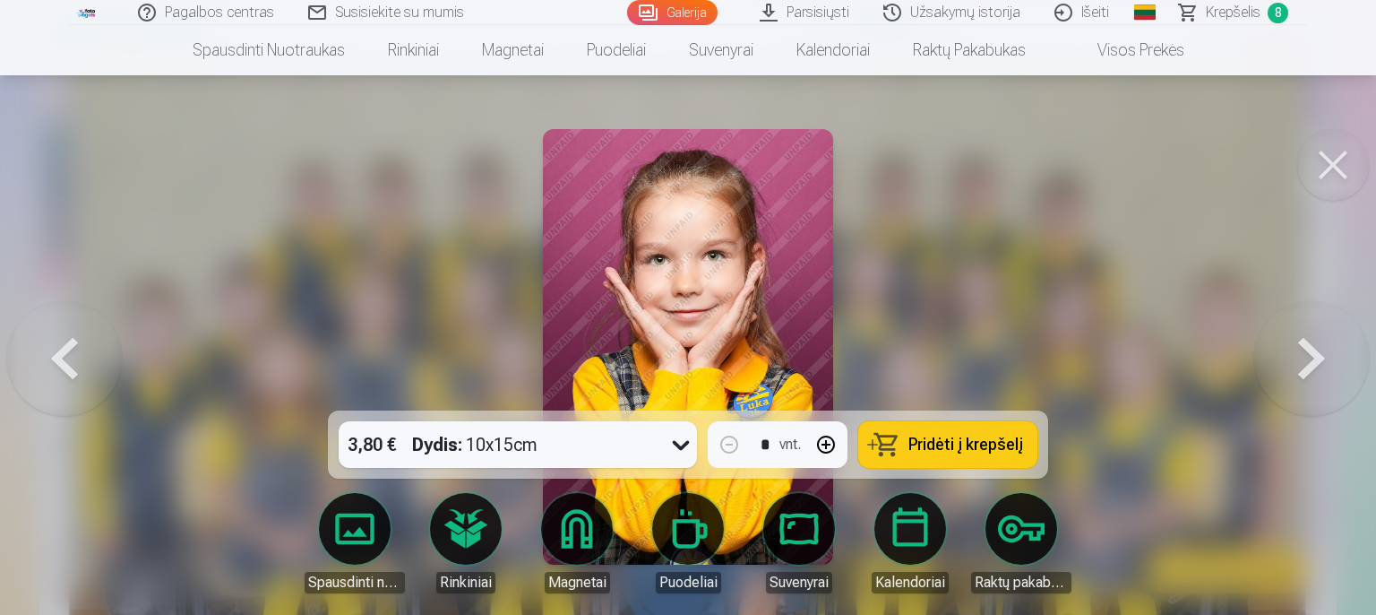
click at [73, 346] on button at bounding box center [64, 346] width 115 height 91
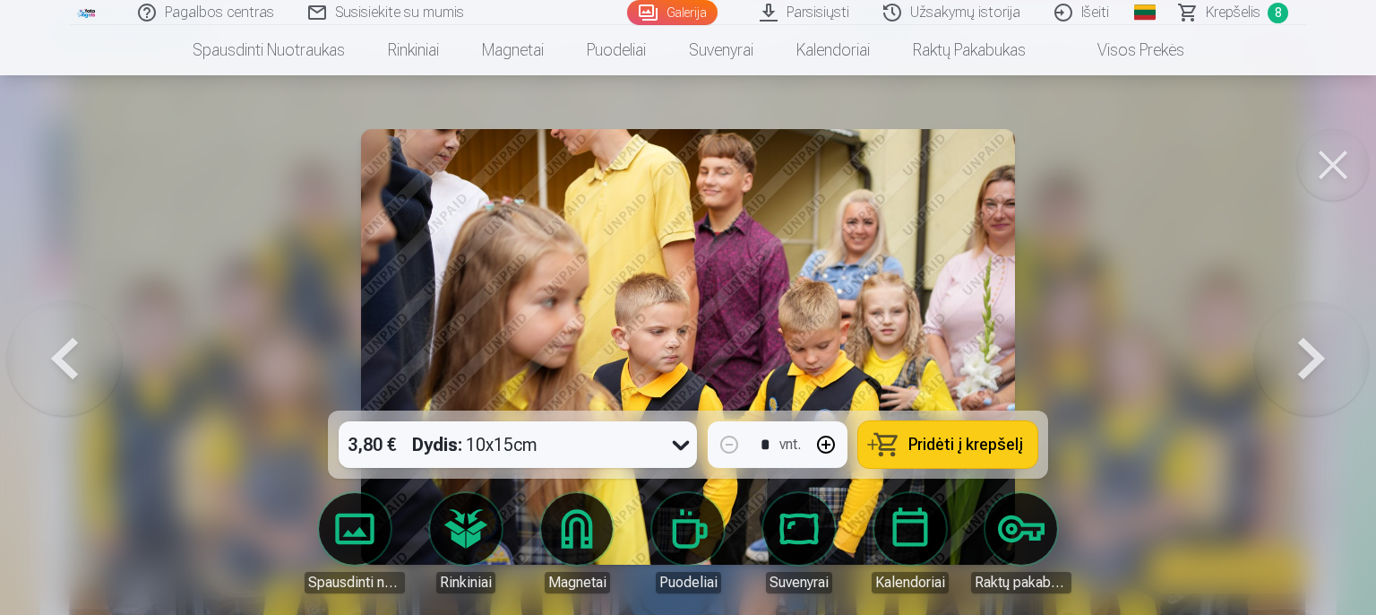
click at [73, 346] on button at bounding box center [64, 346] width 115 height 91
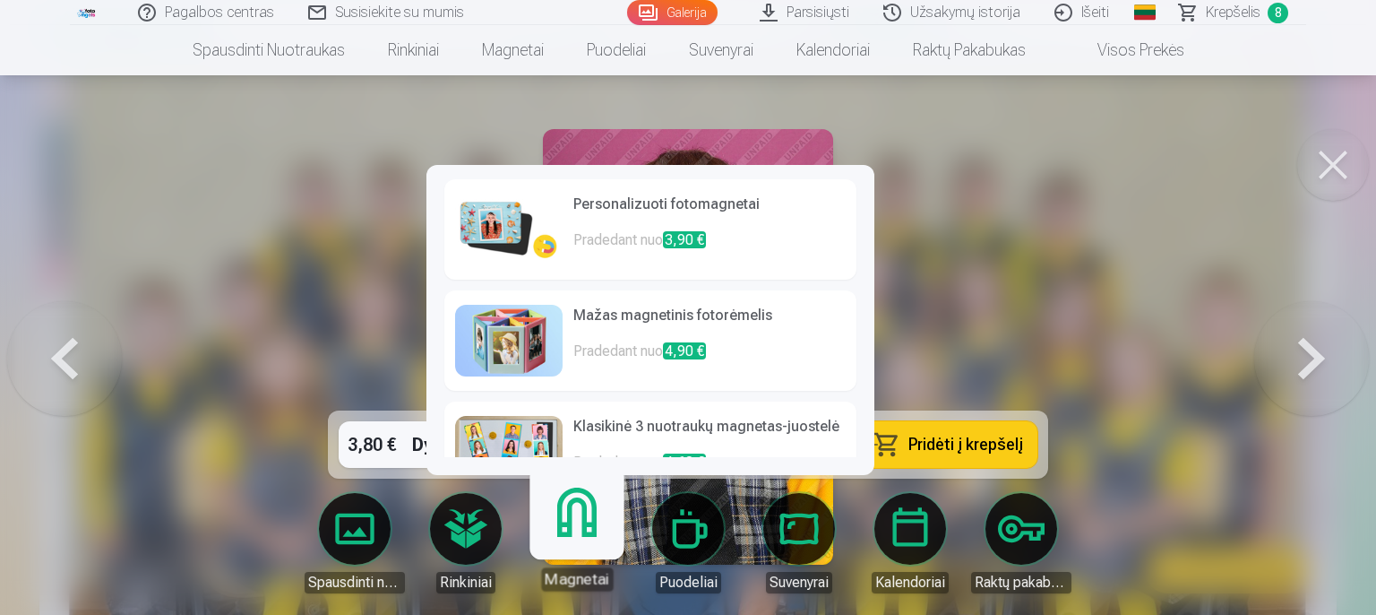
click at [516, 235] on img at bounding box center [508, 229] width 107 height 72
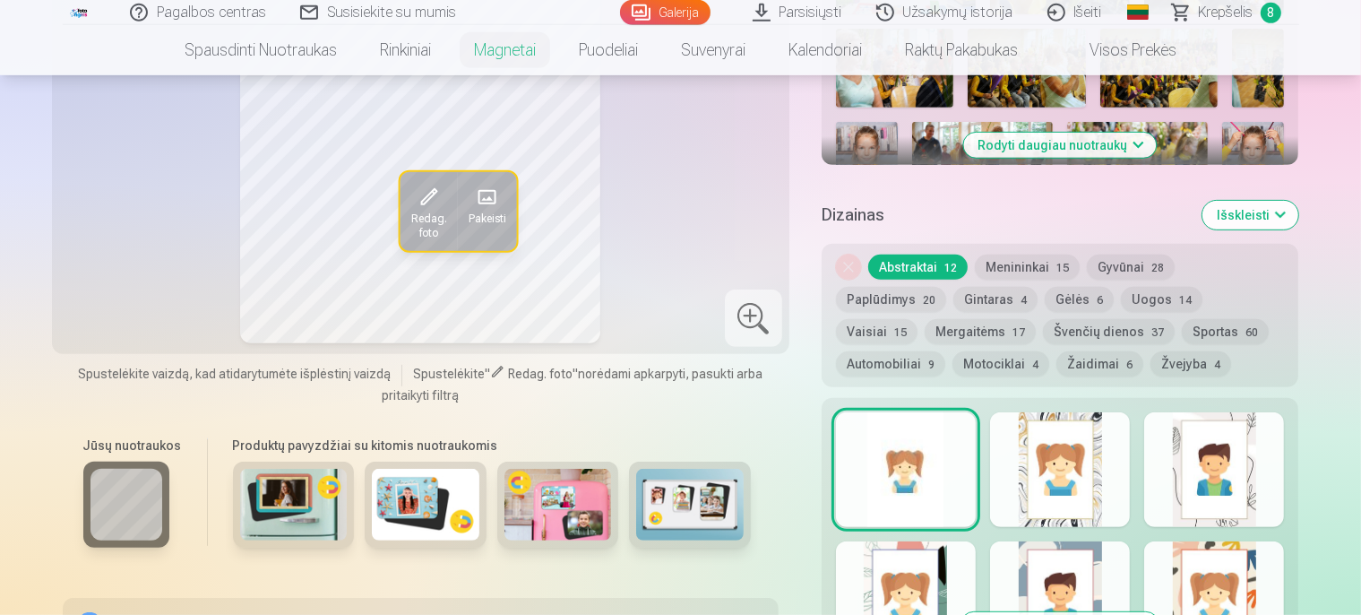
scroll to position [756, 0]
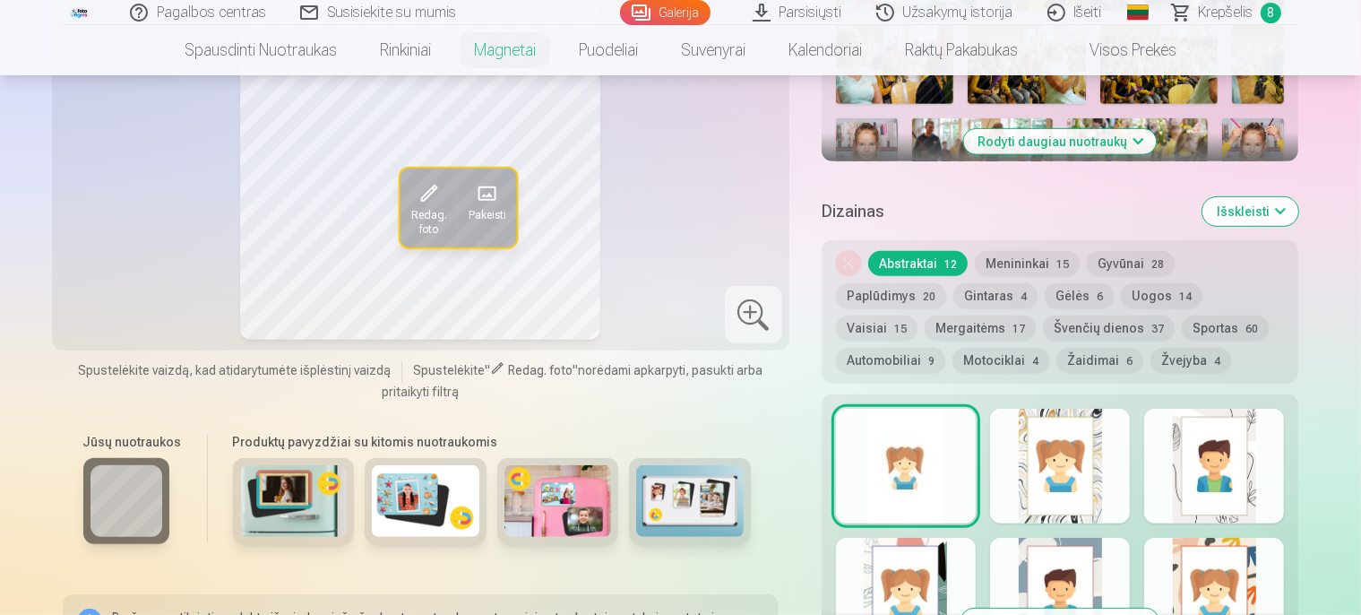
click at [928, 450] on div at bounding box center [906, 465] width 140 height 115
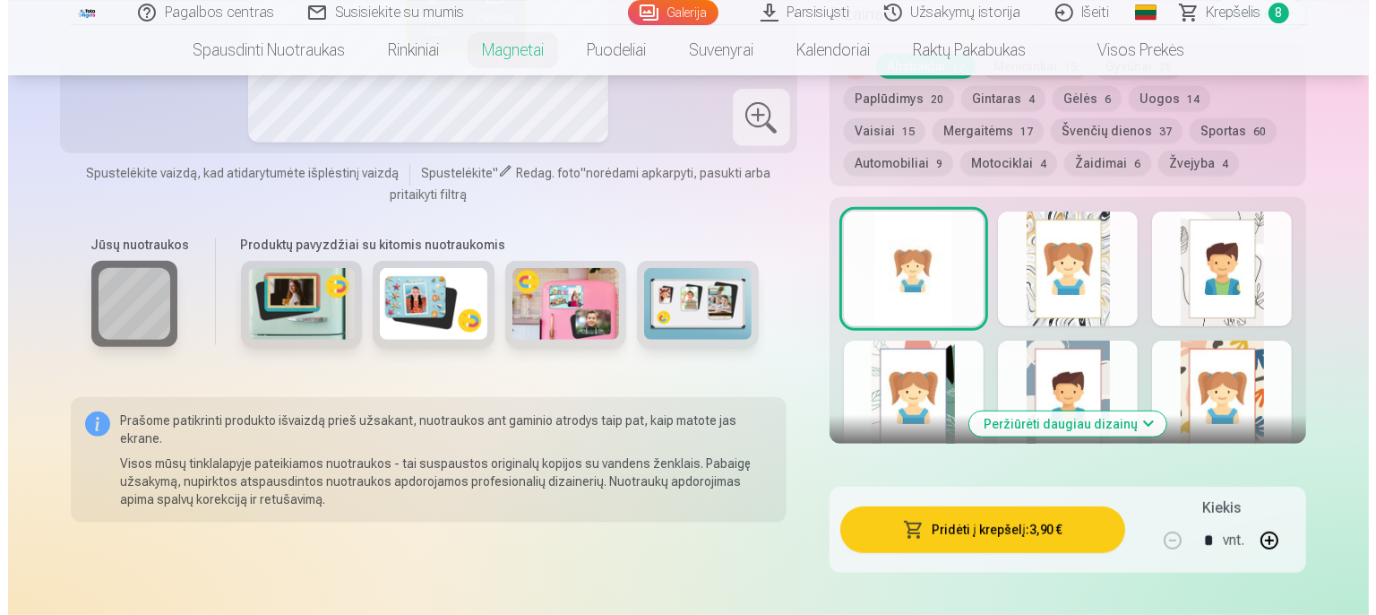
scroll to position [1040, 0]
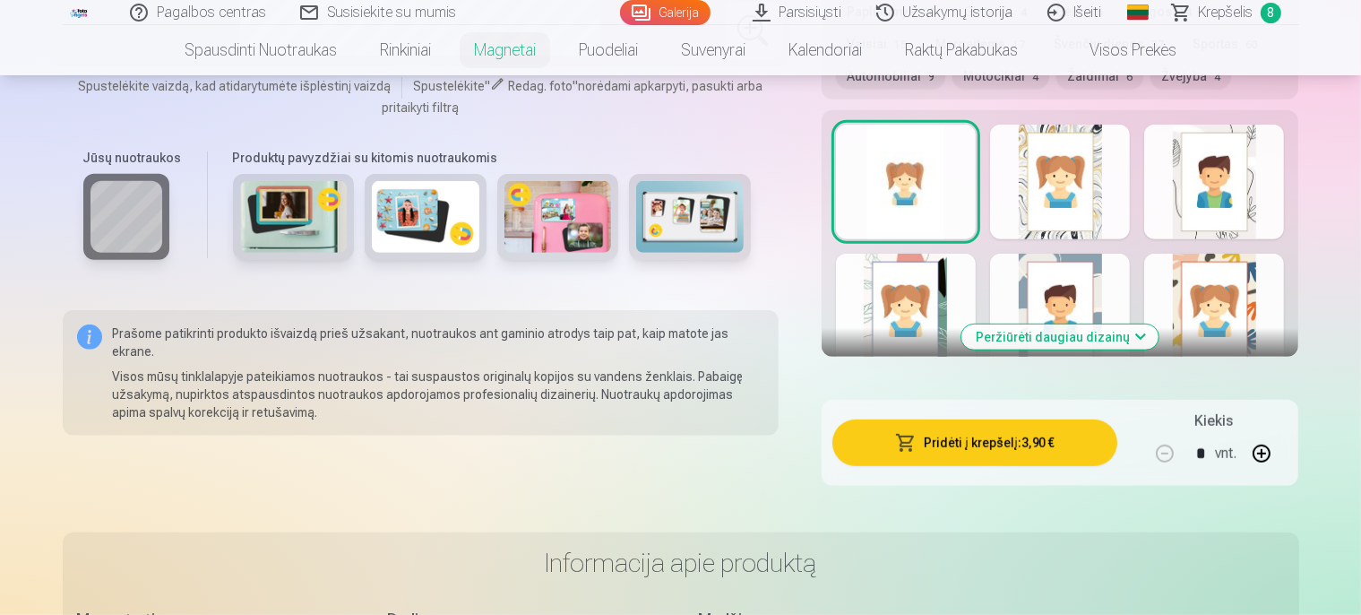
click at [1000, 426] on button "Pridėti į krepšelį : 3,90 €" at bounding box center [975, 442] width 286 height 47
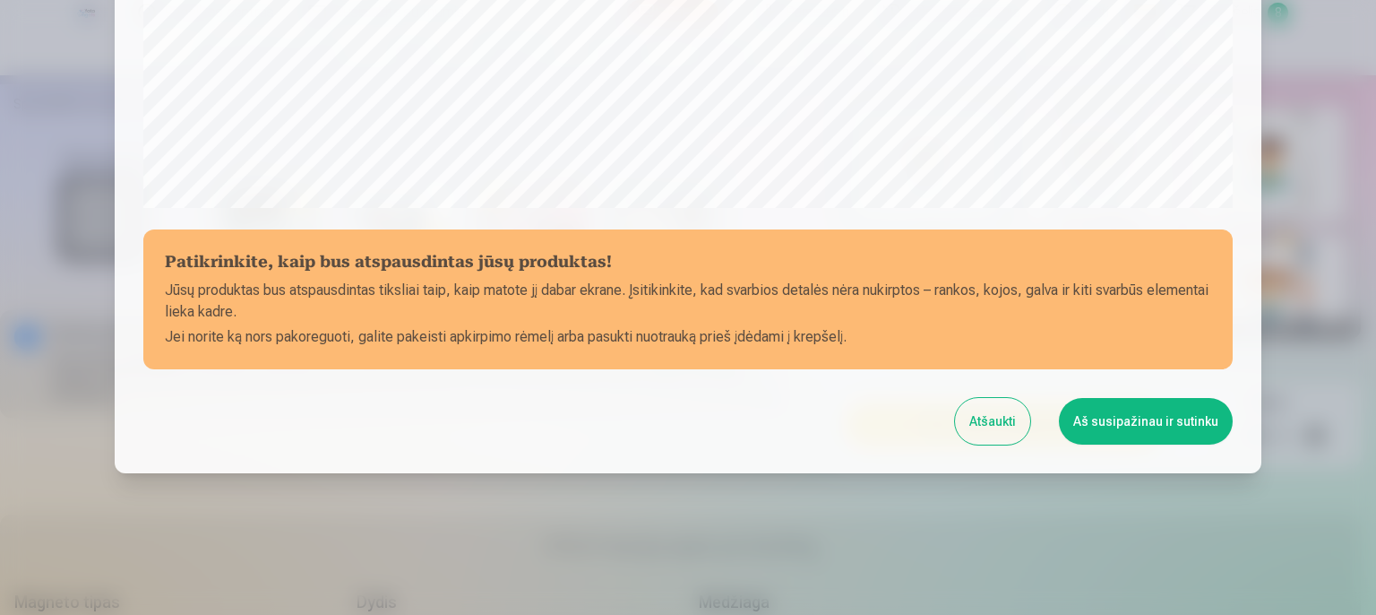
scroll to position [675, 0]
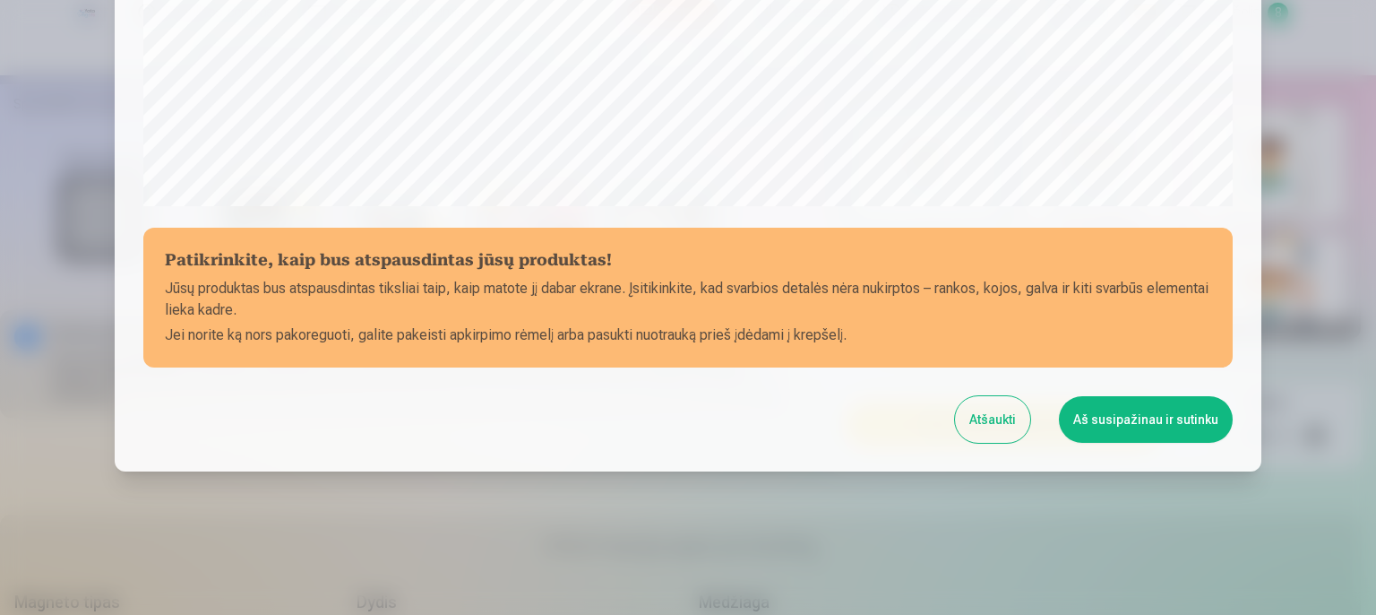
click at [1115, 407] on button "Aš susipažinau ir sutinku" at bounding box center [1146, 419] width 174 height 47
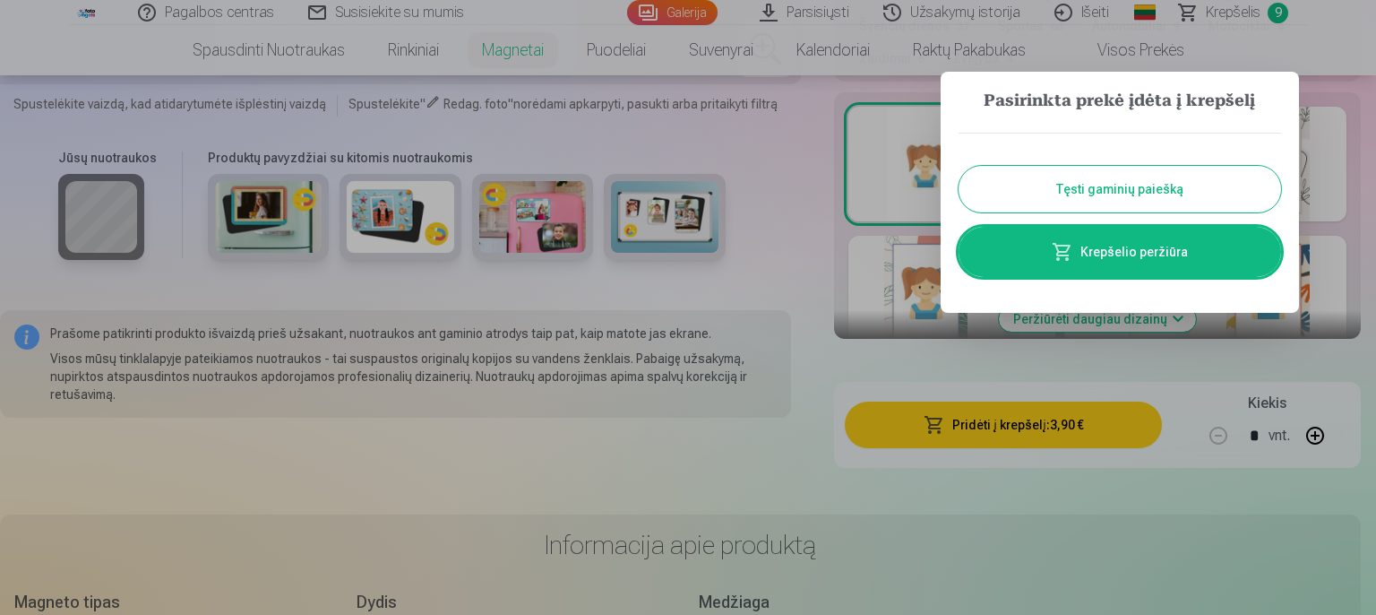
click at [1109, 251] on link "Krepšelio peržiūra" at bounding box center [1119, 252] width 322 height 50
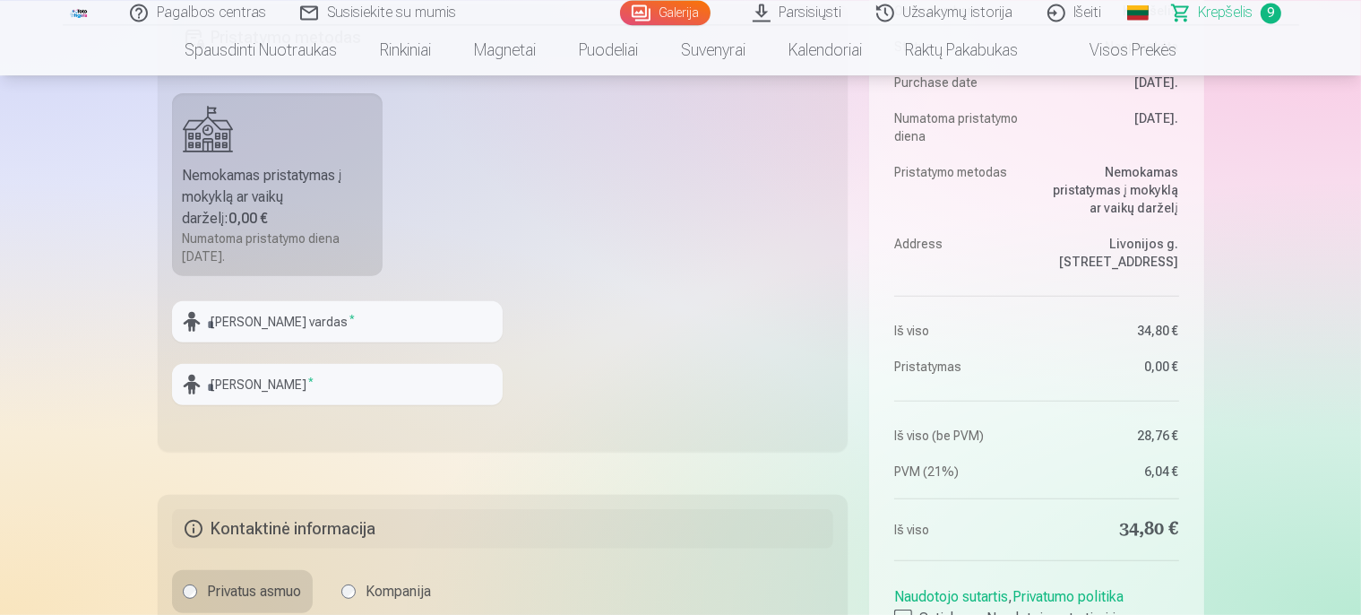
scroll to position [662, 0]
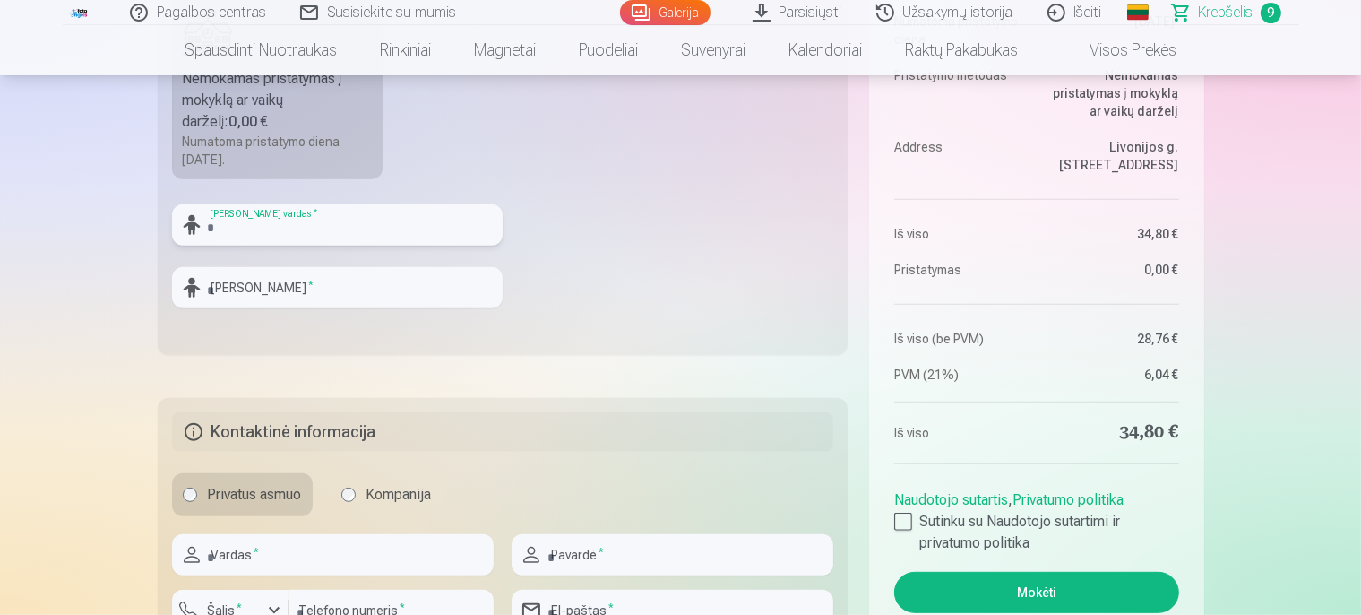
click at [278, 228] on input "text" at bounding box center [337, 224] width 331 height 41
type input "*"
type input "****"
click at [235, 286] on input "text" at bounding box center [337, 287] width 331 height 41
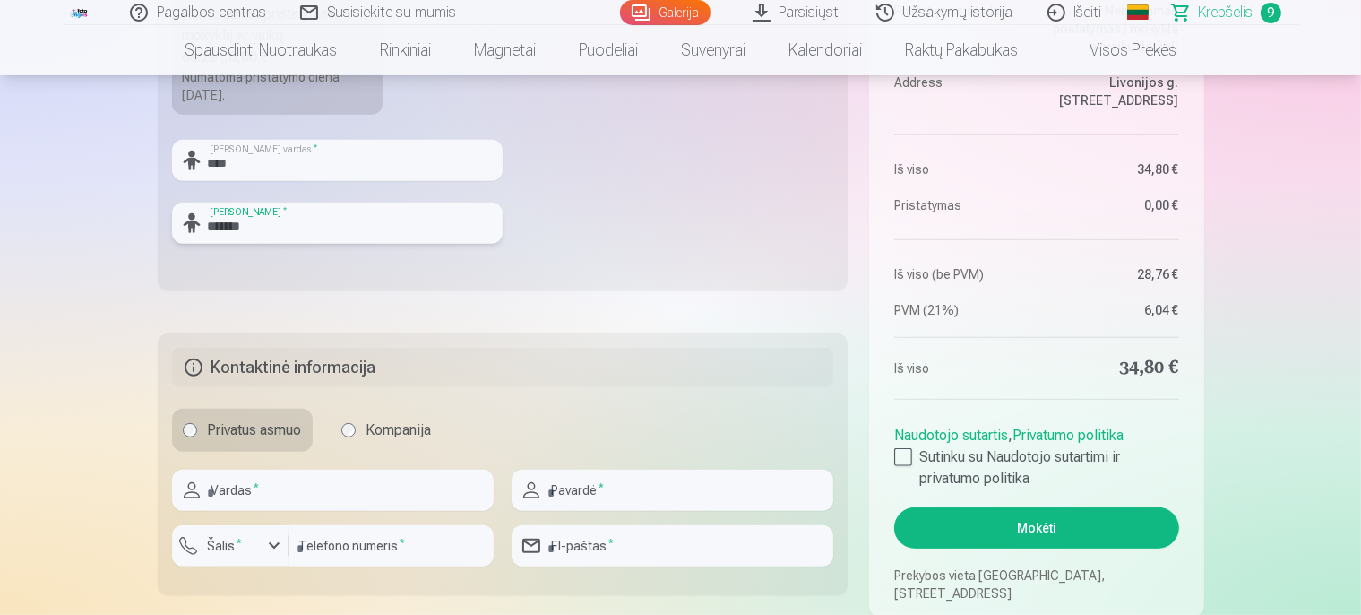
scroll to position [756, 0]
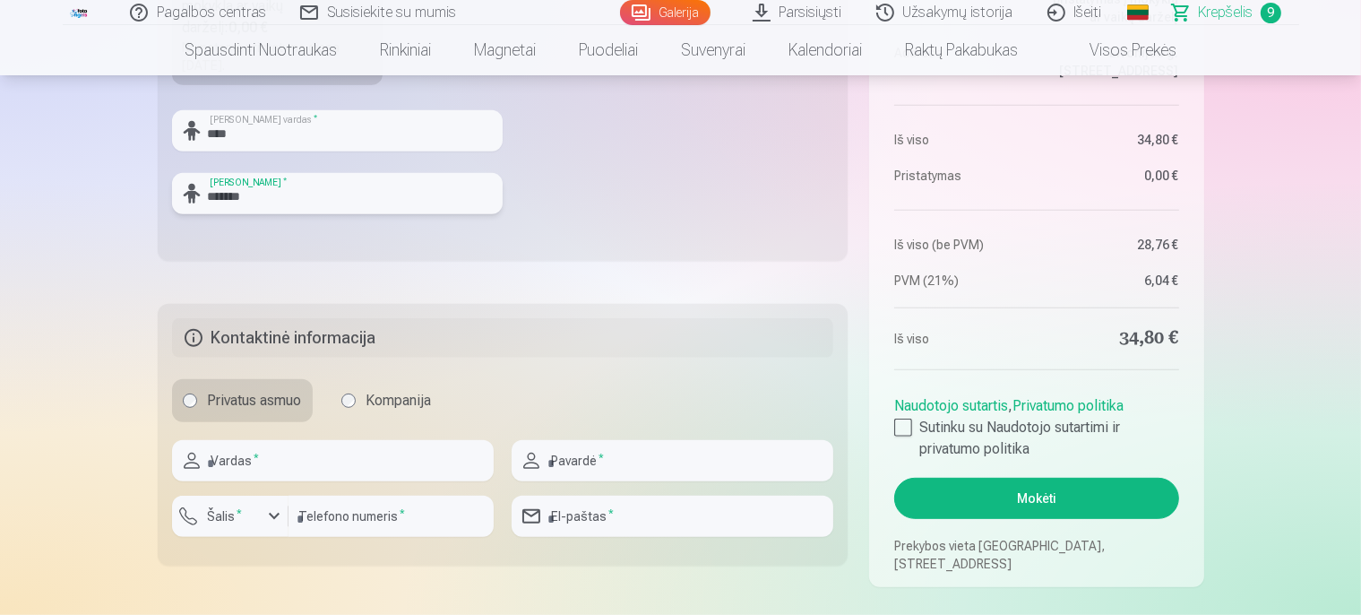
type input "*******"
click at [258, 460] on input "text" at bounding box center [333, 460] width 322 height 41
type input "****"
click at [564, 452] on input "text" at bounding box center [672, 460] width 322 height 41
click at [567, 460] on input "text" at bounding box center [672, 460] width 322 height 41
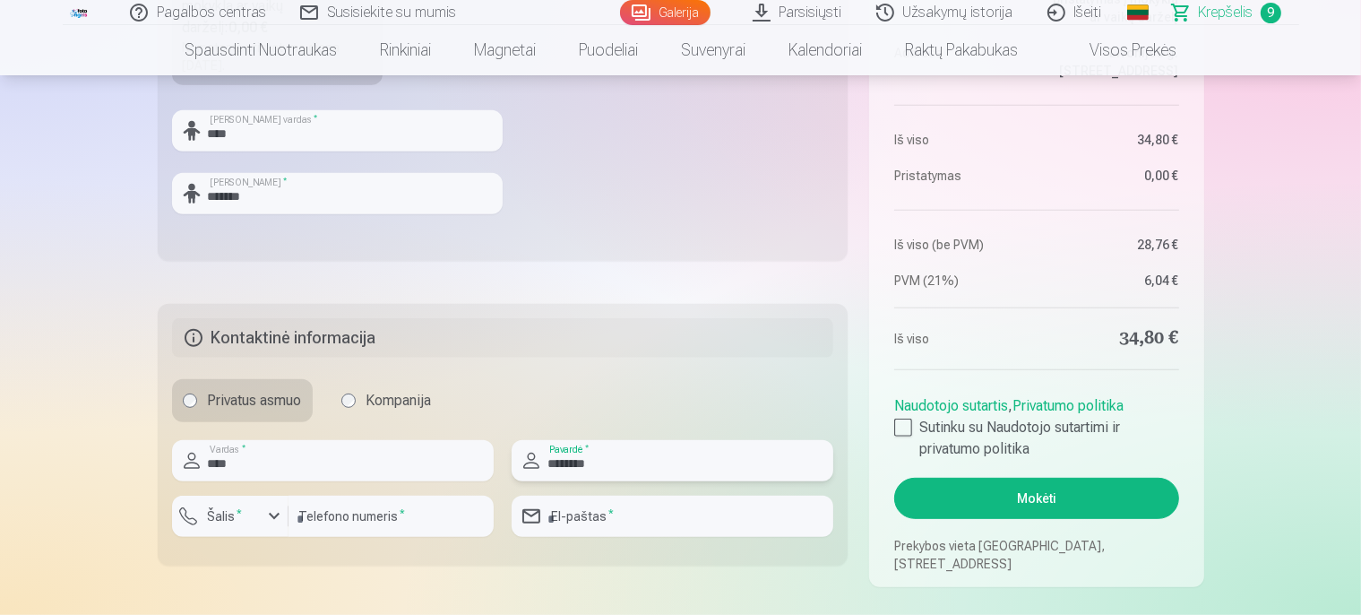
type input "********"
click at [234, 523] on label "Šalis *" at bounding box center [225, 516] width 49 height 18
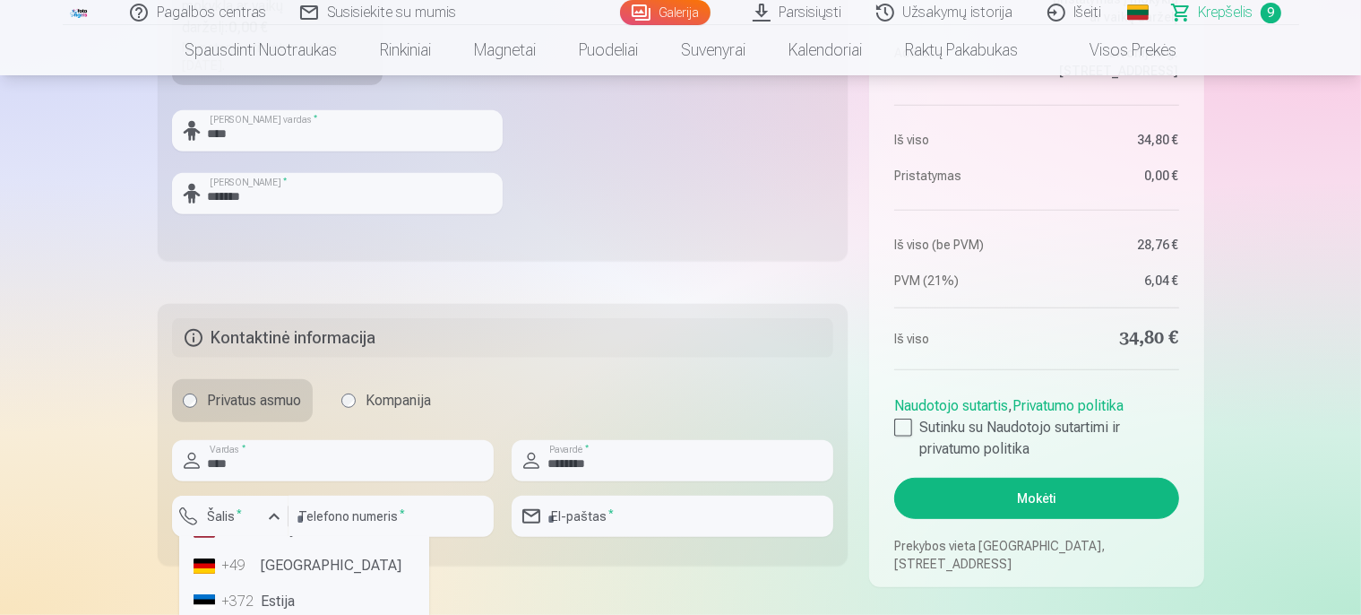
scroll to position [111, 0]
click at [269, 595] on li "+370 Lietuva" at bounding box center [304, 598] width 236 height 36
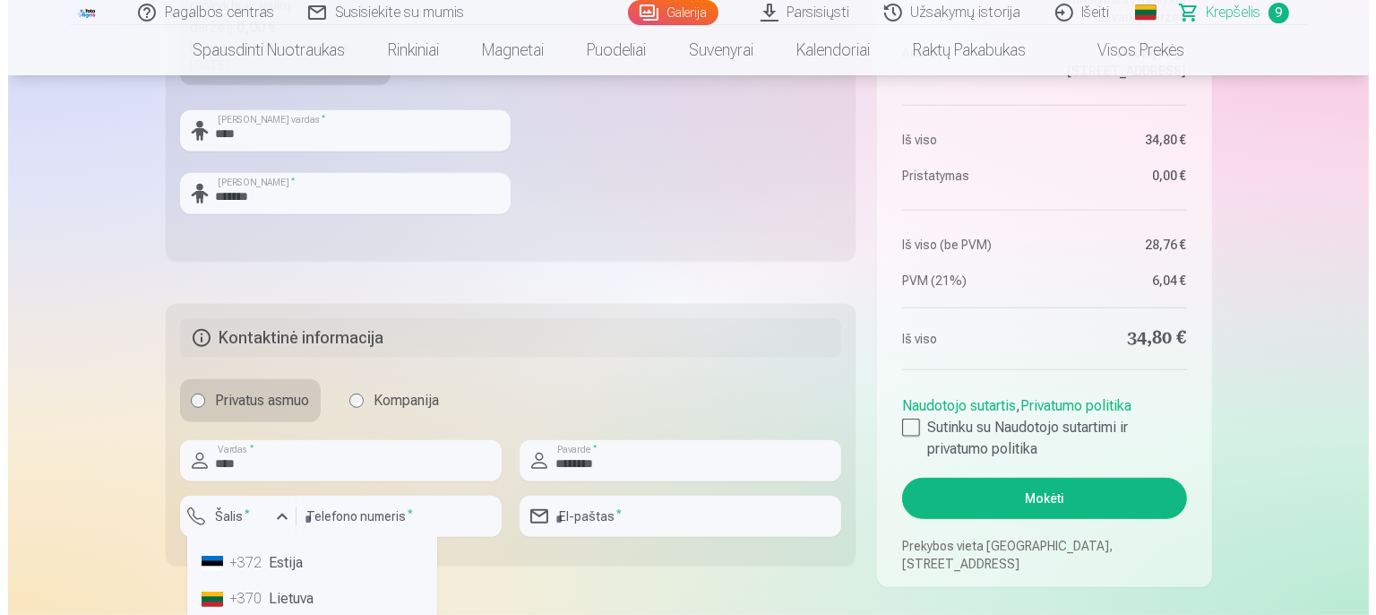
scroll to position [758, 0]
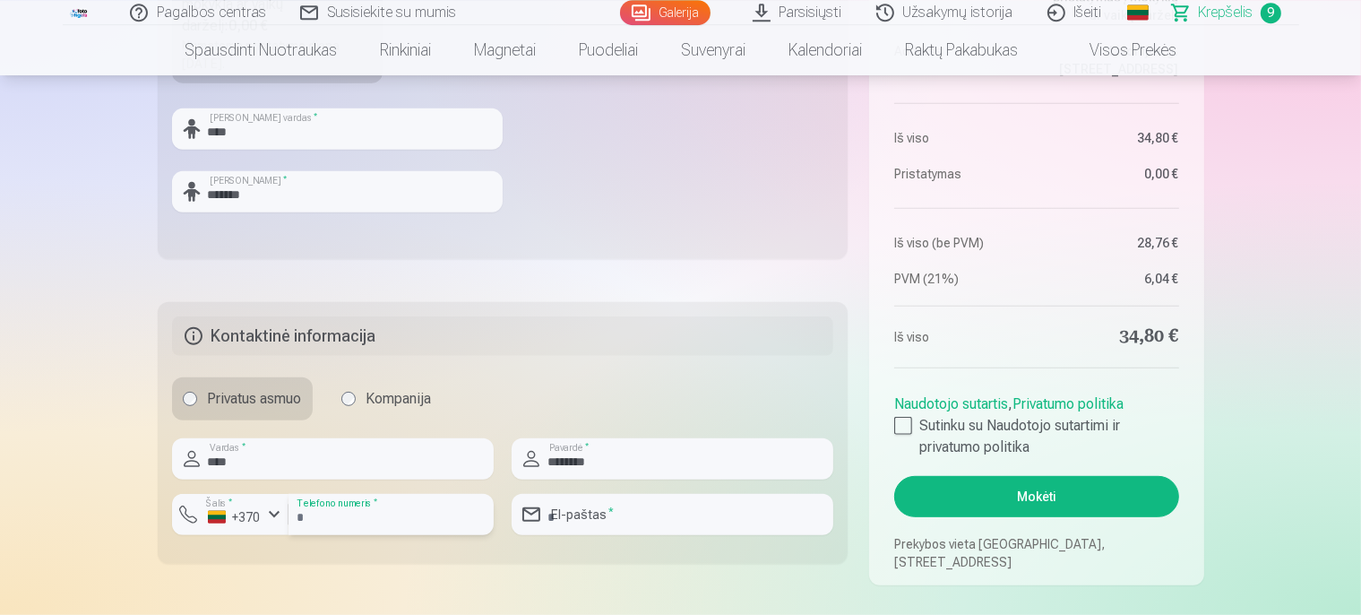
click at [339, 520] on input "number" at bounding box center [390, 514] width 205 height 41
click at [314, 519] on input "number" at bounding box center [390, 514] width 205 height 41
click at [328, 511] on input "number" at bounding box center [390, 514] width 205 height 41
click at [314, 517] on input "number" at bounding box center [390, 514] width 205 height 41
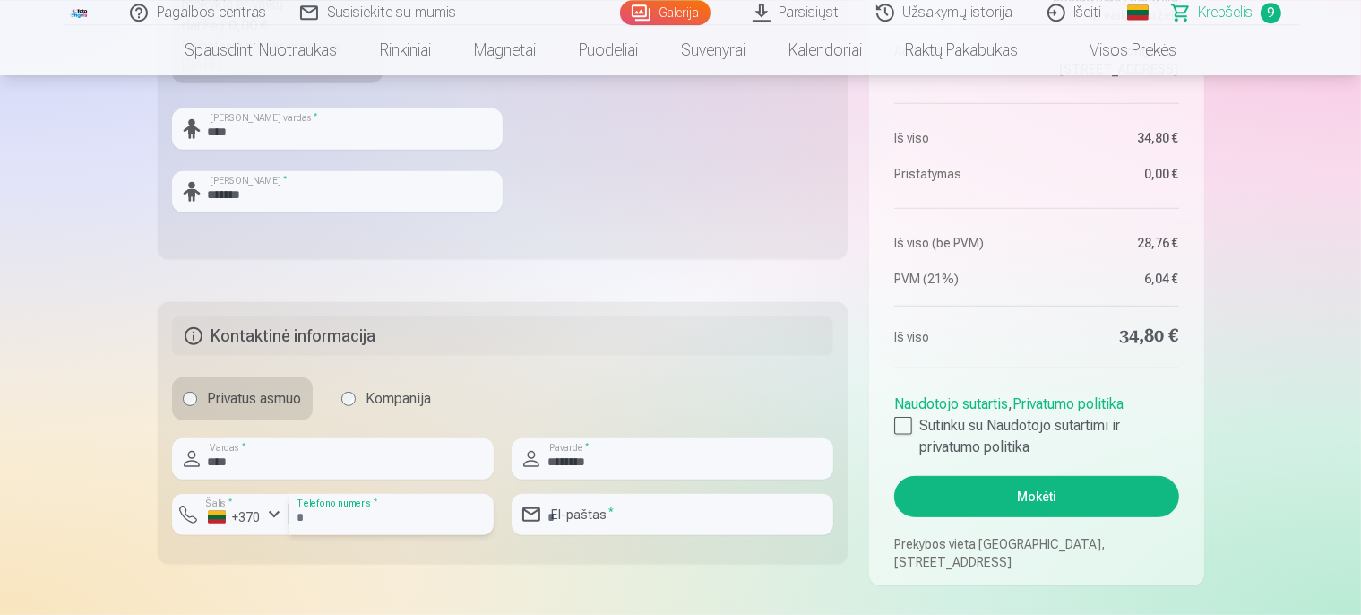
click at [314, 517] on input "number" at bounding box center [390, 514] width 205 height 41
type input "********"
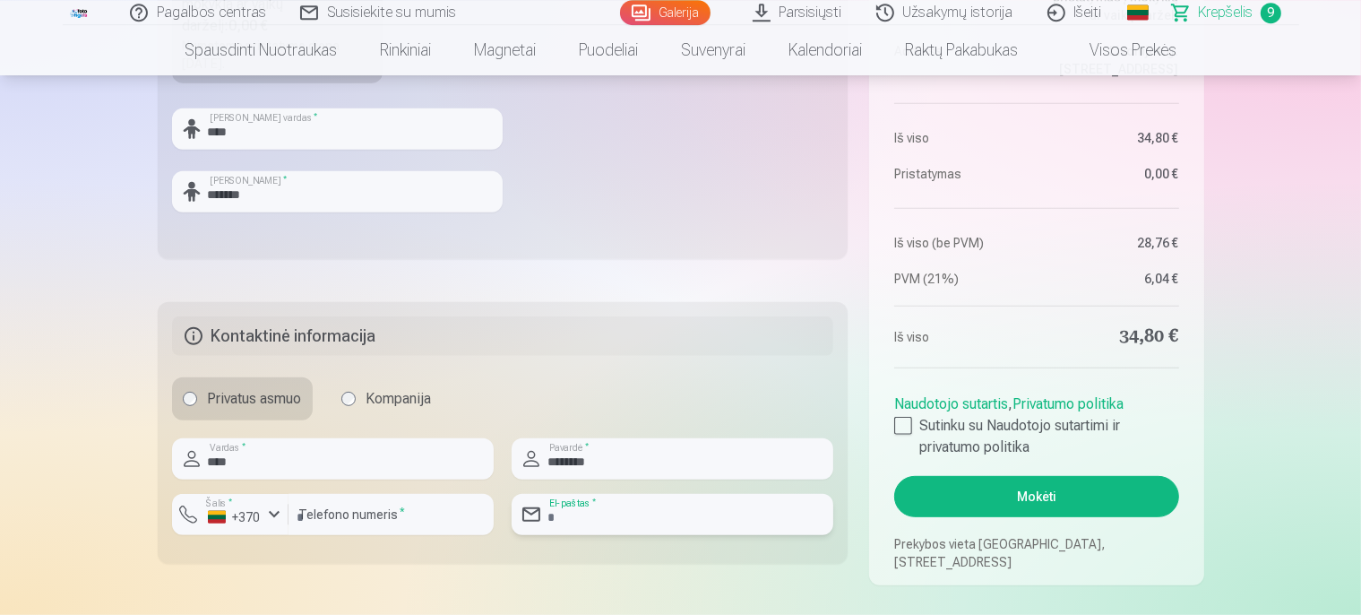
click at [649, 510] on input "email" at bounding box center [672, 514] width 322 height 41
click at [562, 518] on input "email" at bounding box center [672, 514] width 322 height 41
type input "**********"
click at [900, 427] on div at bounding box center [903, 426] width 18 height 18
click at [1034, 498] on button "Mokėti" at bounding box center [1036, 496] width 284 height 41
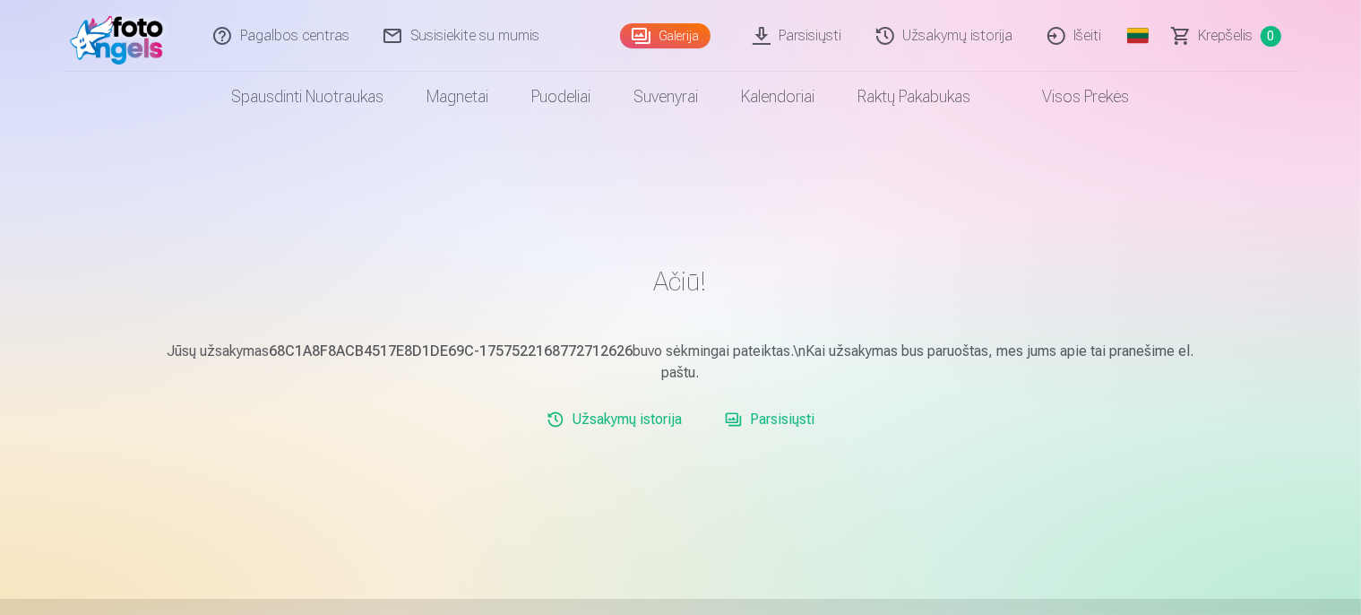
click at [772, 419] on link "Parsisiųsti" at bounding box center [770, 419] width 104 height 36
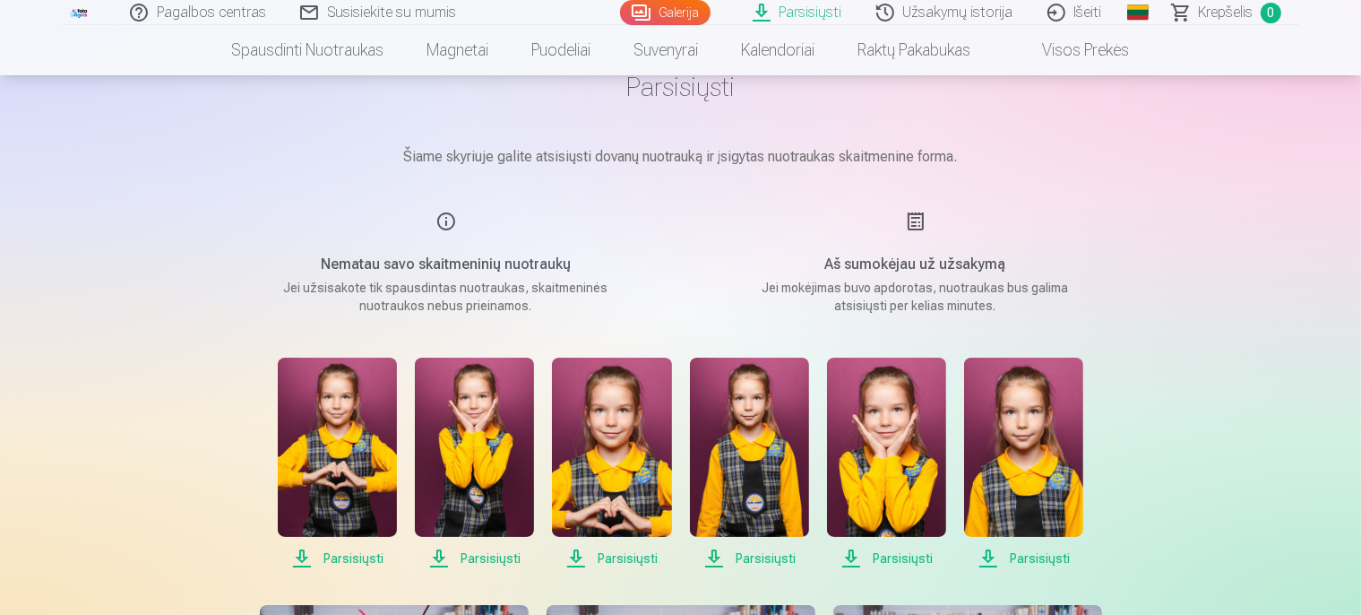
scroll to position [189, 0]
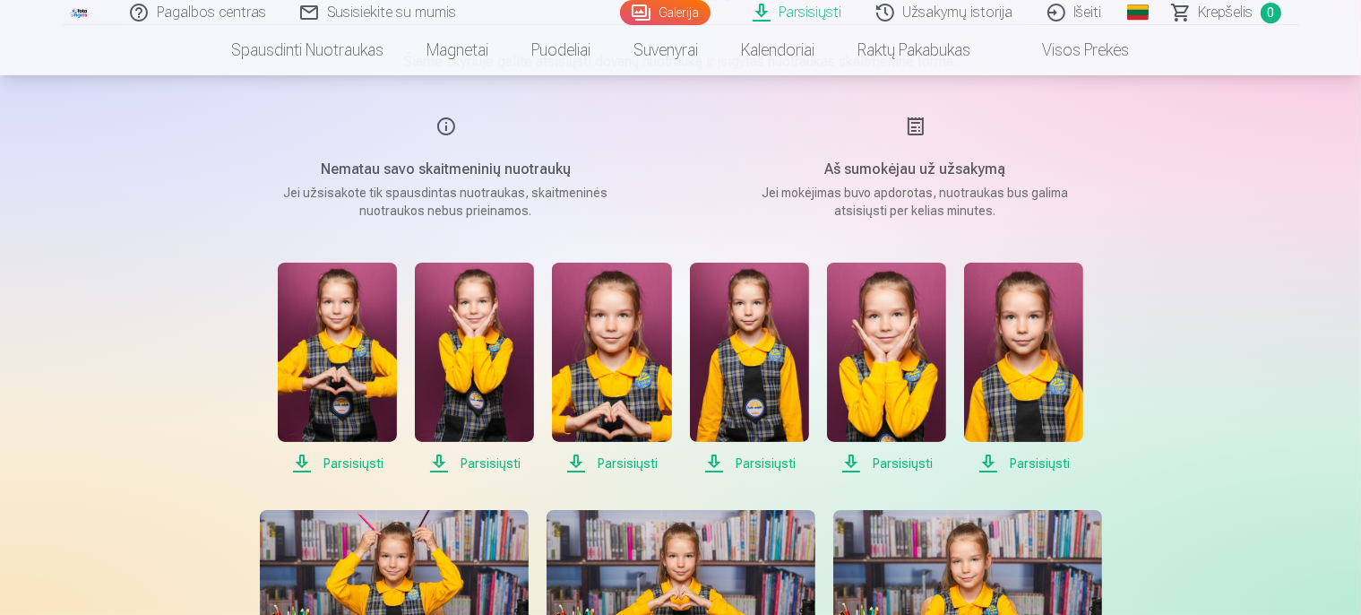
click at [354, 460] on span "Parsisiųsti" at bounding box center [337, 462] width 119 height 21
click at [493, 462] on span "Parsisiųsti" at bounding box center [474, 462] width 119 height 21
click at [609, 464] on span "Parsisiųsti" at bounding box center [611, 462] width 119 height 21
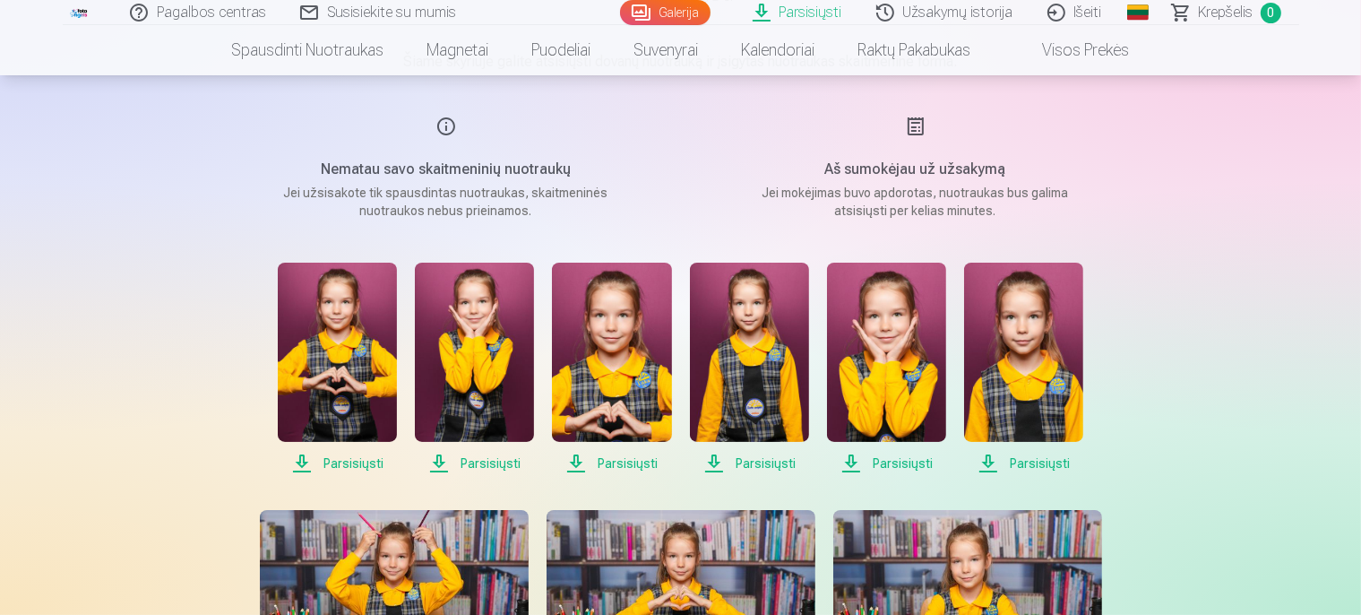
click at [751, 458] on span "Parsisiųsti" at bounding box center [749, 462] width 119 height 21
click at [898, 461] on span "Parsisiųsti" at bounding box center [886, 462] width 119 height 21
click at [1037, 460] on span "Parsisiųsti" at bounding box center [1023, 462] width 119 height 21
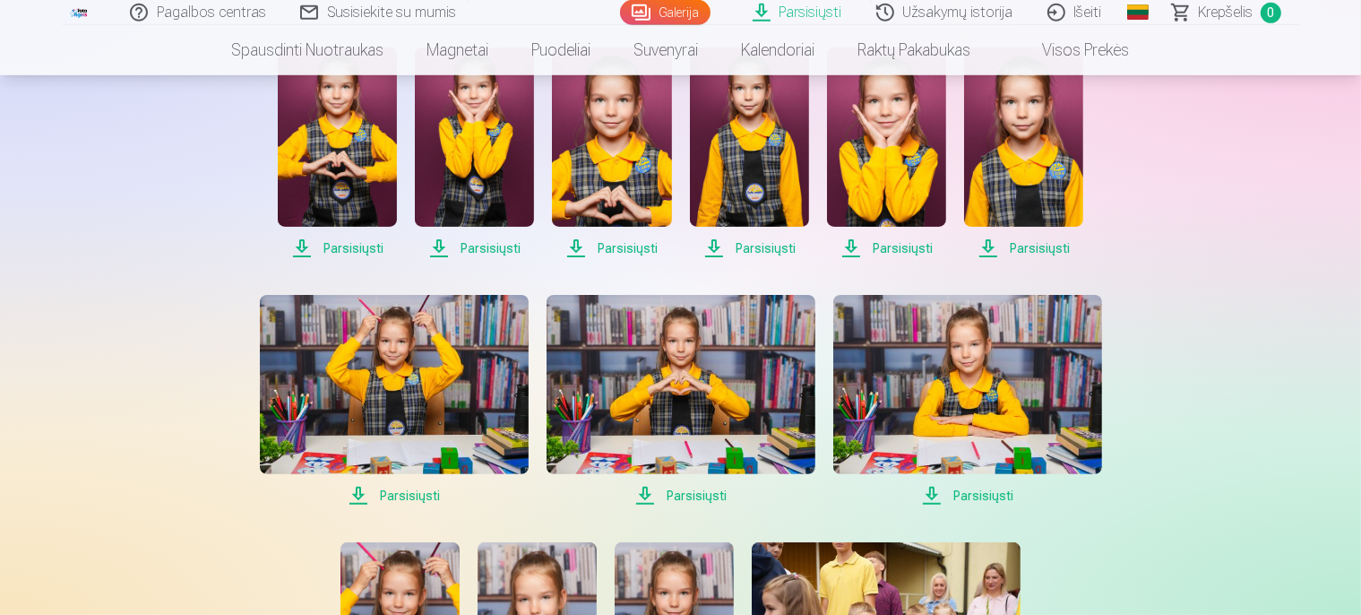
scroll to position [567, 0]
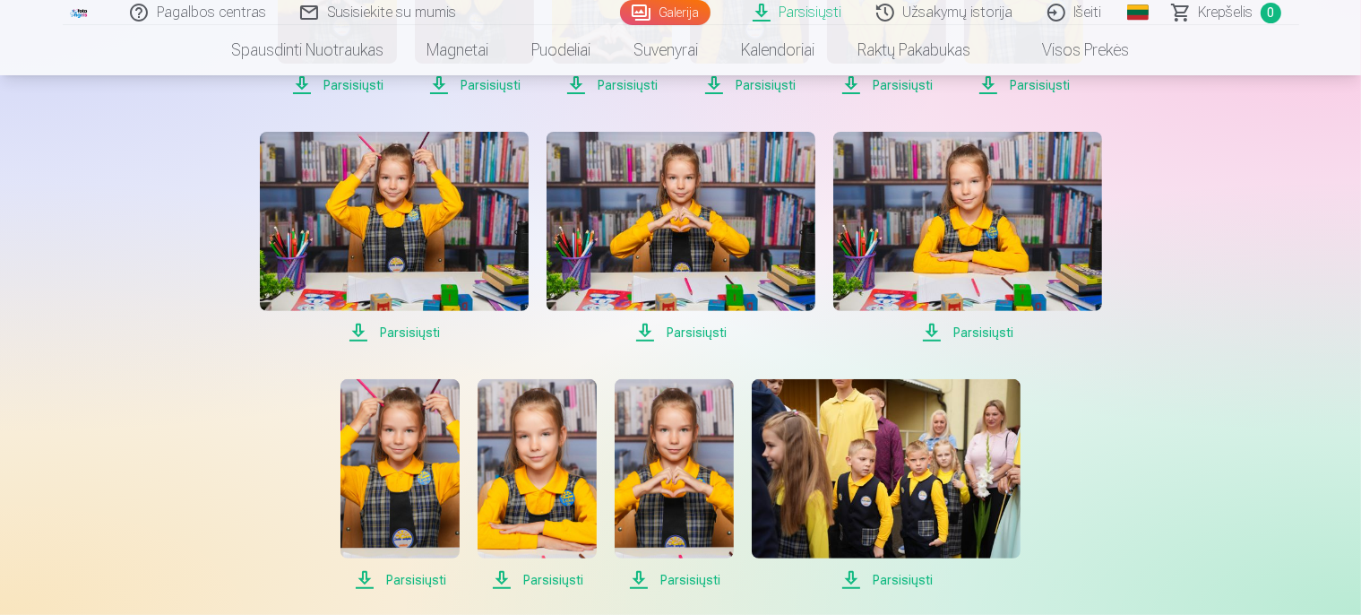
click at [411, 329] on span "Parsisiųsti" at bounding box center [394, 332] width 269 height 21
click at [692, 331] on span "Parsisiųsti" at bounding box center [680, 332] width 269 height 21
click at [983, 328] on span "Parsisiųsti" at bounding box center [967, 332] width 269 height 21
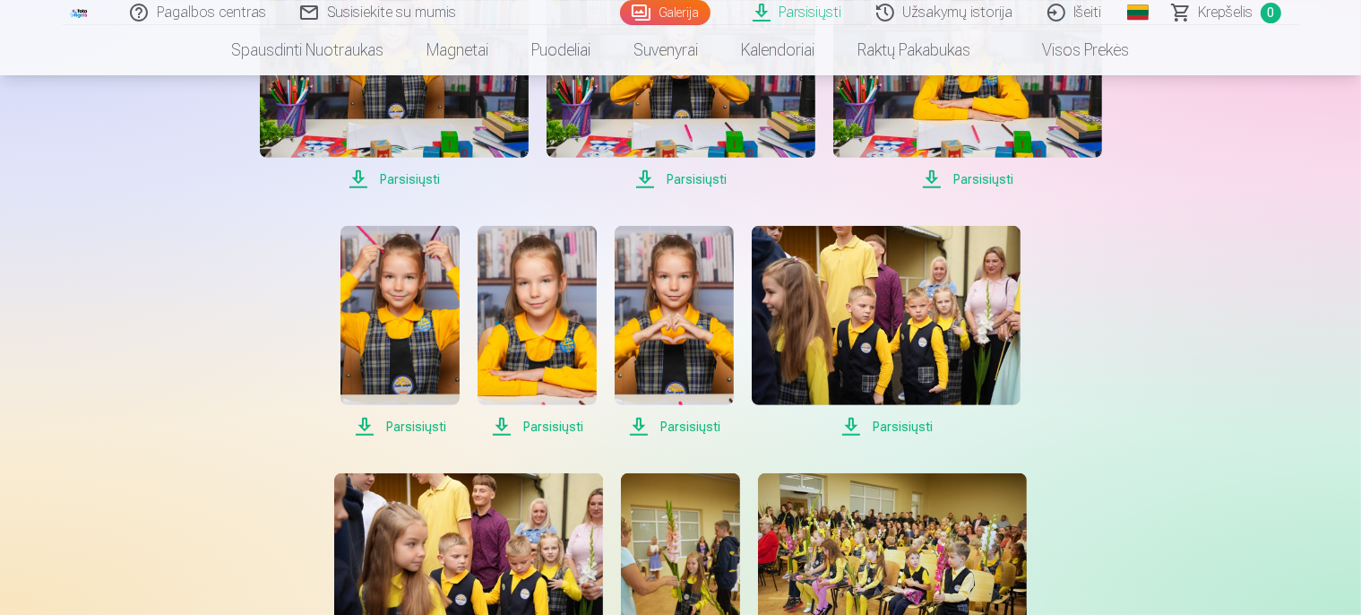
scroll to position [756, 0]
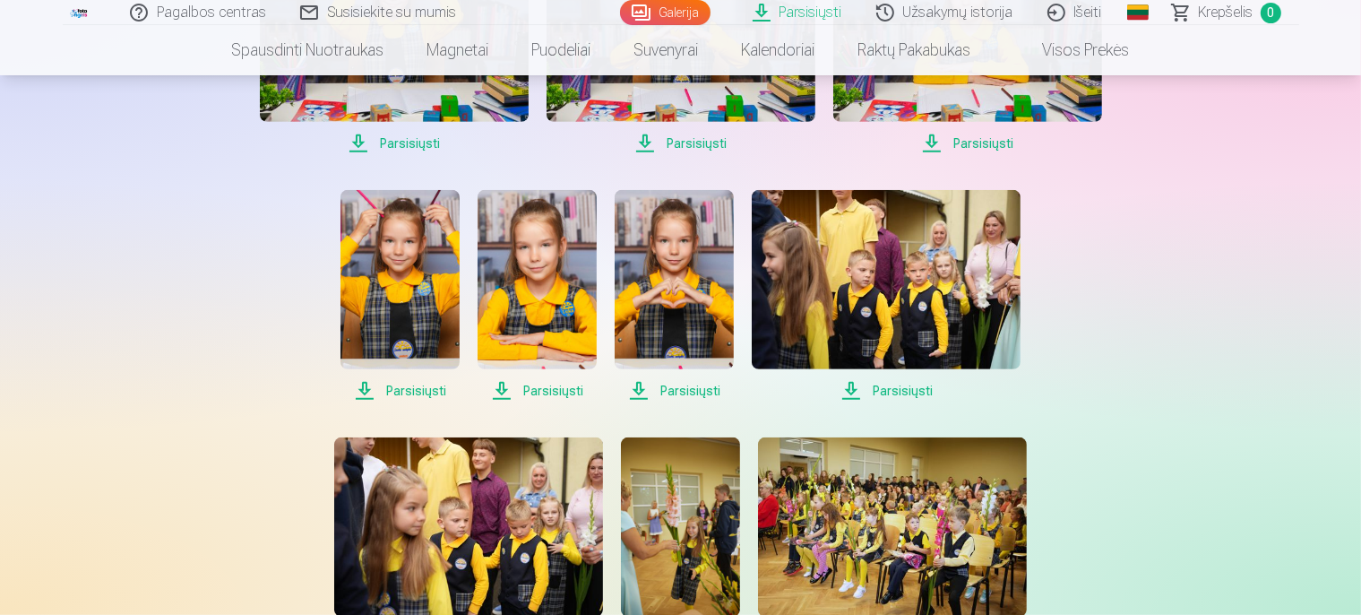
click at [410, 385] on span "Parsisiųsti" at bounding box center [399, 390] width 119 height 21
click at [560, 386] on span "Parsisiųsti" at bounding box center [536, 390] width 119 height 21
click at [682, 387] on span "Parsisiųsti" at bounding box center [674, 390] width 119 height 21
click at [905, 385] on span "Parsisiųsti" at bounding box center [886, 390] width 269 height 21
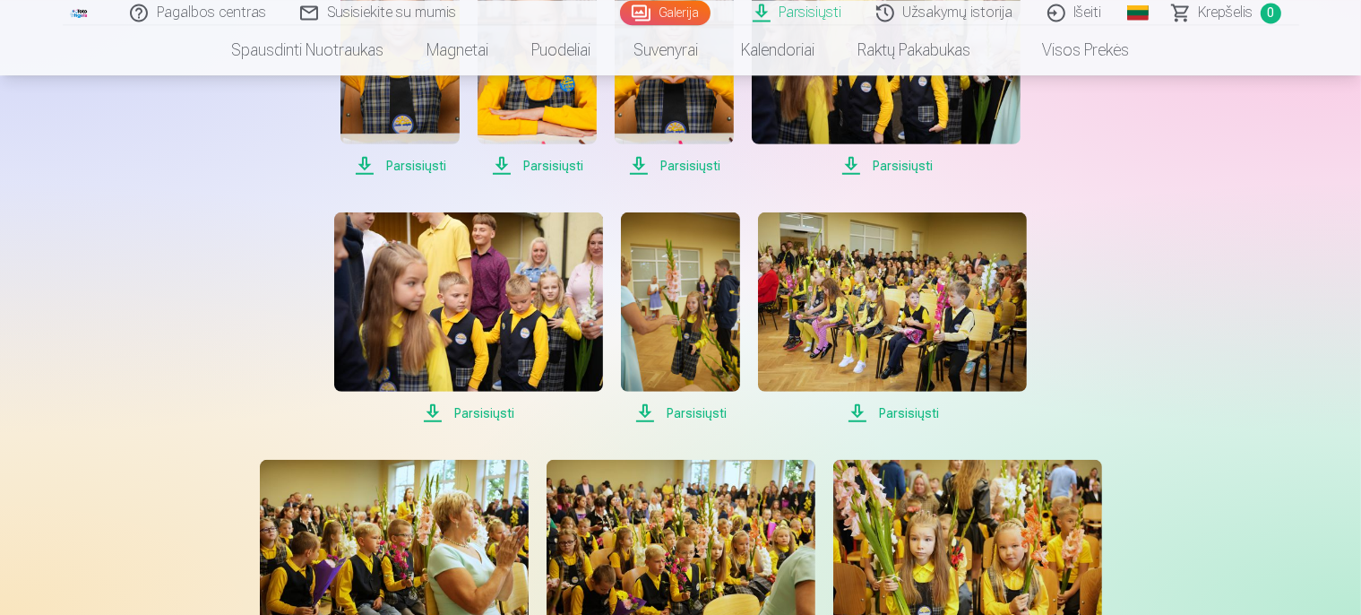
scroll to position [946, 0]
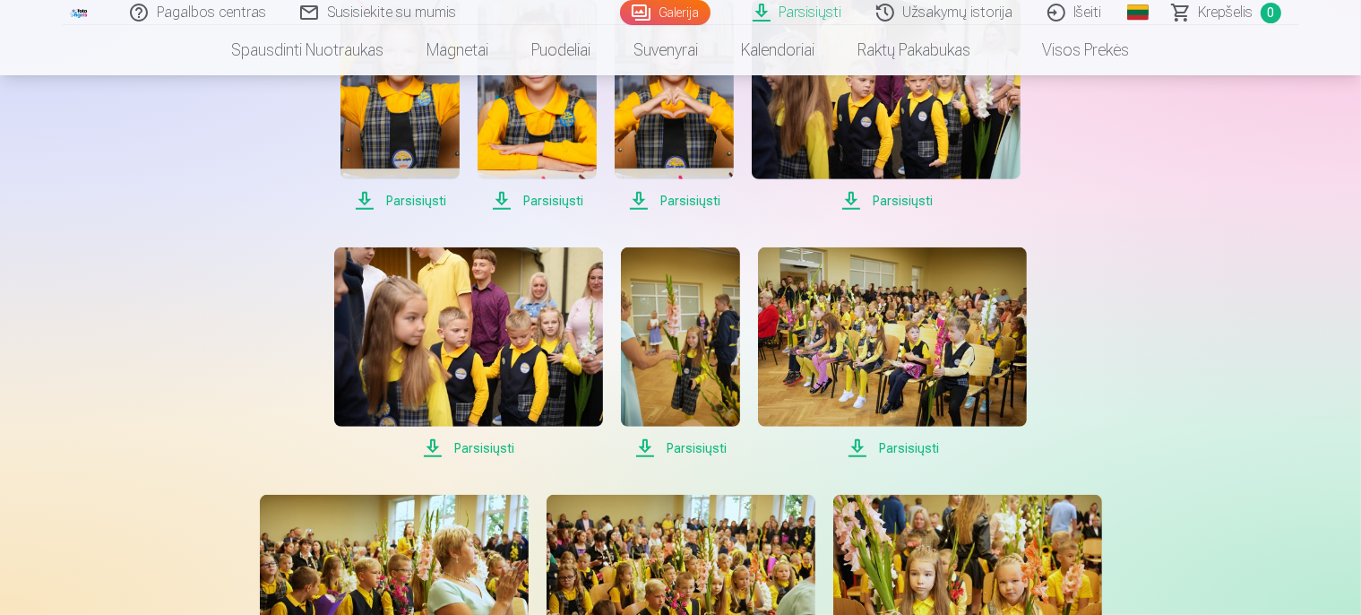
click at [482, 446] on span "Parsisiųsti" at bounding box center [468, 447] width 269 height 21
click at [698, 444] on span "Parsisiųsti" at bounding box center [680, 447] width 119 height 21
click at [907, 444] on span "Parsisiųsti" at bounding box center [892, 447] width 269 height 21
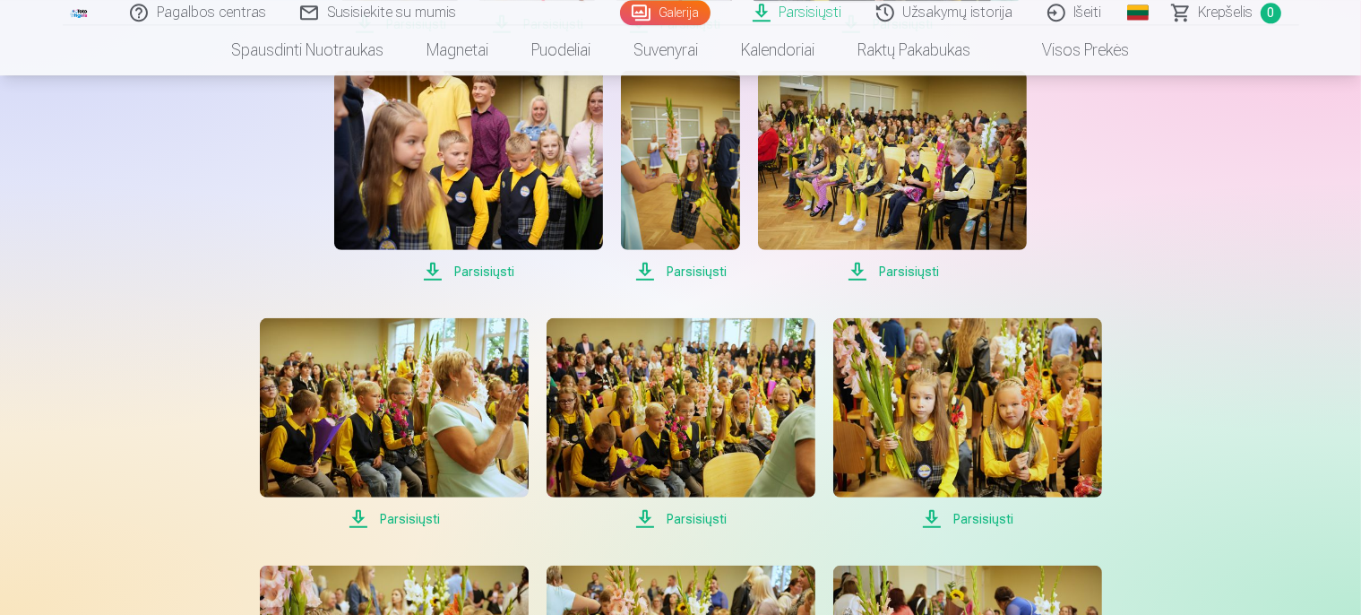
scroll to position [1135, 0]
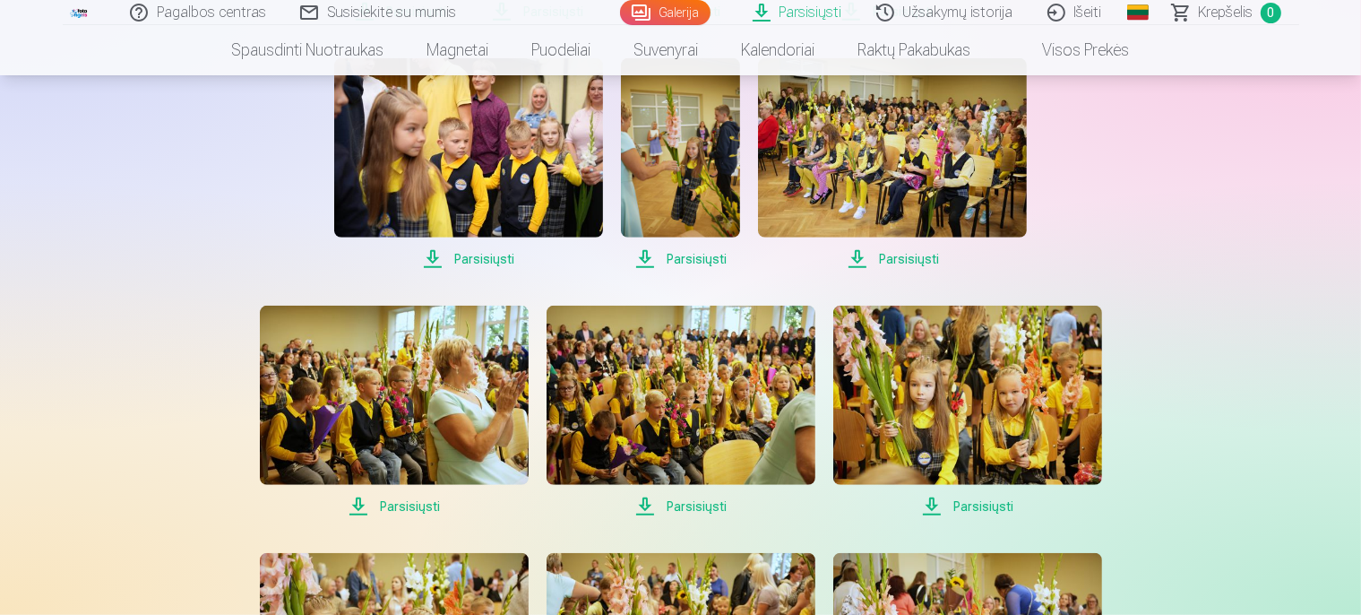
click at [410, 503] on span "Parsisiųsti" at bounding box center [394, 505] width 269 height 21
click at [708, 504] on span "Parsisiųsti" at bounding box center [680, 505] width 269 height 21
click at [959, 503] on span "Parsisiųsti" at bounding box center [967, 505] width 269 height 21
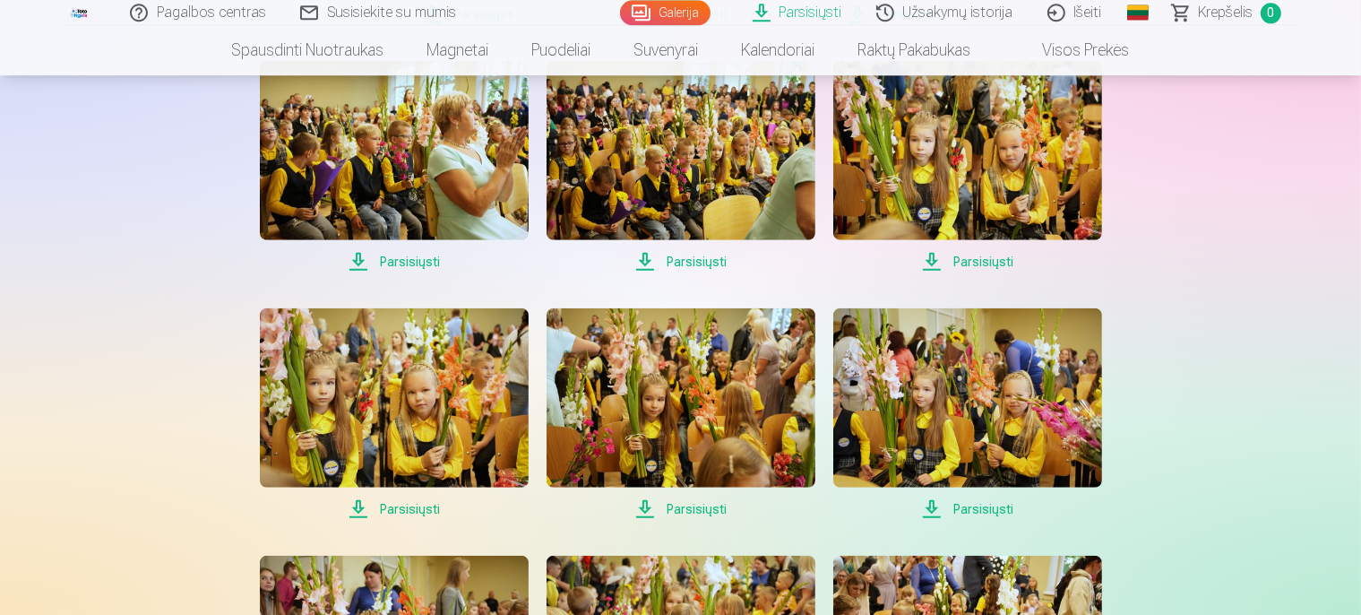
scroll to position [1419, 0]
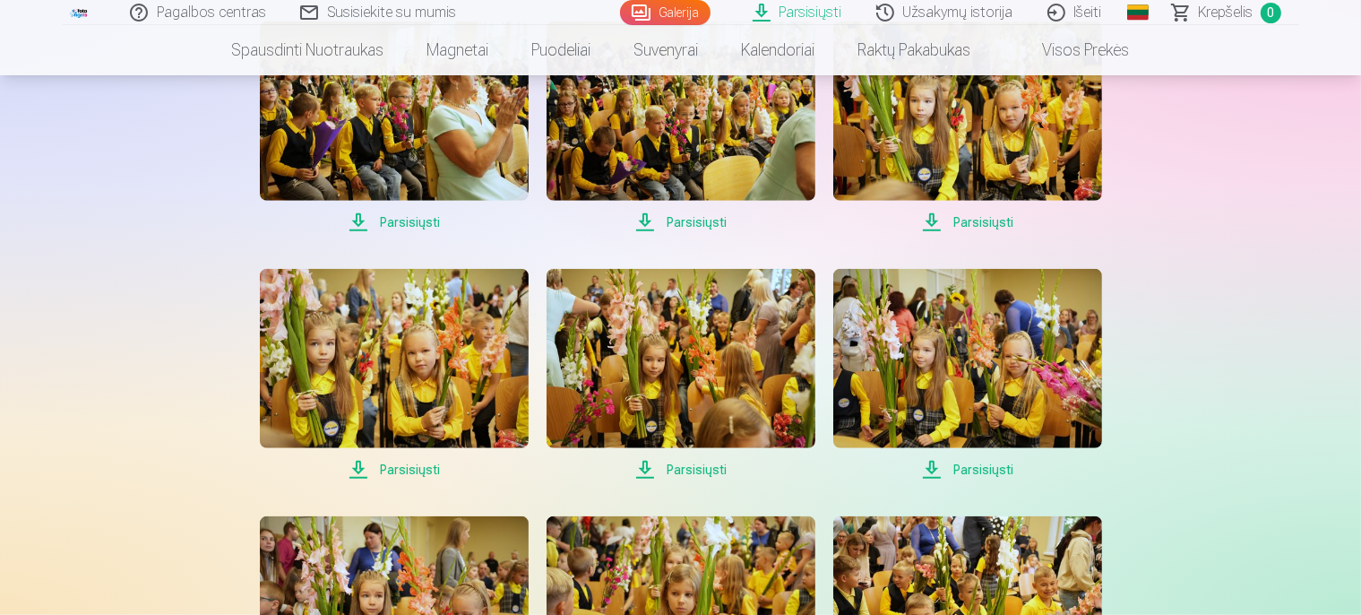
click at [418, 471] on span "Parsisiųsti" at bounding box center [394, 469] width 269 height 21
click at [697, 466] on span "Parsisiųsti" at bounding box center [680, 469] width 269 height 21
click at [974, 468] on span "Parsisiųsti" at bounding box center [967, 469] width 269 height 21
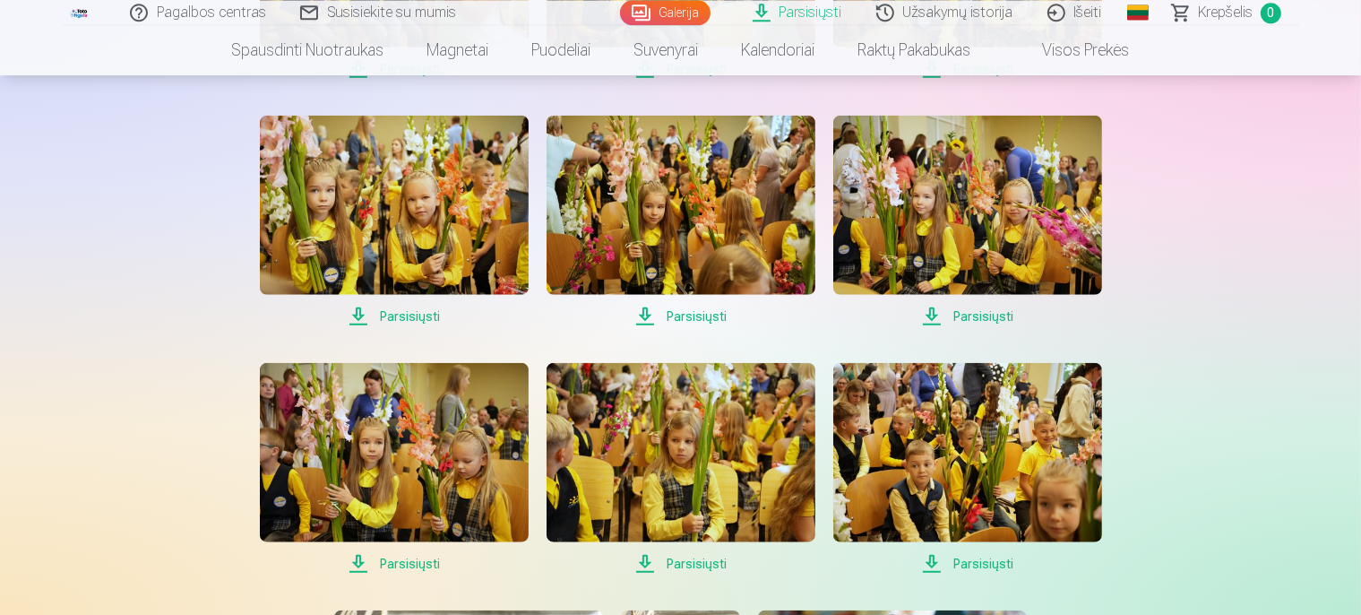
scroll to position [1608, 0]
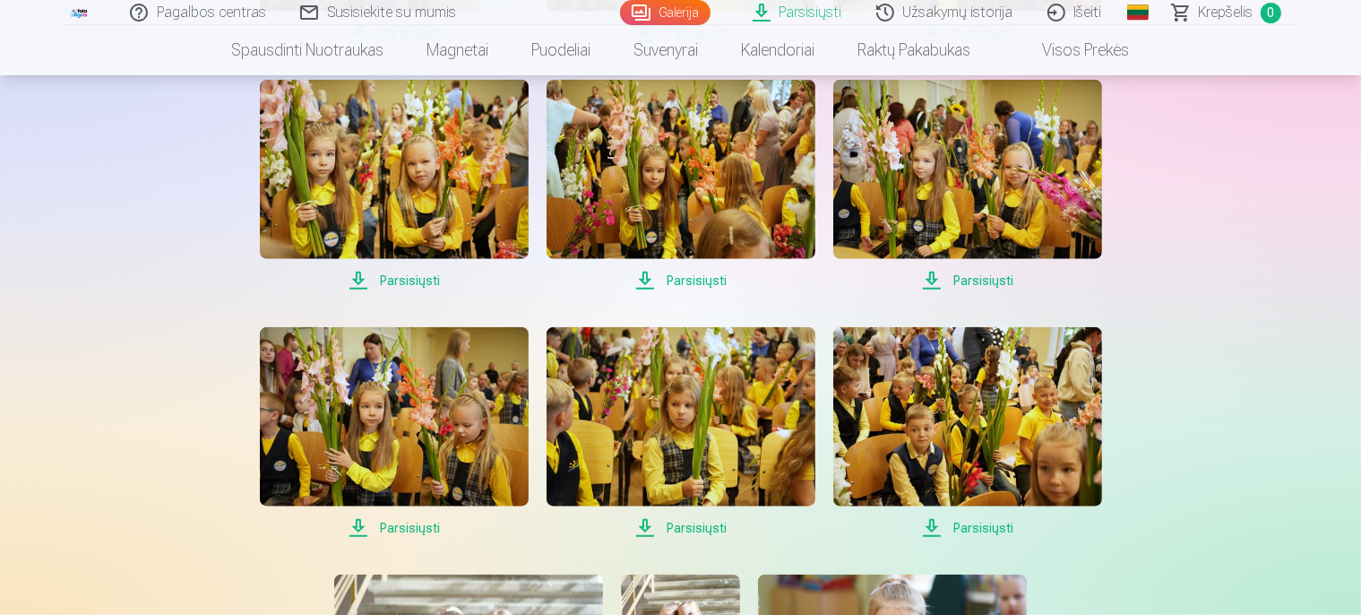
click at [416, 529] on span "Parsisiųsti" at bounding box center [394, 527] width 269 height 21
click at [695, 525] on span "Parsisiųsti" at bounding box center [680, 527] width 269 height 21
click at [982, 527] on span "Parsisiųsti" at bounding box center [967, 527] width 269 height 21
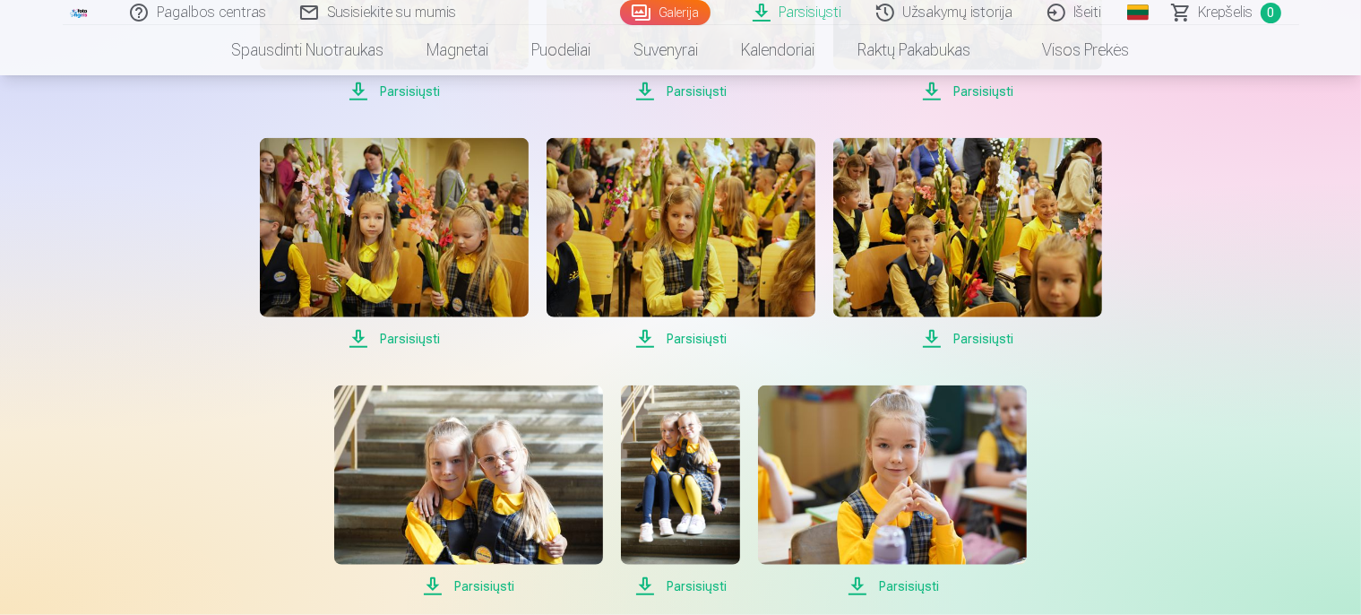
scroll to position [1892, 0]
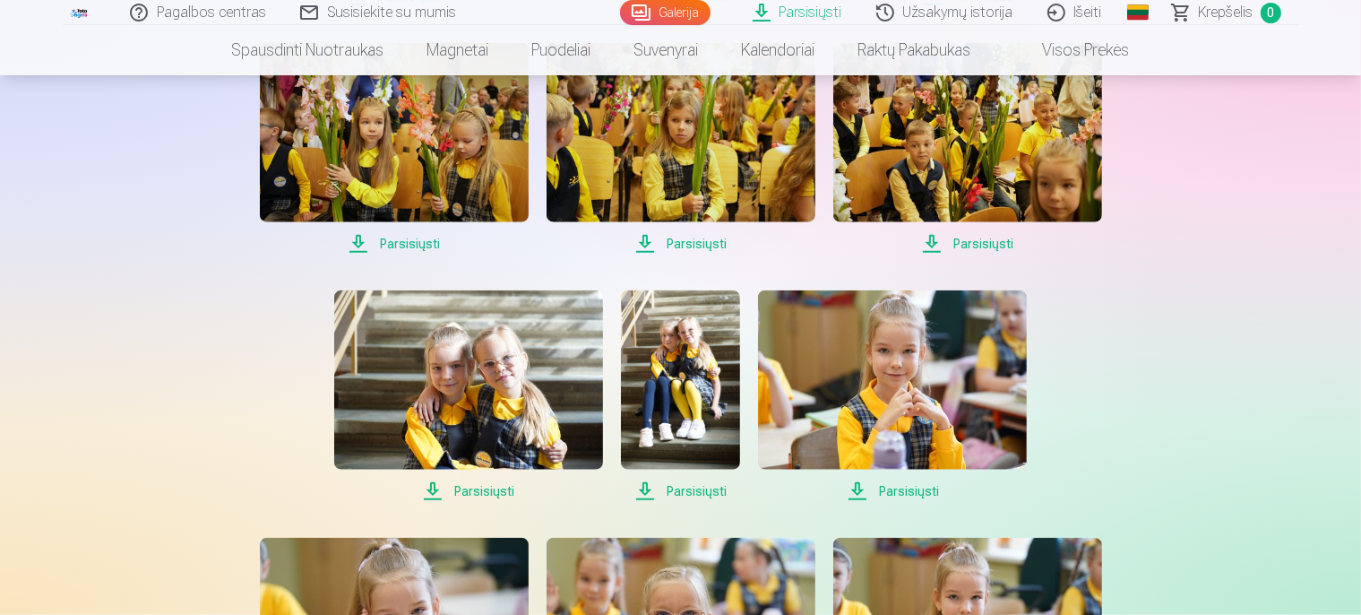
click at [477, 493] on span "Parsisiųsti" at bounding box center [468, 490] width 269 height 21
click at [699, 489] on span "Parsisiųsti" at bounding box center [680, 490] width 119 height 21
click at [901, 488] on span "Parsisiųsti" at bounding box center [892, 490] width 269 height 21
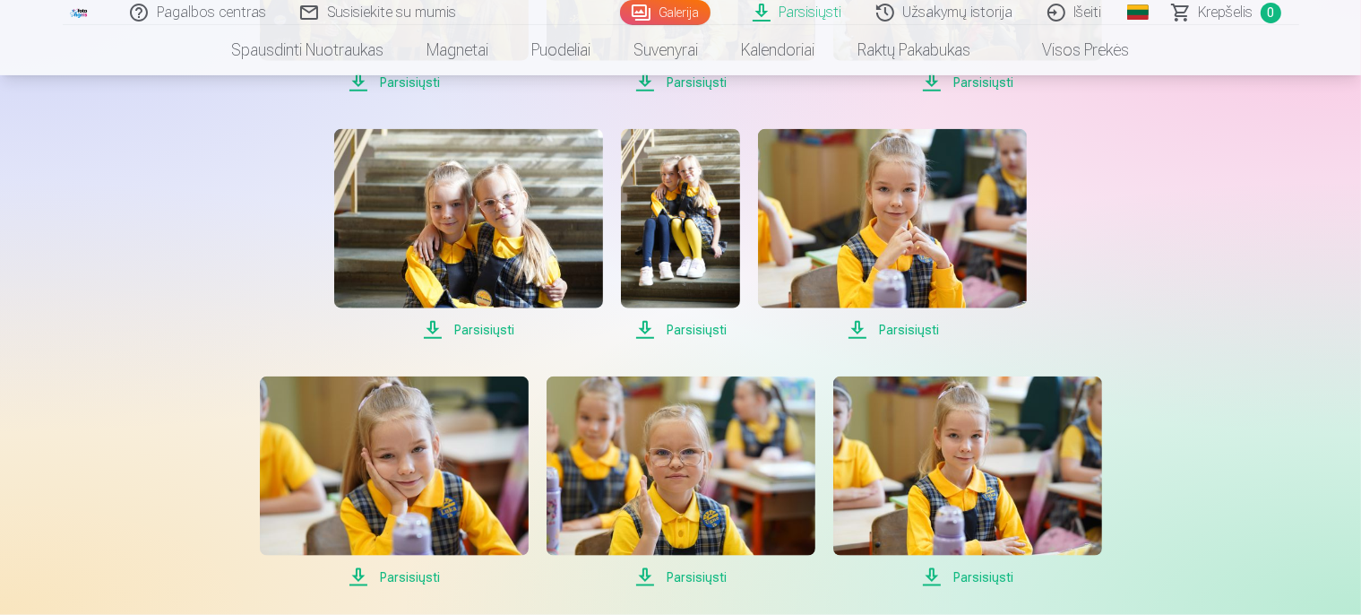
scroll to position [2081, 0]
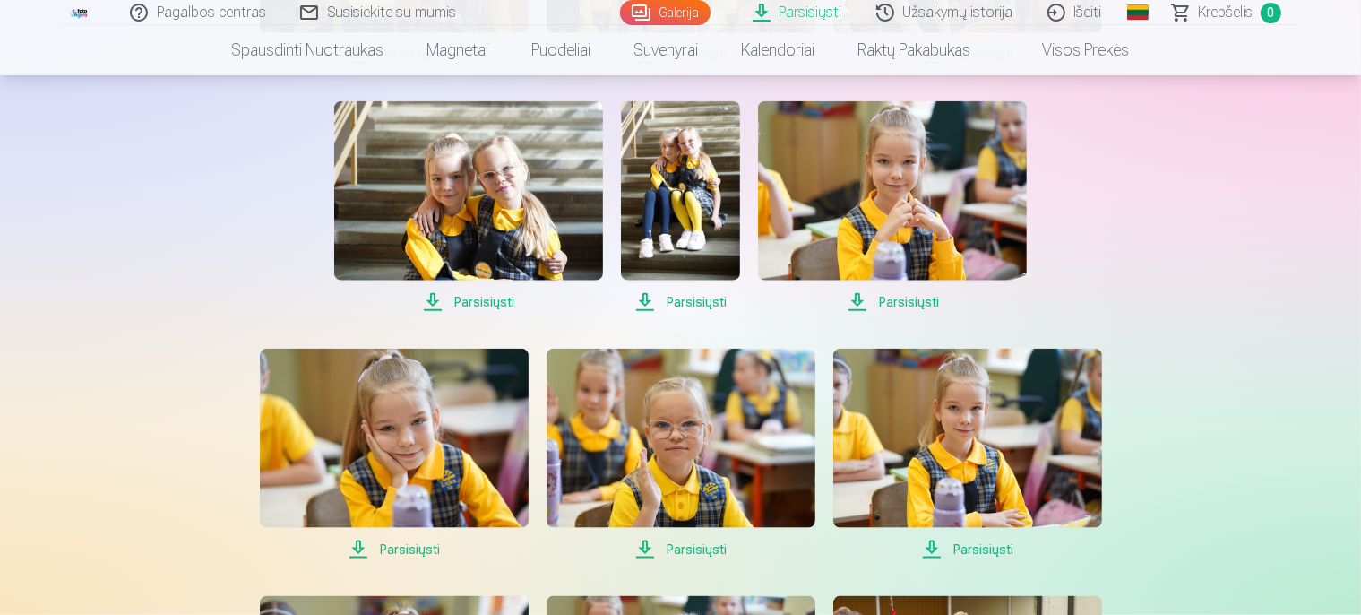
click at [407, 546] on span "Parsisiųsti" at bounding box center [394, 548] width 269 height 21
click at [696, 546] on span "Parsisiųsti" at bounding box center [680, 548] width 269 height 21
click at [991, 547] on span "Parsisiųsti" at bounding box center [967, 548] width 269 height 21
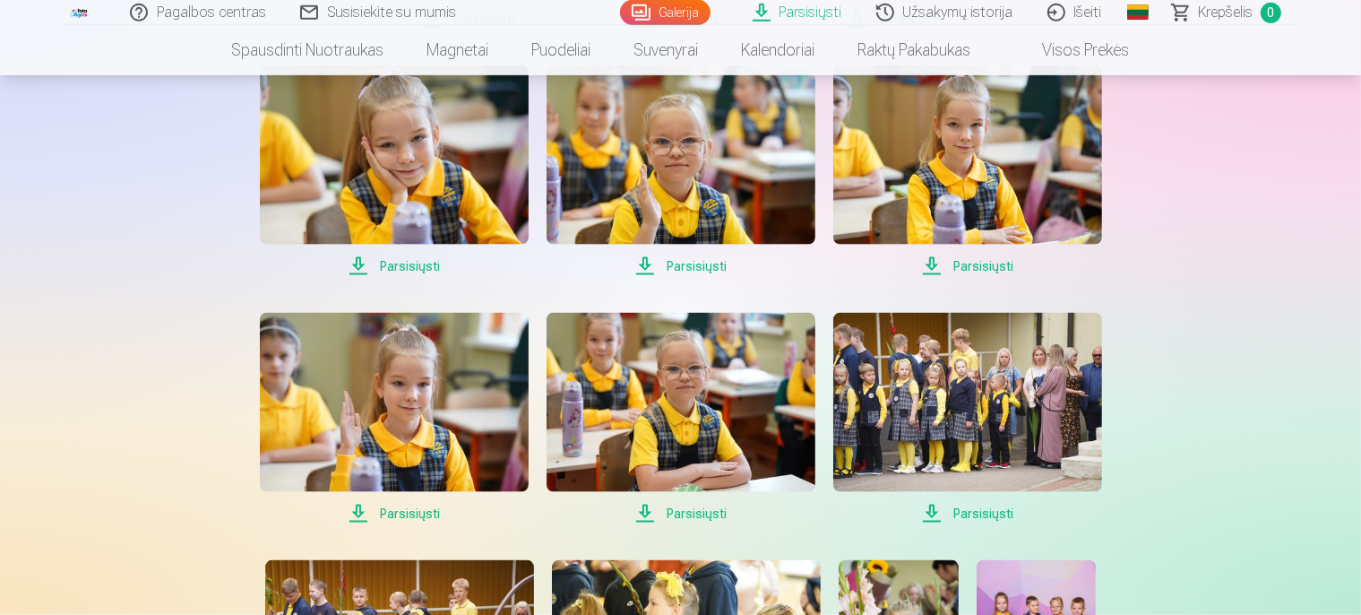
scroll to position [2365, 0]
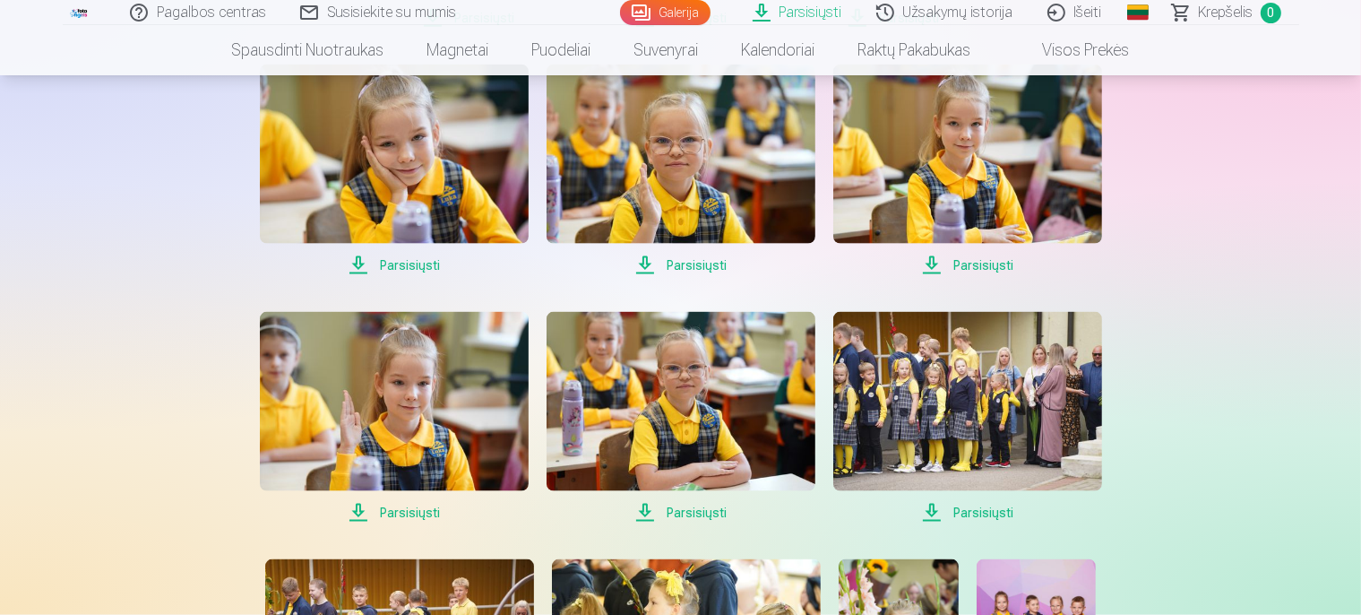
click at [421, 513] on span "Parsisiųsti" at bounding box center [394, 512] width 269 height 21
click at [692, 511] on span "Parsisiųsti" at bounding box center [680, 512] width 269 height 21
click at [982, 512] on span "Parsisiųsti" at bounding box center [967, 512] width 269 height 21
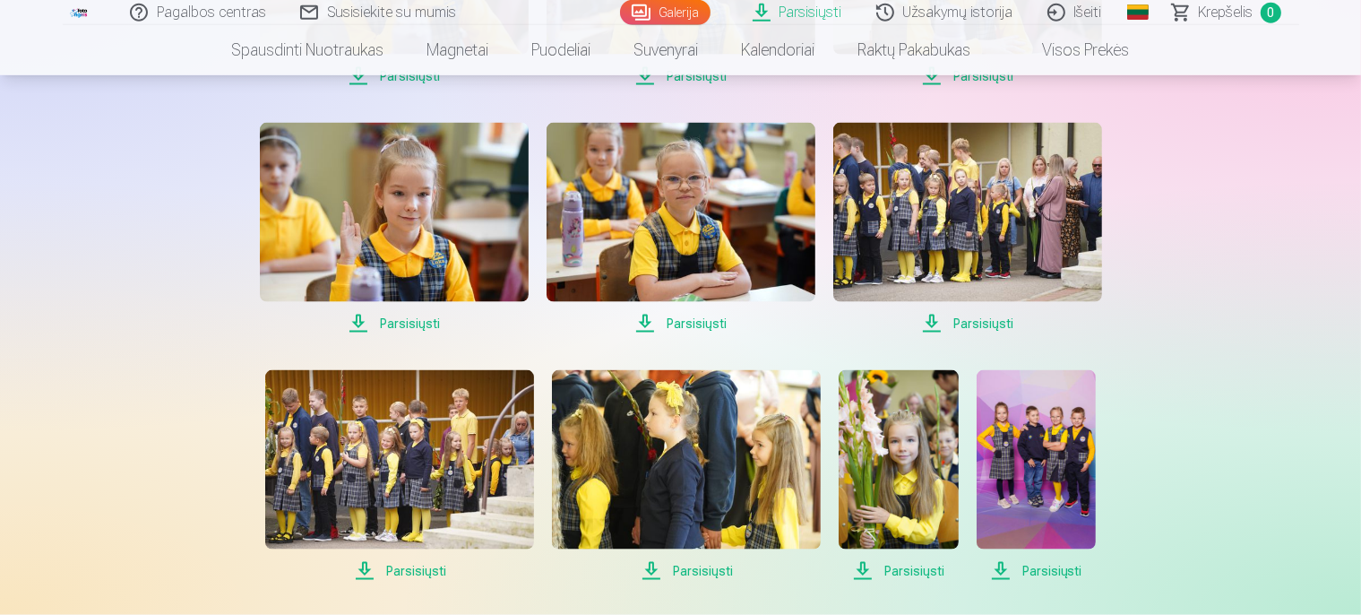
scroll to position [2648, 0]
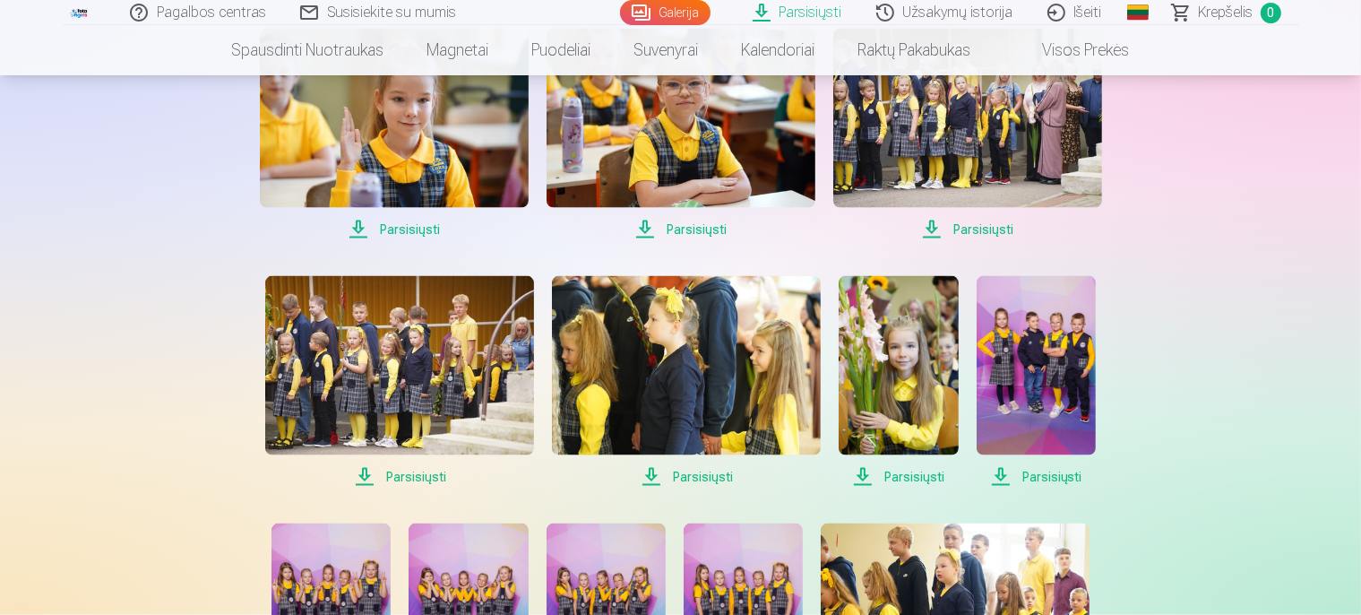
click at [421, 474] on span "Parsisiųsti" at bounding box center [399, 476] width 269 height 21
click at [714, 476] on span "Parsisiųsti" at bounding box center [686, 476] width 269 height 21
click at [915, 472] on span "Parsisiųsti" at bounding box center [897, 476] width 119 height 21
click at [1043, 471] on span "Parsisiųsti" at bounding box center [1035, 476] width 119 height 21
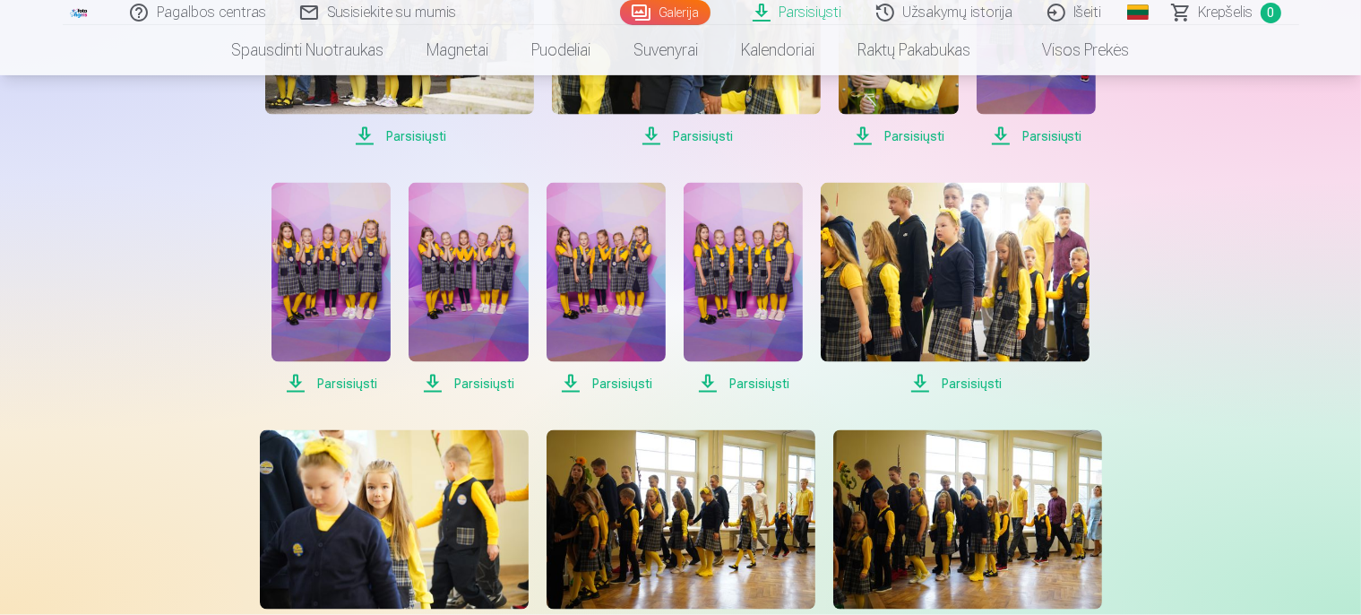
scroll to position [3027, 0]
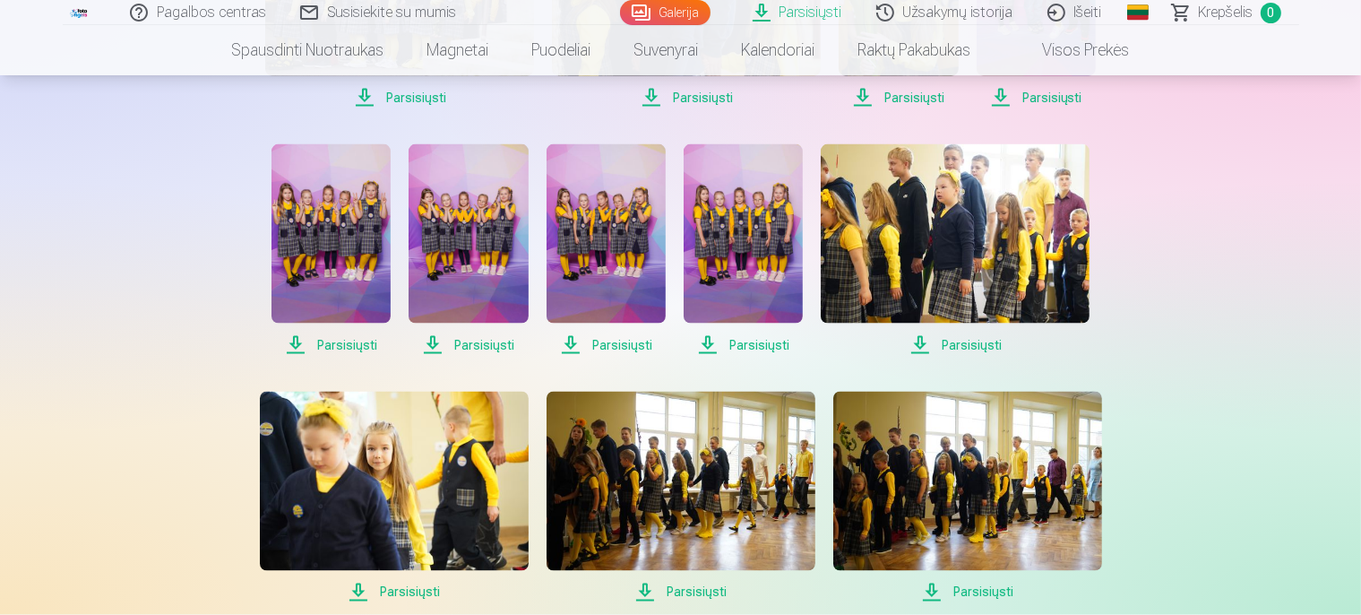
click at [340, 340] on span "Parsisiųsti" at bounding box center [330, 344] width 119 height 21
click at [478, 346] on span "Parsisiųsti" at bounding box center [467, 344] width 119 height 21
click at [621, 340] on span "Parsisiųsti" at bounding box center [605, 344] width 119 height 21
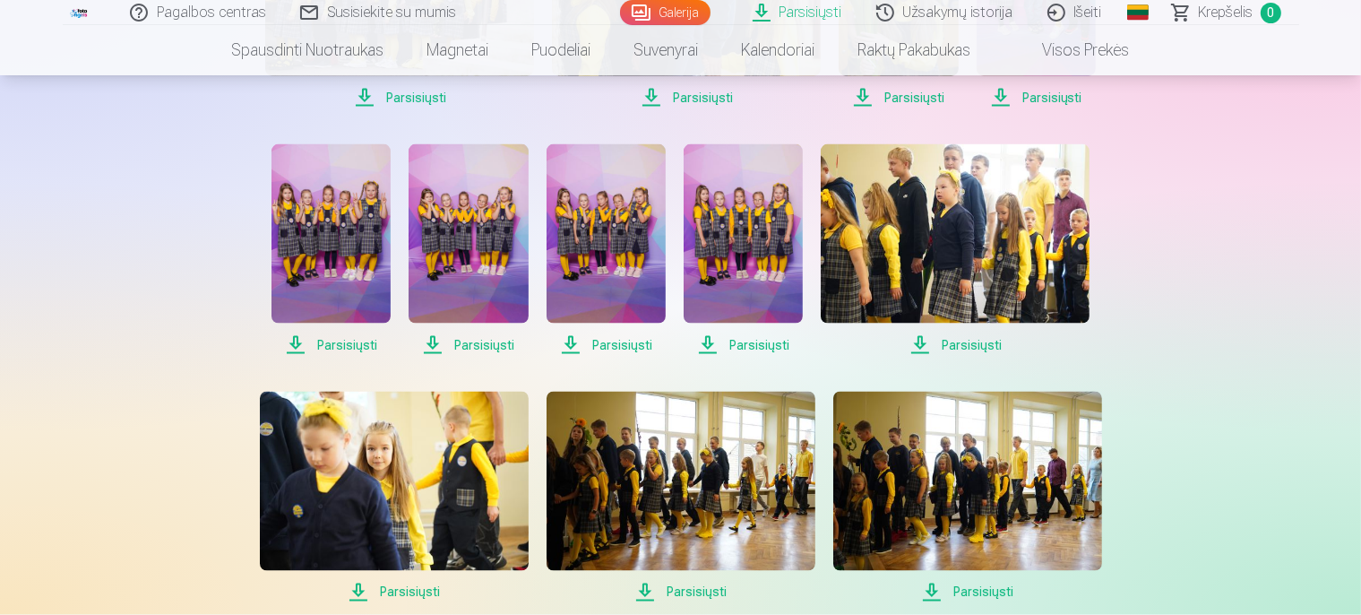
click at [765, 344] on span "Parsisiųsti" at bounding box center [742, 344] width 119 height 21
click at [961, 341] on span "Parsisiųsti" at bounding box center [955, 344] width 269 height 21
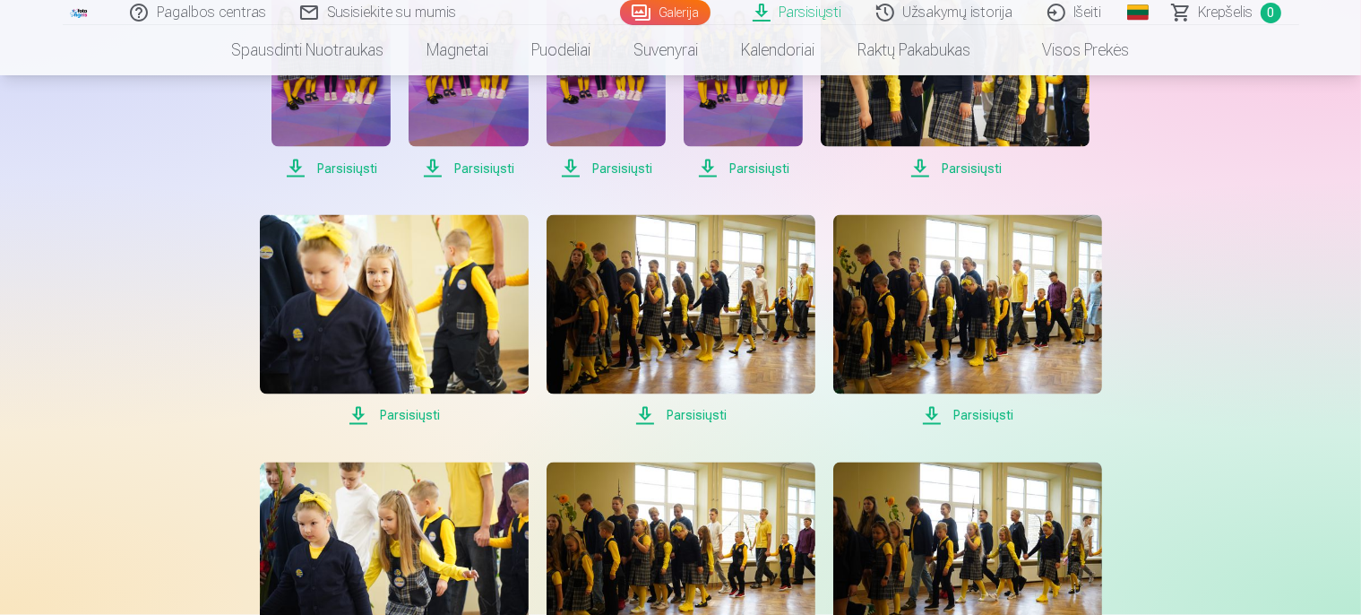
scroll to position [3216, 0]
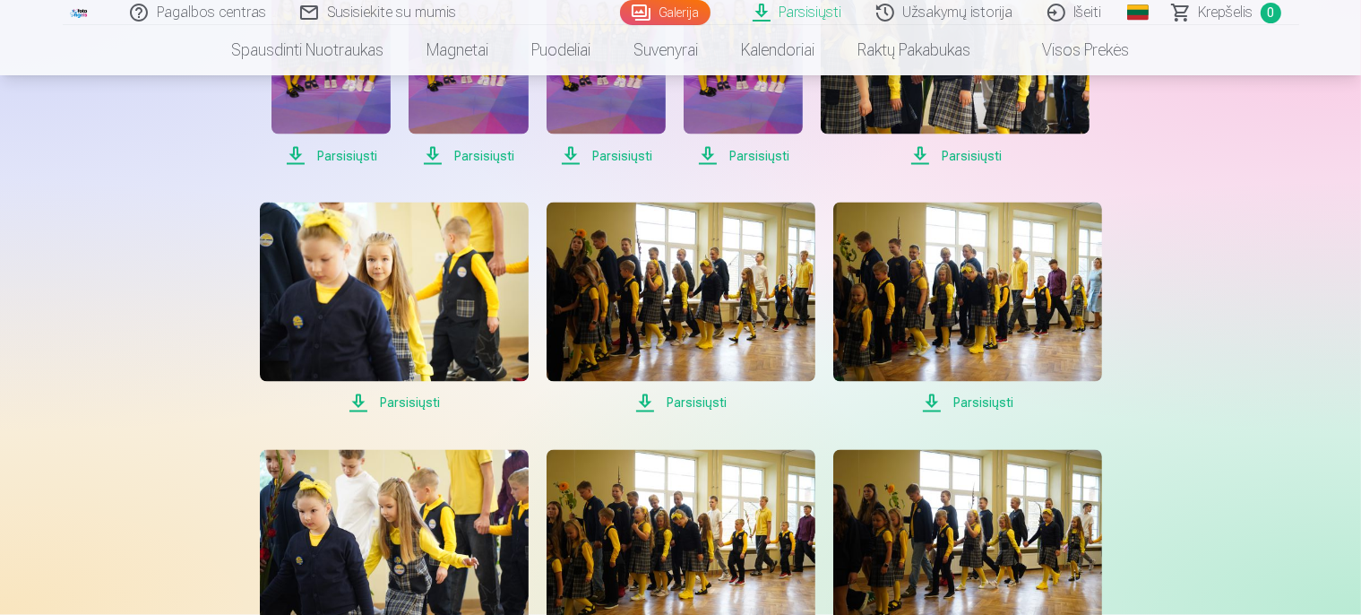
click at [415, 402] on span "Parsisiųsti" at bounding box center [394, 402] width 269 height 21
click at [701, 403] on span "Parsisiųsti" at bounding box center [680, 402] width 269 height 21
click at [983, 403] on span "Parsisiųsti" at bounding box center [967, 402] width 269 height 21
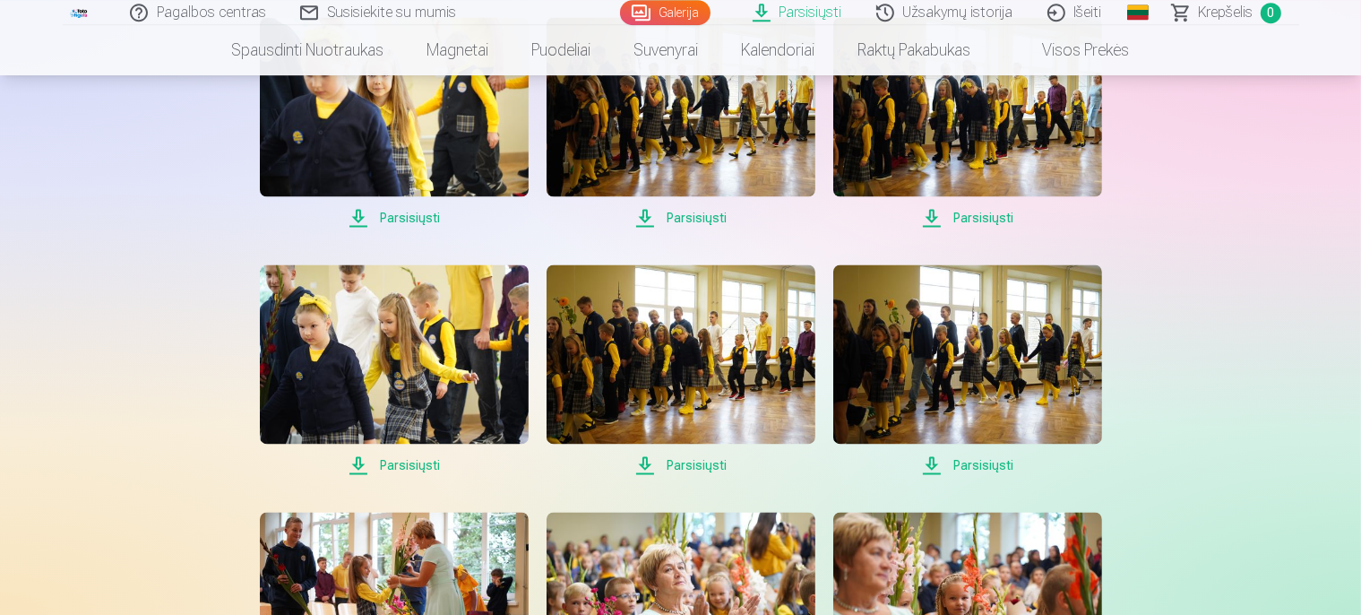
scroll to position [3405, 0]
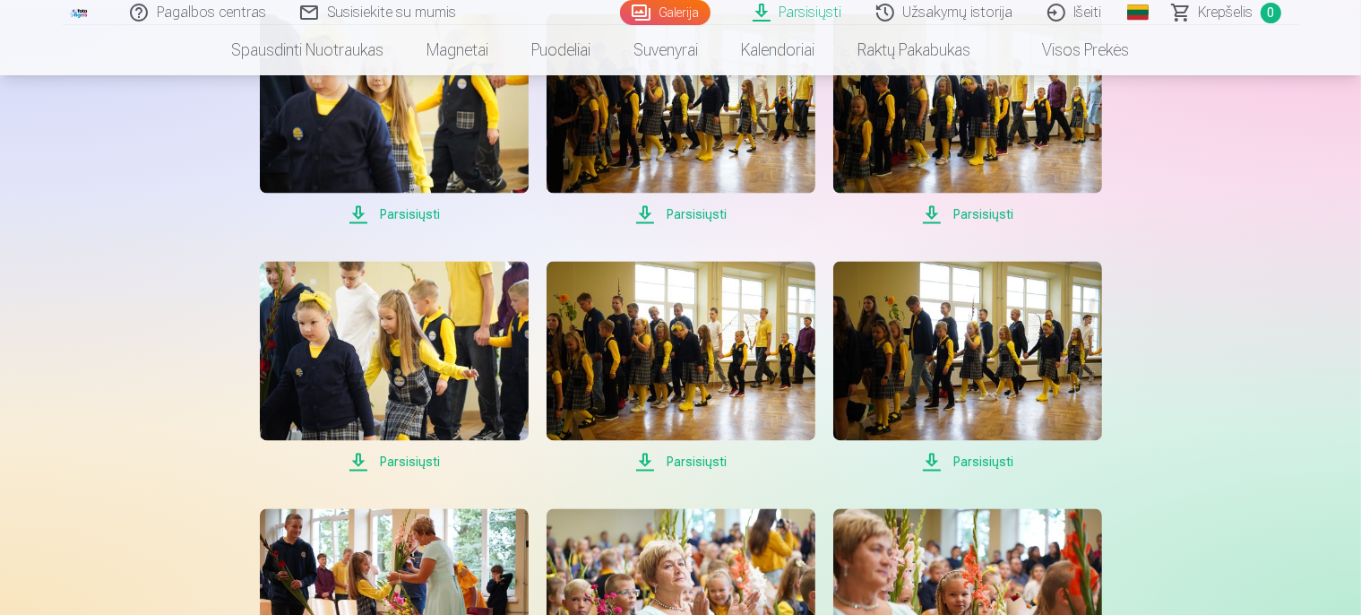
click at [407, 457] on span "Parsisiųsti" at bounding box center [394, 461] width 269 height 21
click at [704, 457] on span "Parsisiųsti" at bounding box center [680, 461] width 269 height 21
click at [969, 460] on span "Parsisiųsti" at bounding box center [967, 461] width 269 height 21
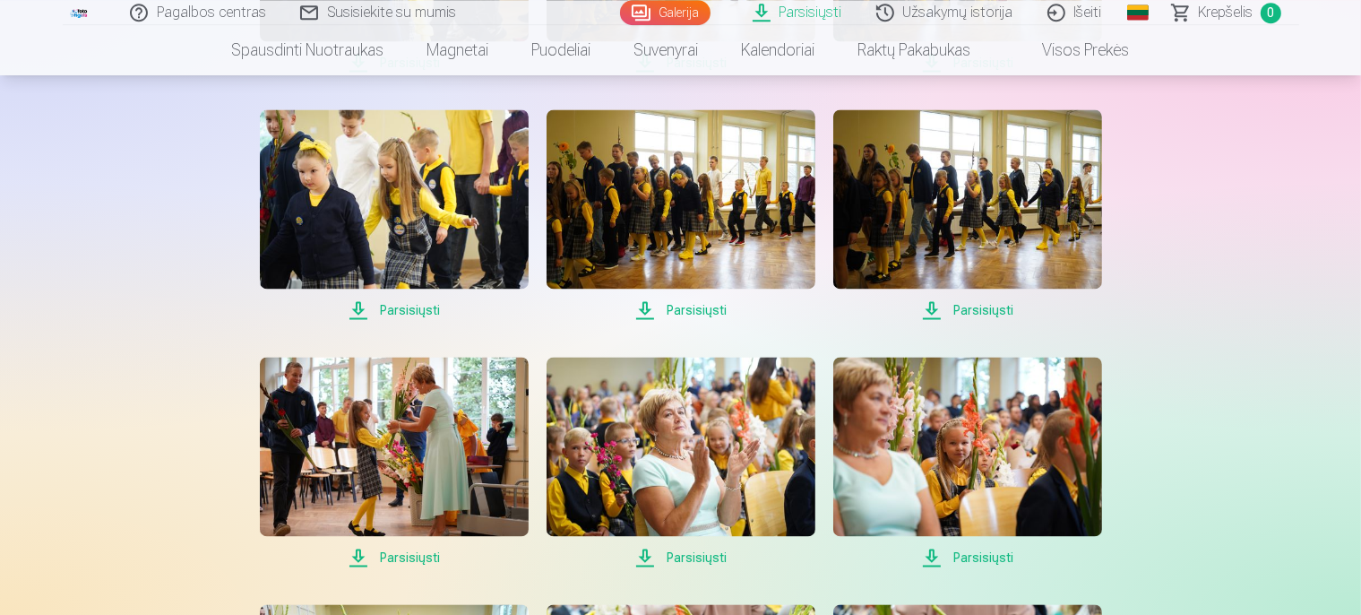
scroll to position [3594, 0]
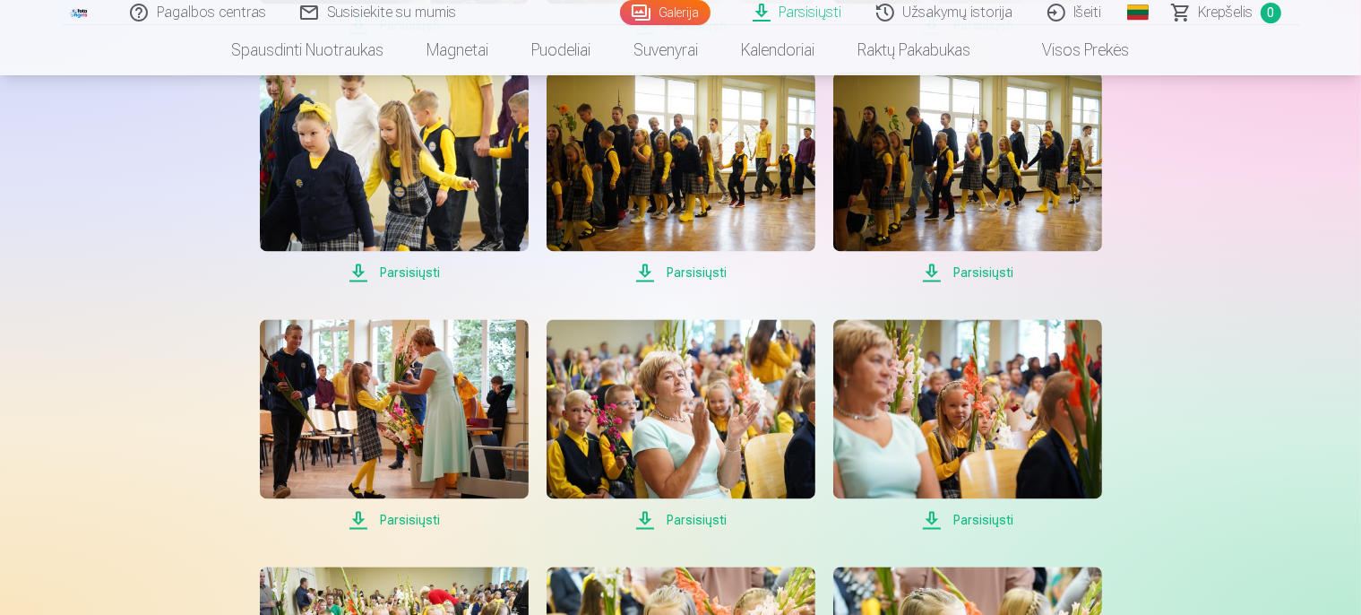
click at [422, 518] on span "Parsisiųsti" at bounding box center [394, 519] width 269 height 21
click at [701, 518] on span "Parsisiųsti" at bounding box center [680, 519] width 269 height 21
click at [969, 515] on span "Parsisiųsti" at bounding box center [967, 519] width 269 height 21
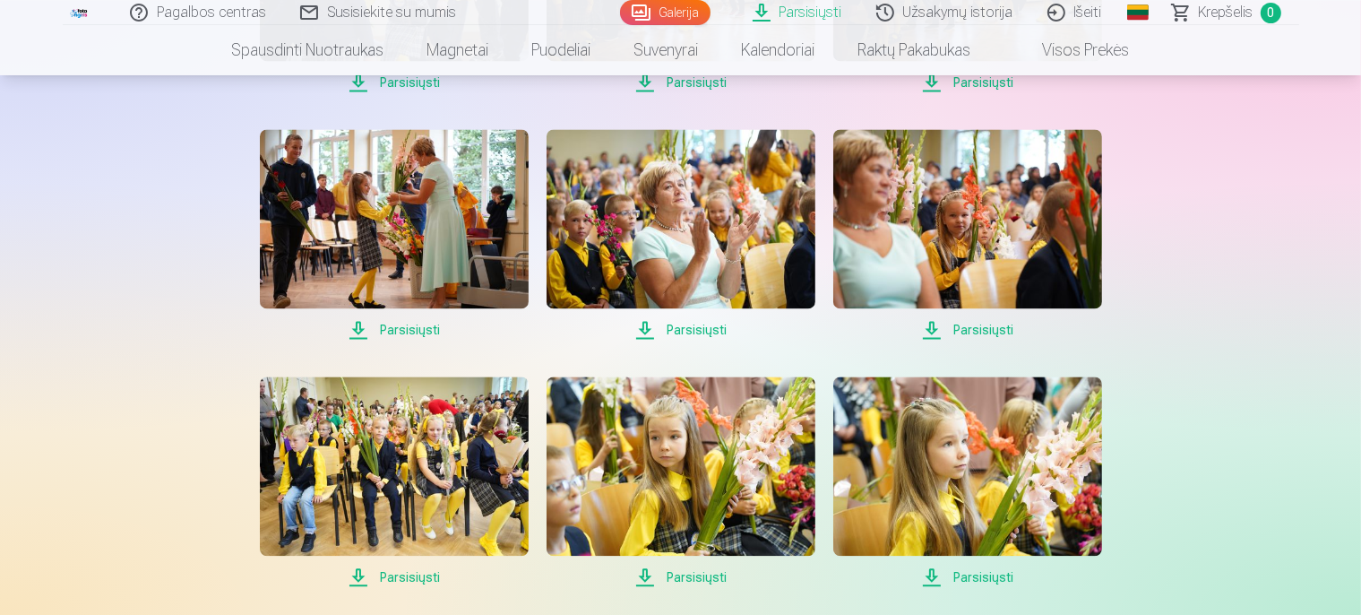
scroll to position [3878, 0]
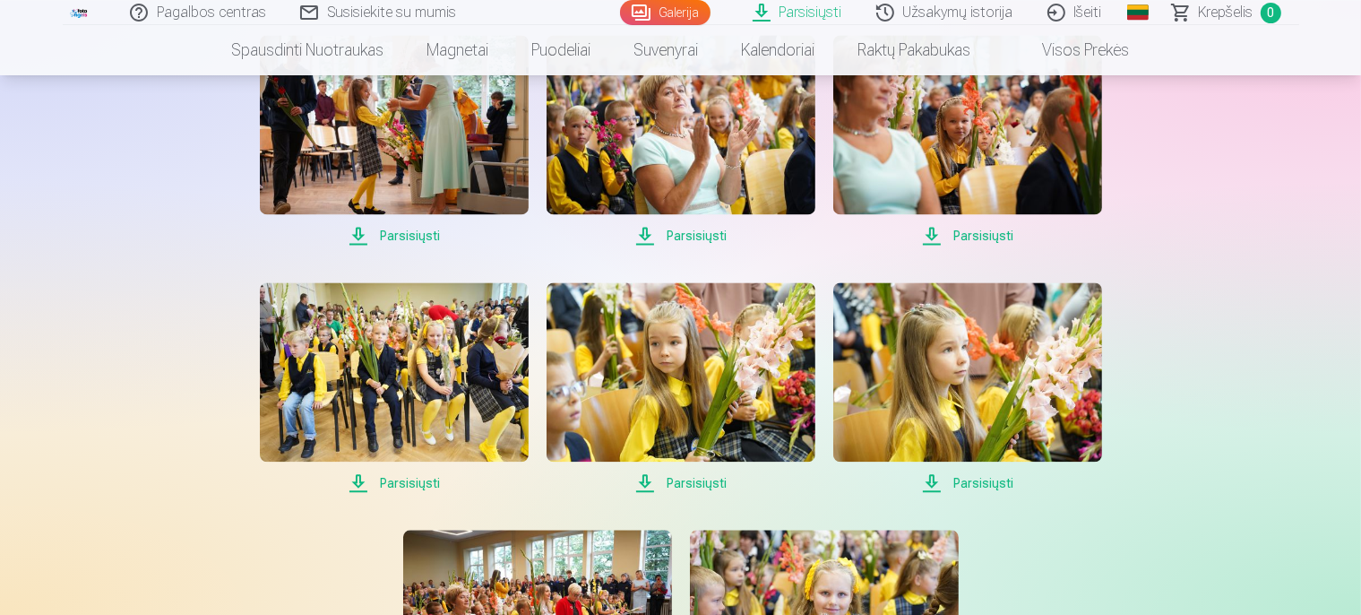
click at [413, 478] on span "Parsisiųsti" at bounding box center [394, 482] width 269 height 21
click at [697, 481] on span "Parsisiųsti" at bounding box center [680, 482] width 269 height 21
click at [967, 478] on span "Parsisiųsti" at bounding box center [967, 482] width 269 height 21
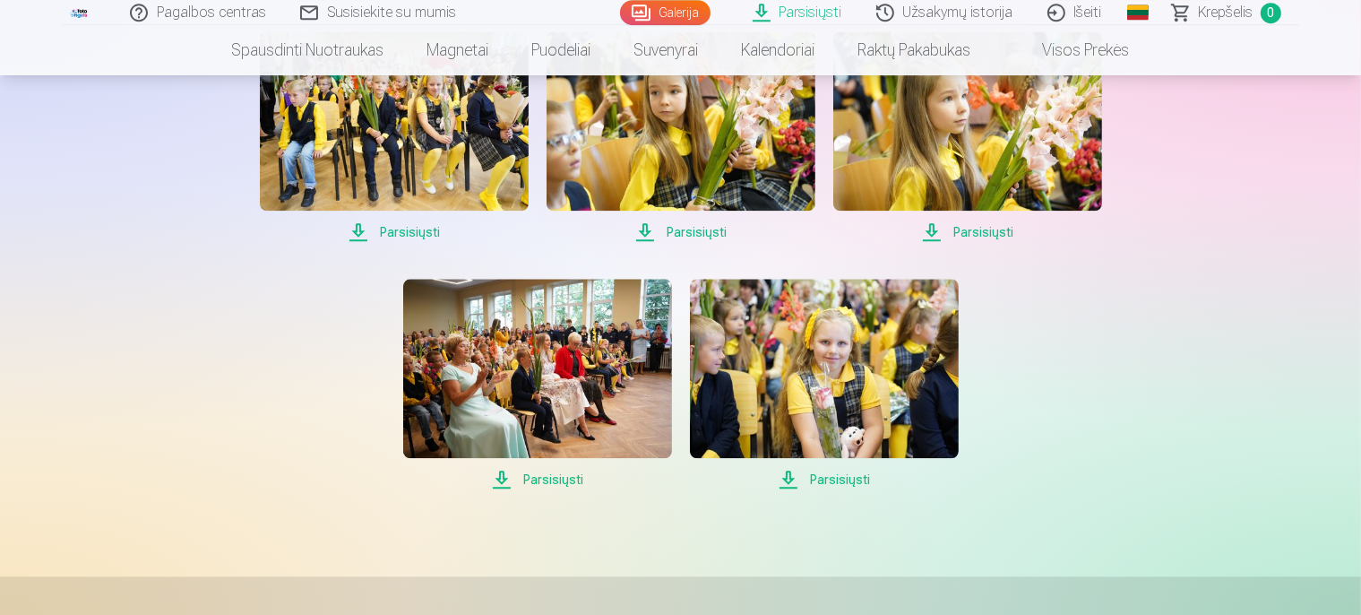
scroll to position [4162, 0]
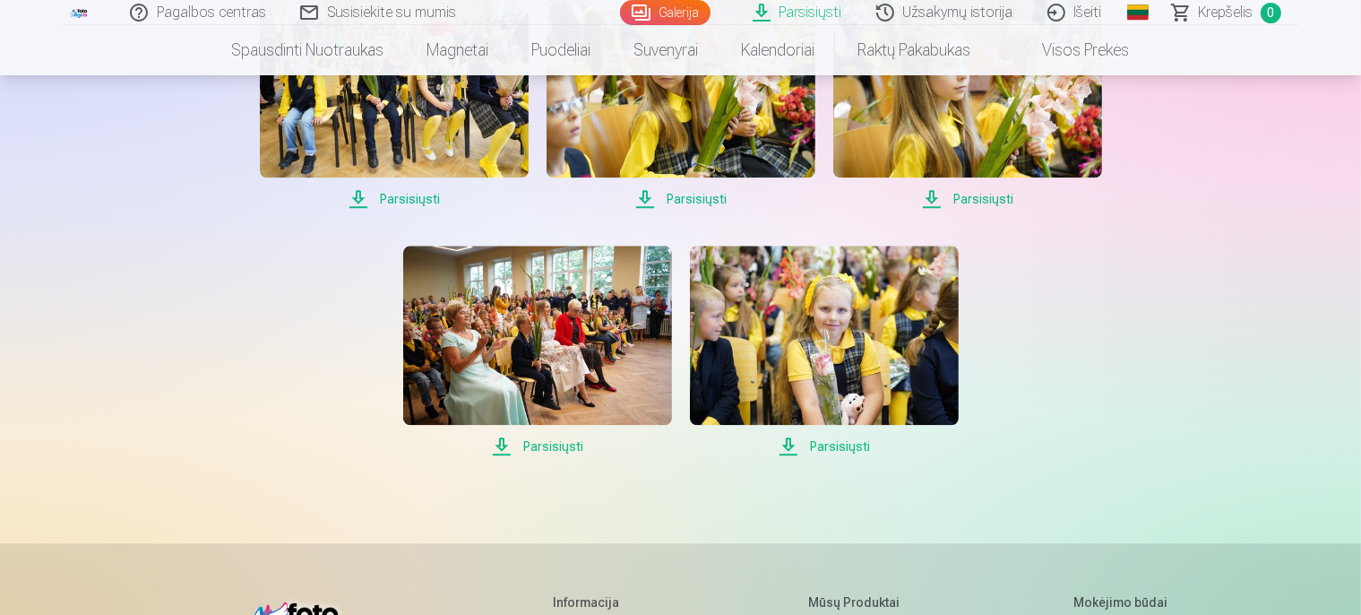
click at [559, 443] on span "Parsisiųsti" at bounding box center [537, 445] width 269 height 21
click at [844, 446] on span "Parsisiųsti" at bounding box center [824, 445] width 269 height 21
click at [826, 443] on span "Parsisiųsti" at bounding box center [824, 445] width 269 height 21
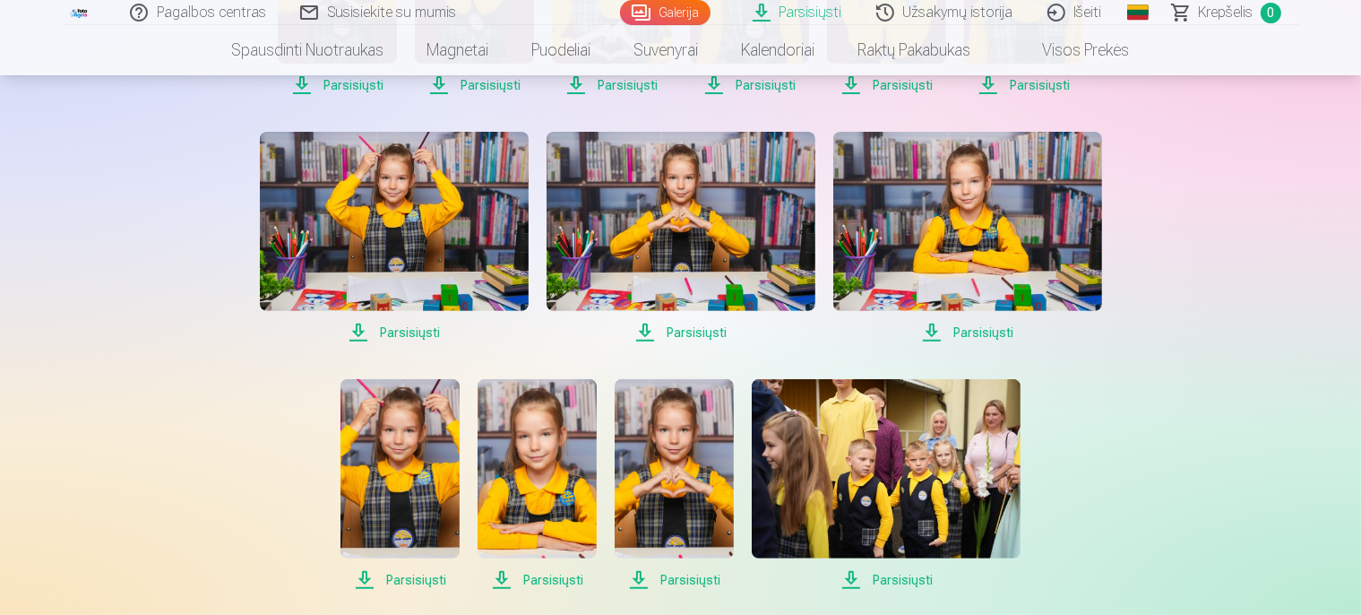
scroll to position [0, 0]
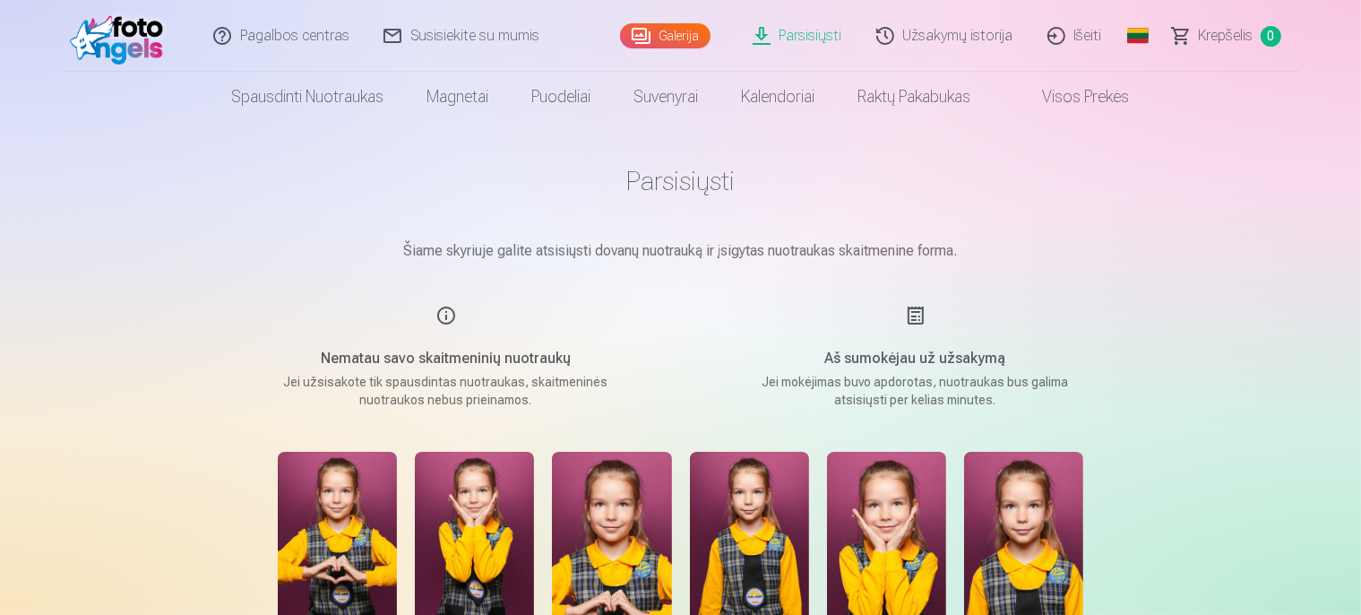
click at [1084, 37] on link "Išeiti" at bounding box center [1075, 36] width 89 height 72
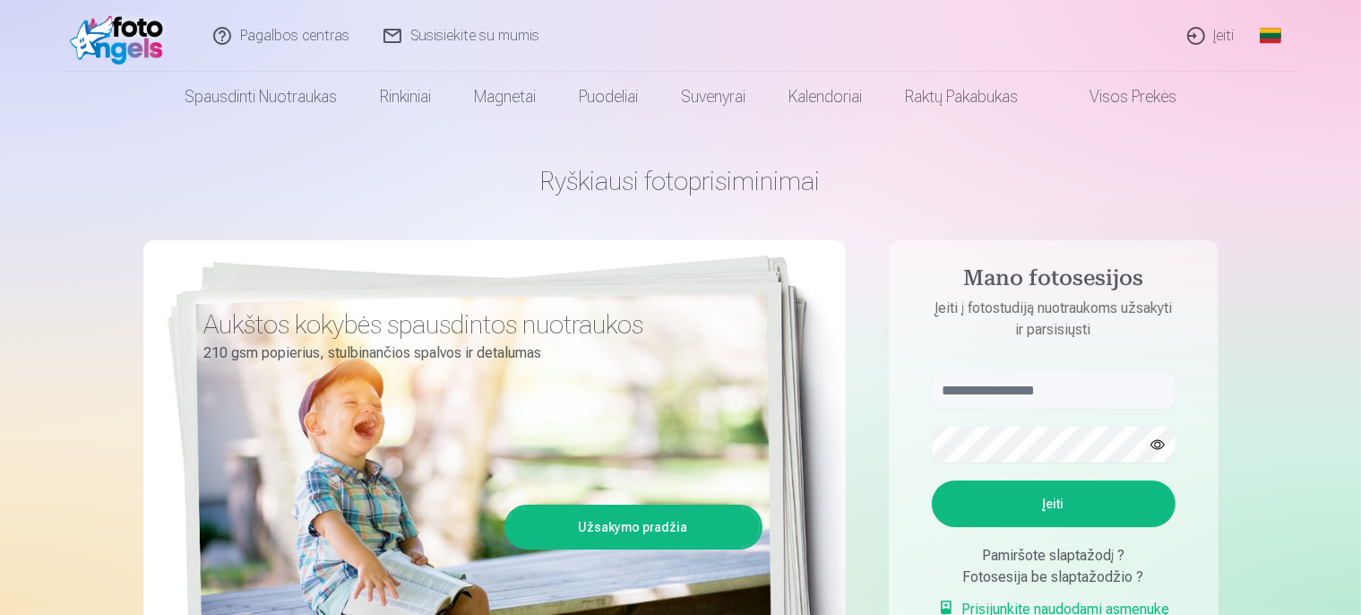
click at [1208, 37] on link "Įeiti" at bounding box center [1212, 36] width 82 height 72
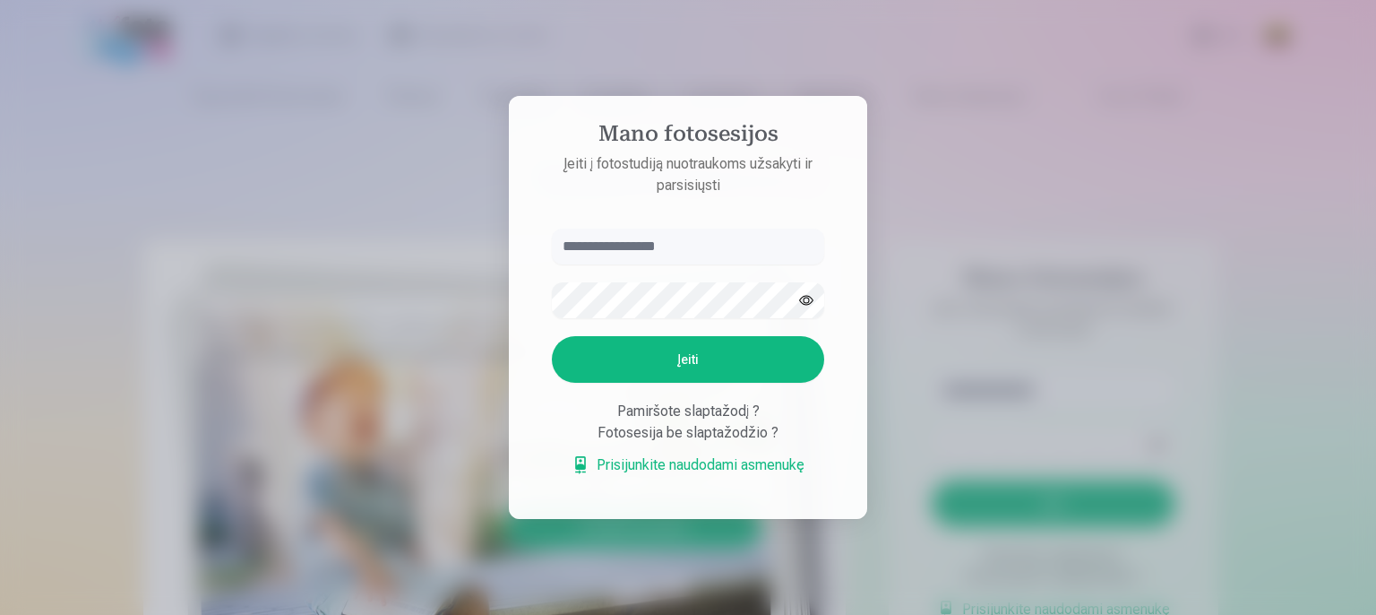
click at [627, 253] on input "text" at bounding box center [688, 246] width 272 height 36
click at [595, 248] on input "text" at bounding box center [688, 246] width 272 height 36
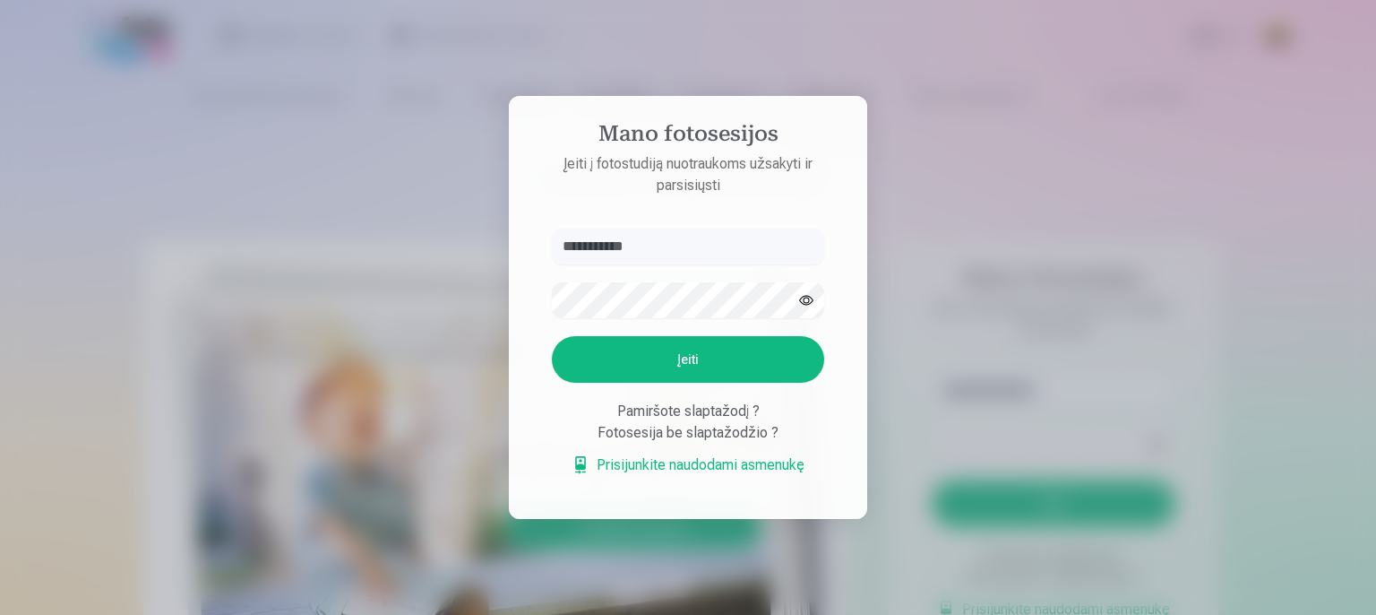
type input "**********"
click at [690, 357] on button "Įeiti" at bounding box center [688, 359] width 272 height 47
